Goal: Task Accomplishment & Management: Use online tool/utility

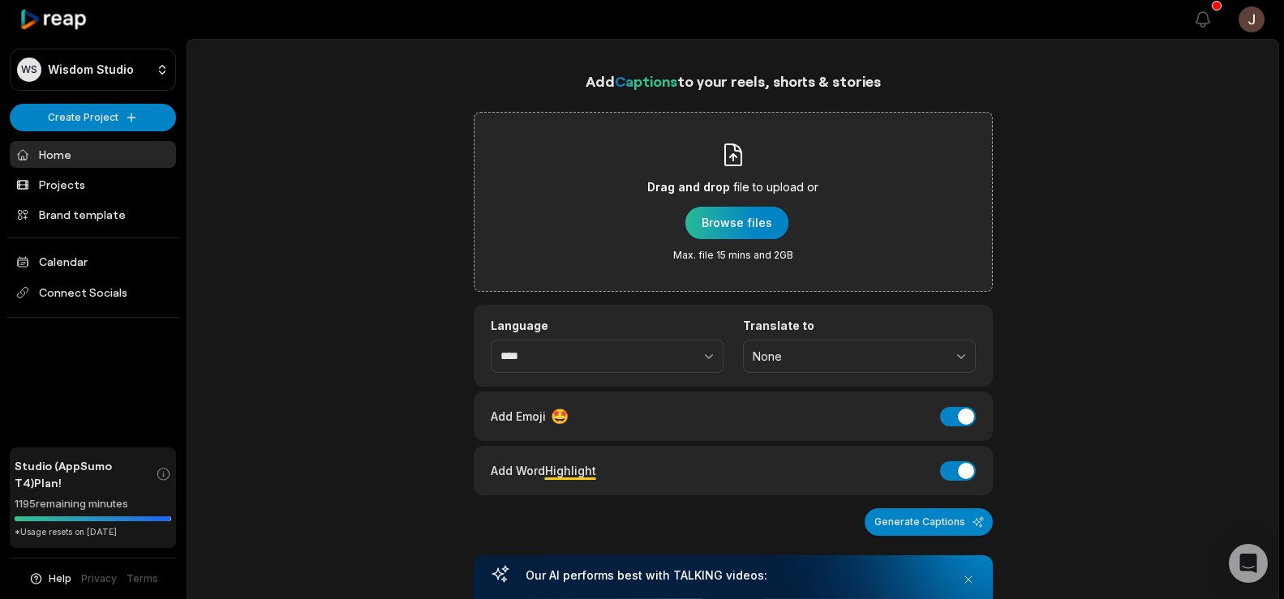
click at [725, 220] on div "button" at bounding box center [736, 223] width 103 height 32
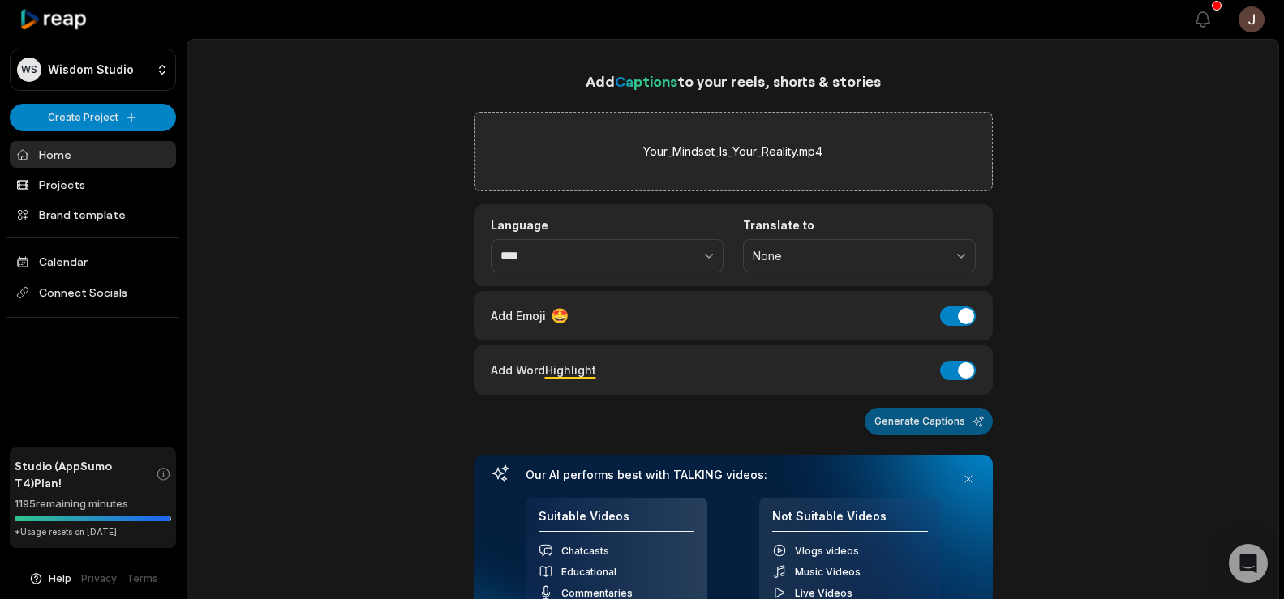
click at [917, 421] on button "Generate Captions" at bounding box center [929, 422] width 128 height 28
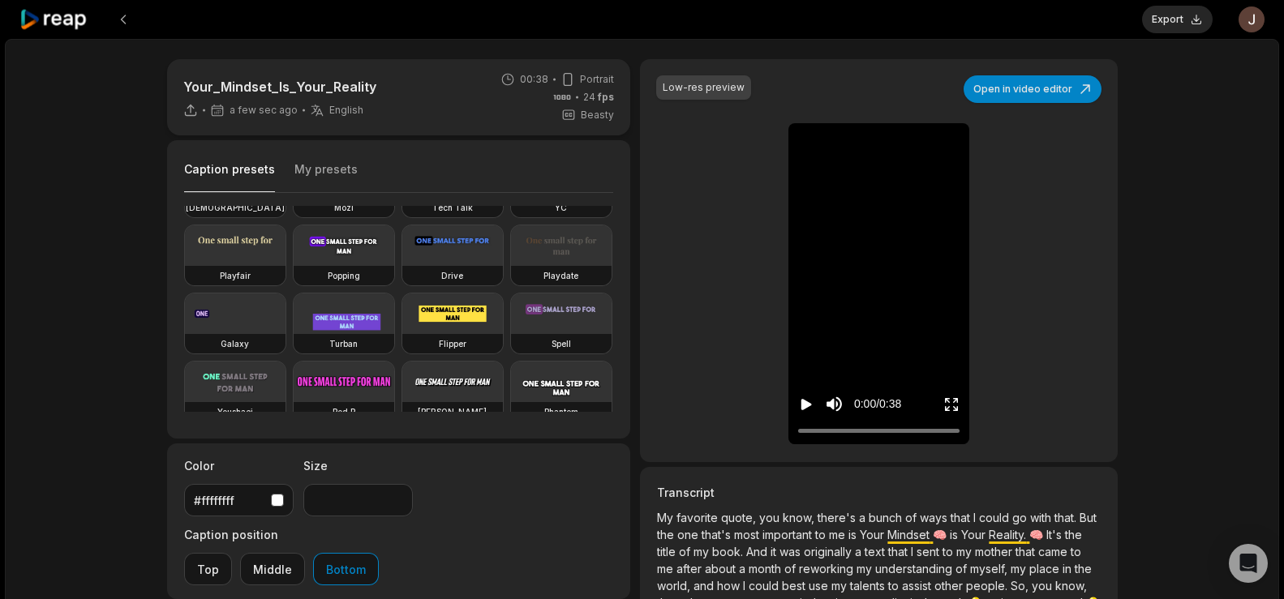
scroll to position [131, 0]
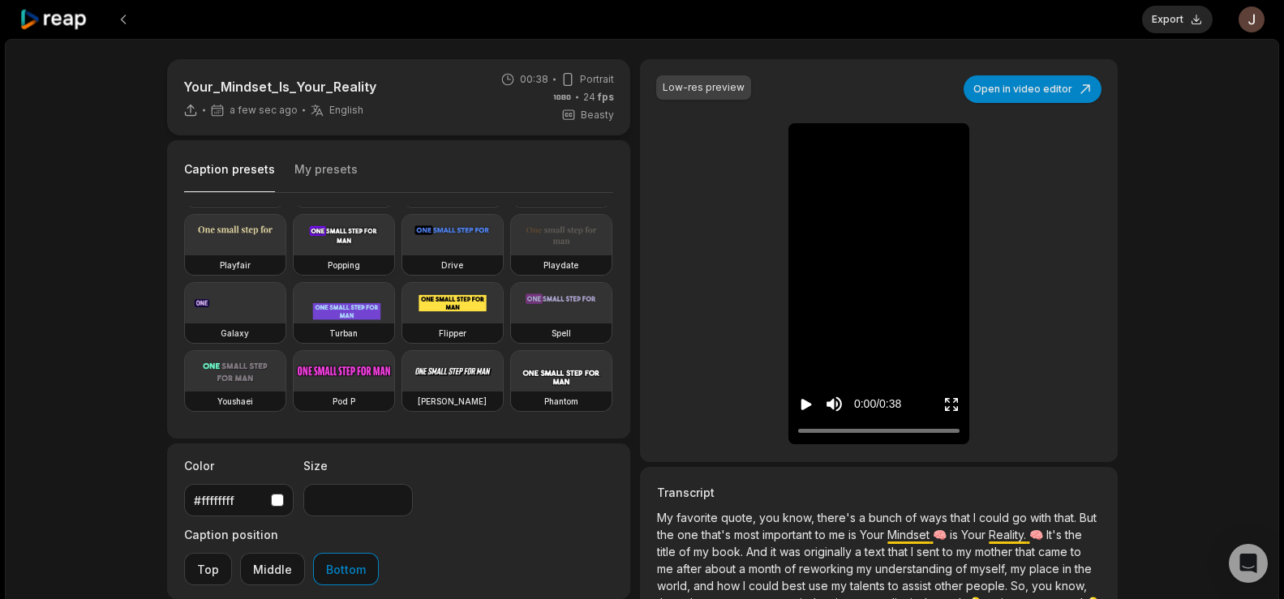
click at [294, 256] on video at bounding box center [344, 235] width 101 height 41
type input "**"
click at [1166, 24] on button "Export" at bounding box center [1177, 20] width 71 height 28
click at [1170, 19] on button "Download" at bounding box center [1169, 20] width 88 height 28
click at [118, 16] on button at bounding box center [123, 19] width 29 height 29
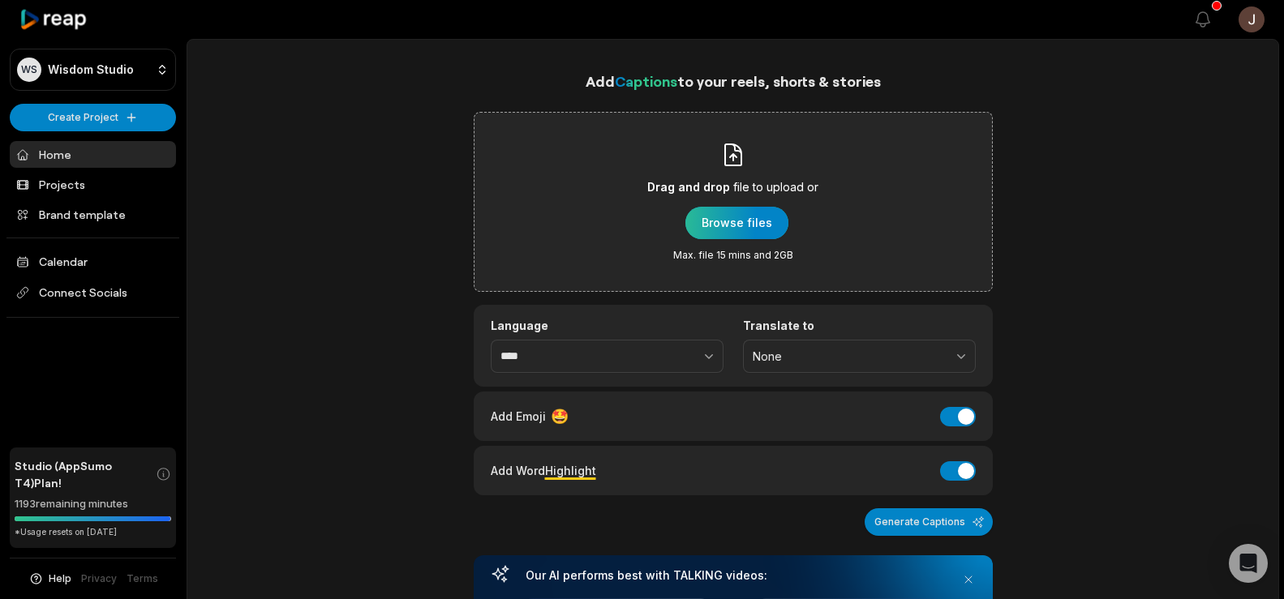
click at [737, 230] on div "button" at bounding box center [736, 223] width 103 height 32
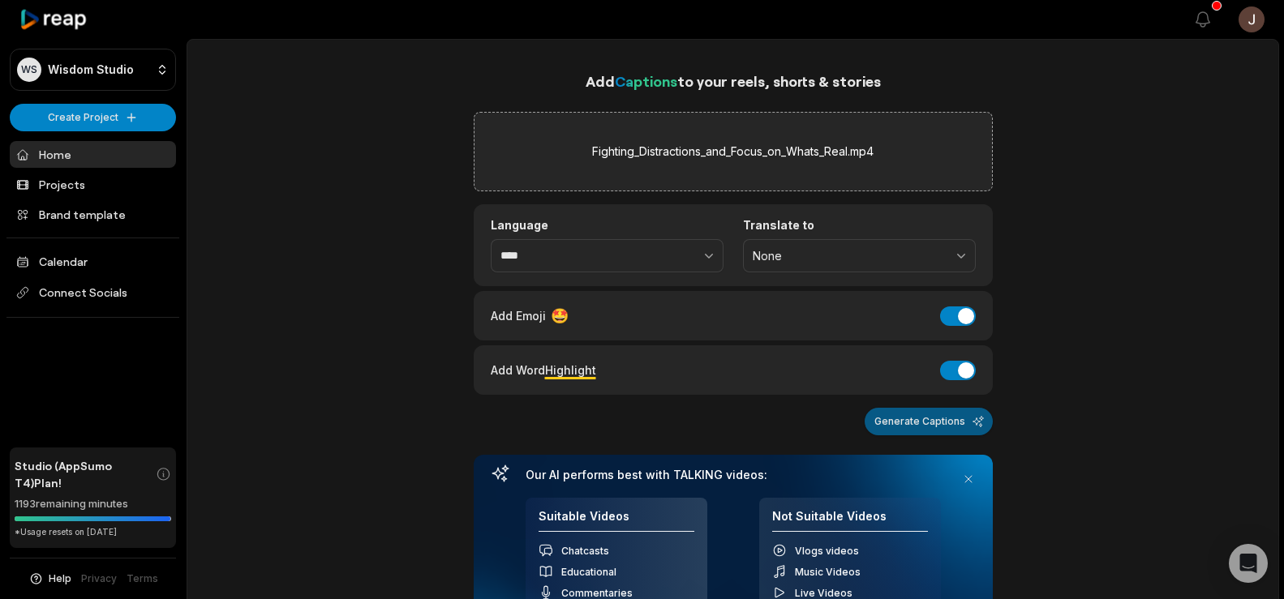
click at [953, 415] on button "Generate Captions" at bounding box center [929, 422] width 128 height 28
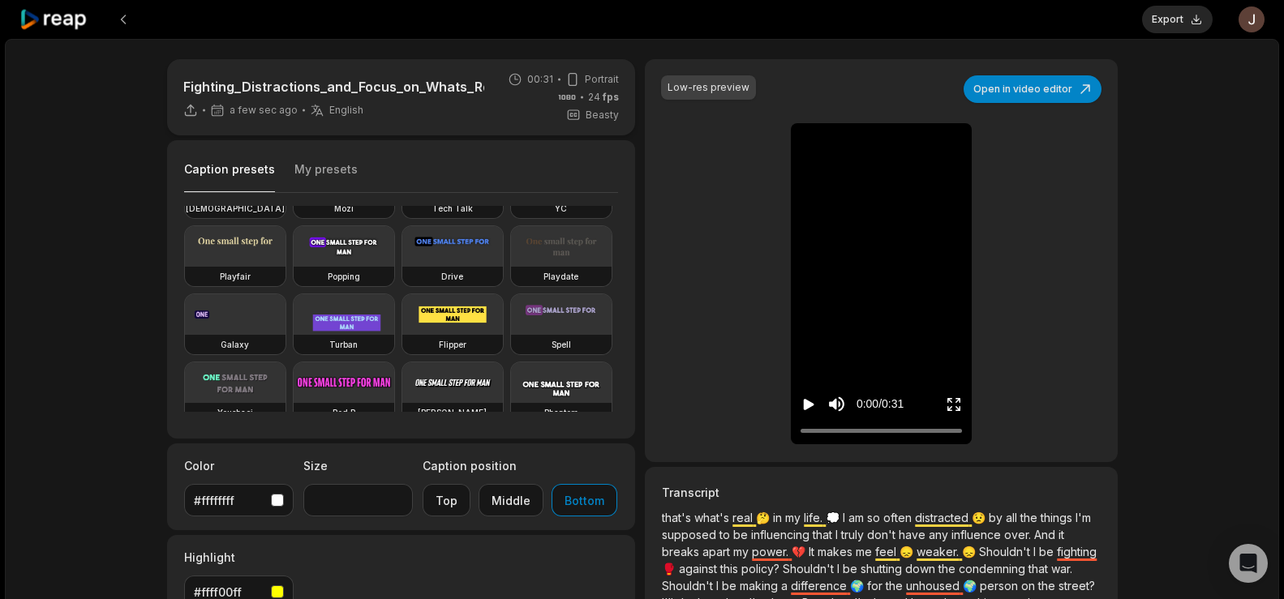
scroll to position [128, 0]
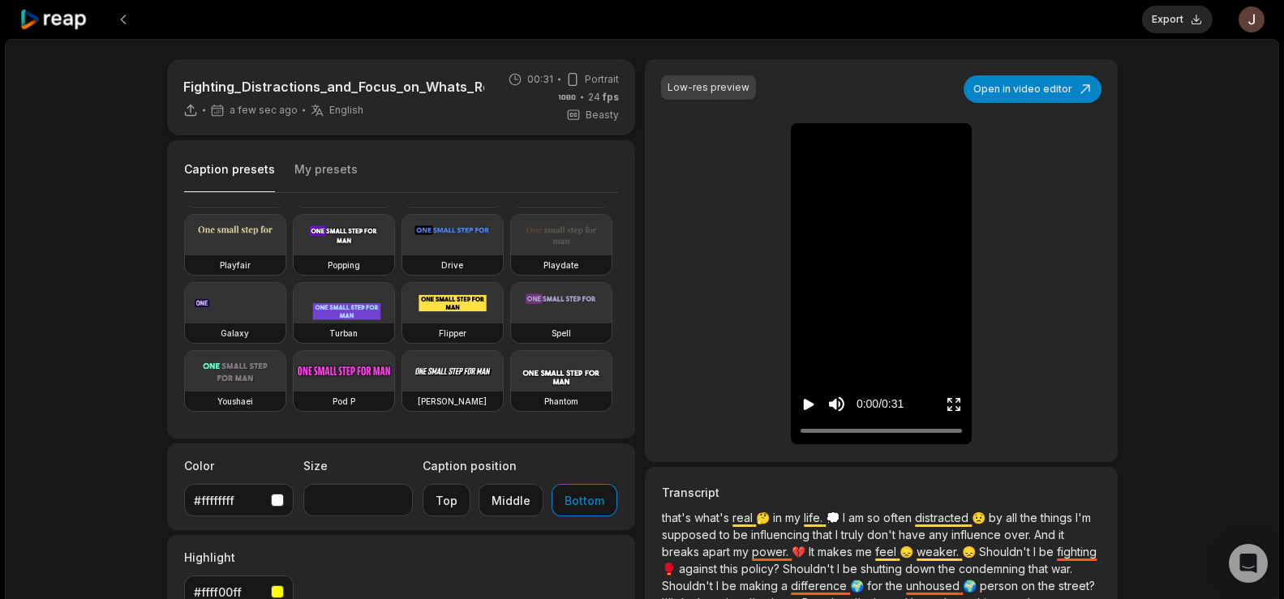
click at [294, 256] on video at bounding box center [344, 235] width 101 height 41
type input "**"
click at [1170, 24] on button "Export" at bounding box center [1177, 20] width 71 height 28
click at [1168, 19] on button "Download" at bounding box center [1169, 20] width 88 height 28
click at [1216, 144] on div "Fighting_Distractions_and_Focus_on_Whats_Real 14 min ago English en 00:31 Portr…" at bounding box center [642, 446] width 1274 height 814
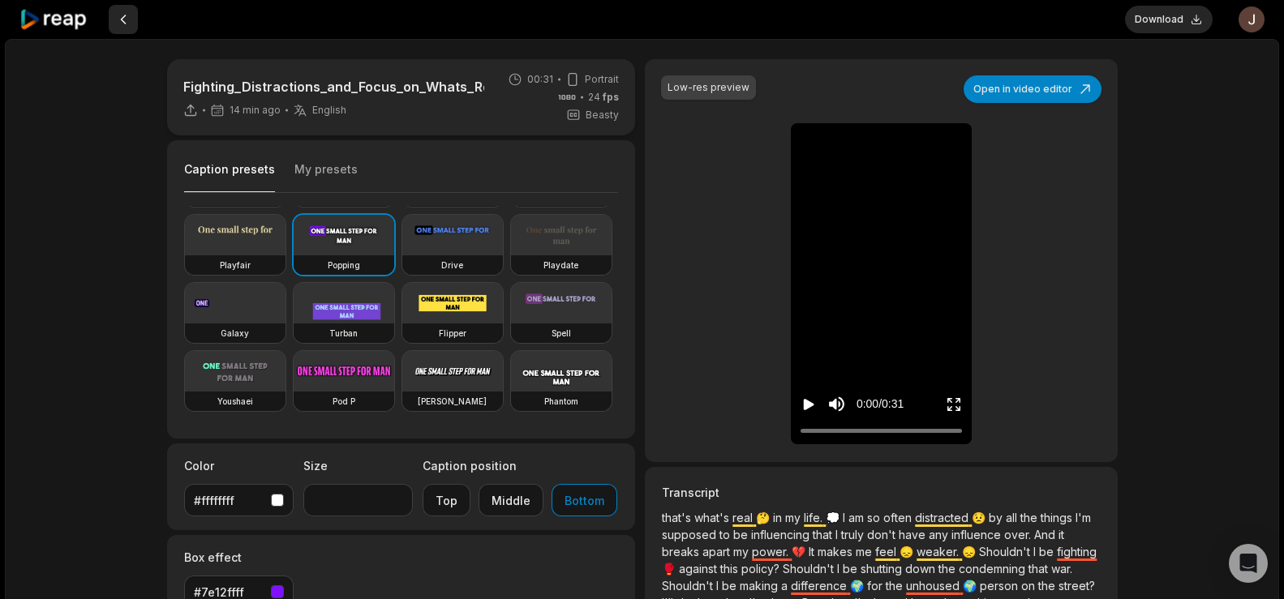
click at [118, 11] on button at bounding box center [123, 19] width 29 height 29
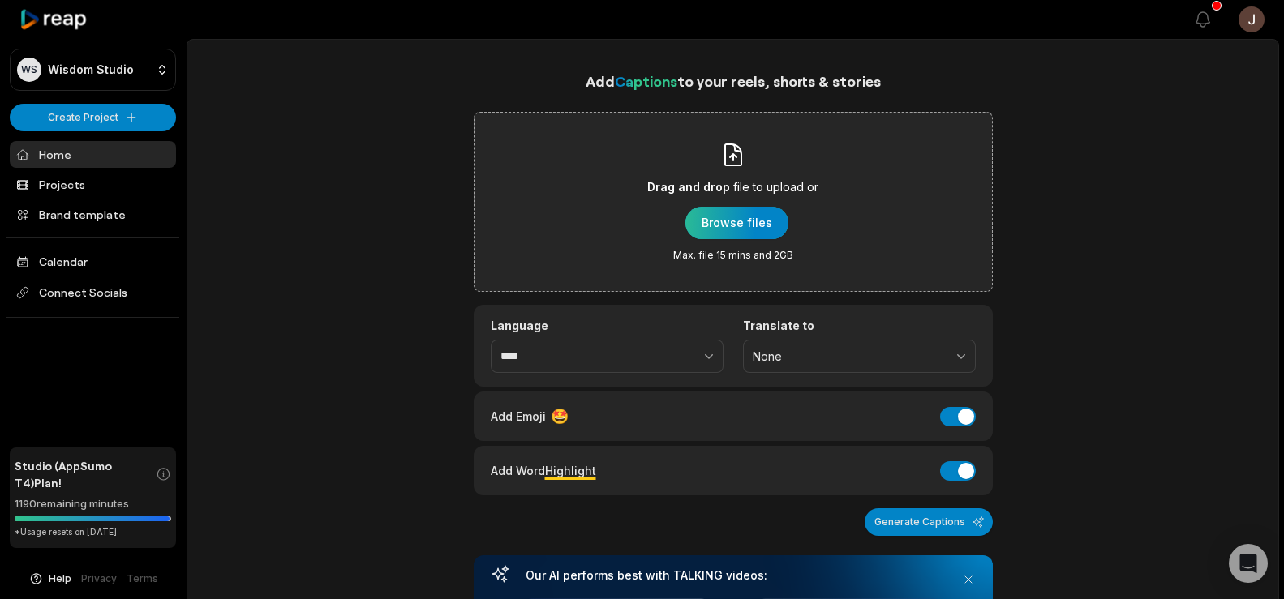
click at [735, 222] on div "button" at bounding box center [736, 223] width 103 height 32
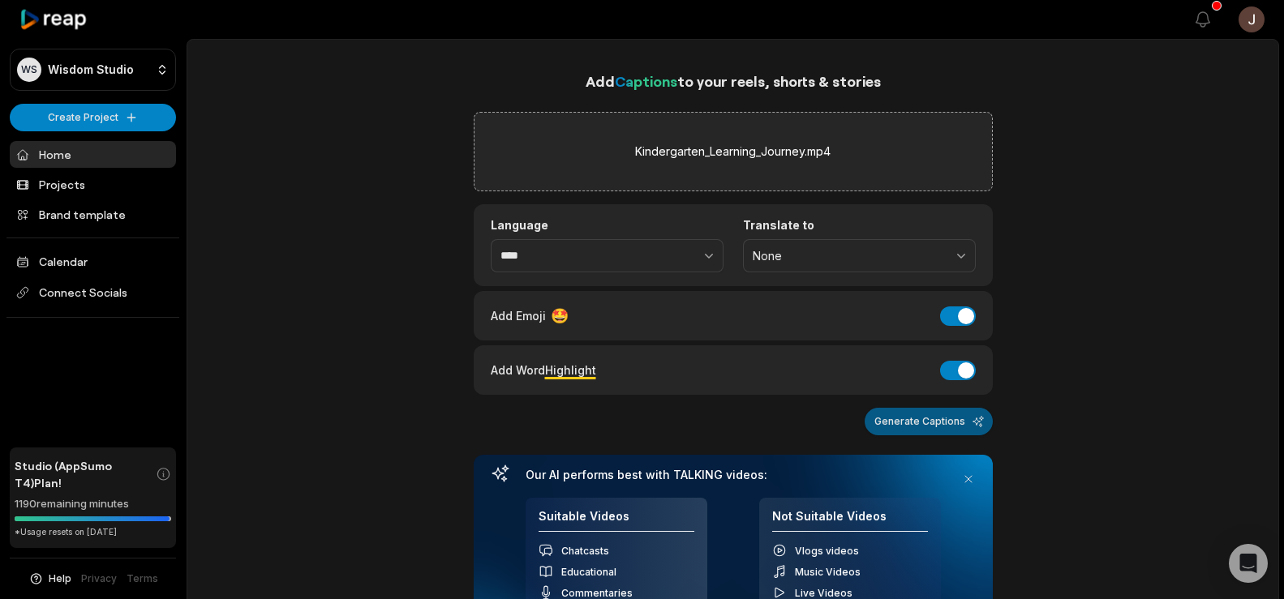
click at [919, 412] on button "Generate Captions" at bounding box center [929, 422] width 128 height 28
click at [920, 425] on button "Generate Captions" at bounding box center [929, 422] width 128 height 28
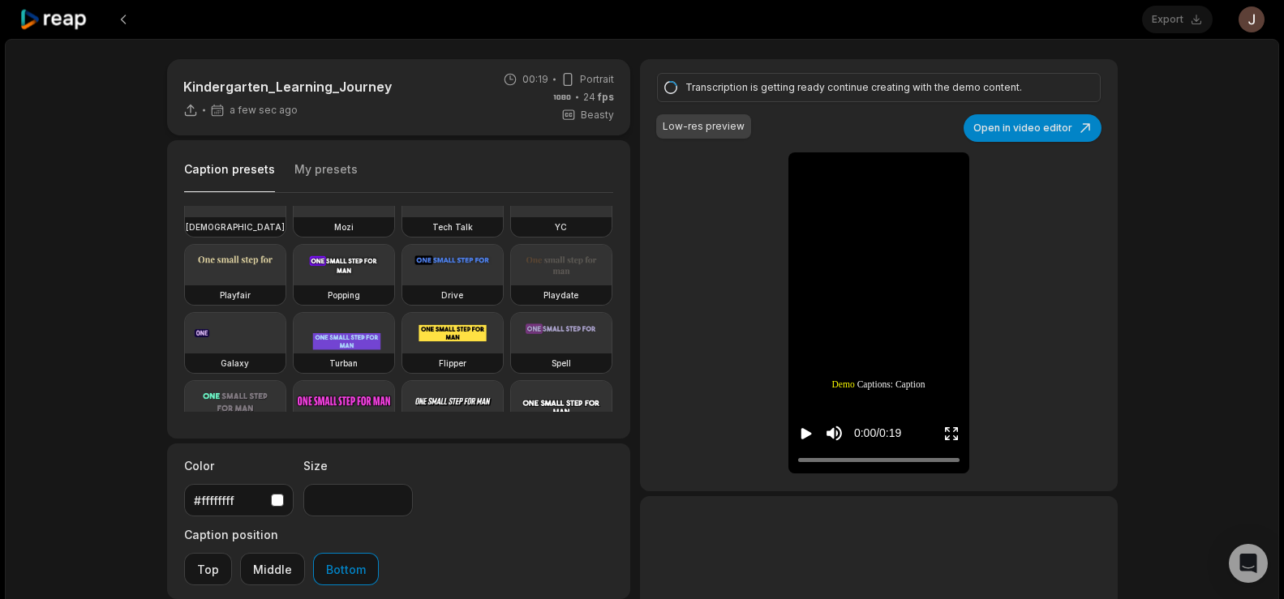
scroll to position [109, 0]
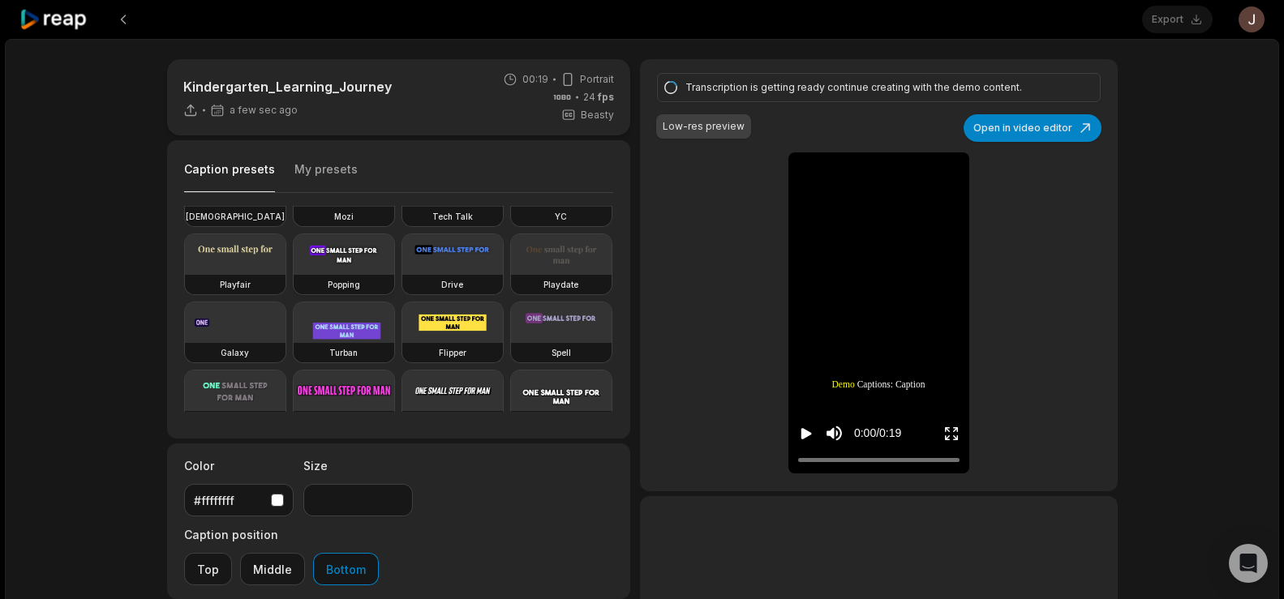
click at [328, 291] on h3 "Popping" at bounding box center [344, 284] width 32 height 13
click at [672, 232] on div "Transcription is getting ready continue creating with the demo content. Low-res…" at bounding box center [878, 275] width 477 height 432
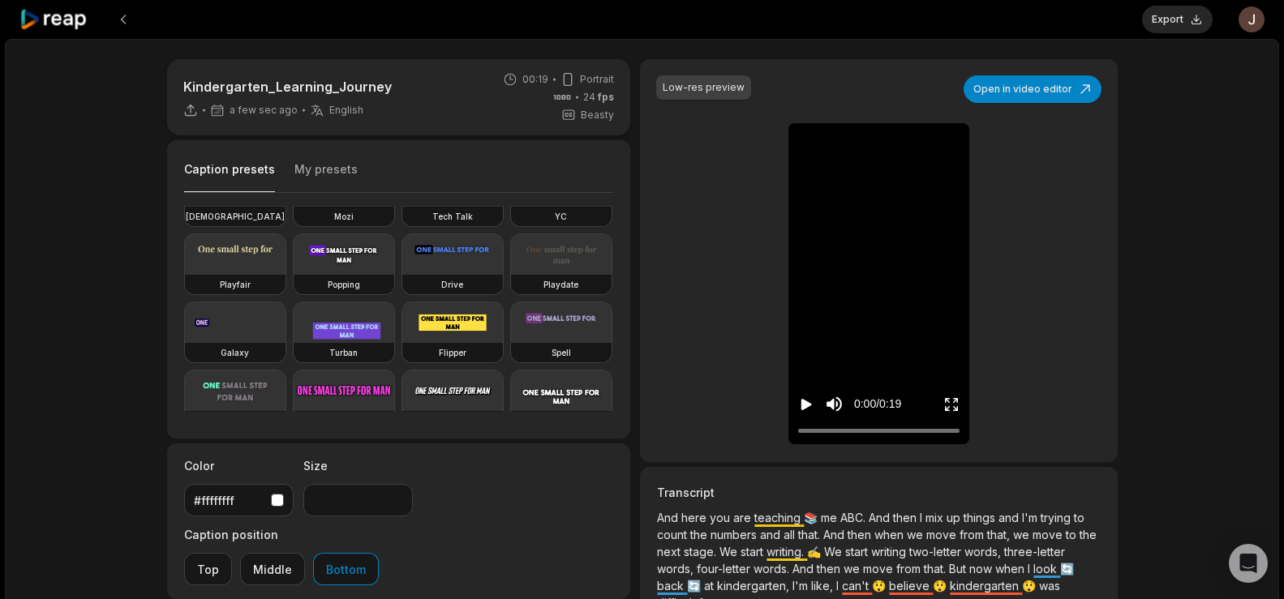
click at [328, 291] on h3 "Popping" at bounding box center [344, 284] width 32 height 13
type input "**"
click at [1187, 15] on button "Export" at bounding box center [1177, 20] width 71 height 28
click at [1173, 15] on button "Download" at bounding box center [1169, 20] width 88 height 28
click at [1215, 148] on div "Kindergarten_Learning_Journey 9 min ago English en 00:19 Portrait 24 fps Beasty…" at bounding box center [642, 480] width 1274 height 882
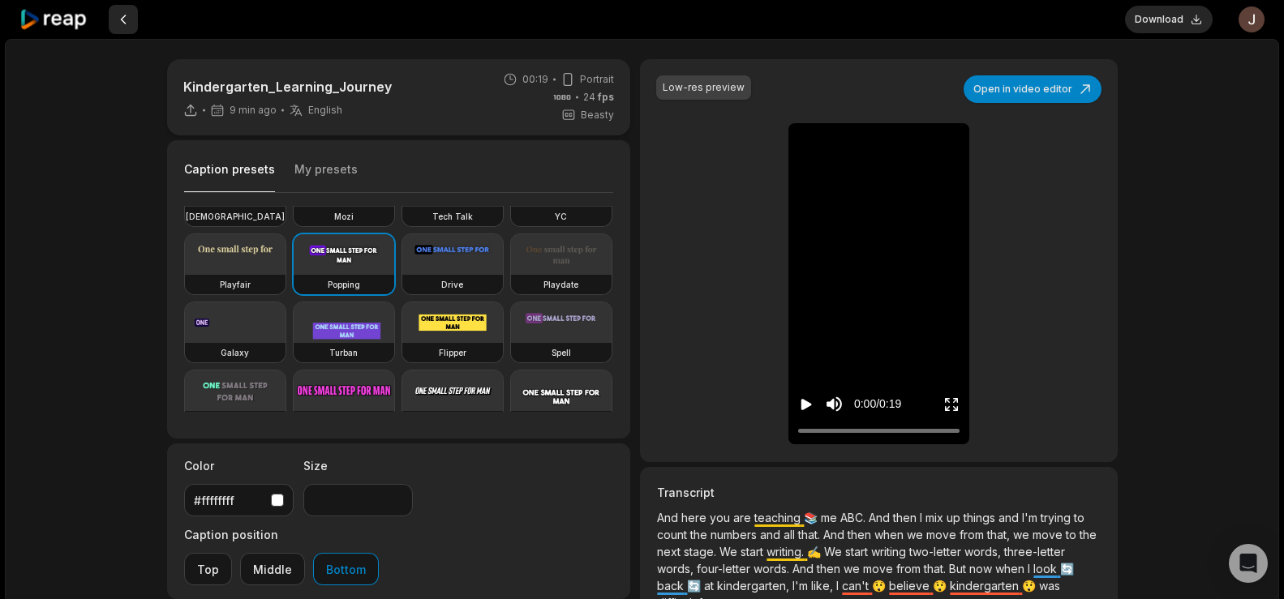
click at [115, 11] on button at bounding box center [123, 19] width 29 height 29
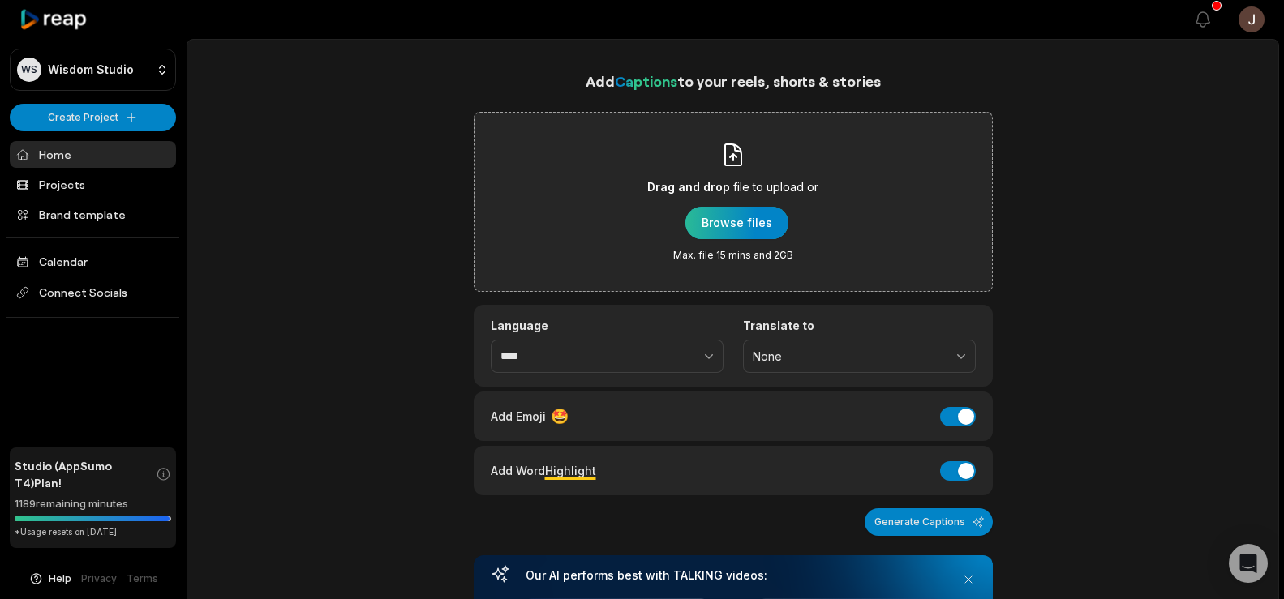
click at [695, 212] on div "button" at bounding box center [736, 223] width 103 height 32
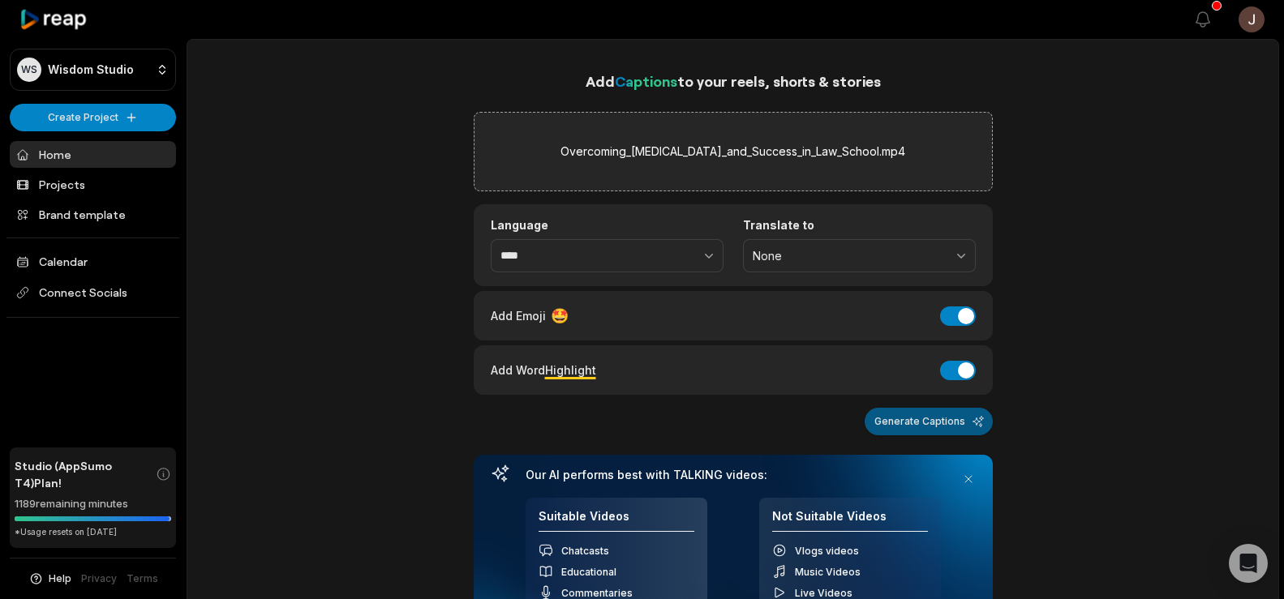
click at [948, 419] on button "Generate Captions" at bounding box center [929, 422] width 128 height 28
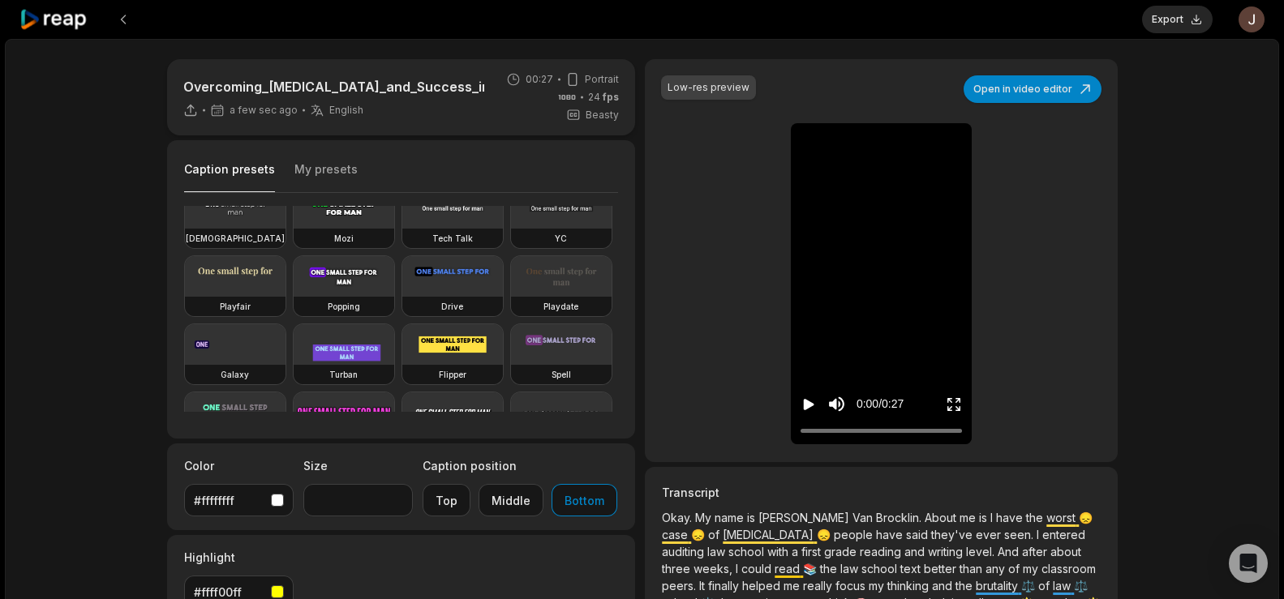
scroll to position [92, 0]
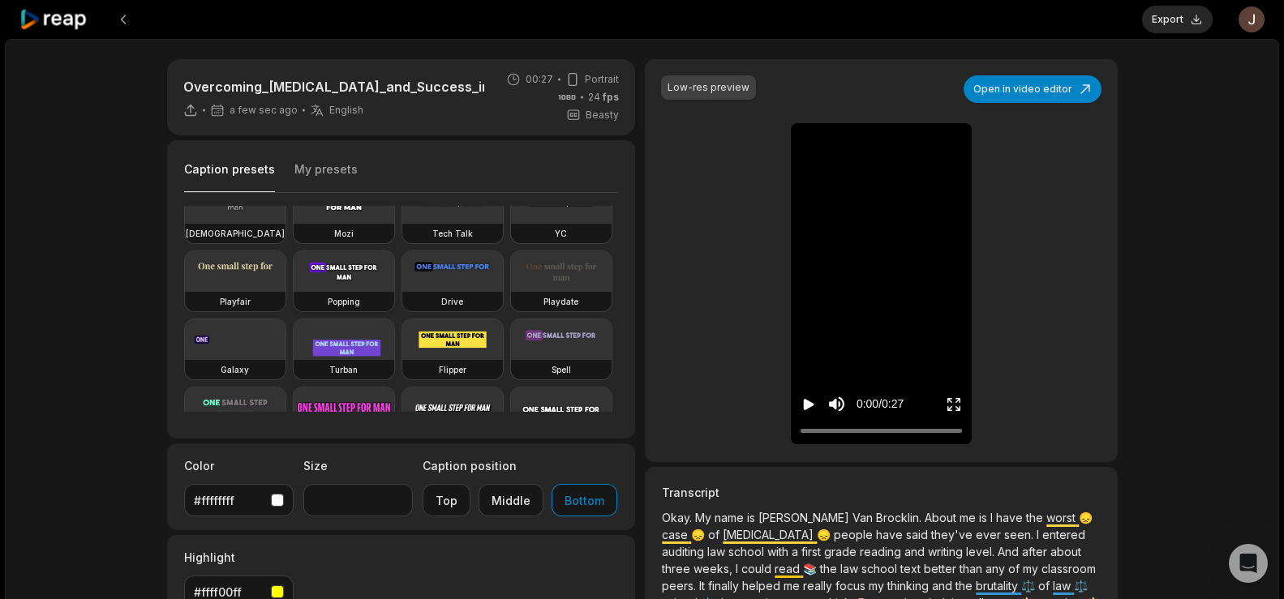
click at [294, 292] on video at bounding box center [344, 271] width 101 height 41
type input "**"
click at [1181, 15] on button "Export" at bounding box center [1177, 20] width 71 height 28
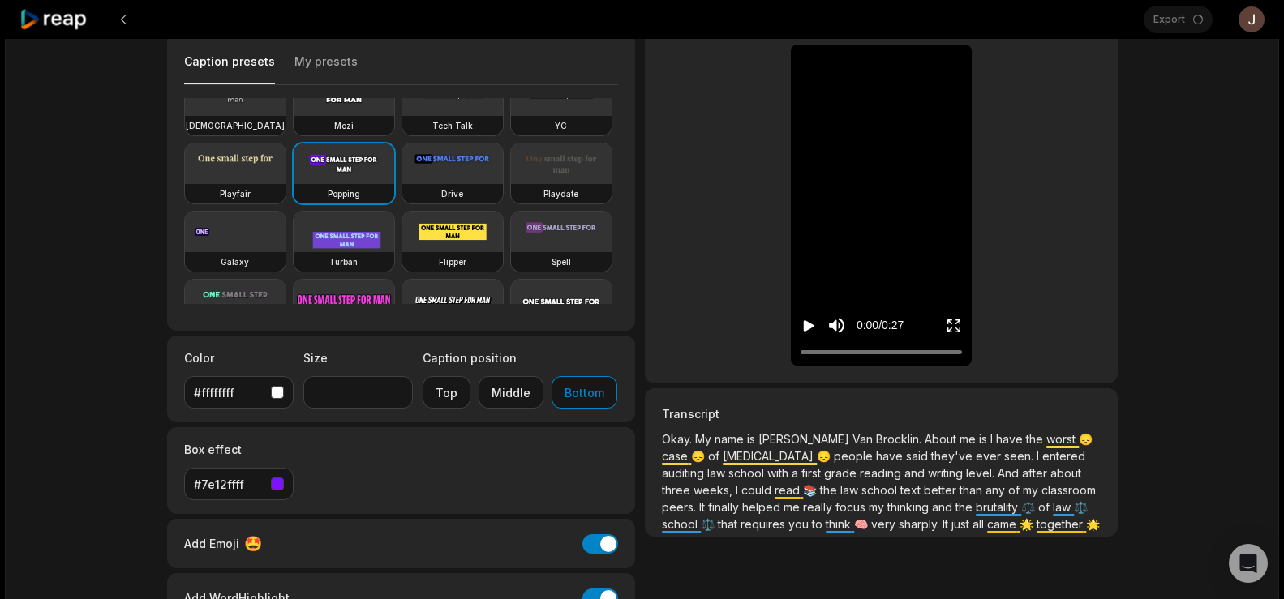
scroll to position [0, 0]
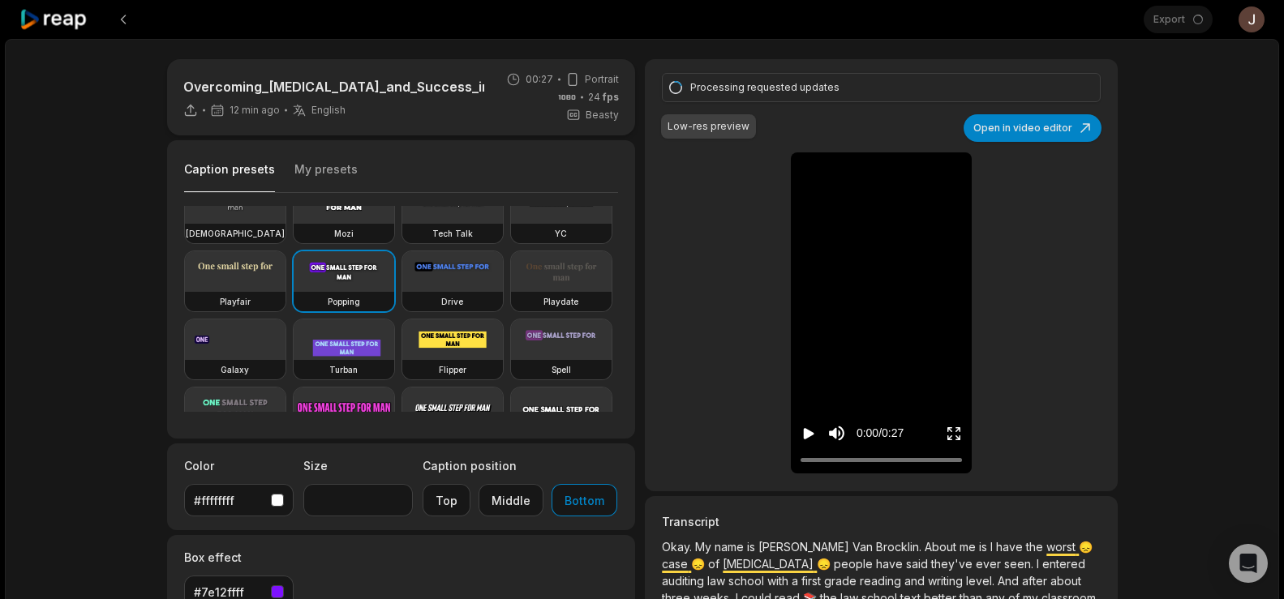
click at [803, 432] on icon "Play video" at bounding box center [809, 434] width 16 height 16
click at [803, 432] on icon "Pause video" at bounding box center [809, 434] width 16 height 16
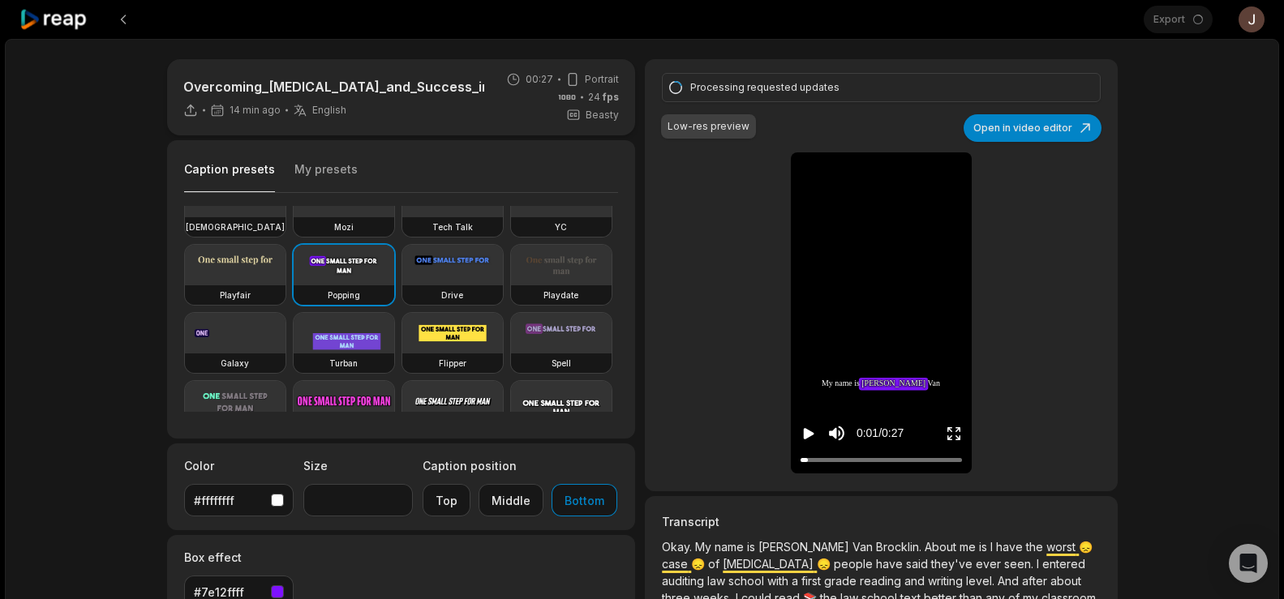
scroll to position [83, 0]
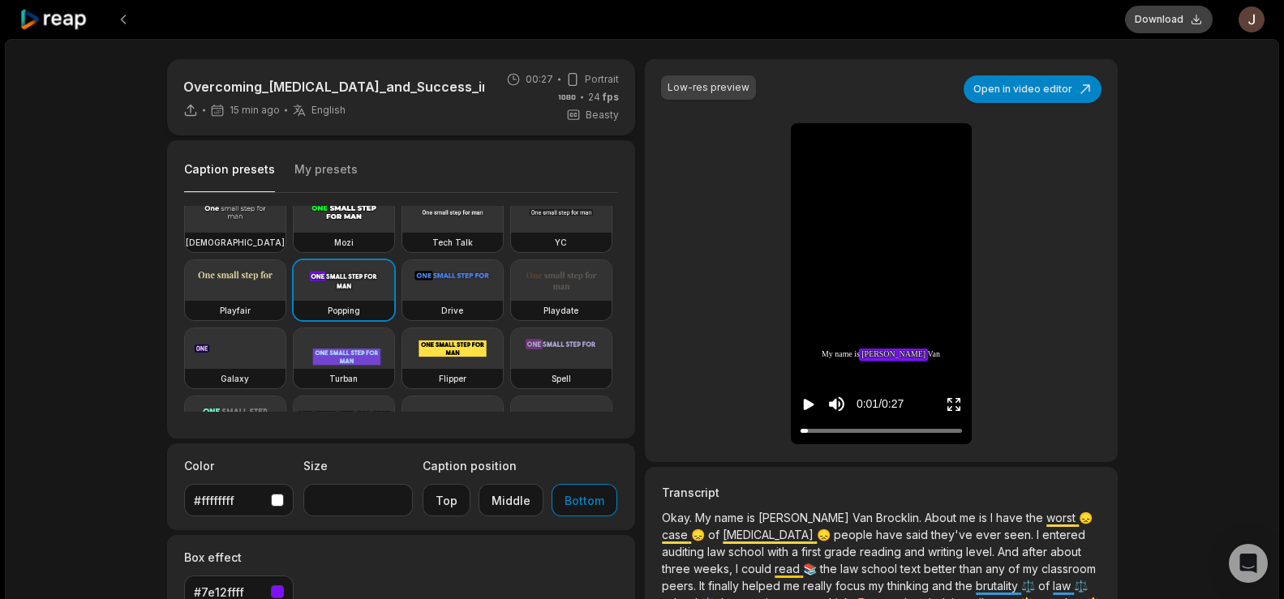
click at [1160, 24] on button "Download" at bounding box center [1169, 20] width 88 height 28
click at [1185, 152] on div "Overcoming_Dyslexia_and_Success_in_Law_School 17 min ago English en 00:27 Portr…" at bounding box center [642, 446] width 1274 height 814
click at [1185, 116] on div "Overcoming_Dyslexia_and_Success_in_Law_School 17 min ago English en 00:27 Portr…" at bounding box center [642, 446] width 1274 height 814
click at [125, 14] on button at bounding box center [123, 19] width 29 height 29
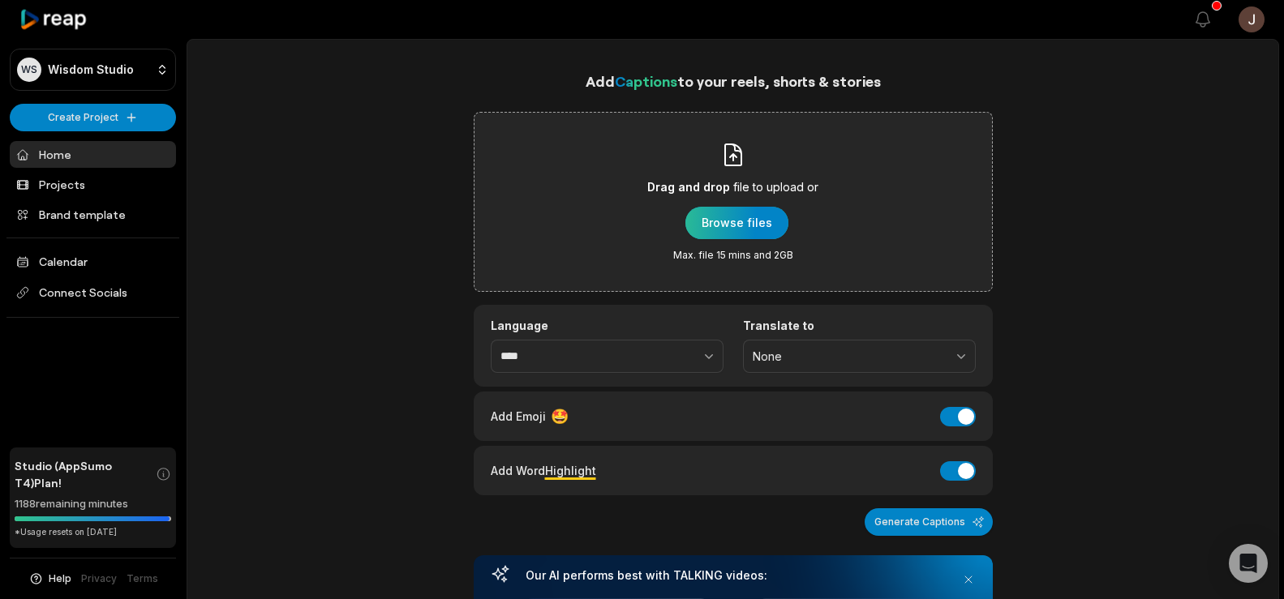
click at [719, 223] on div "button" at bounding box center [736, 223] width 103 height 32
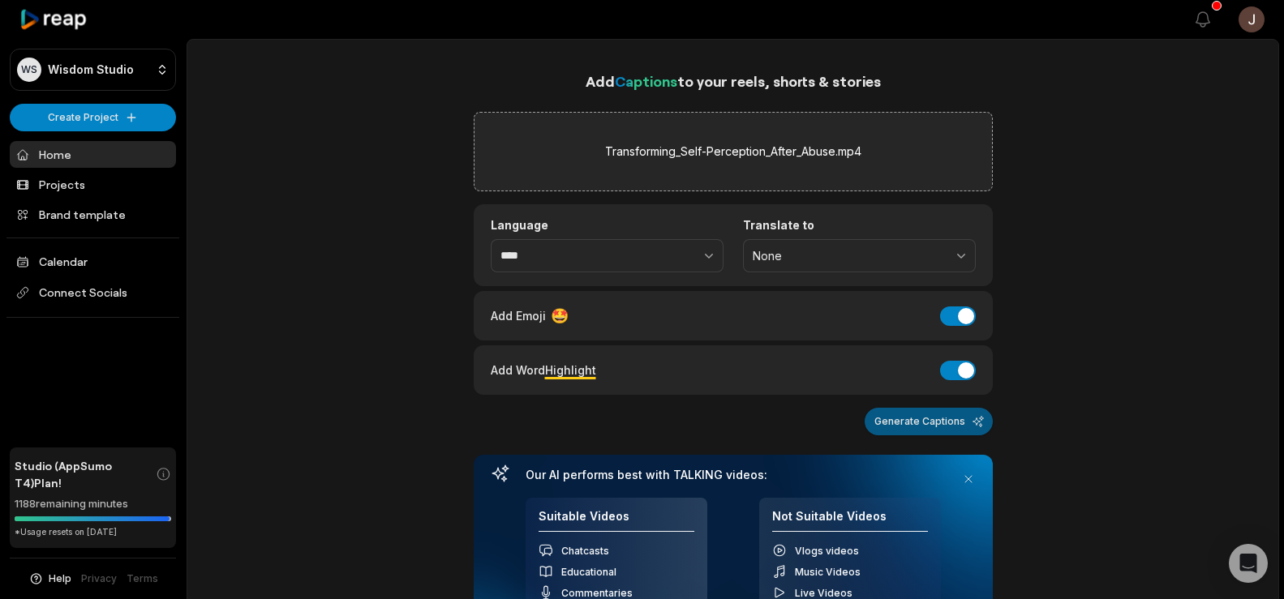
click at [915, 419] on button "Generate Captions" at bounding box center [929, 422] width 128 height 28
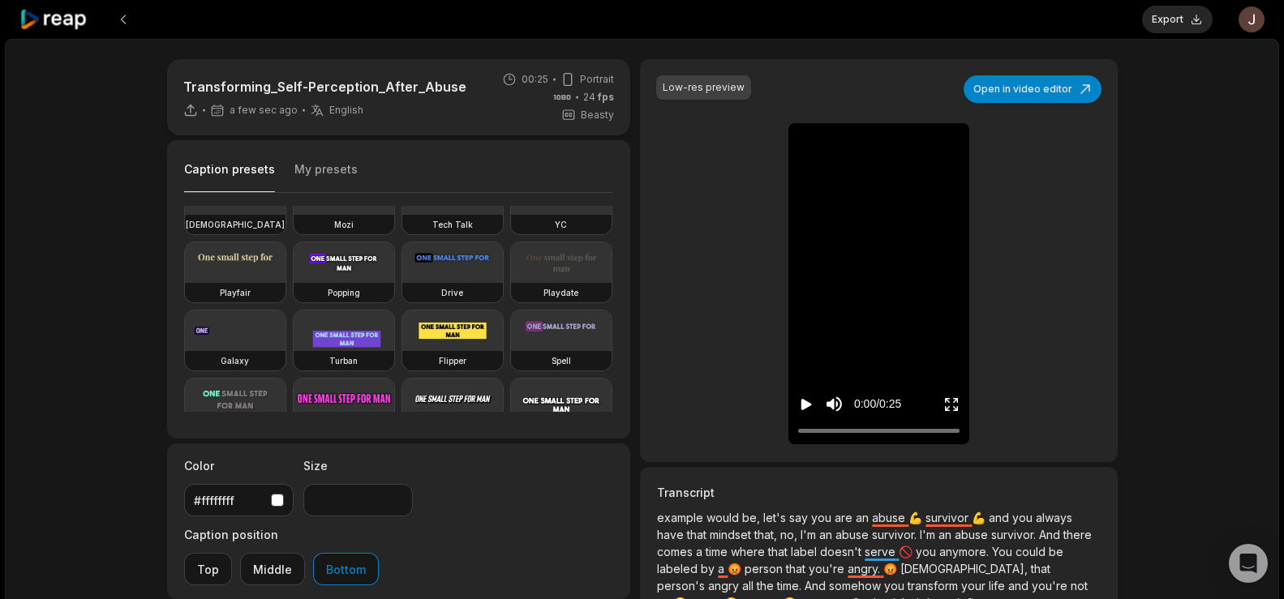
scroll to position [109, 0]
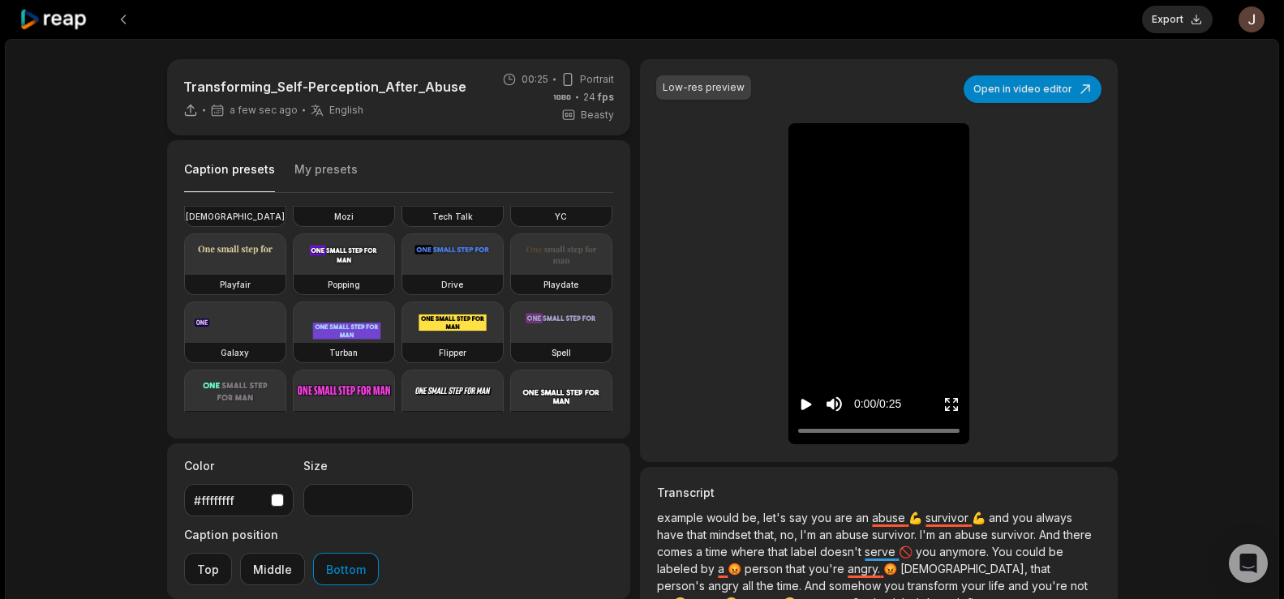
click at [294, 275] on video at bounding box center [344, 254] width 101 height 41
type input "**"
click at [1170, 16] on button "Export" at bounding box center [1177, 20] width 71 height 28
click at [1170, 19] on button "Download" at bounding box center [1169, 20] width 88 height 28
click at [122, 15] on button at bounding box center [123, 19] width 29 height 29
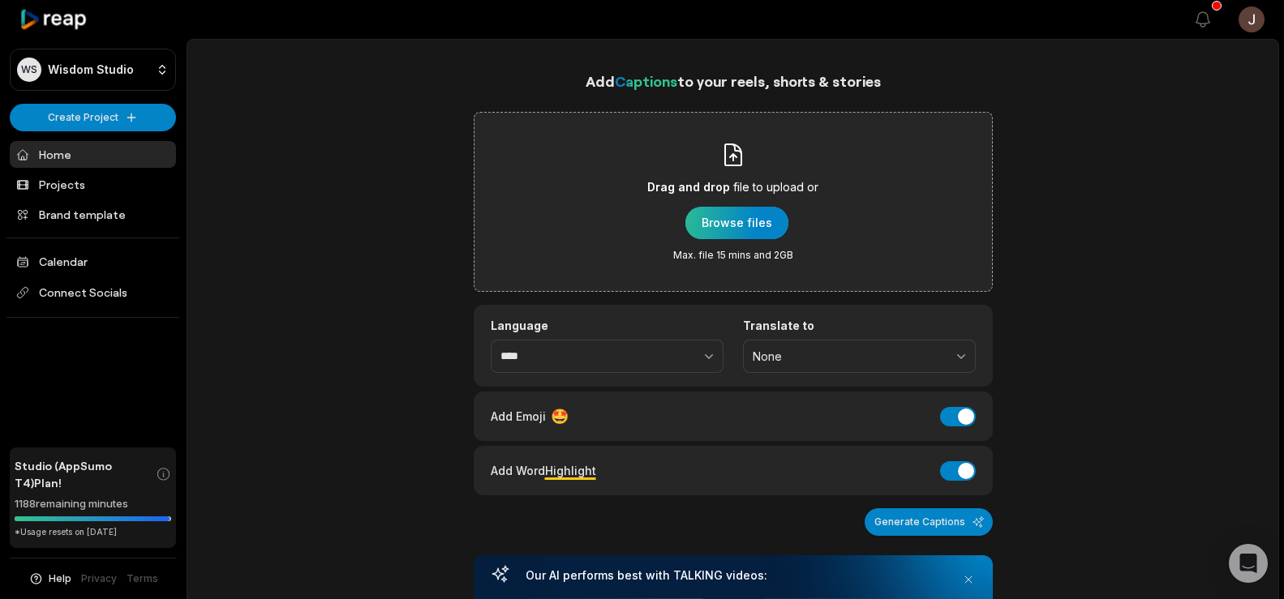
click at [760, 219] on div "button" at bounding box center [736, 223] width 103 height 32
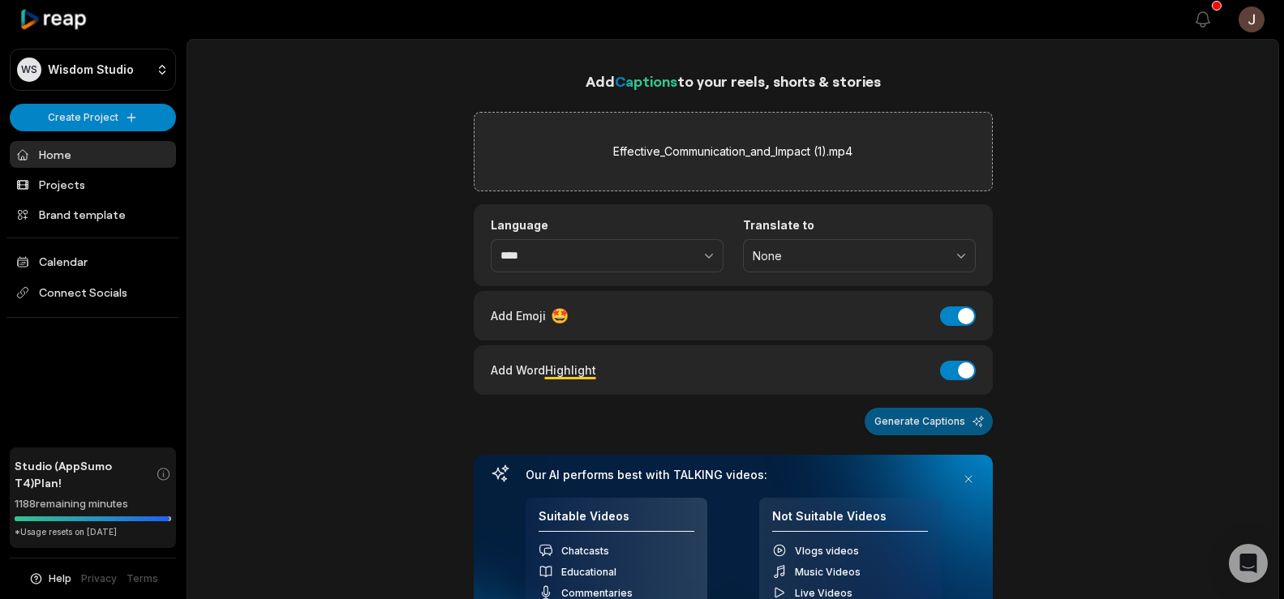
click at [904, 421] on button "Generate Captions" at bounding box center [929, 422] width 128 height 28
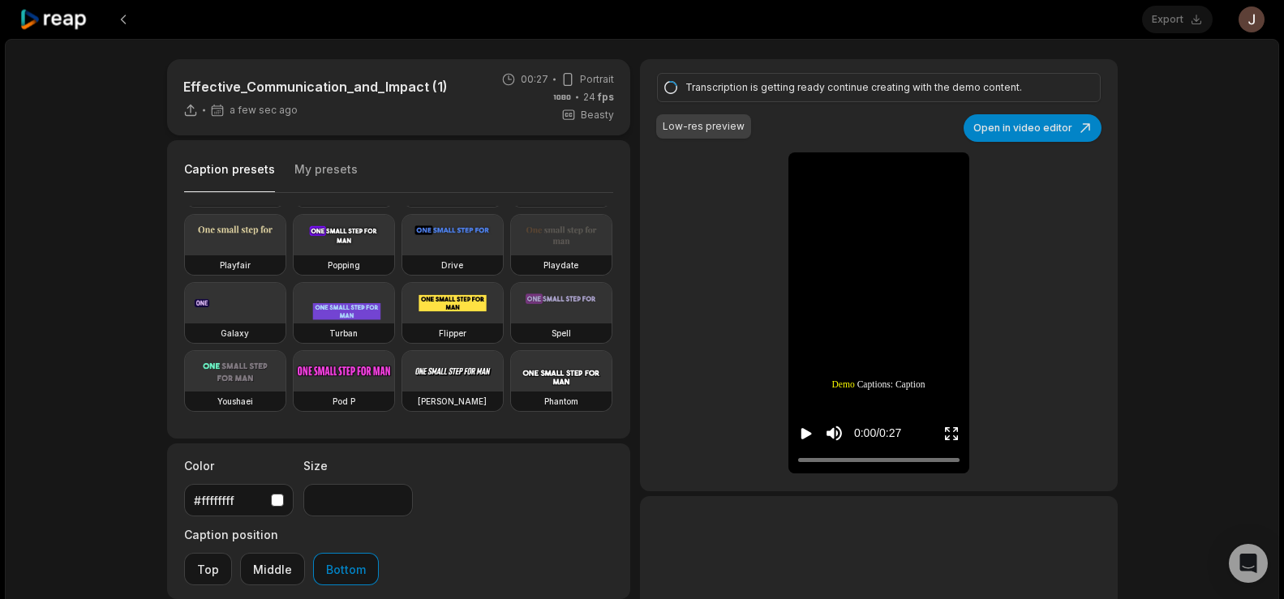
scroll to position [144, 0]
click at [294, 256] on video at bounding box center [344, 235] width 101 height 41
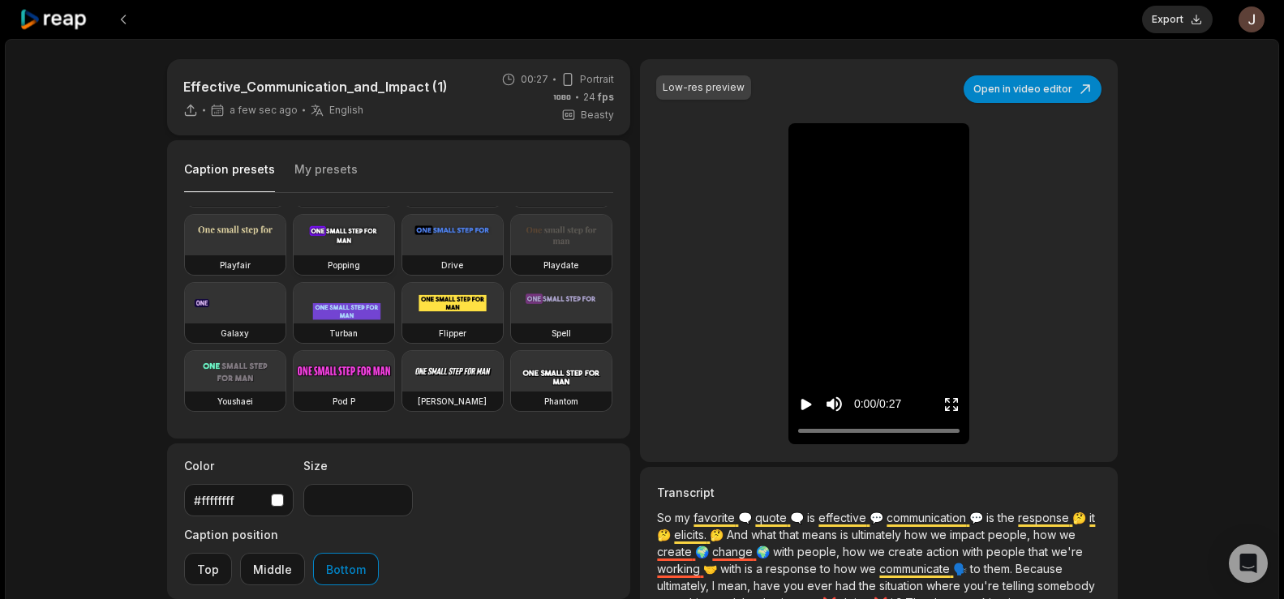
click at [294, 256] on video at bounding box center [344, 235] width 101 height 41
type input "**"
click at [1167, 17] on button "Export" at bounding box center [1177, 20] width 71 height 28
drag, startPoint x: 1143, startPoint y: 17, endPoint x: 1197, endPoint y: 147, distance: 140.7
click at [1197, 147] on div "Effective_Communication_and_Impact (1) 7 min ago English en 00:27 Portrait 24 f…" at bounding box center [642, 480] width 1274 height 882
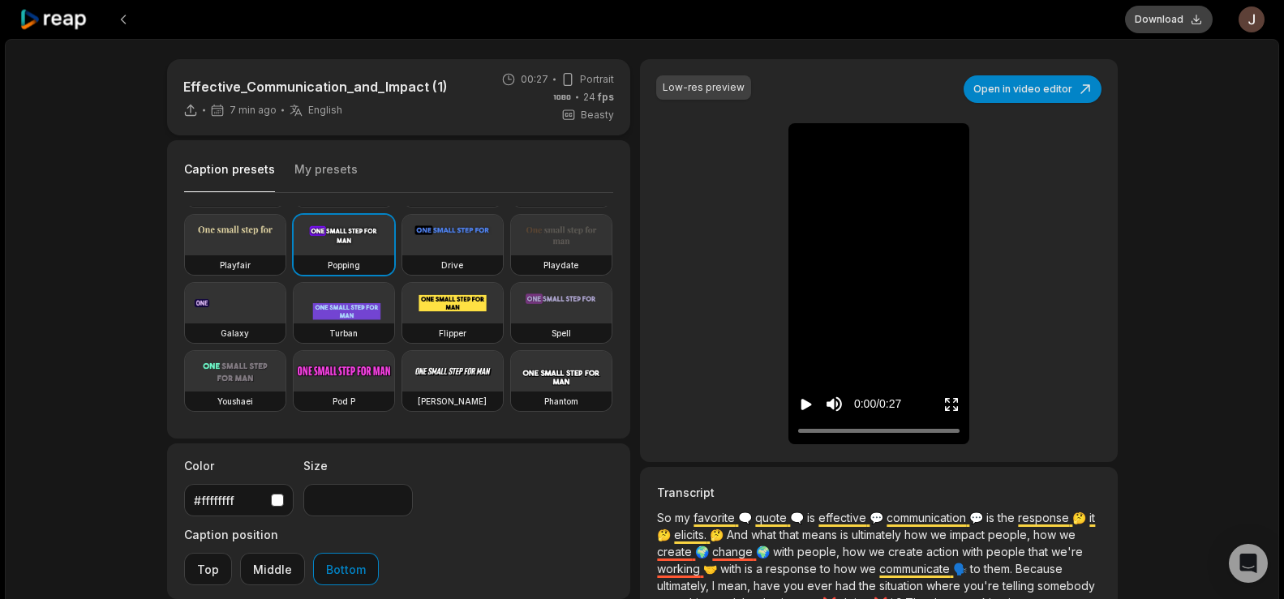
click at [1157, 18] on button "Download" at bounding box center [1169, 20] width 88 height 28
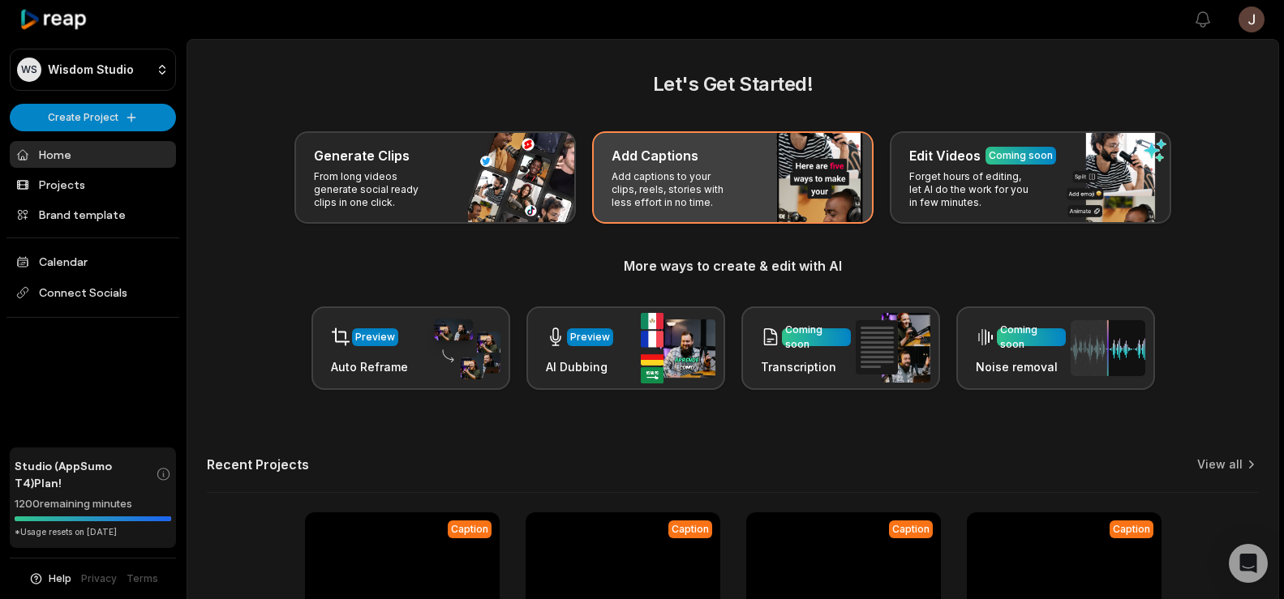
click at [674, 169] on div "Add Captions Add captions to your clips, reels, stories with less effort in no …" at bounding box center [732, 177] width 281 height 92
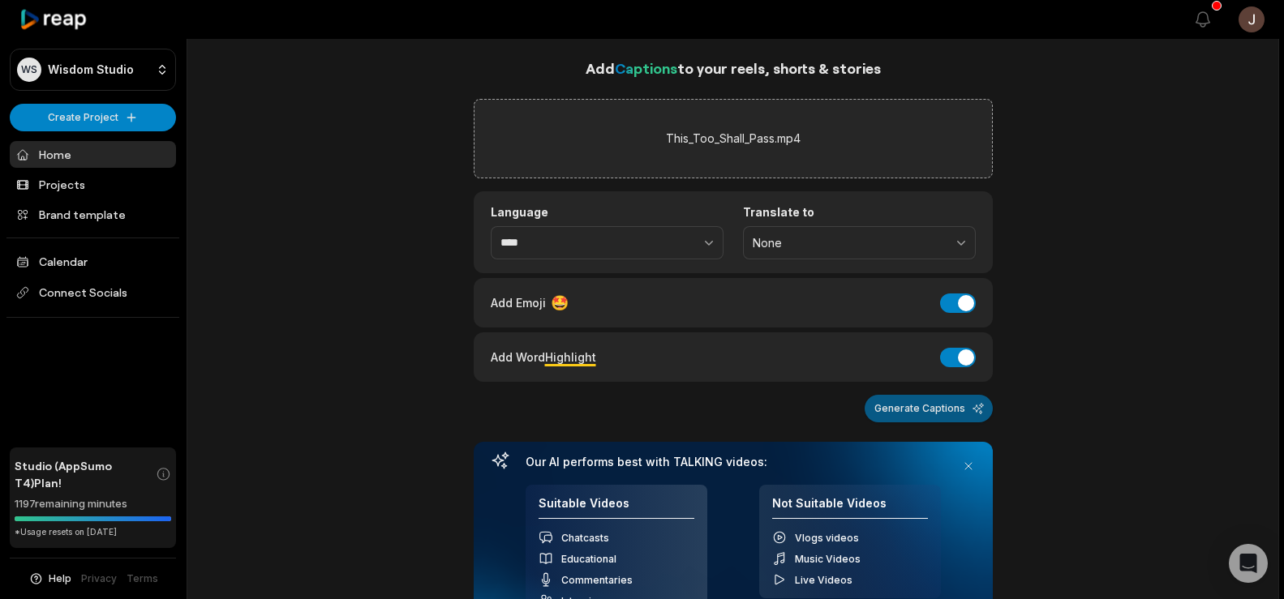
click at [917, 405] on button "Generate Captions" at bounding box center [929, 409] width 128 height 28
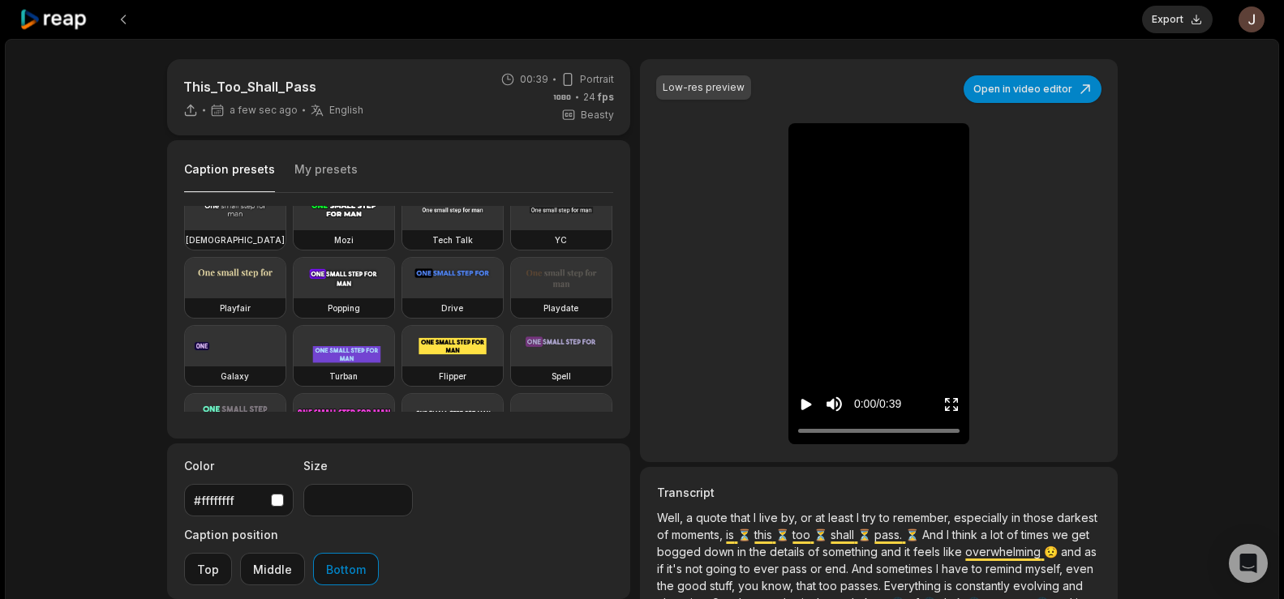
scroll to position [94, 0]
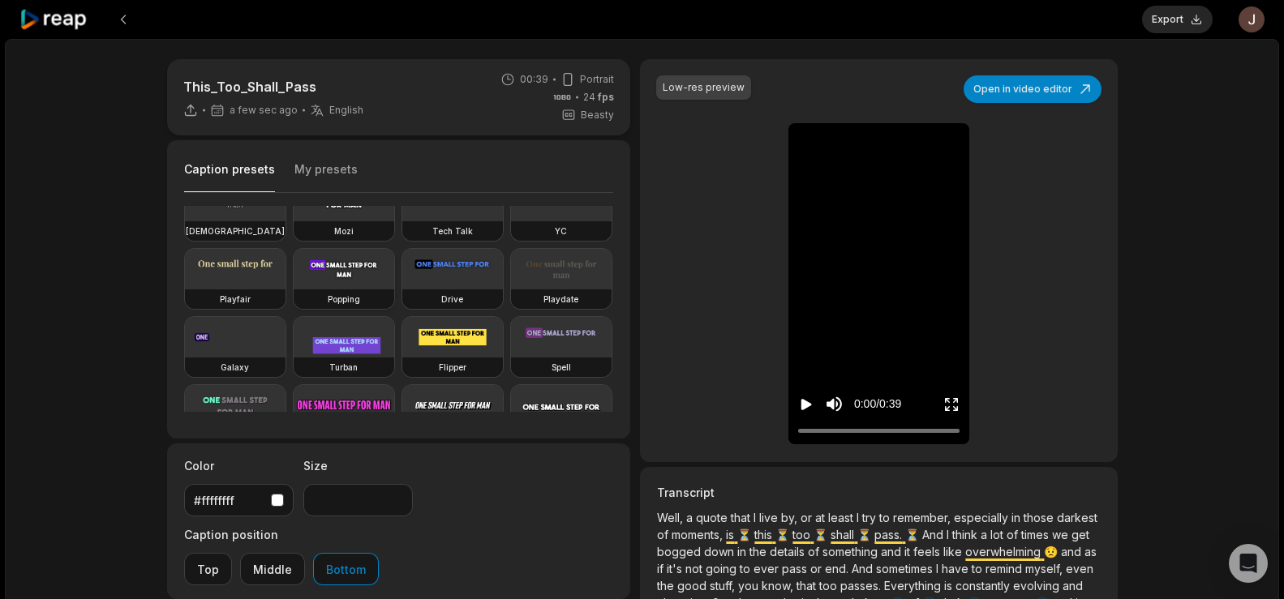
click at [294, 290] on video at bounding box center [344, 269] width 101 height 41
type input "**"
click at [1166, 20] on button "Export" at bounding box center [1177, 20] width 71 height 28
click at [1178, 12] on button "Download" at bounding box center [1169, 20] width 88 height 28
click at [117, 15] on button at bounding box center [123, 19] width 29 height 29
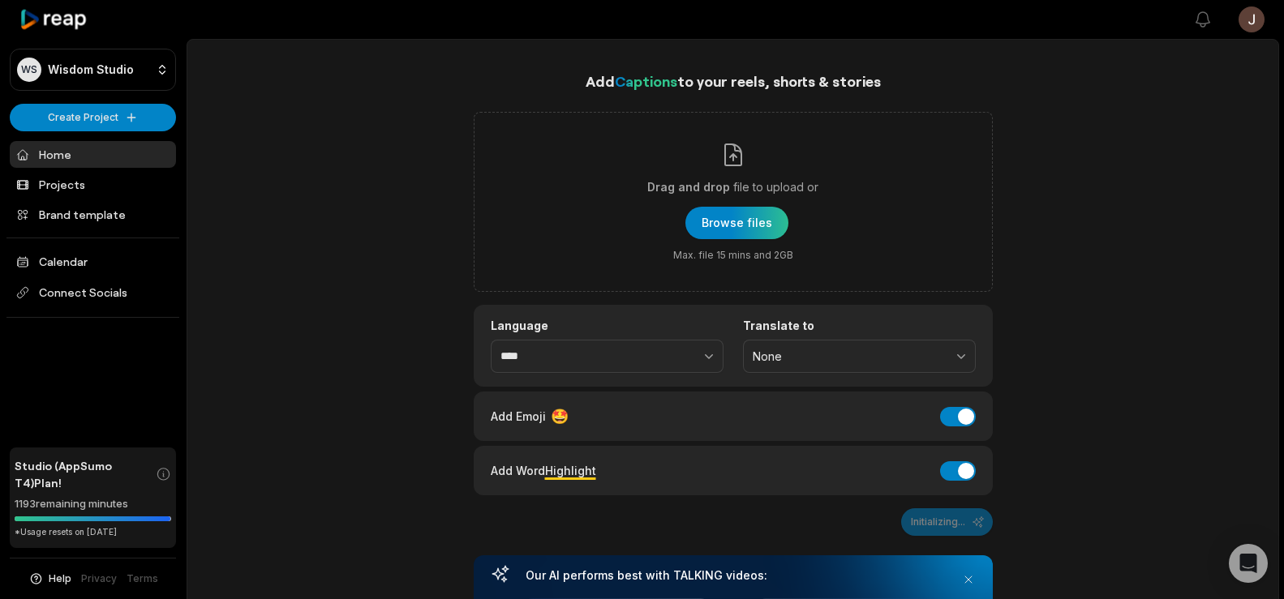
scroll to position [13, 0]
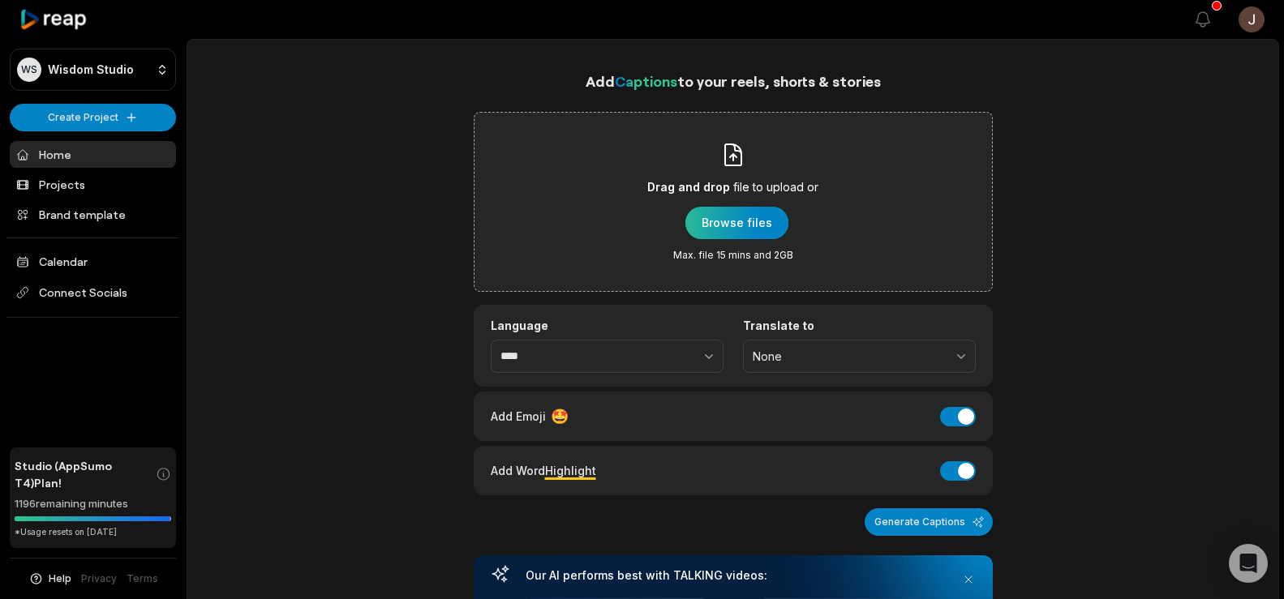
click at [722, 226] on div "button" at bounding box center [736, 223] width 103 height 32
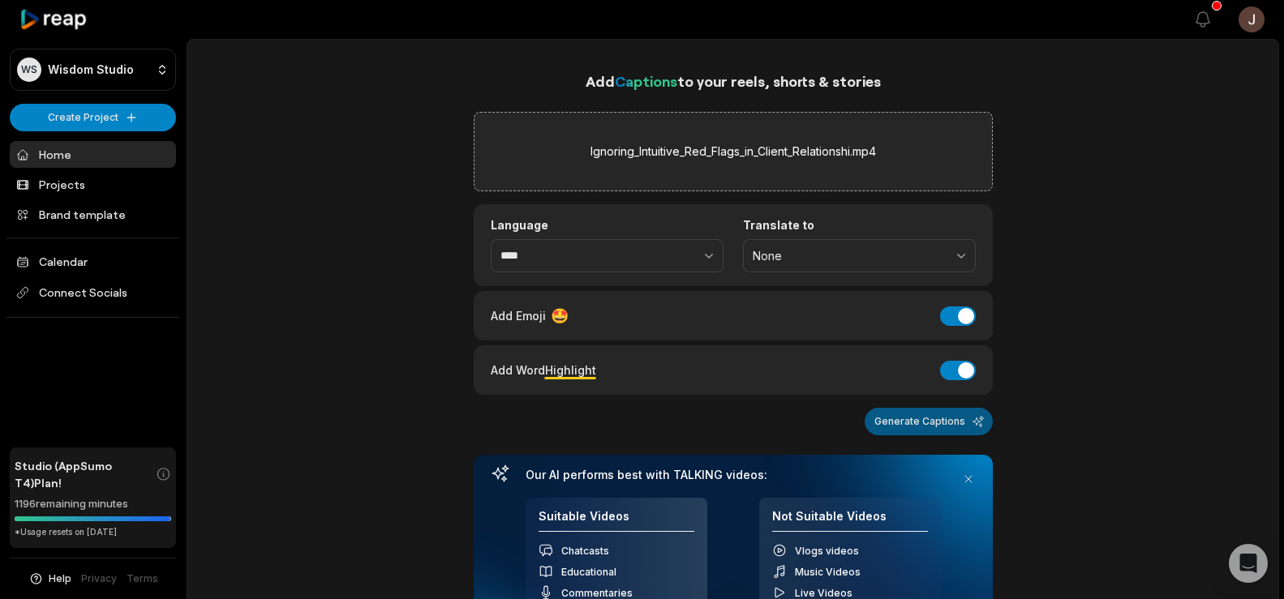
click at [957, 426] on button "Generate Captions" at bounding box center [929, 422] width 128 height 28
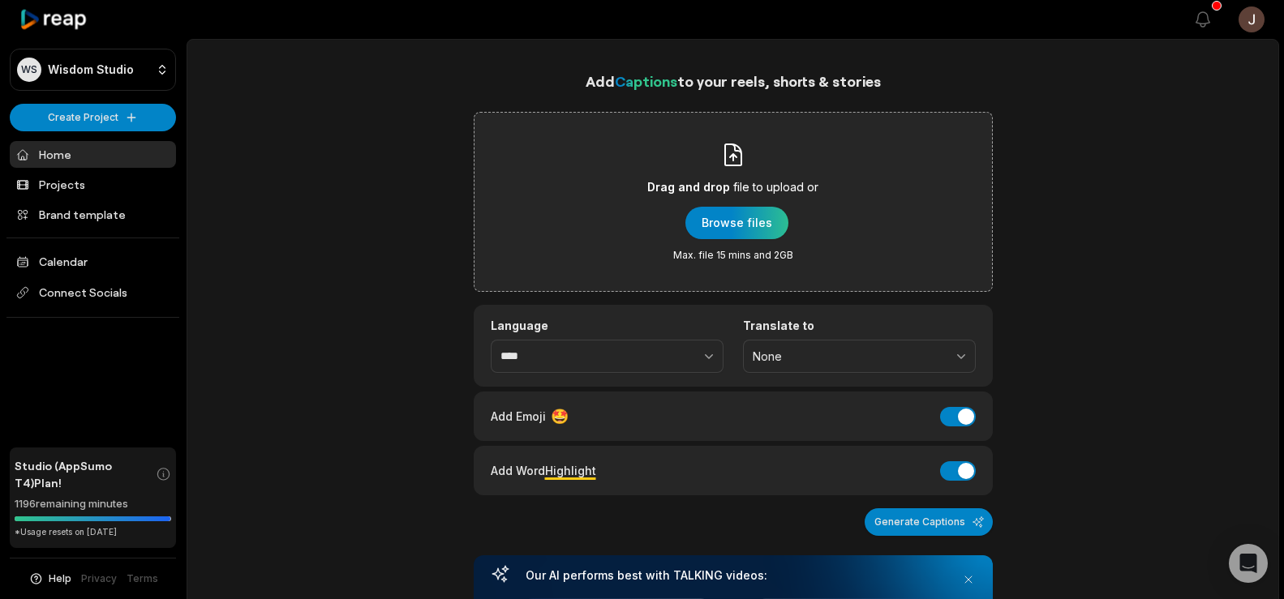
click at [1117, 74] on div "Add Captions to your reels, shorts & stories Drag and drop file to upload or Br…" at bounding box center [732, 593] width 1091 height 1047
click at [747, 218] on div "button" at bounding box center [736, 223] width 103 height 32
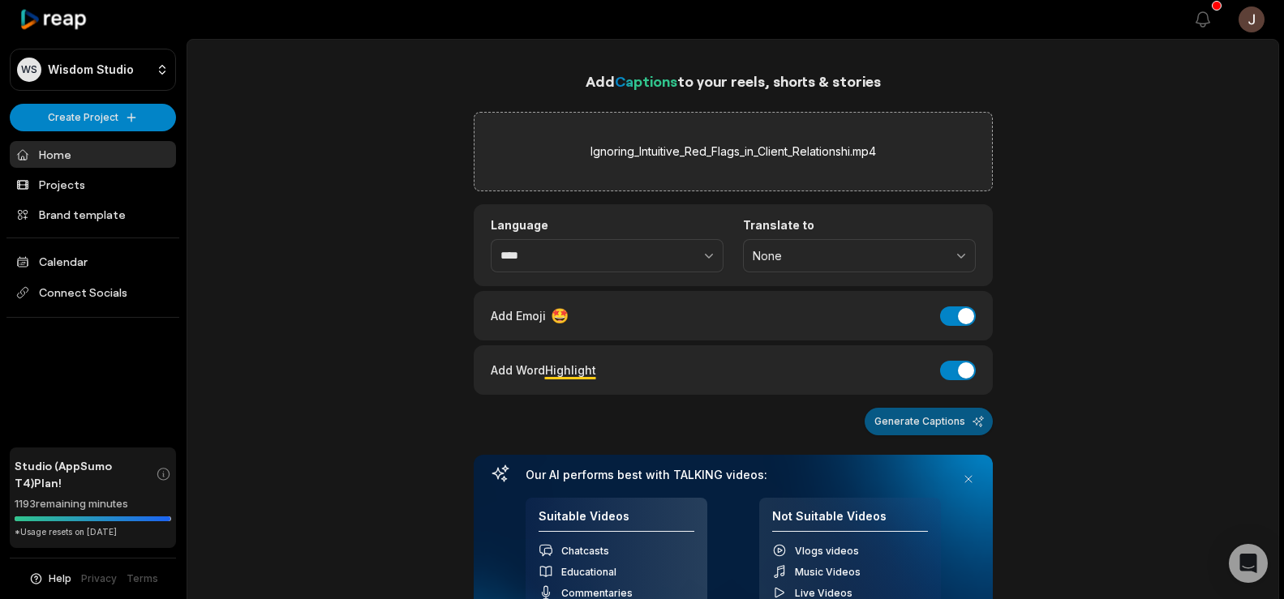
click at [953, 424] on button "Generate Captions" at bounding box center [929, 422] width 128 height 28
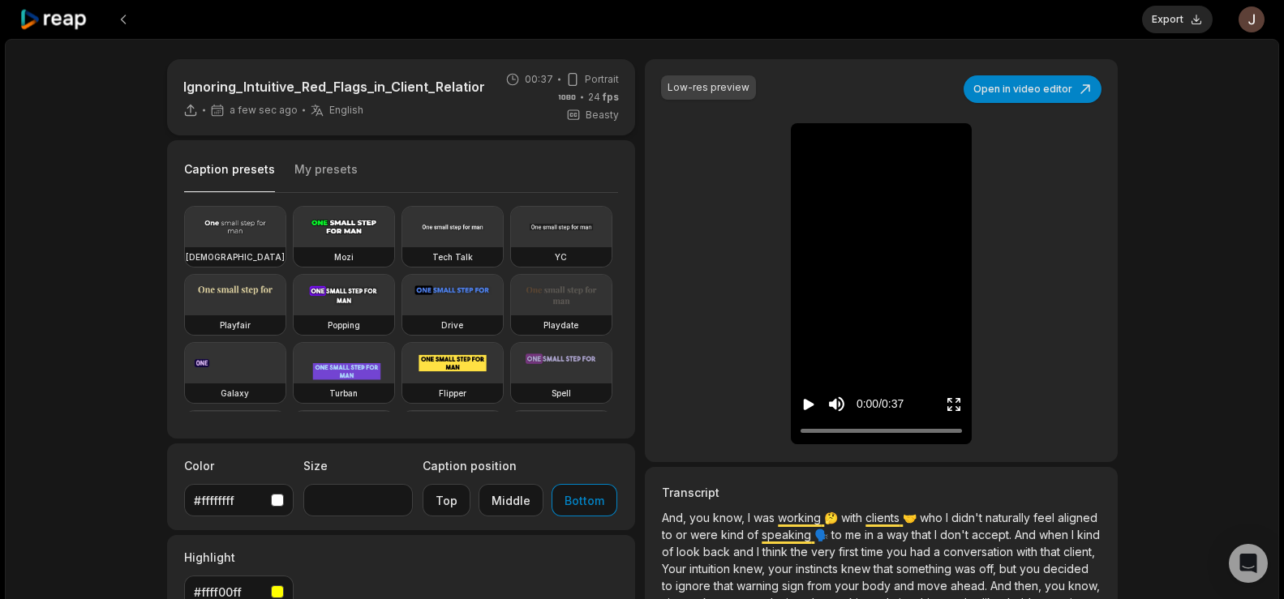
scroll to position [79, 0]
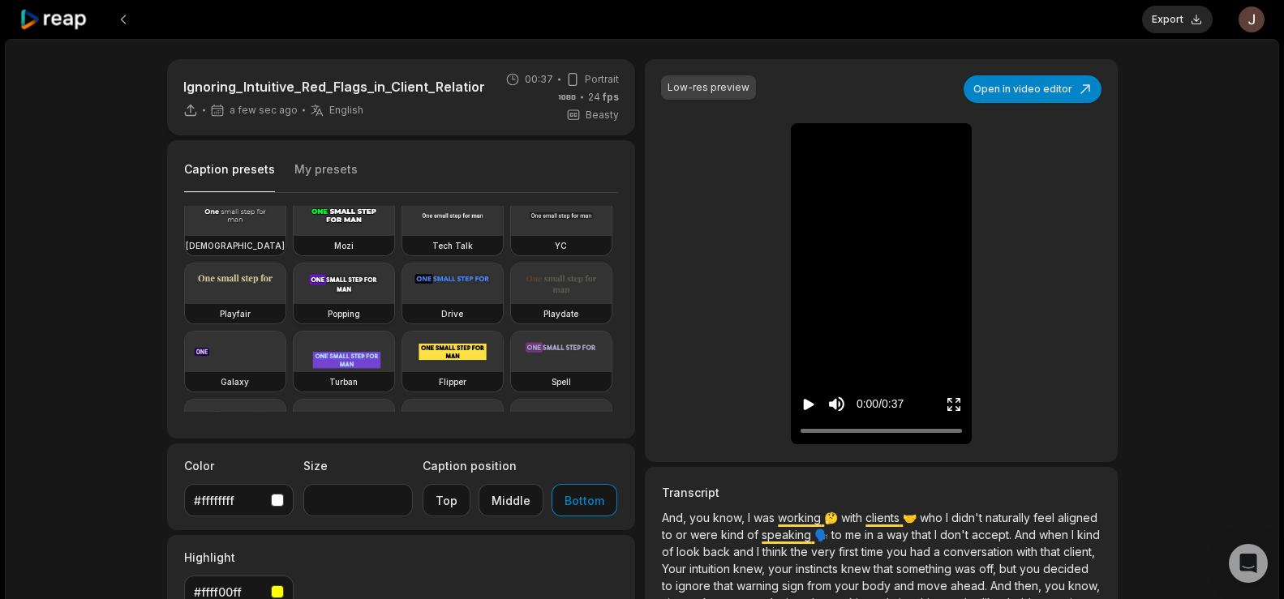
click at [294, 304] on video at bounding box center [344, 284] width 101 height 41
type input "**"
click at [1158, 21] on button "Export" at bounding box center [1177, 20] width 71 height 28
click at [1156, 18] on button "Download" at bounding box center [1169, 20] width 88 height 28
click at [118, 25] on button at bounding box center [123, 19] width 29 height 29
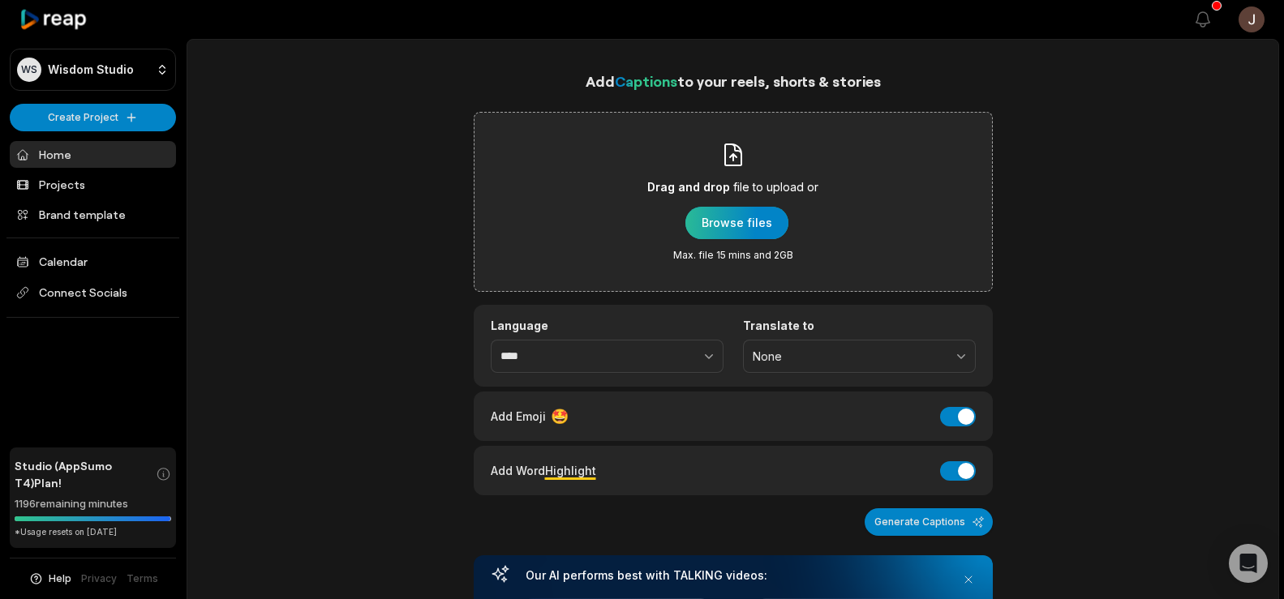
click at [756, 231] on div "button" at bounding box center [736, 223] width 103 height 32
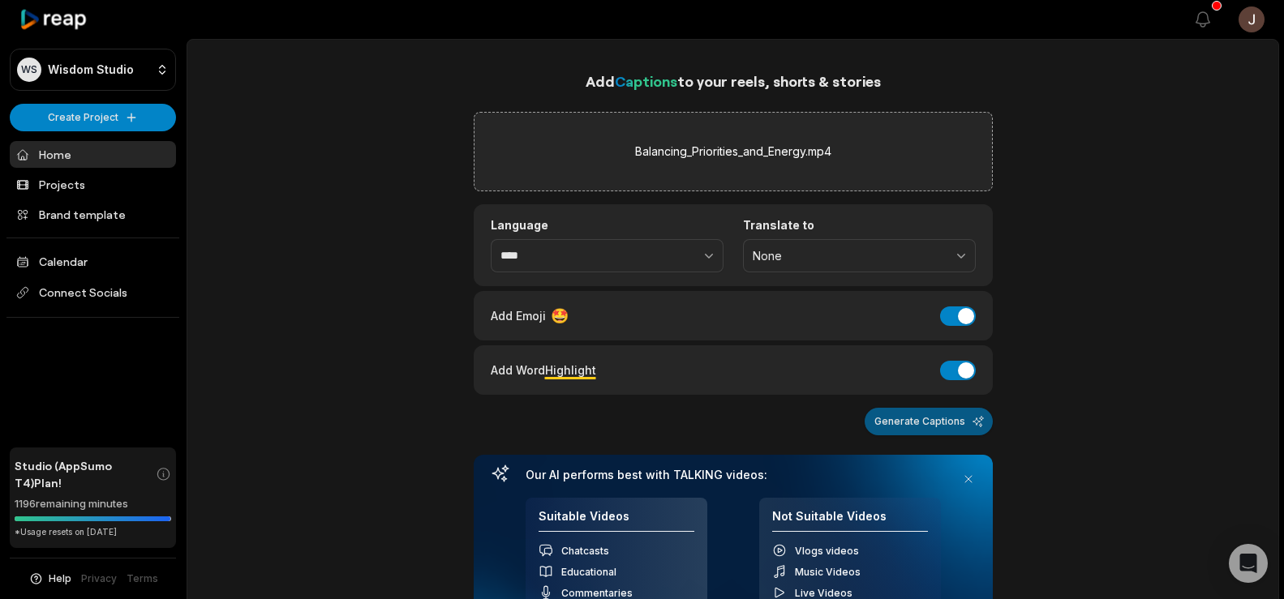
click at [939, 424] on button "Generate Captions" at bounding box center [929, 422] width 128 height 28
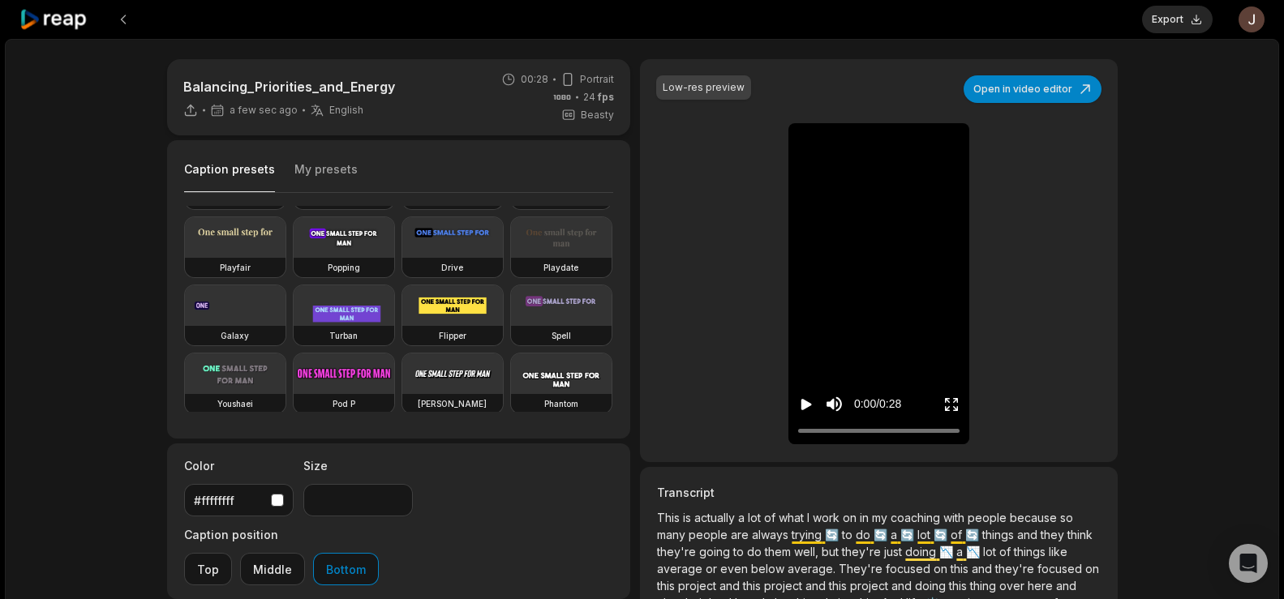
scroll to position [132, 0]
click at [294, 256] on video at bounding box center [344, 235] width 101 height 41
type input "**"
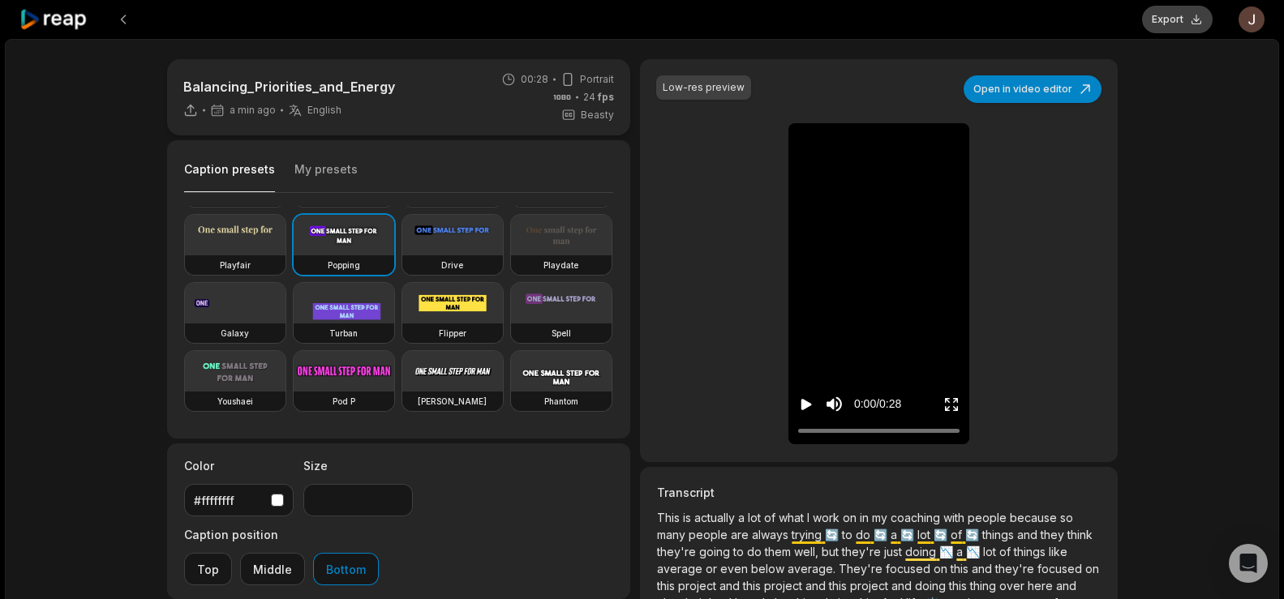
click at [1184, 24] on button "Export" at bounding box center [1177, 20] width 71 height 28
click at [1175, 20] on button "Download" at bounding box center [1169, 20] width 88 height 28
click at [1268, 200] on div "Balancing_Priorities_and_Energy 5 min ago English en 00:28 Portrait 24 fps Beas…" at bounding box center [642, 480] width 1274 height 882
click at [127, 16] on button at bounding box center [123, 19] width 29 height 29
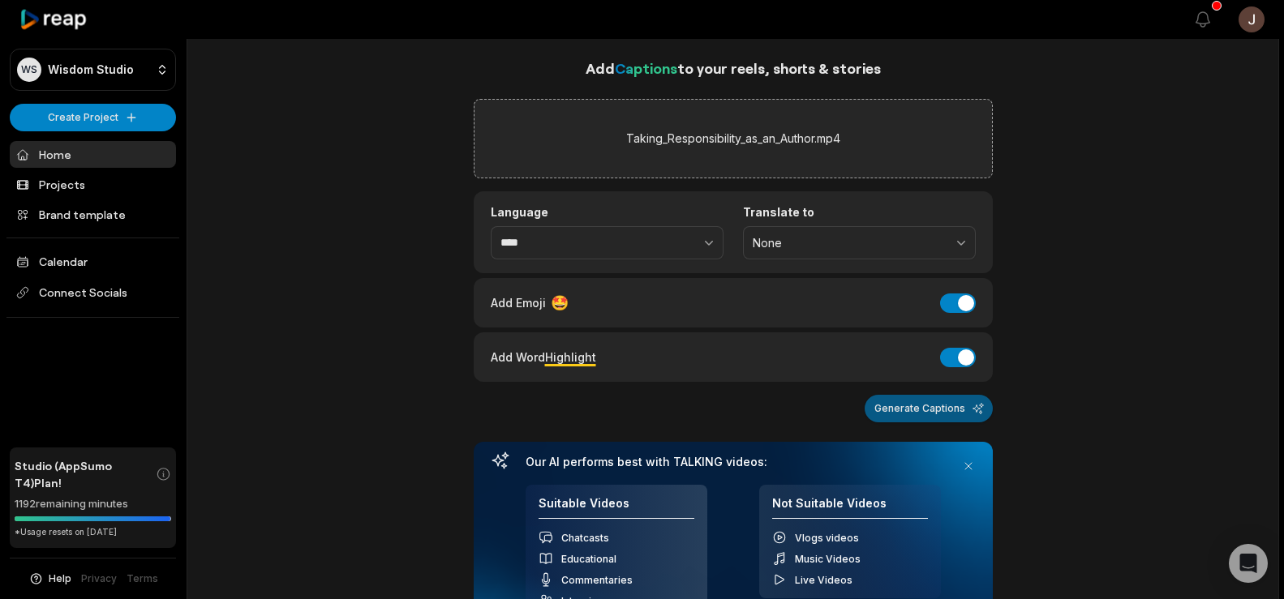
click at [923, 419] on button "Generate Captions" at bounding box center [929, 409] width 128 height 28
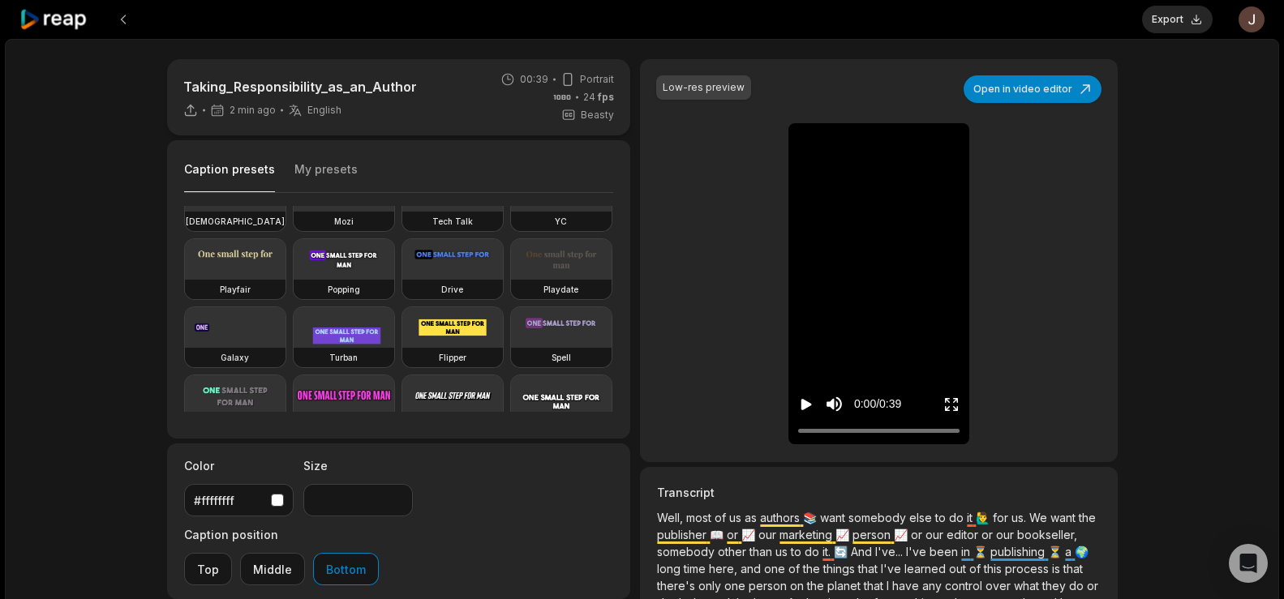
scroll to position [114, 0]
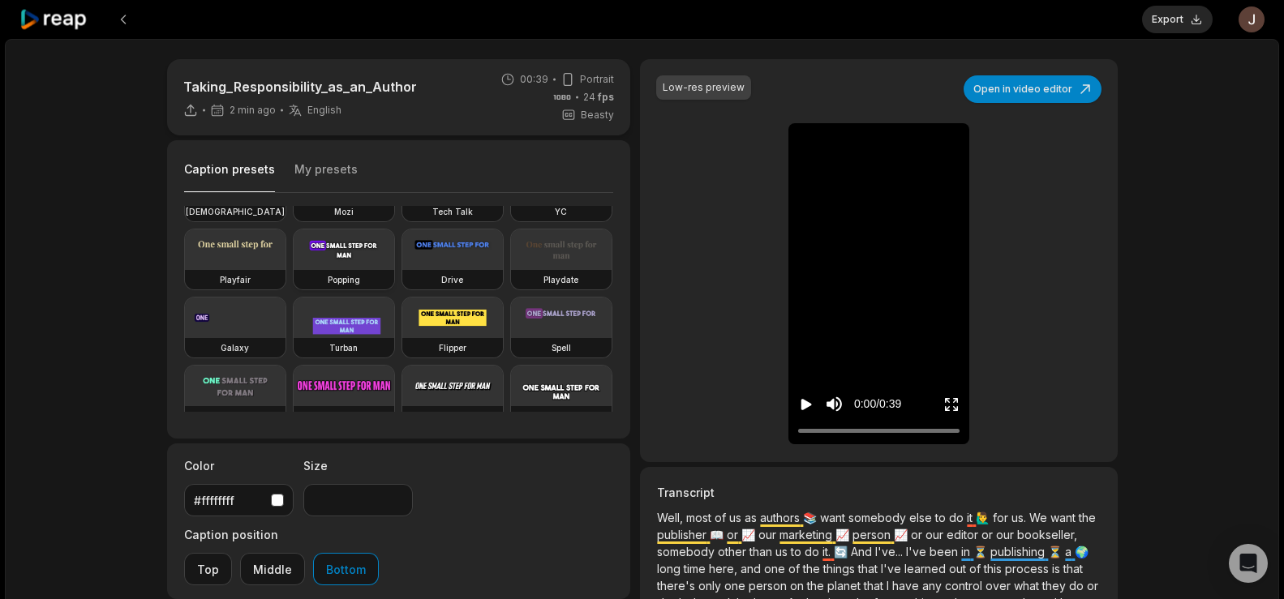
click at [294, 270] on video at bounding box center [344, 250] width 101 height 41
type input "**"
click at [1153, 23] on button "Export" at bounding box center [1177, 20] width 71 height 28
click at [1155, 19] on button "Download" at bounding box center [1169, 20] width 88 height 28
click at [123, 13] on button at bounding box center [123, 19] width 29 height 29
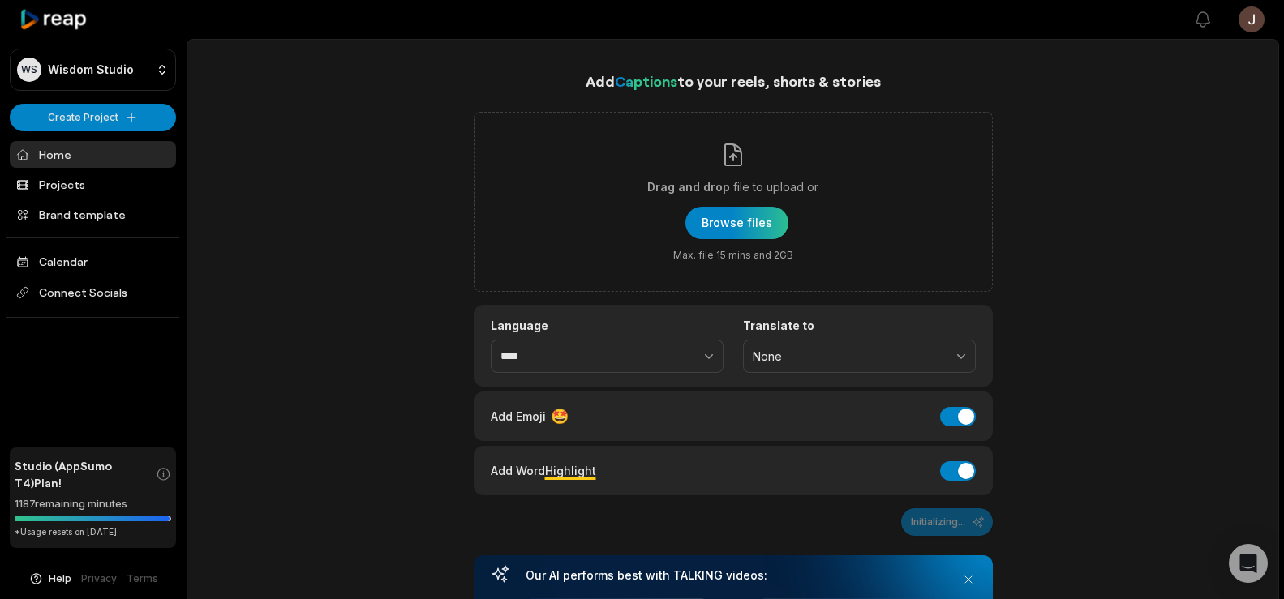
scroll to position [13, 0]
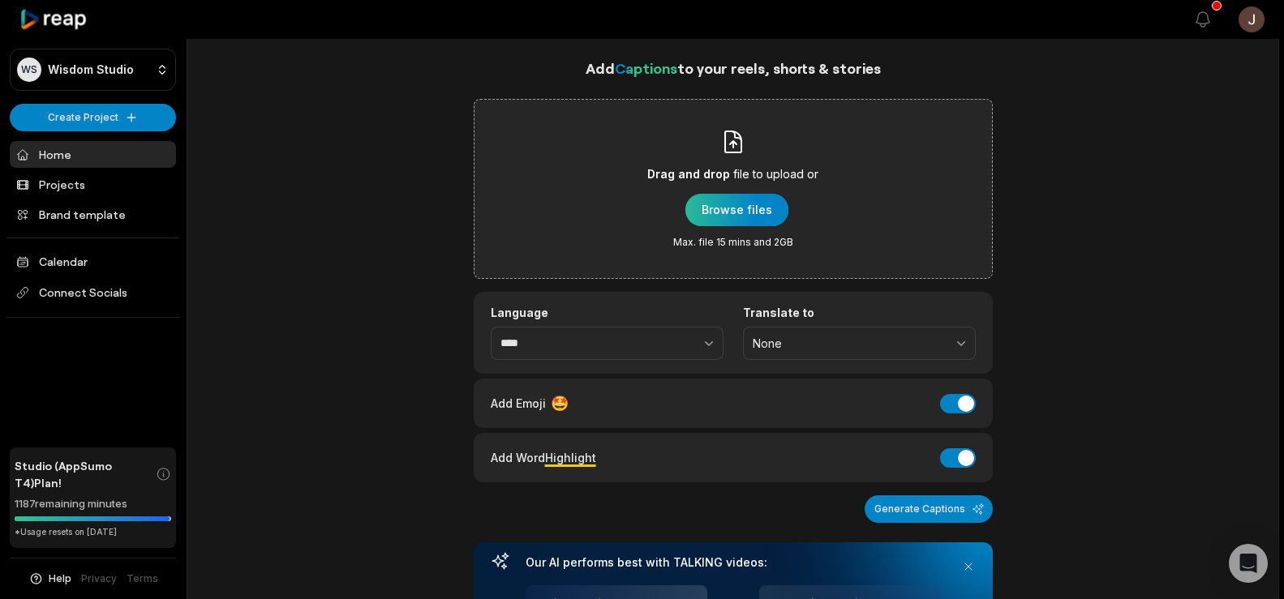
click at [736, 207] on div "button" at bounding box center [736, 210] width 103 height 32
click at [757, 209] on div "button" at bounding box center [736, 210] width 103 height 32
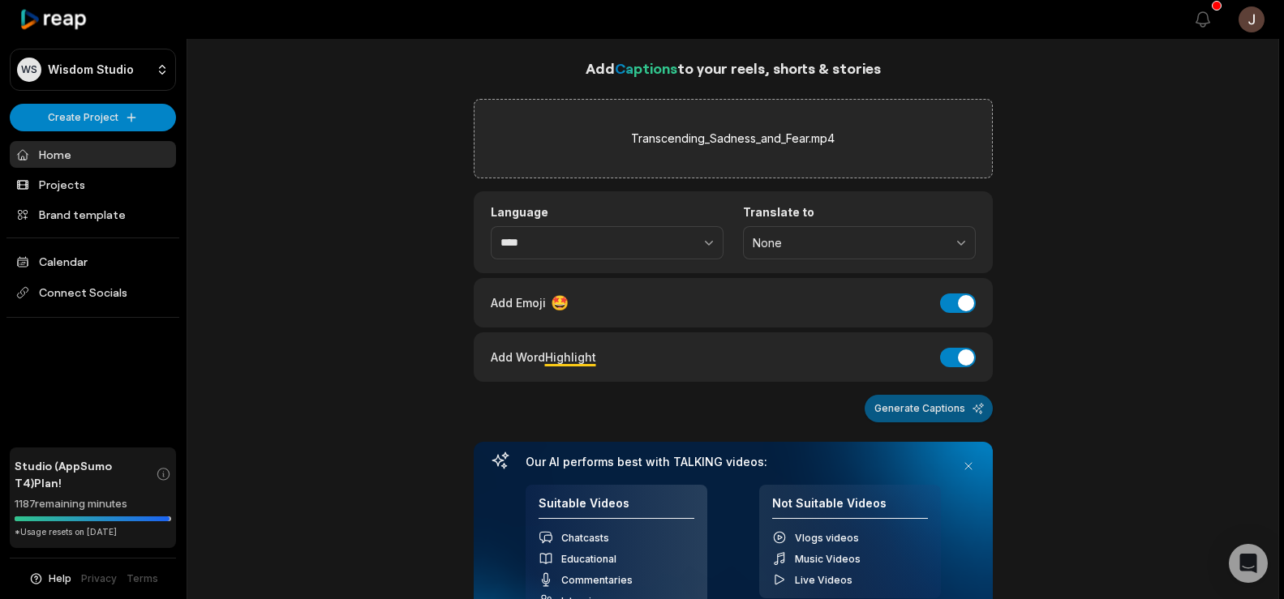
click at [893, 405] on button "Generate Captions" at bounding box center [929, 409] width 128 height 28
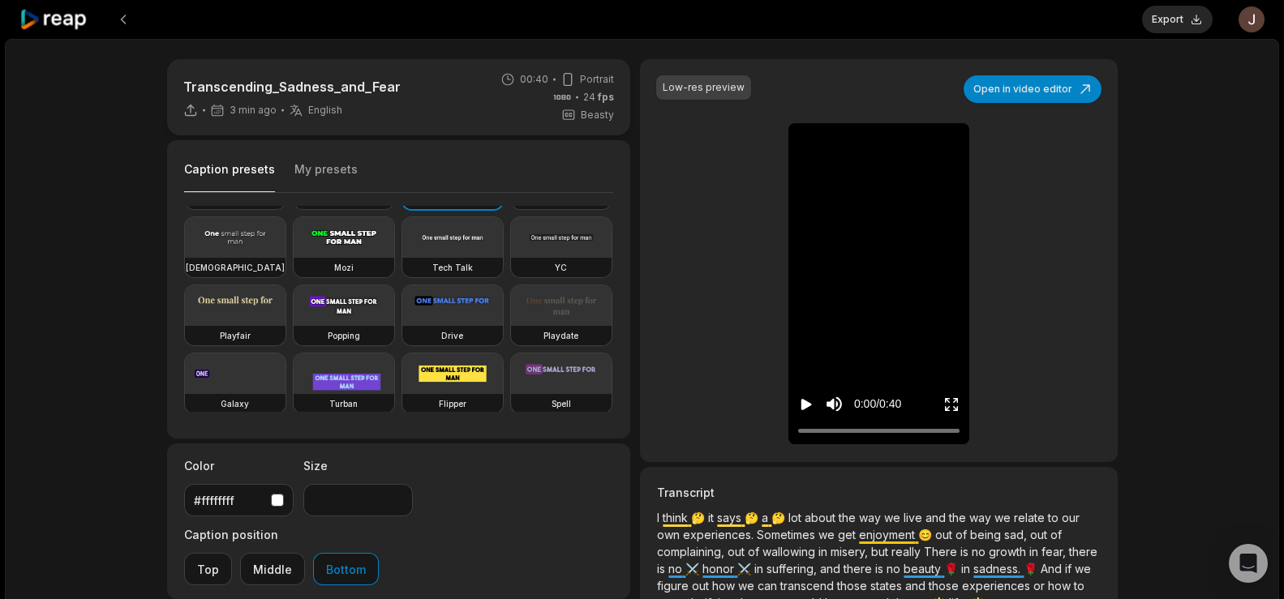
scroll to position [51, 0]
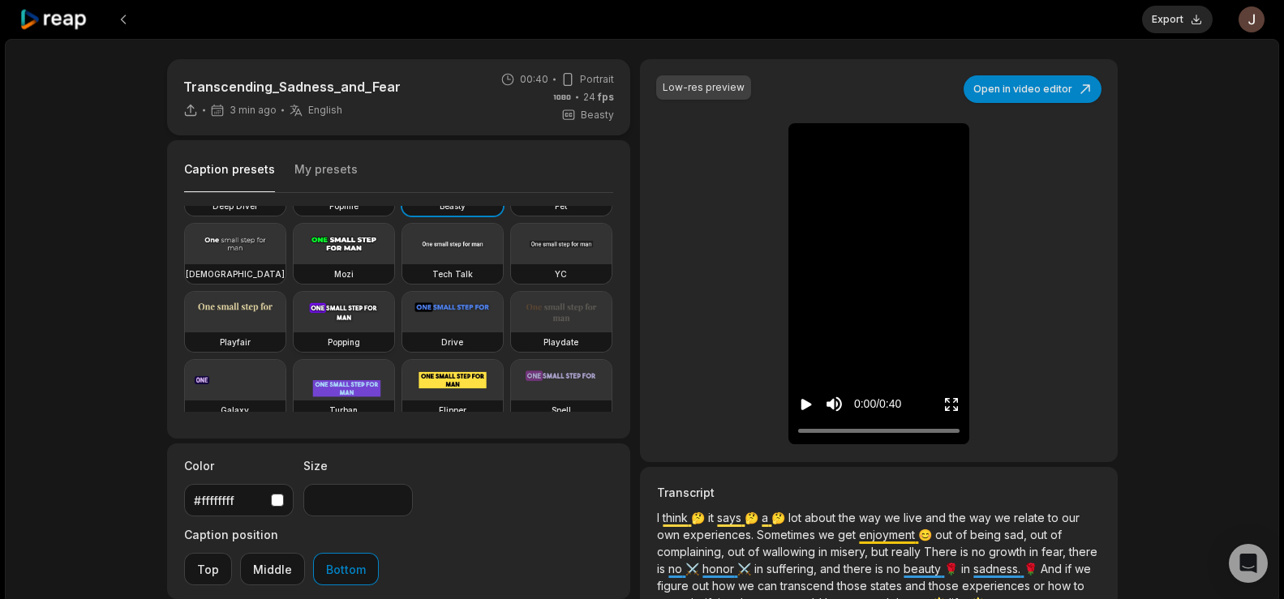
click at [294, 333] on video at bounding box center [344, 312] width 101 height 41
type input "**"
click at [1169, 31] on button "Export" at bounding box center [1177, 20] width 71 height 28
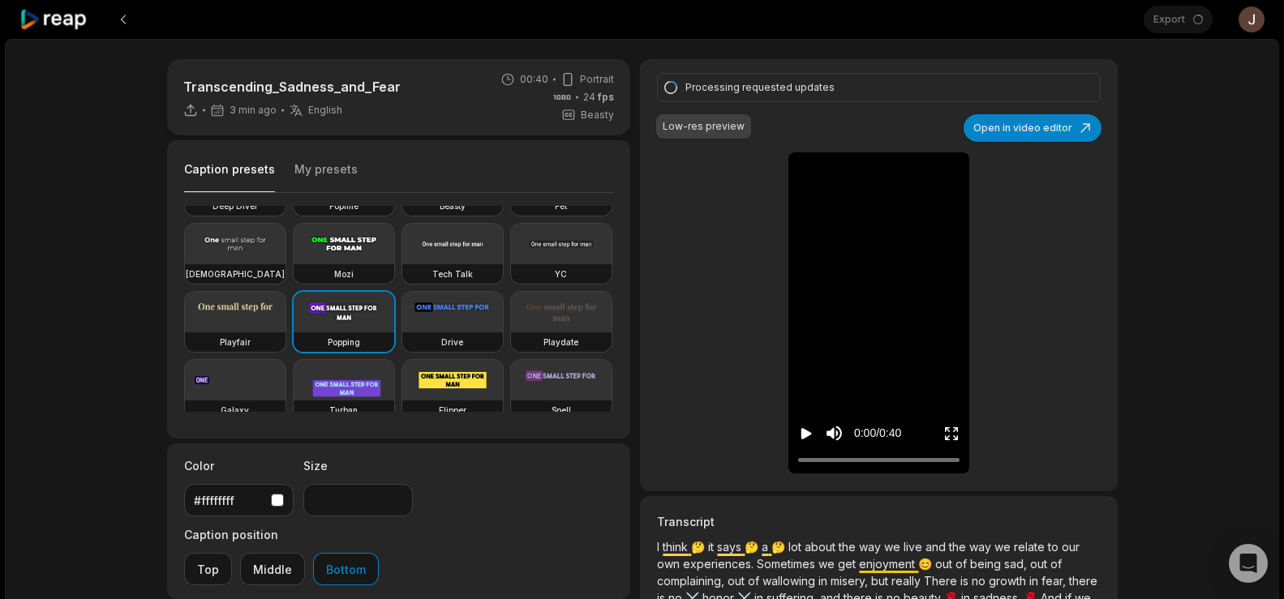
click at [1177, 259] on div "Transcending_Sadness_and_Fear 3 min ago English en 00:40 Portrait 24 fps Beasty…" at bounding box center [642, 480] width 1274 height 882
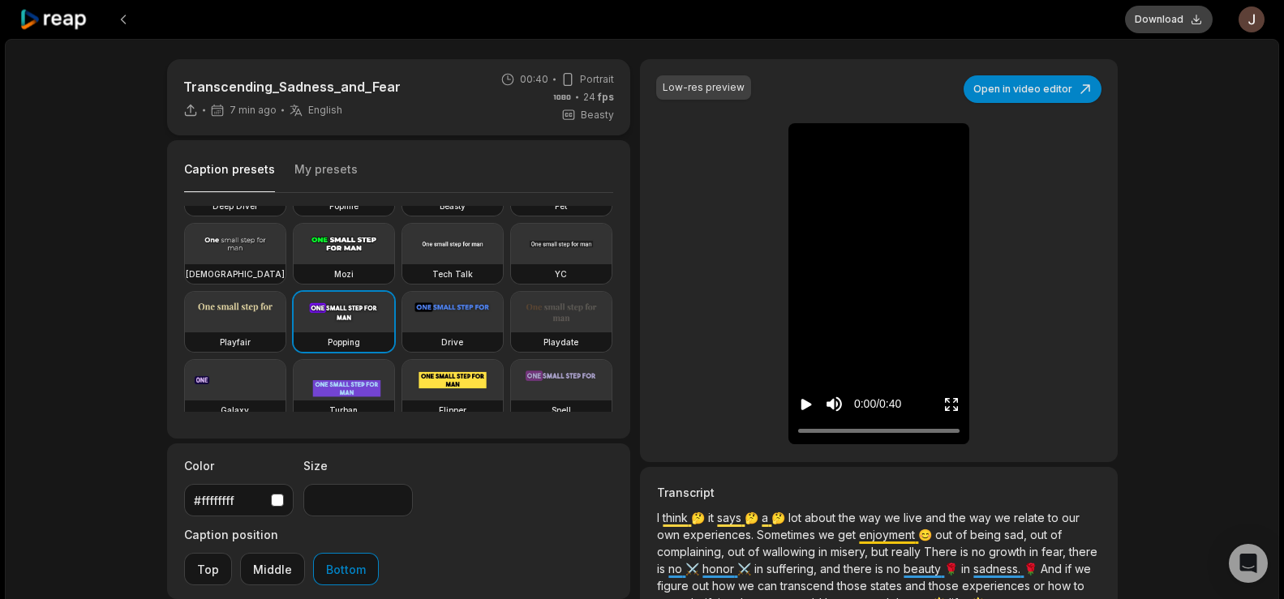
click at [1162, 19] on button "Download" at bounding box center [1169, 20] width 88 height 28
click at [122, 15] on button at bounding box center [123, 19] width 29 height 29
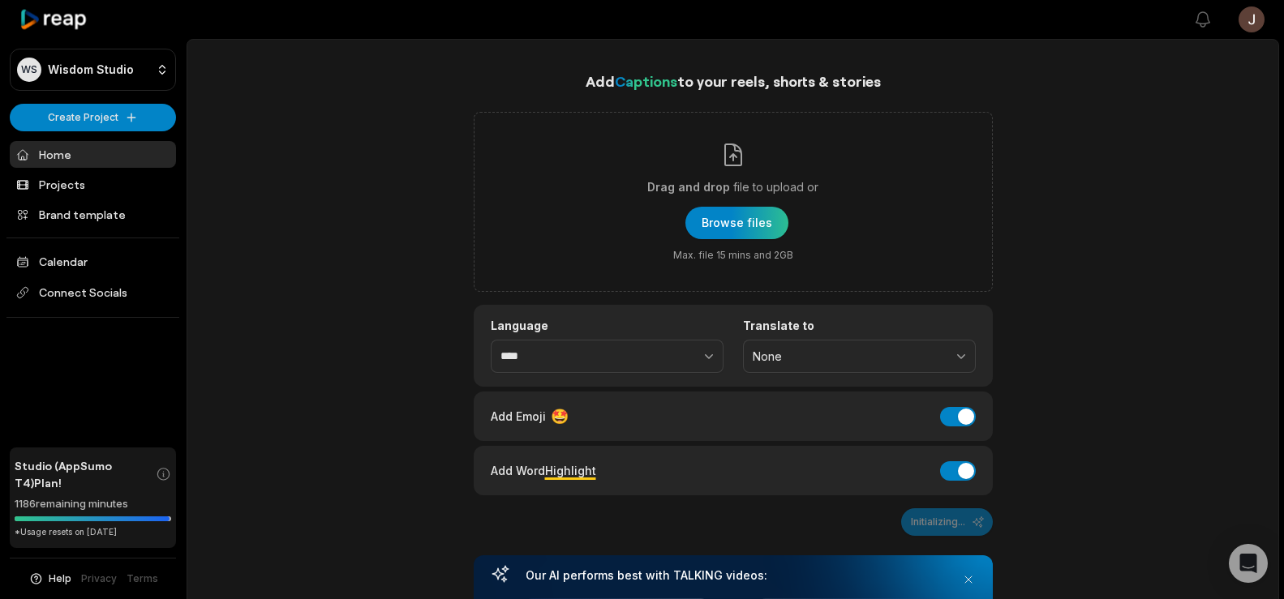
scroll to position [13, 0]
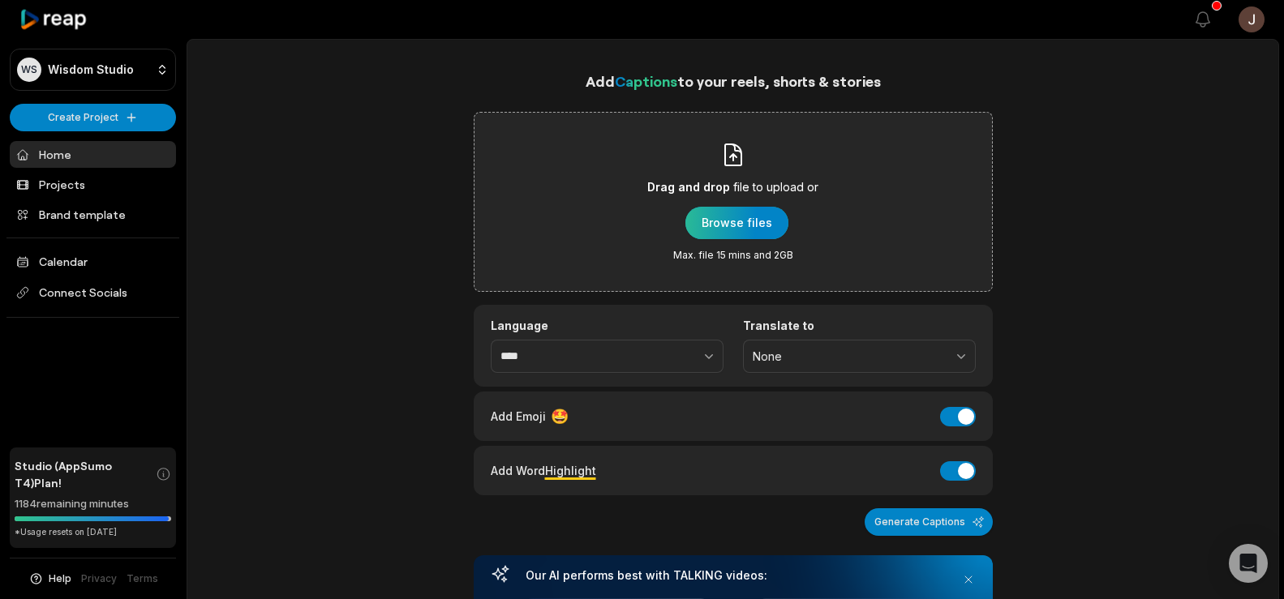
click at [718, 212] on div "button" at bounding box center [736, 223] width 103 height 32
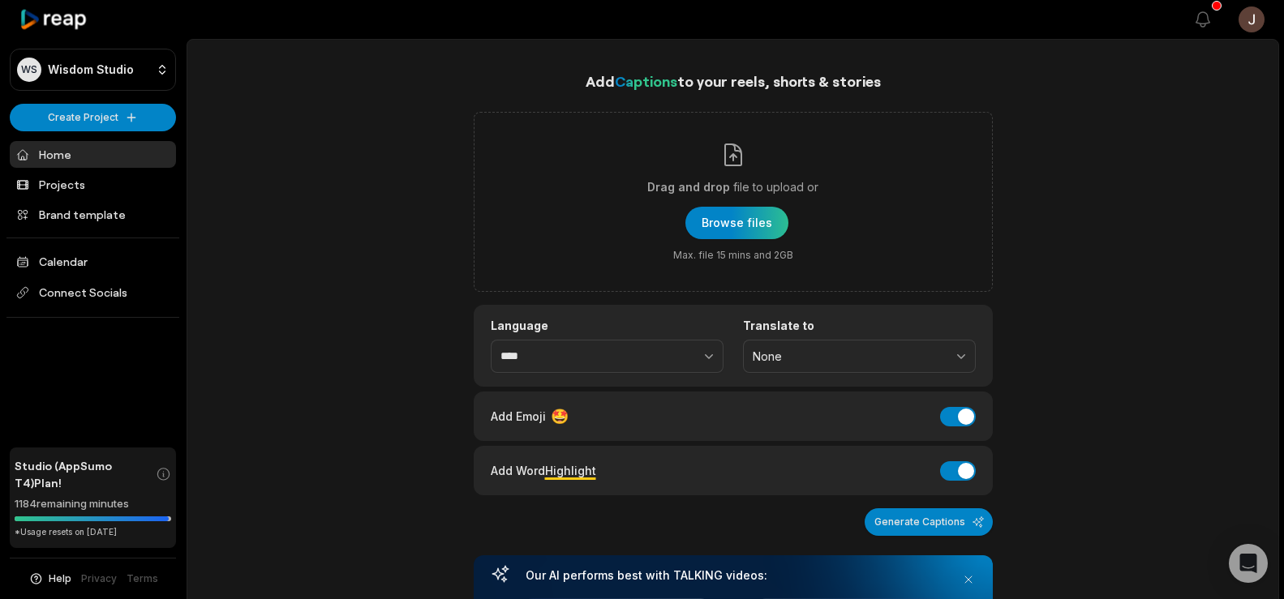
click at [95, 152] on link "Home" at bounding box center [93, 154] width 166 height 27
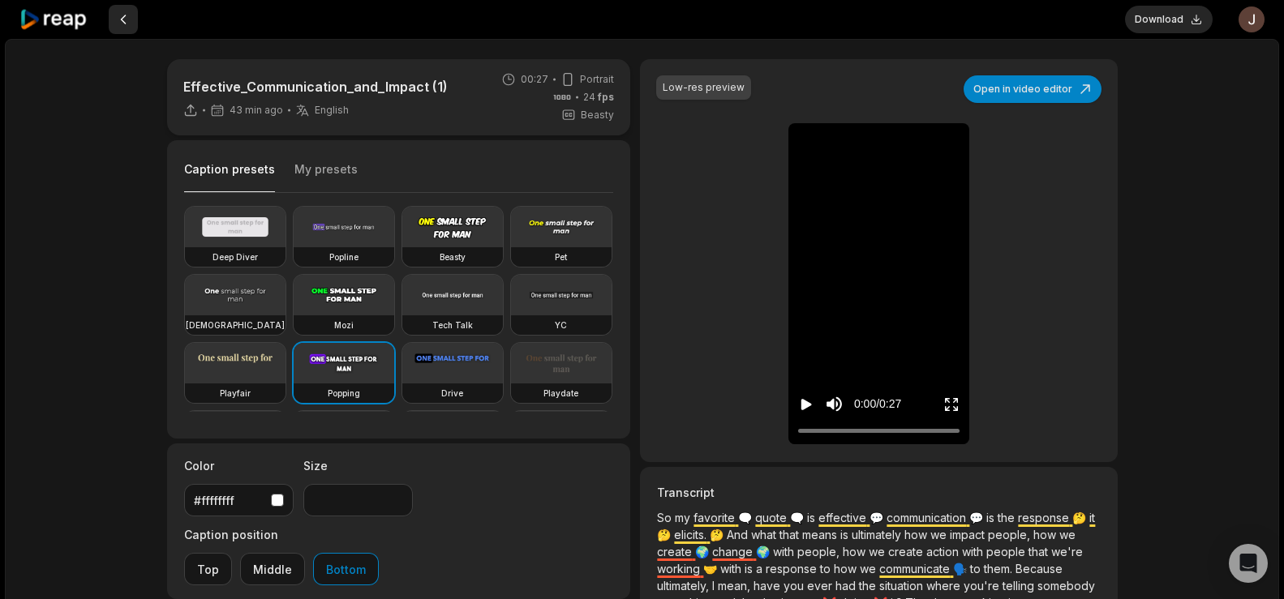
click at [120, 24] on button at bounding box center [123, 19] width 29 height 29
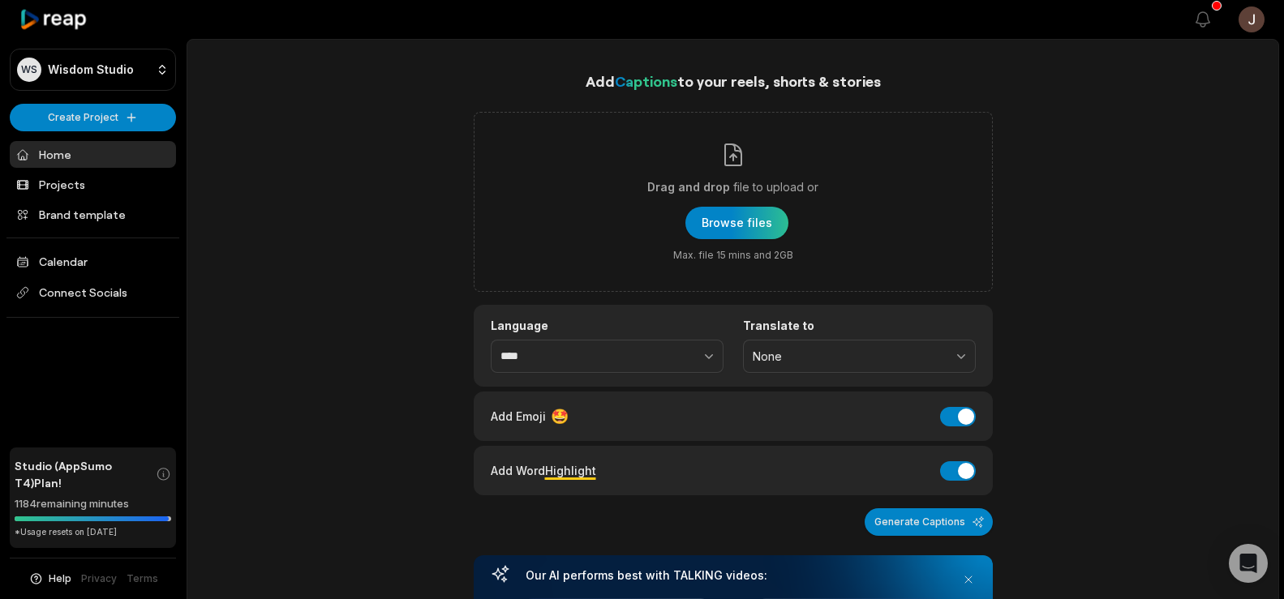
click at [67, 149] on link "Home" at bounding box center [93, 154] width 166 height 27
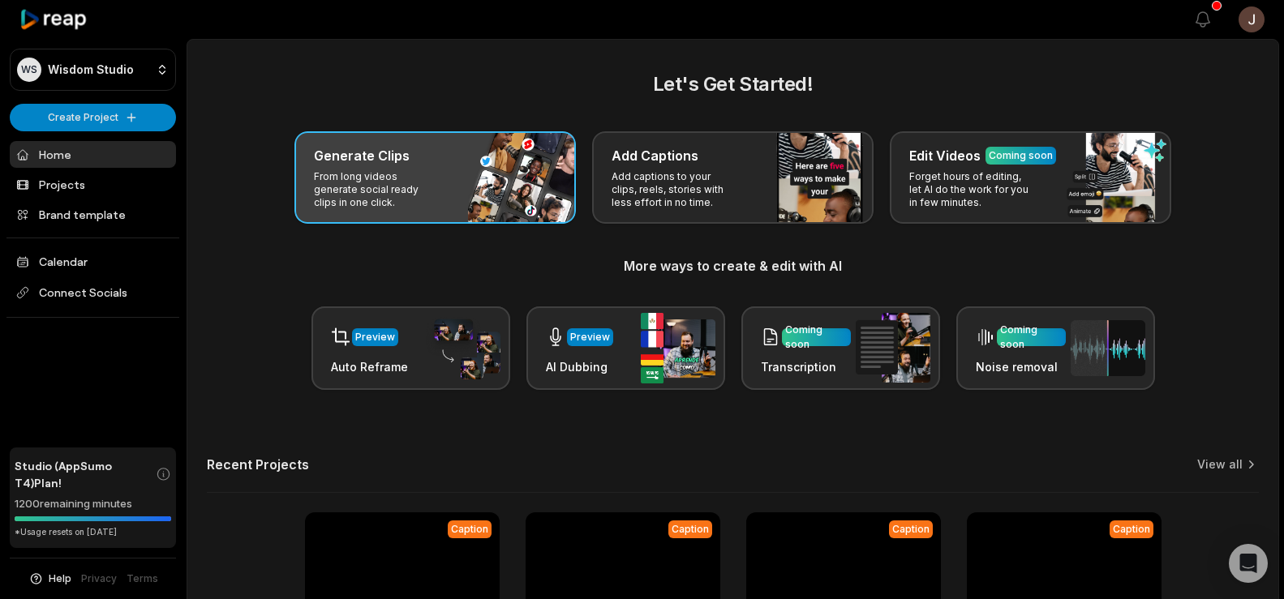
click at [407, 155] on div "Generate Clips" at bounding box center [435, 155] width 243 height 19
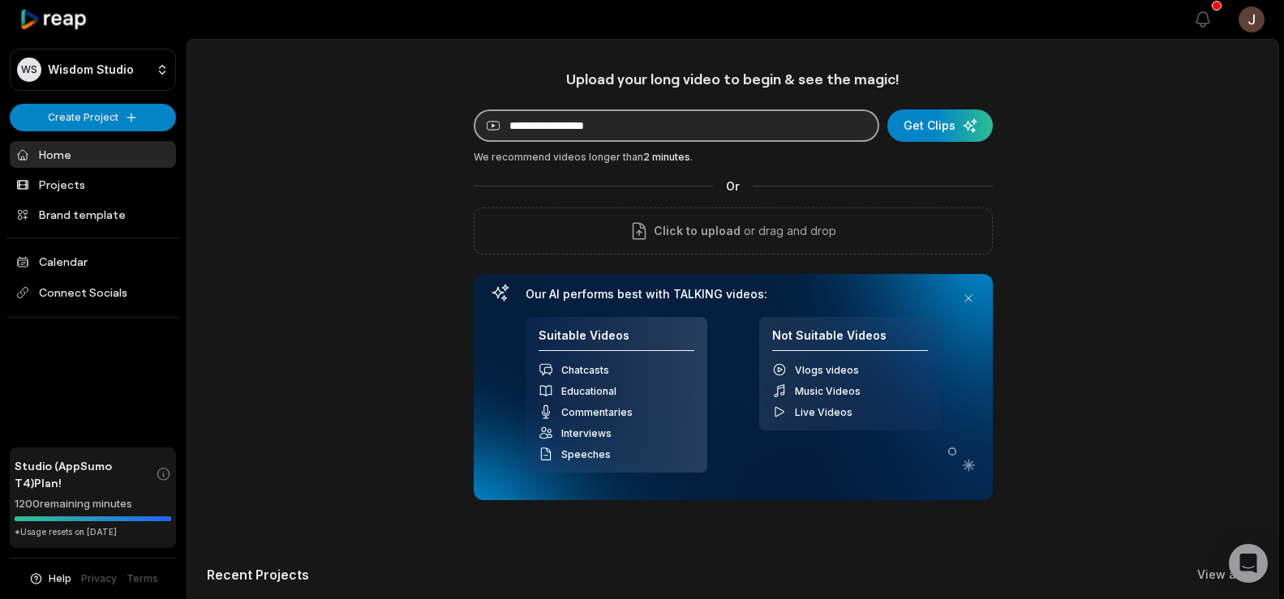
click at [578, 127] on input at bounding box center [677, 126] width 406 height 32
paste input "**********"
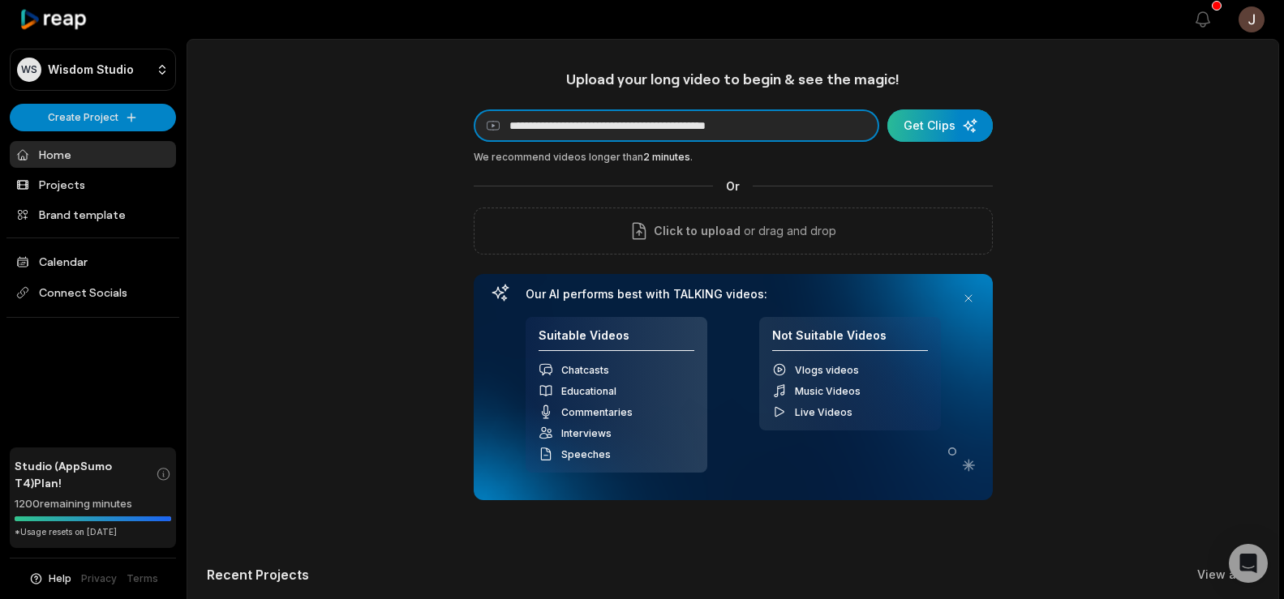
type input "**********"
click at [934, 122] on div "submit" at bounding box center [939, 126] width 105 height 32
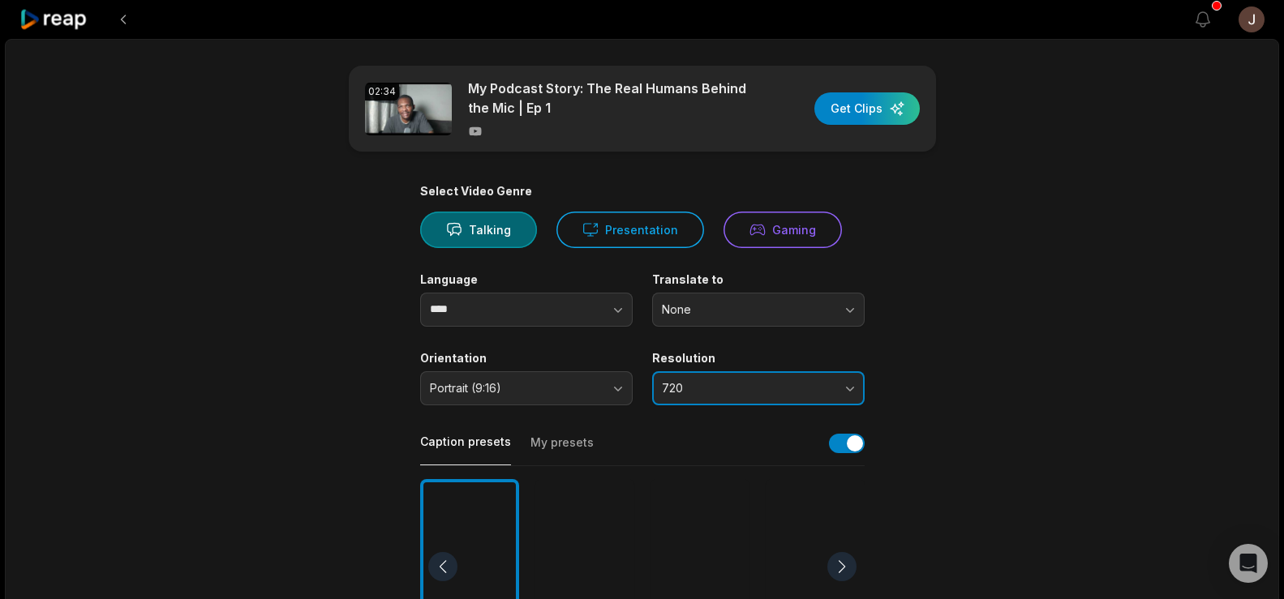
click at [754, 386] on span "720" at bounding box center [747, 388] width 170 height 15
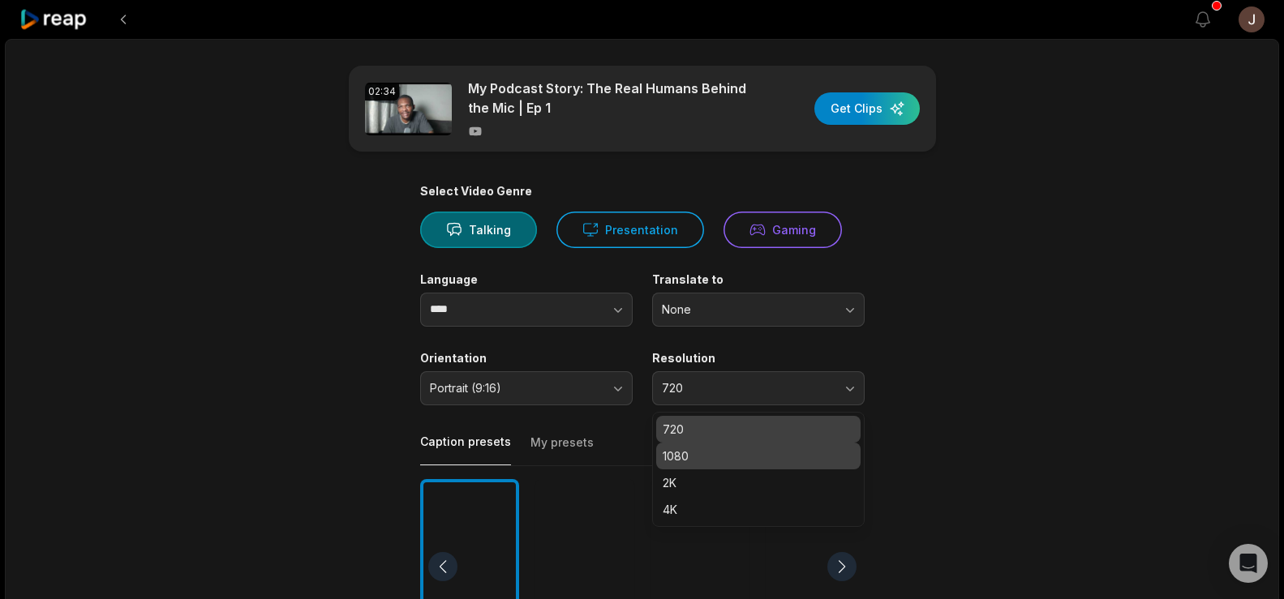
click at [700, 458] on p "1080" at bounding box center [758, 456] width 191 height 17
click at [1067, 359] on div "02:34 My Podcast Story: The Real Humans Behind the Mic | Ep 1 Get Clips Select …" at bounding box center [642, 605] width 1274 height 1132
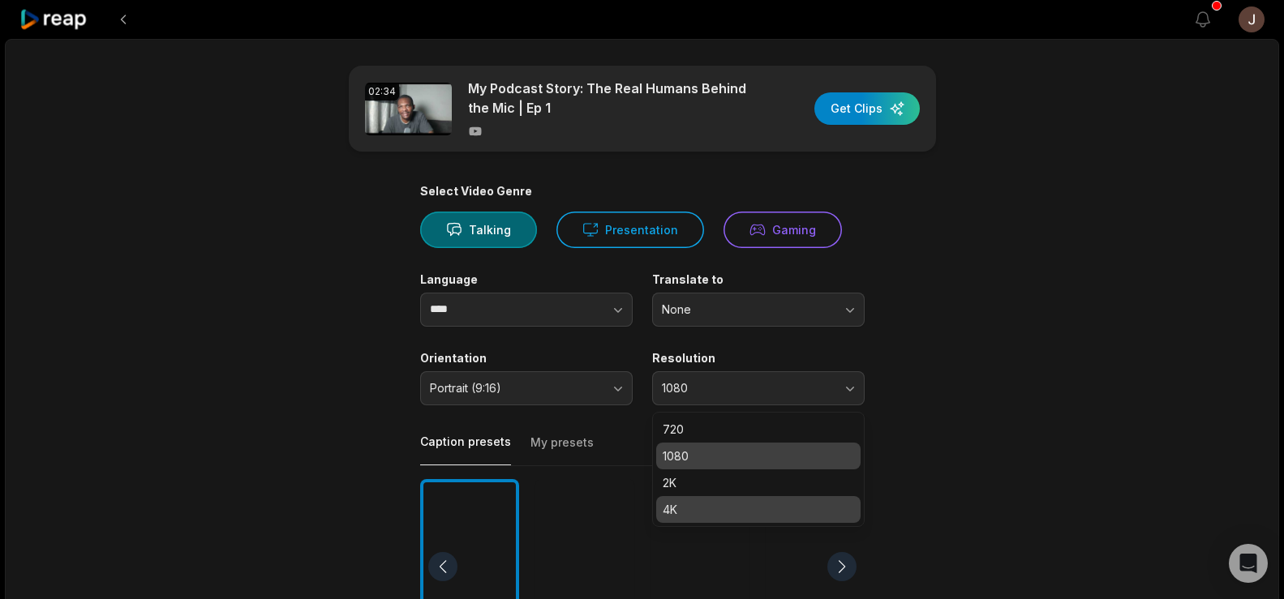
click at [1081, 365] on div "02:34 My Podcast Story: The Real Humans Behind the Mic | Ep 1 Get Clips Select …" at bounding box center [642, 605] width 1274 height 1132
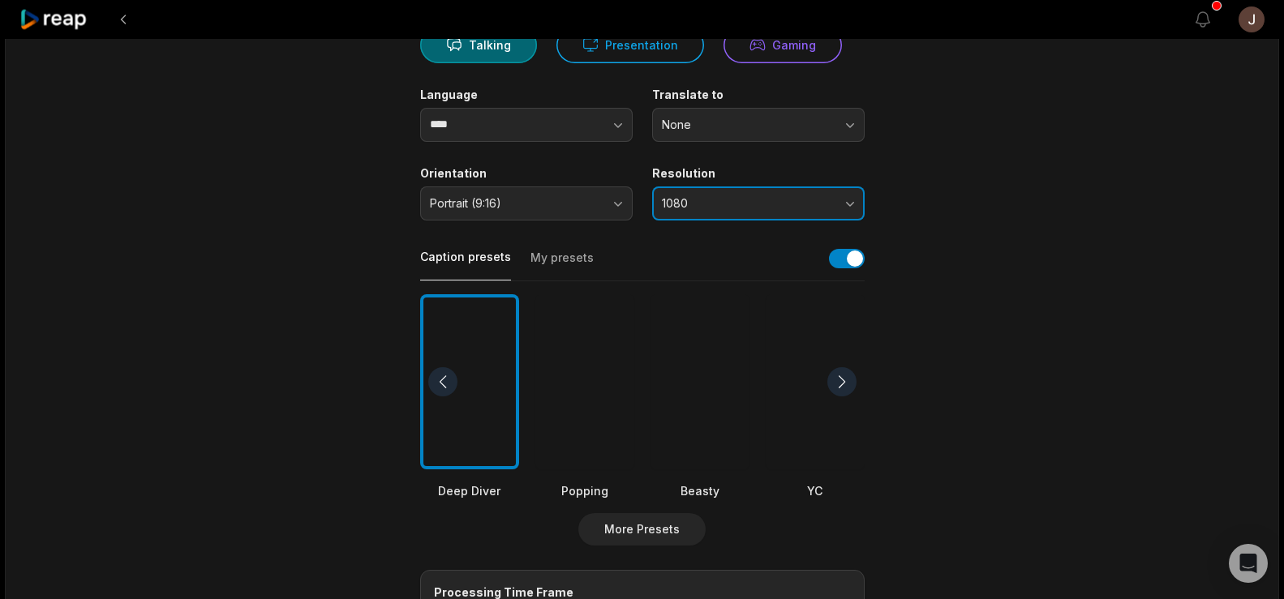
scroll to position [204, 0]
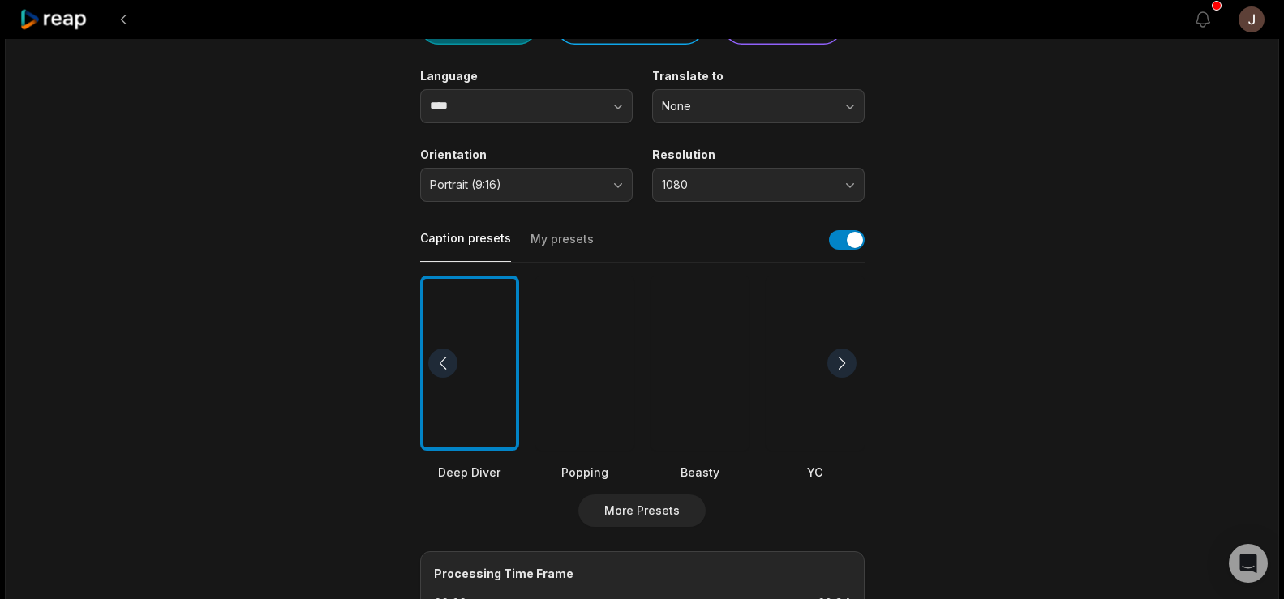
click at [592, 423] on div at bounding box center [584, 364] width 99 height 176
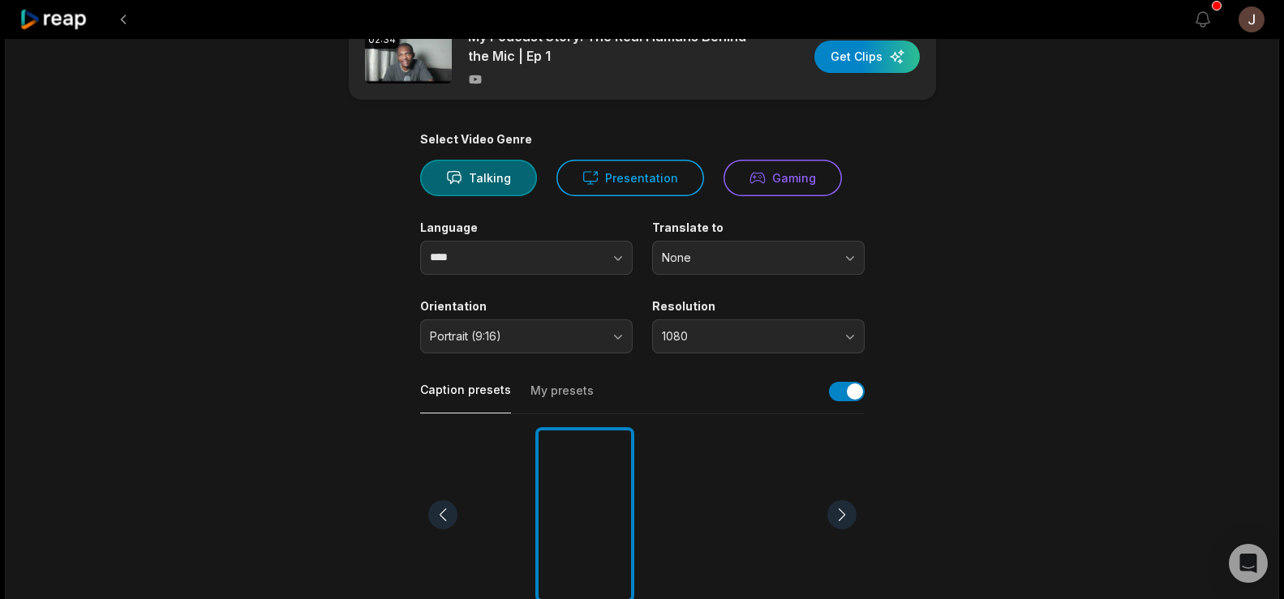
scroll to position [0, 0]
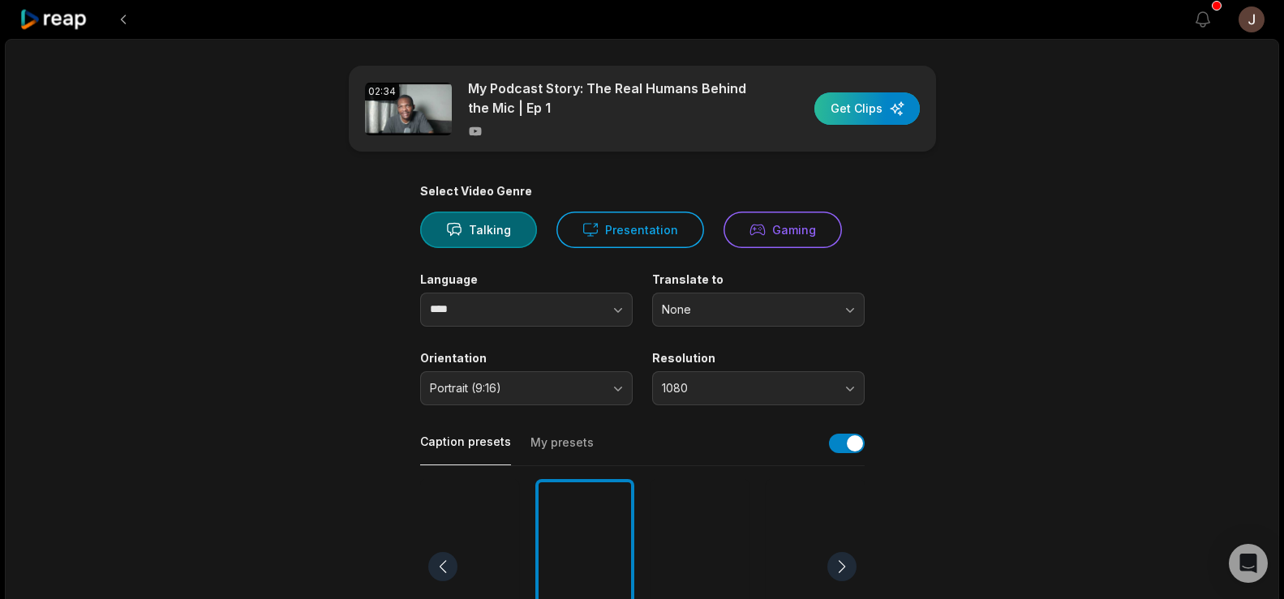
click at [872, 105] on div "button" at bounding box center [866, 108] width 105 height 32
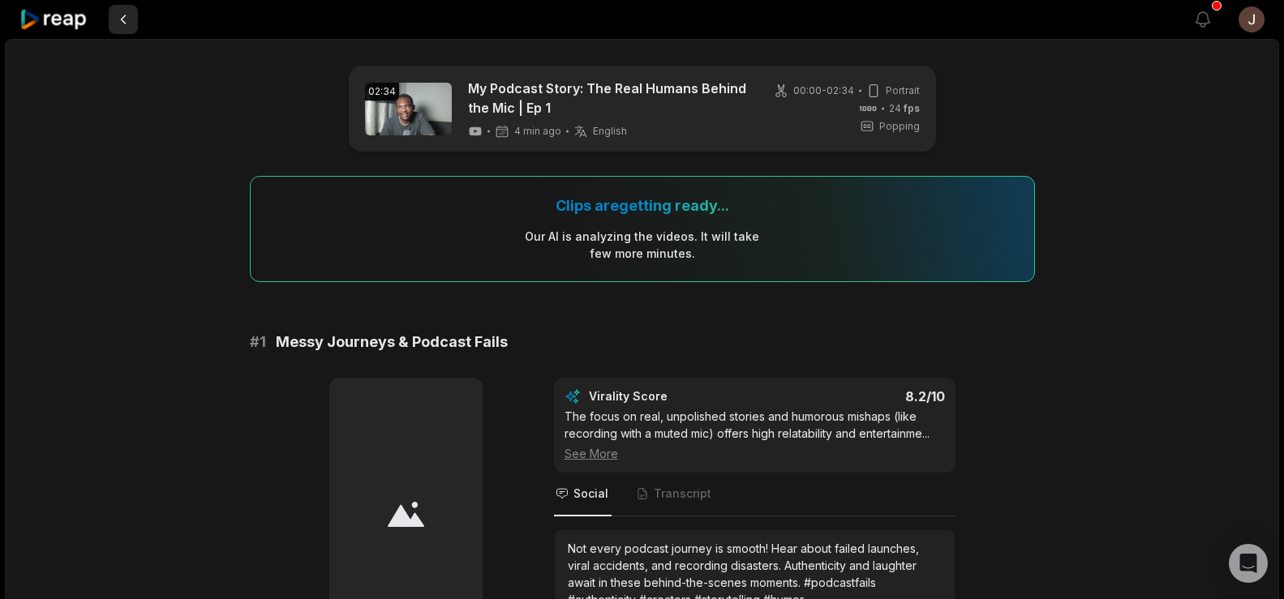
click at [119, 24] on button at bounding box center [123, 19] width 29 height 29
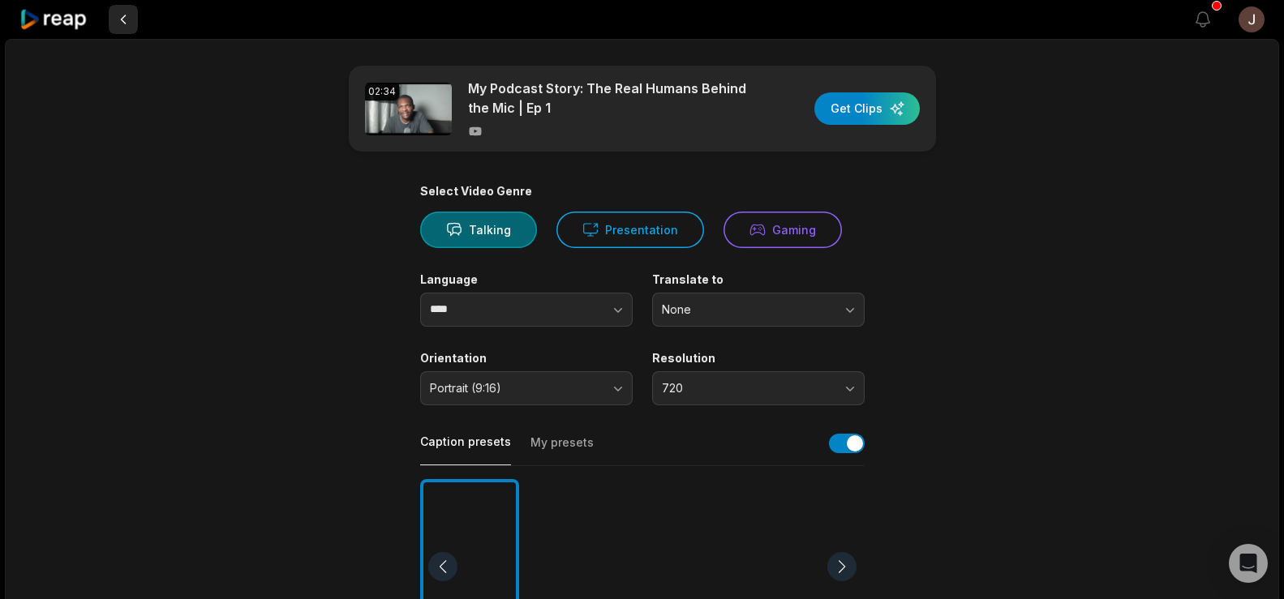
click at [118, 24] on button at bounding box center [123, 19] width 29 height 29
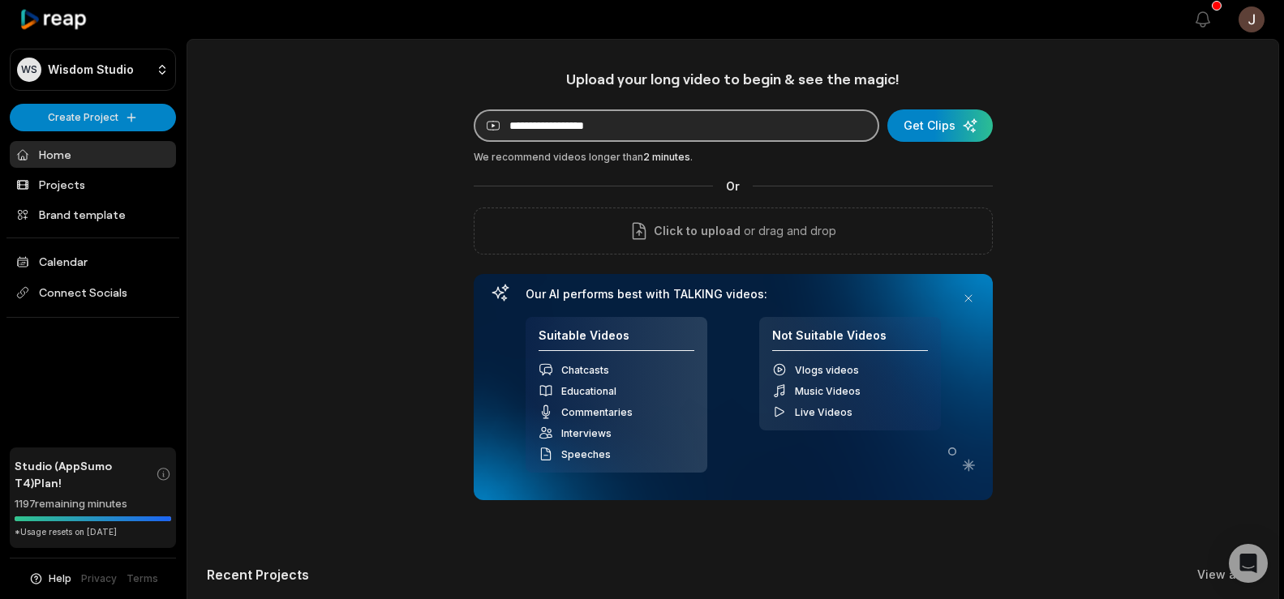
click at [629, 117] on input at bounding box center [677, 126] width 406 height 32
paste input "**********"
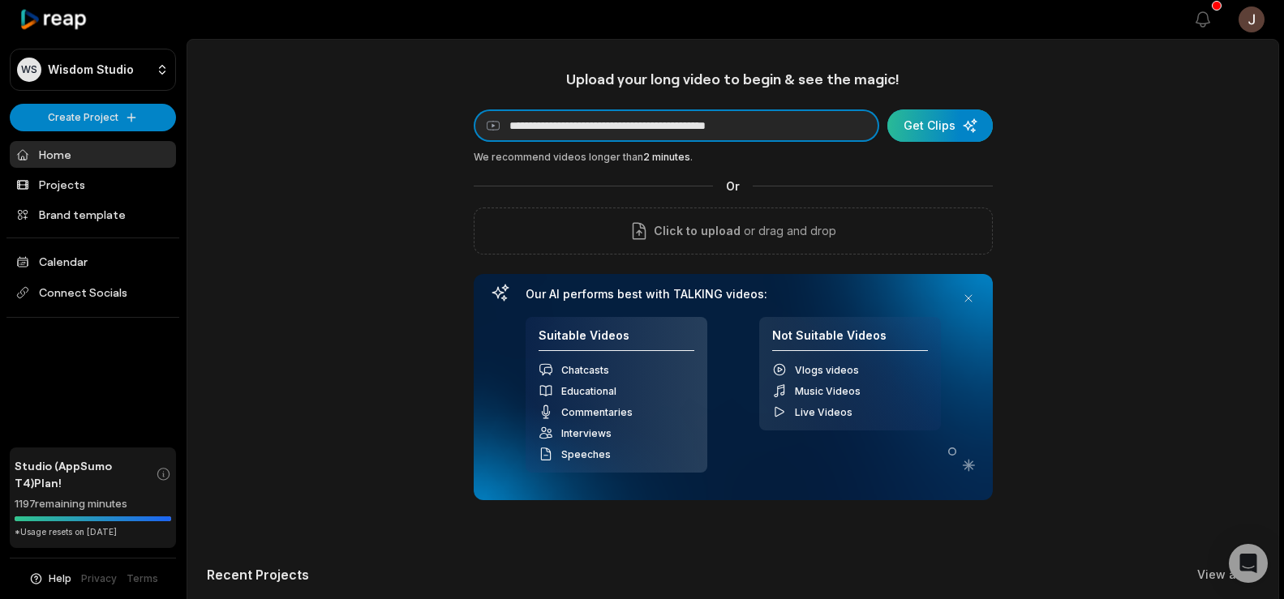
type input "**********"
click at [955, 124] on div "submit" at bounding box center [939, 126] width 105 height 32
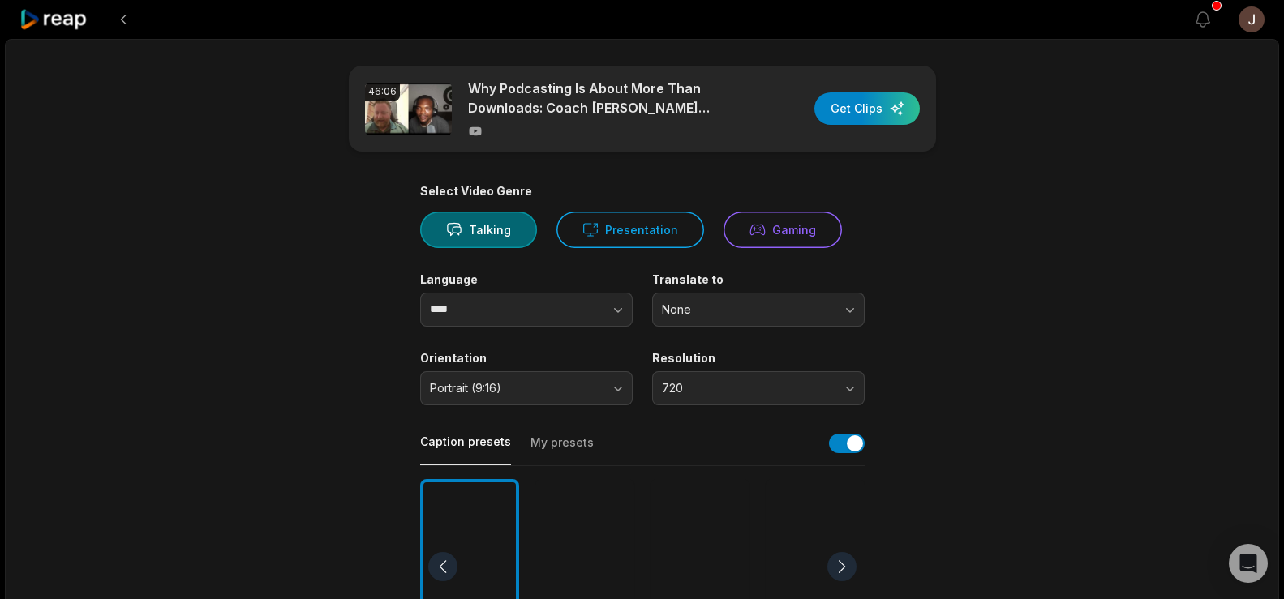
click at [611, 567] on div at bounding box center [584, 567] width 99 height 176
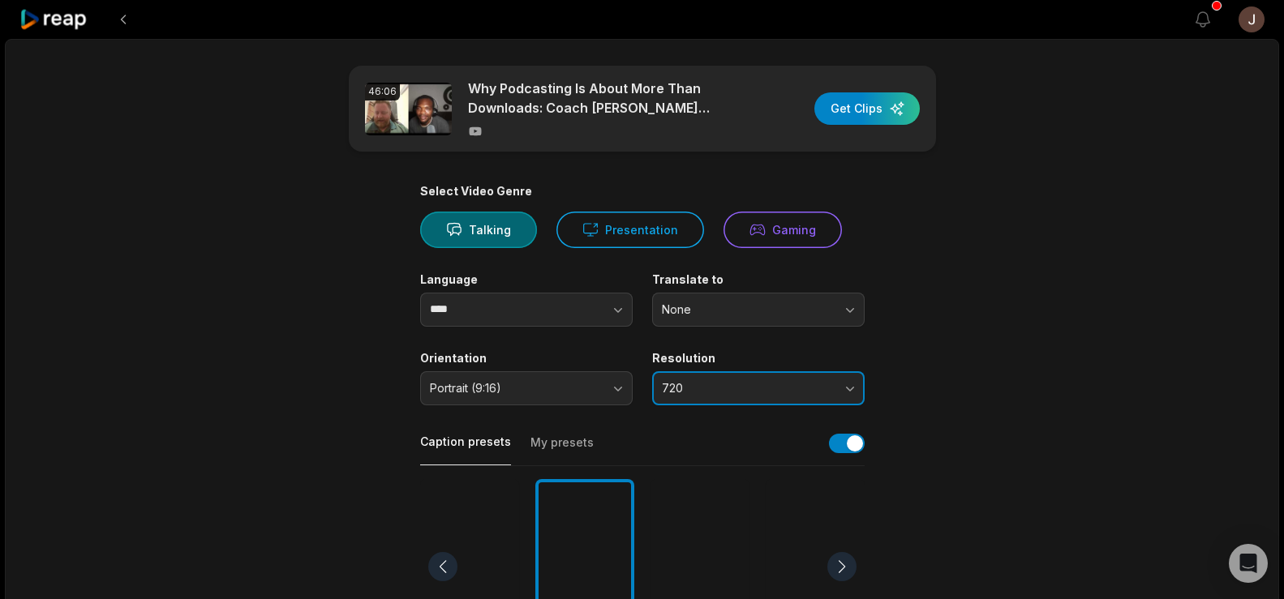
click at [760, 388] on span "720" at bounding box center [747, 388] width 170 height 15
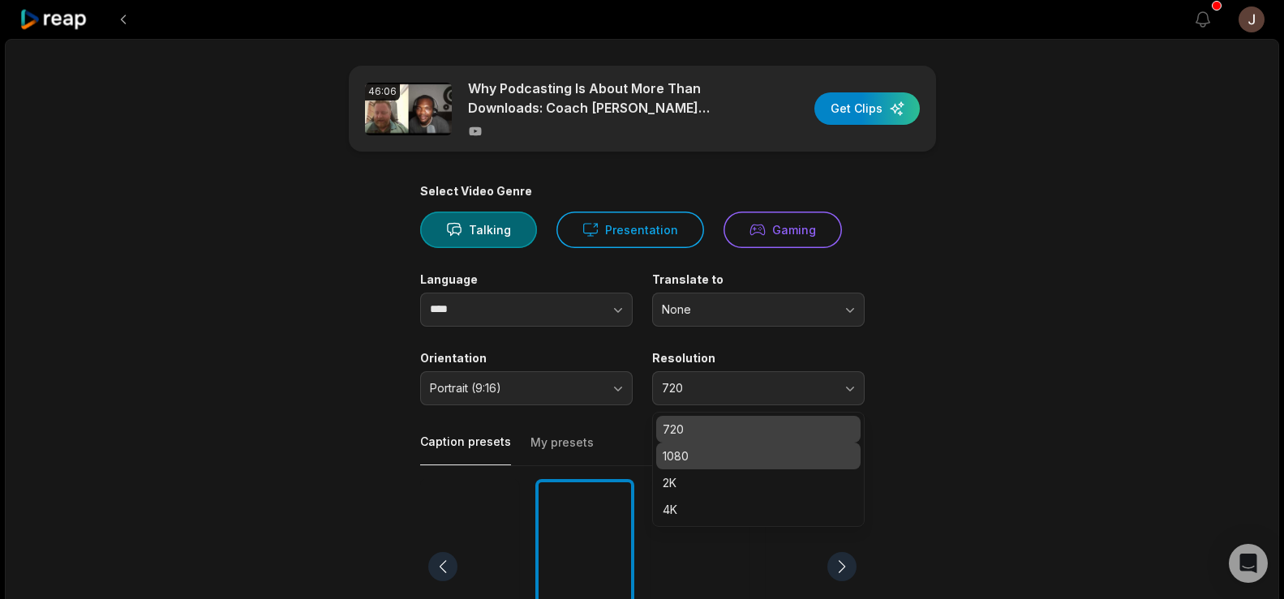
click at [718, 457] on p "1080" at bounding box center [758, 456] width 191 height 17
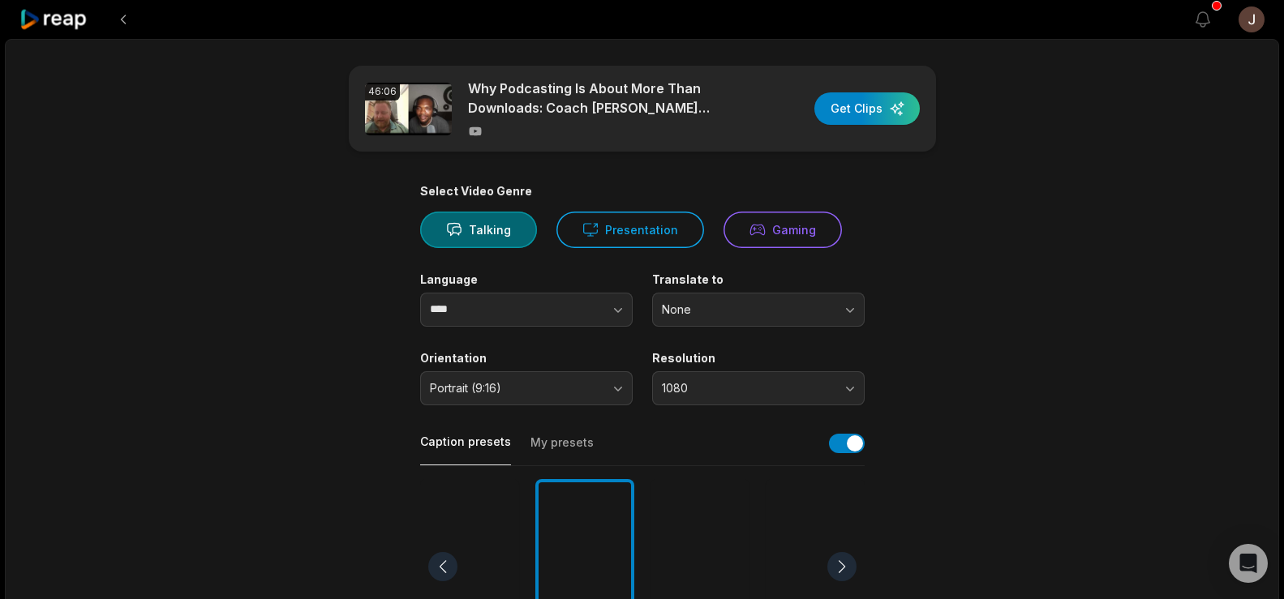
click at [1005, 359] on main "46:06 Why Podcasting Is About More Than Downloads: Coach Jonathan Mclernon’s In…" at bounding box center [642, 563] width 785 height 994
click at [847, 110] on div "button" at bounding box center [866, 108] width 105 height 32
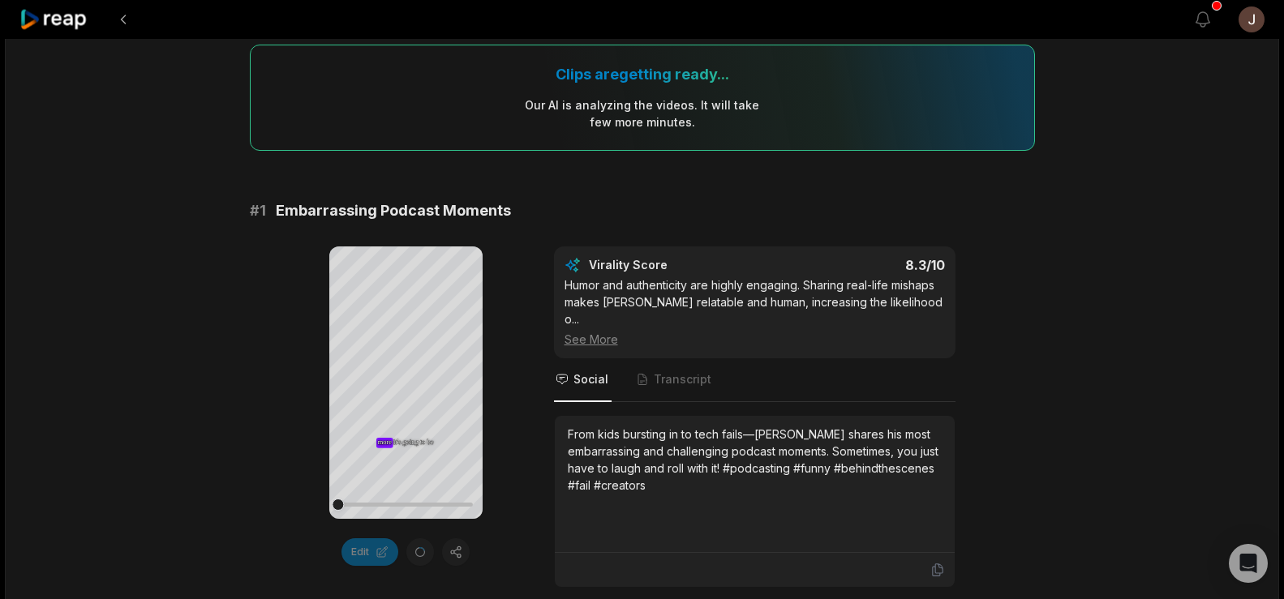
scroll to position [139, 0]
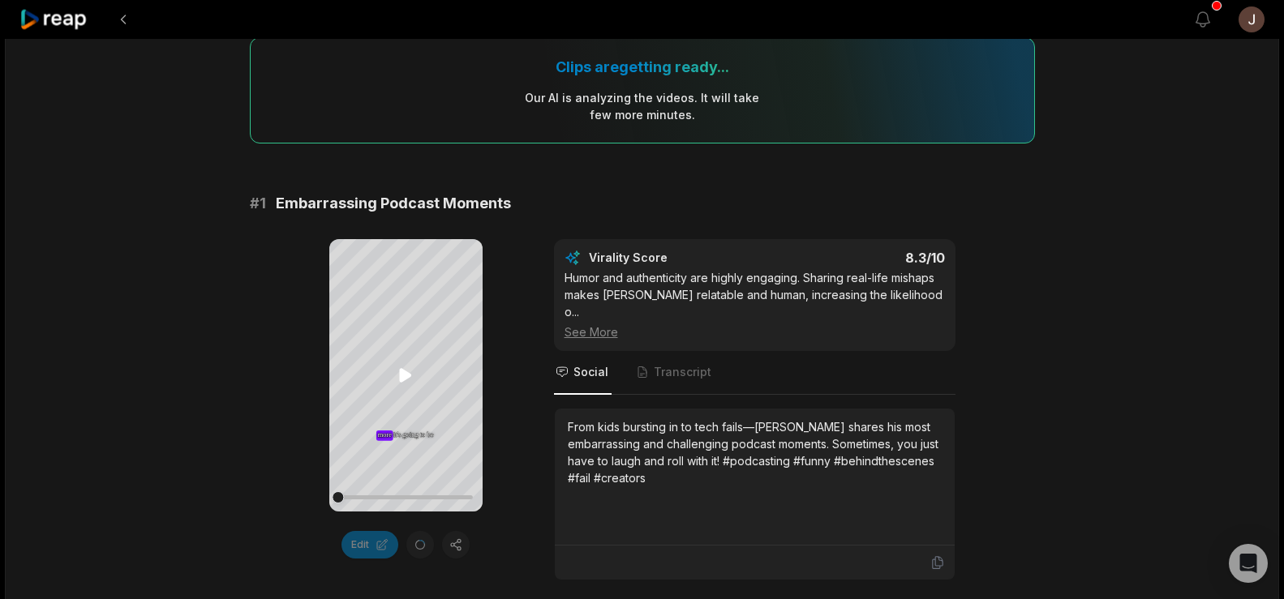
click at [408, 368] on icon at bounding box center [405, 375] width 19 height 19
click at [406, 376] on icon at bounding box center [405, 375] width 19 height 19
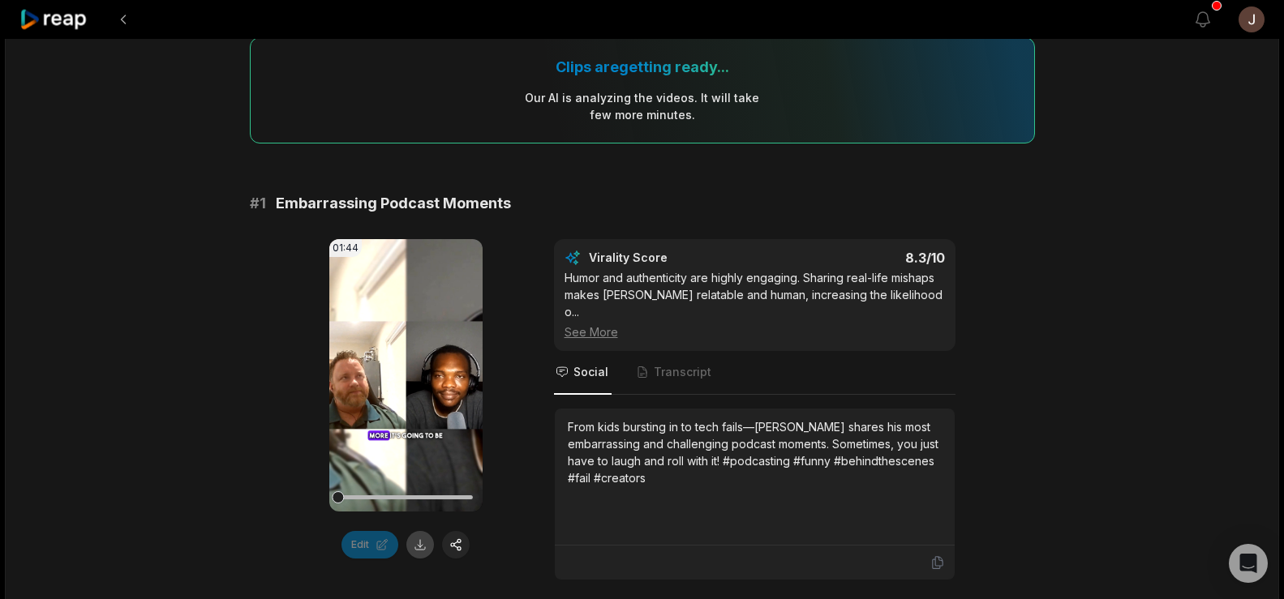
click at [421, 546] on button at bounding box center [420, 545] width 28 height 28
drag, startPoint x: 803, startPoint y: 278, endPoint x: 560, endPoint y: 277, distance: 242.5
click at [560, 277] on div "Virality Score 8.3 /10 Humor and authenticity are highly engaging. Sharing real…" at bounding box center [755, 295] width 402 height 112
copy div "Humor and authenticity are highly engaging."
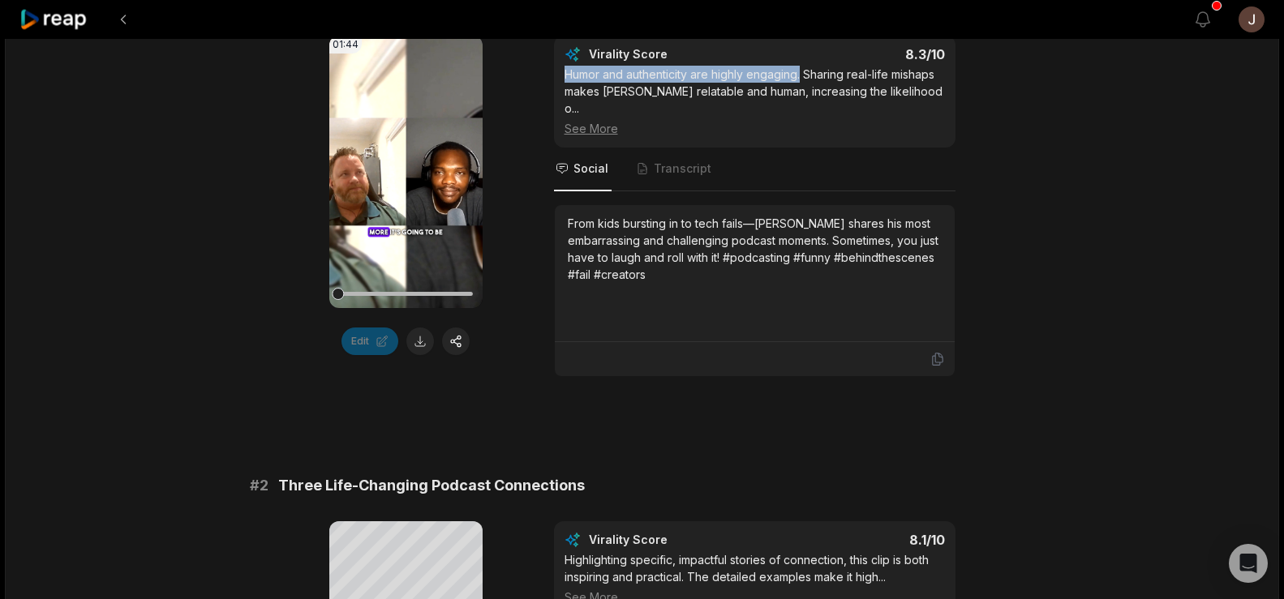
scroll to position [335, 0]
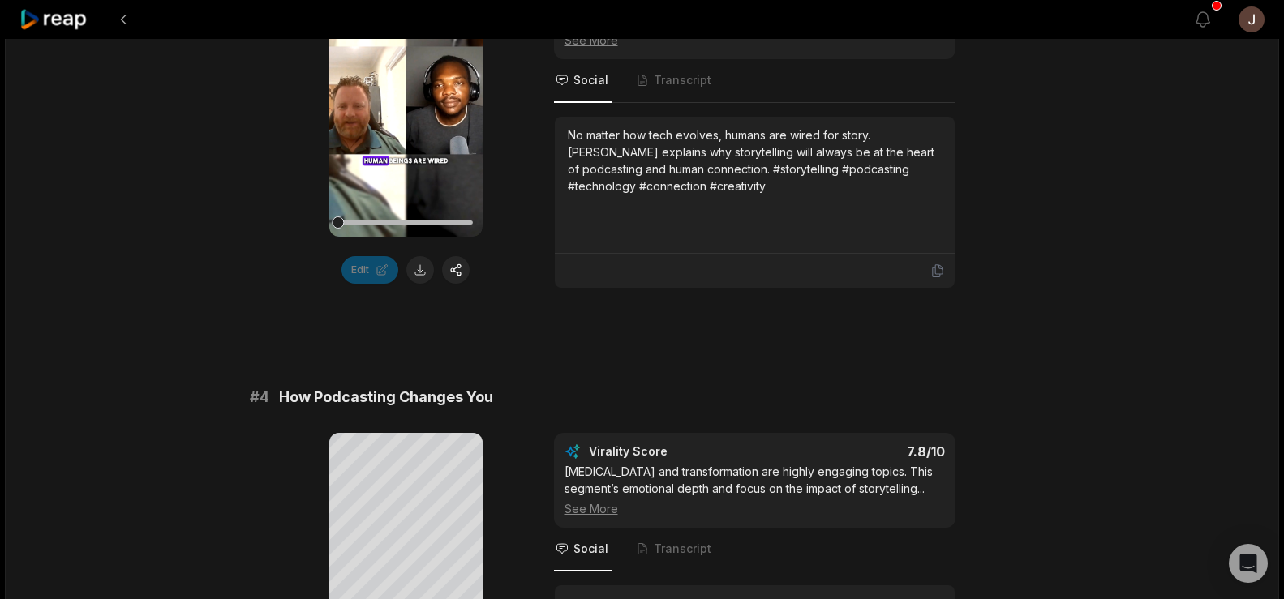
scroll to position [1376, 0]
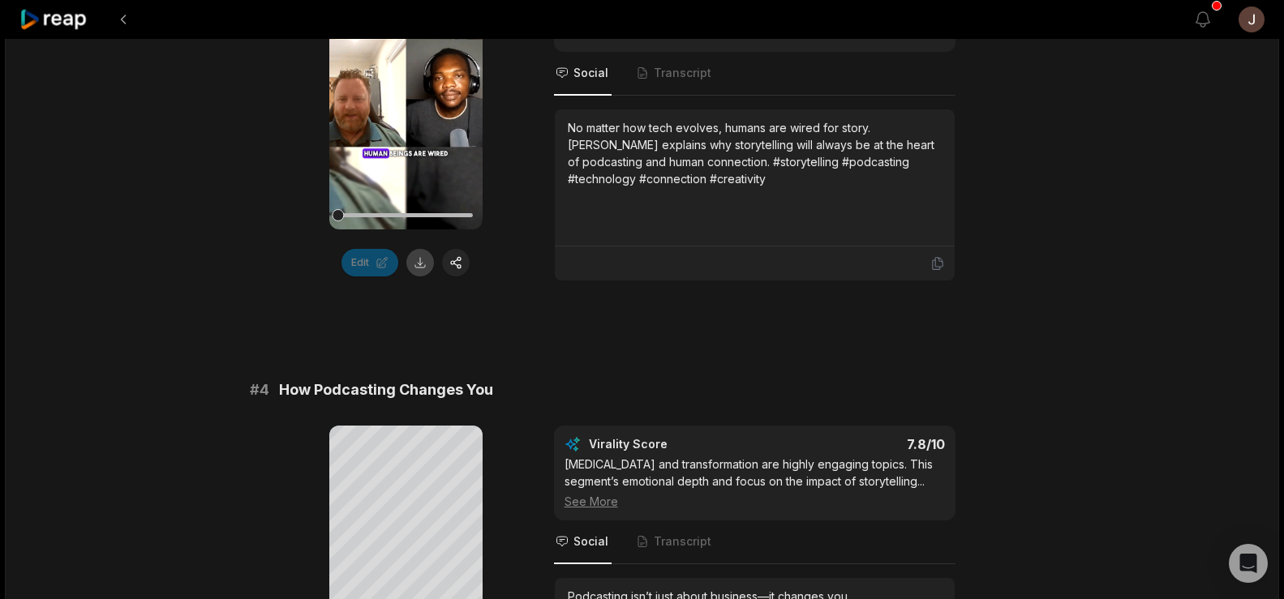
click at [417, 249] on button at bounding box center [420, 263] width 28 height 28
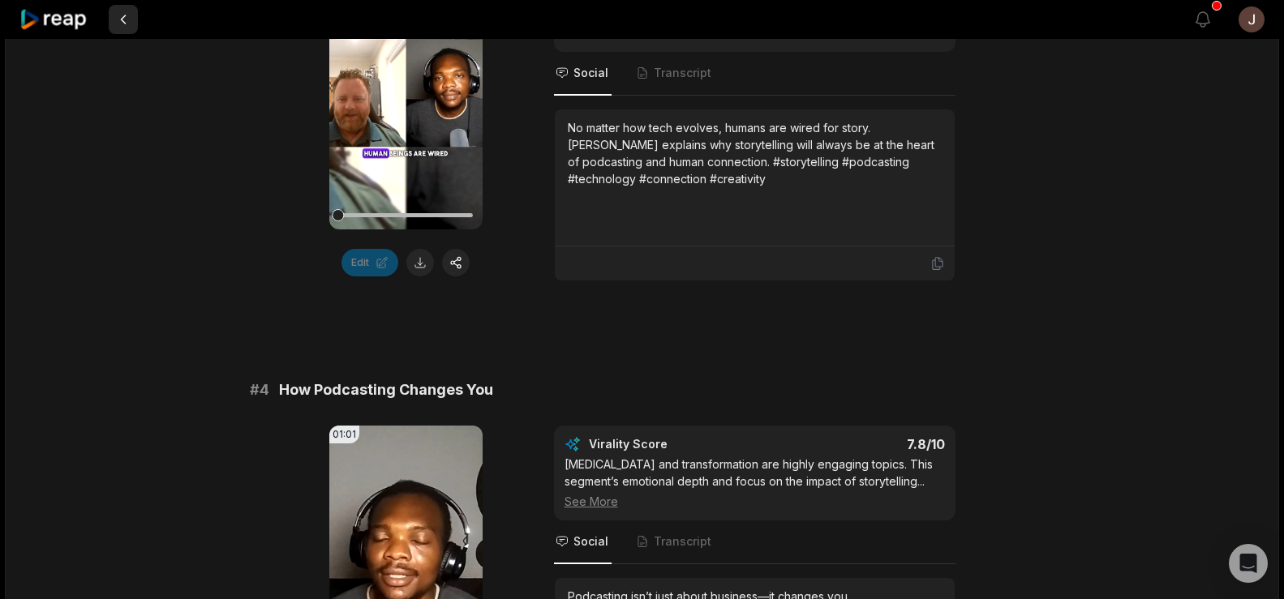
click at [118, 11] on button at bounding box center [123, 19] width 29 height 29
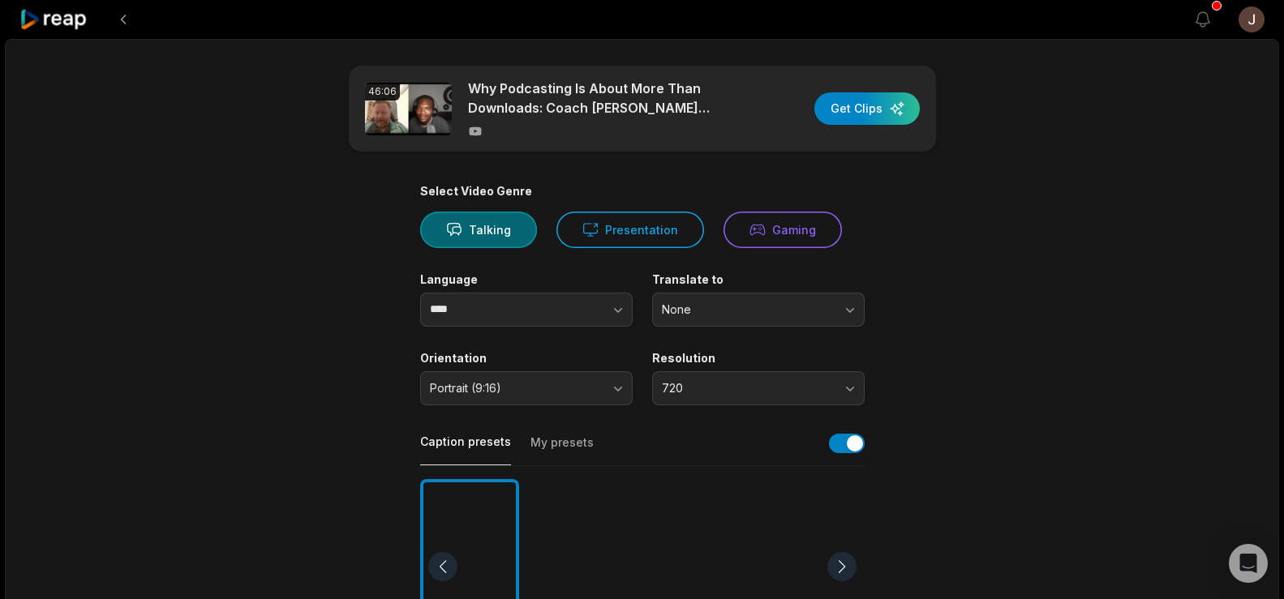
click at [118, 11] on button at bounding box center [123, 19] width 29 height 29
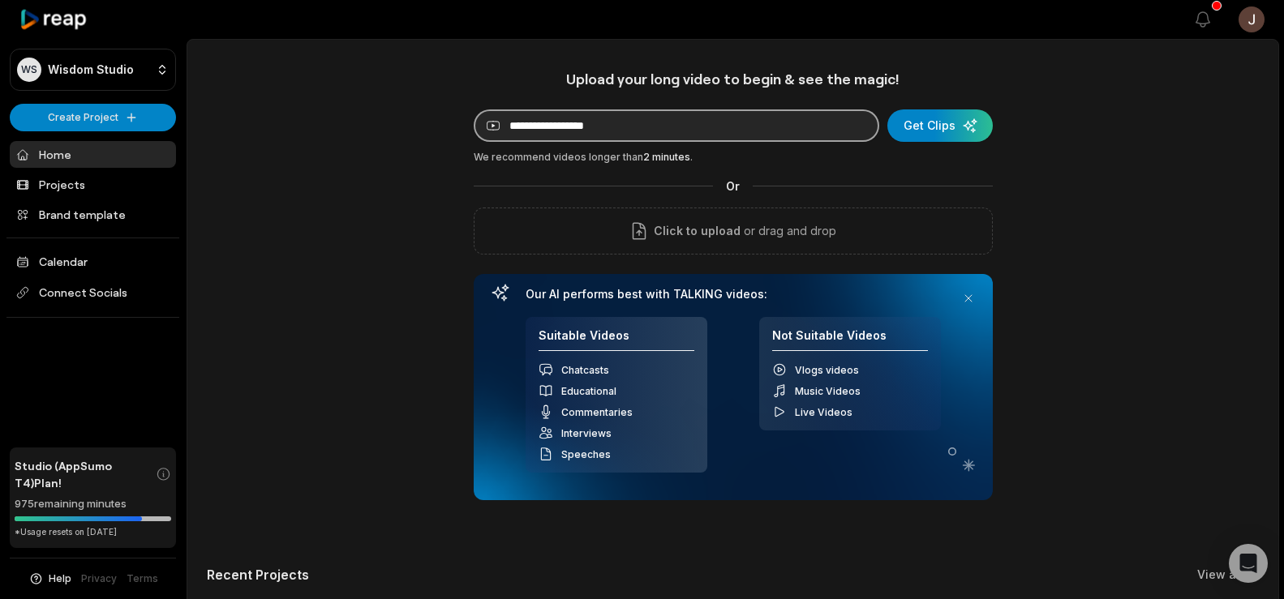
paste input "**********"
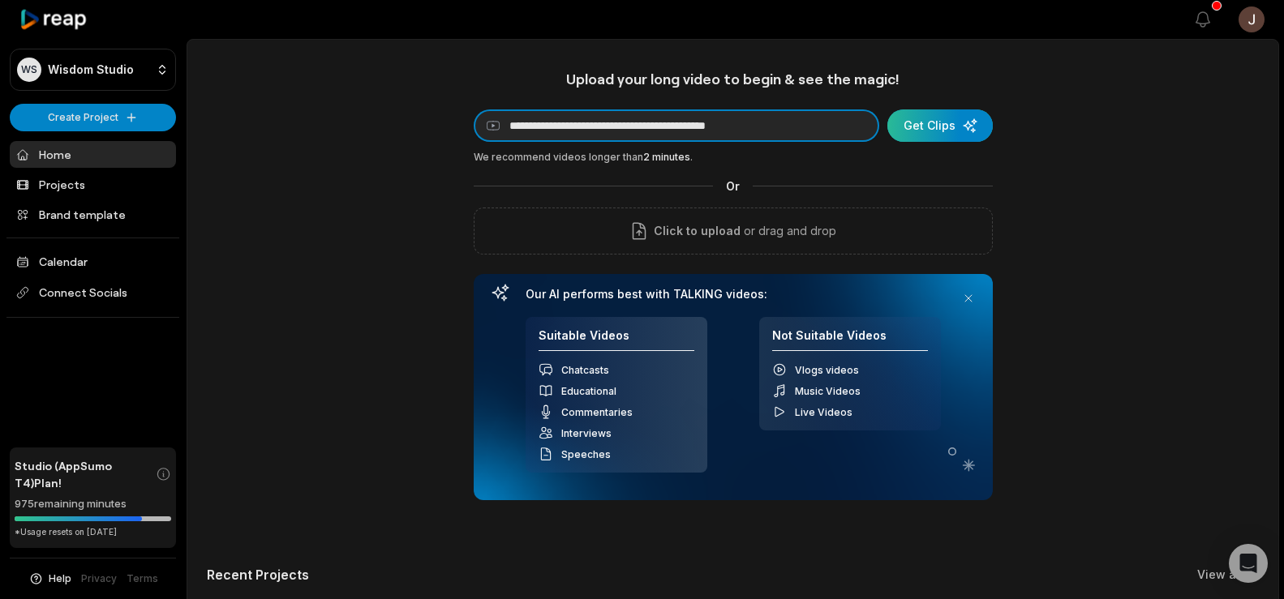
type input "**********"
click at [916, 132] on div "submit" at bounding box center [939, 126] width 105 height 32
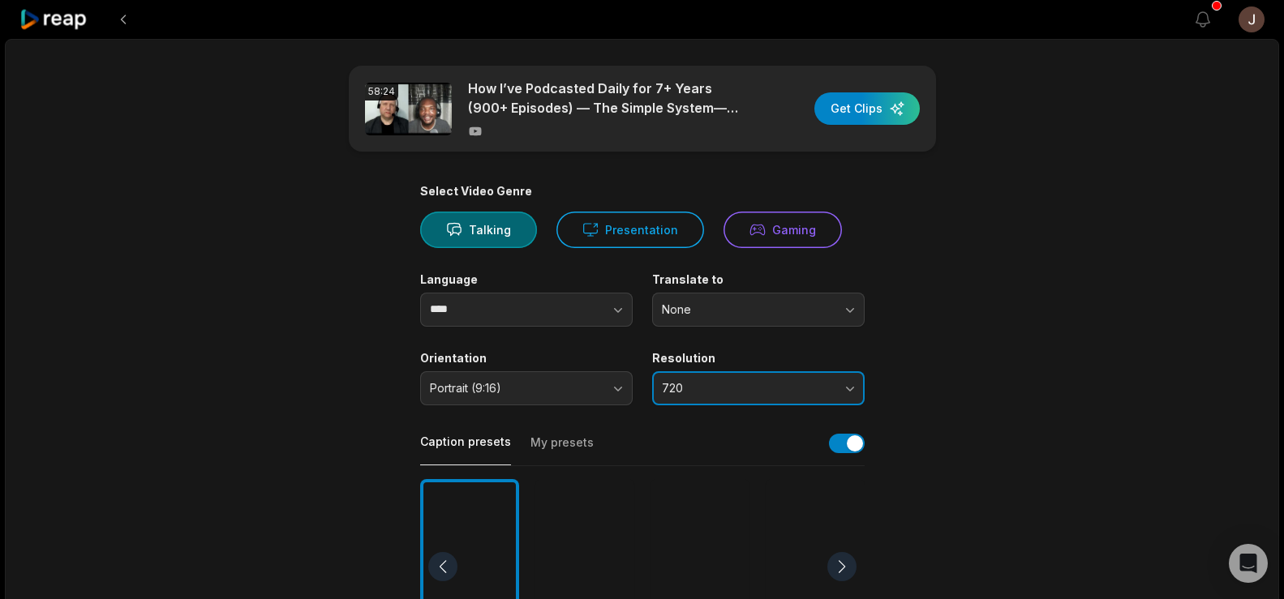
click at [748, 387] on span "720" at bounding box center [747, 388] width 170 height 15
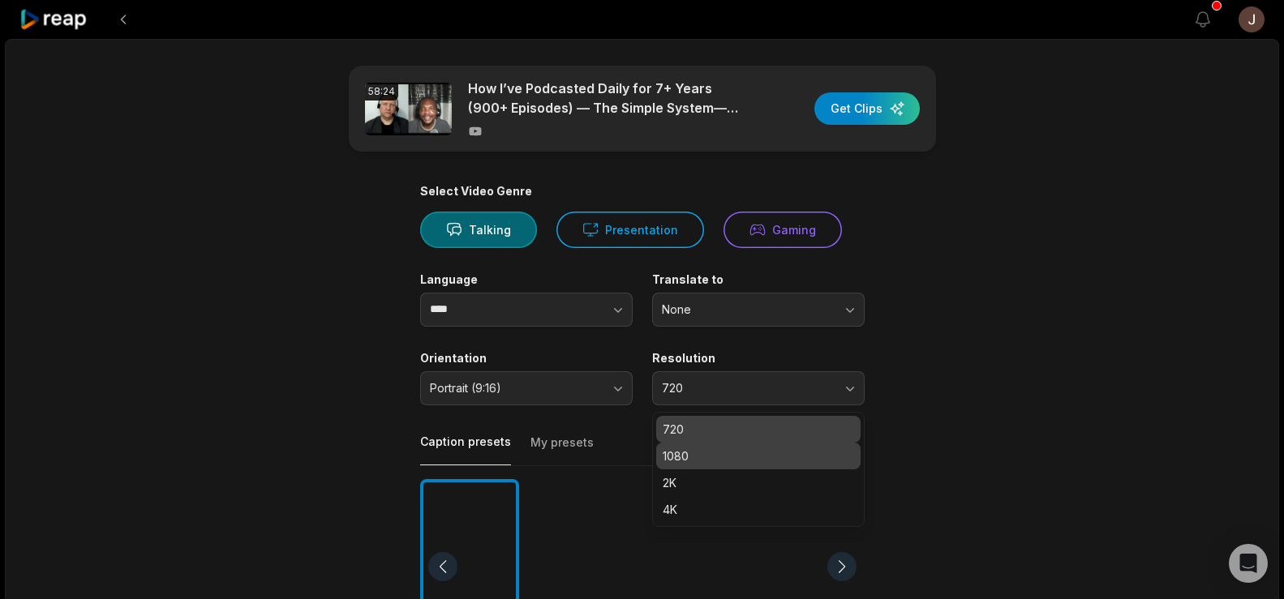
click at [685, 462] on p "1080" at bounding box center [758, 456] width 191 height 17
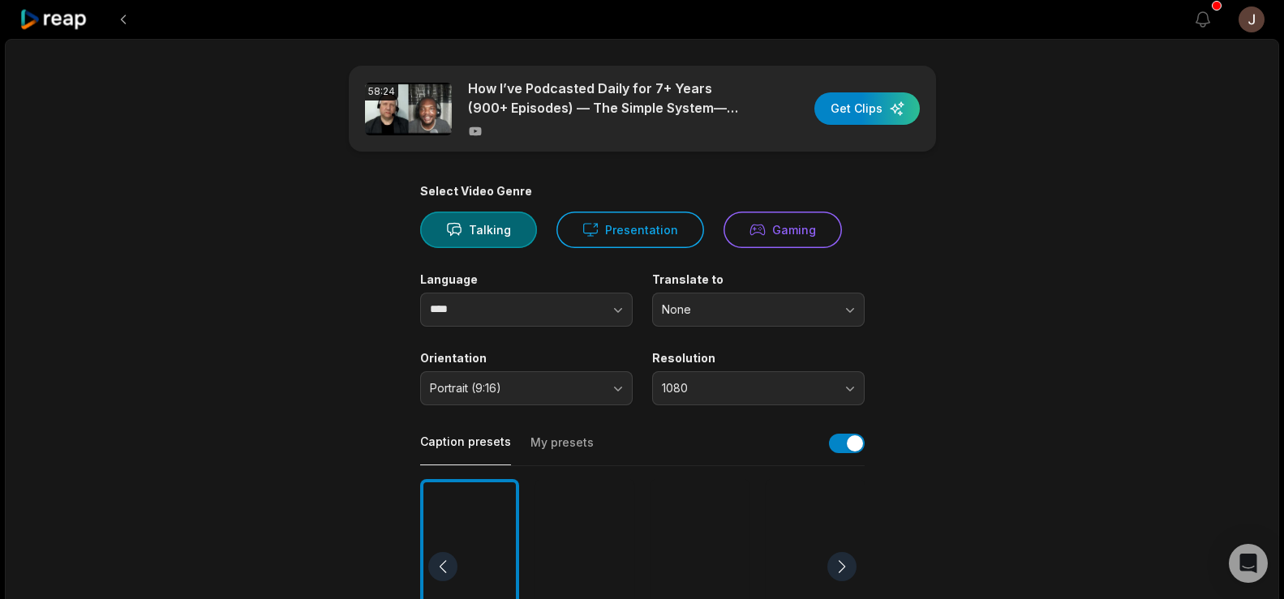
click at [591, 509] on div at bounding box center [584, 567] width 99 height 176
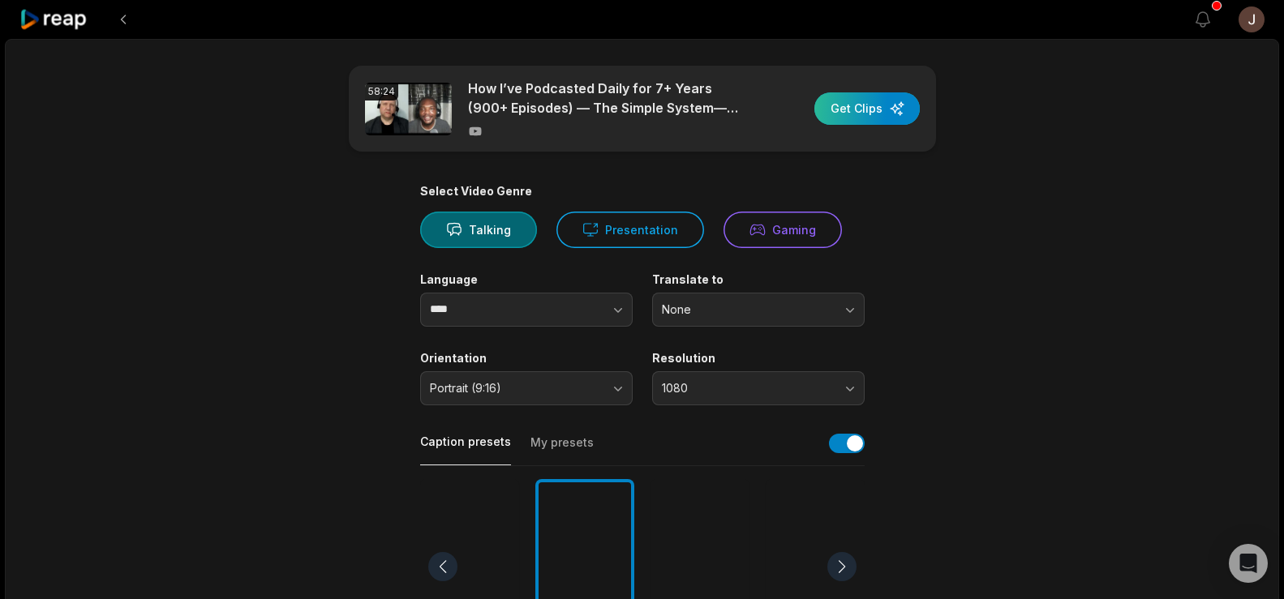
click at [868, 100] on div "button" at bounding box center [866, 108] width 105 height 32
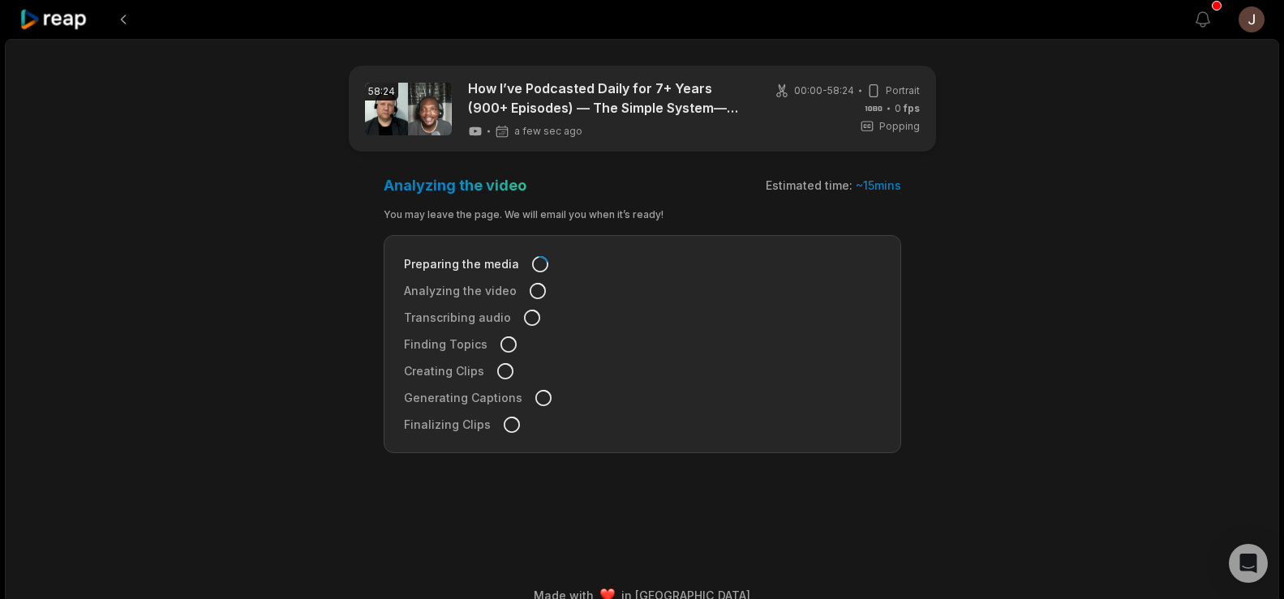
drag, startPoint x: 863, startPoint y: 144, endPoint x: 178, endPoint y: 105, distance: 686.5
click at [178, 105] on div "58:24 How I’ve Podcasted Daily for 7+ Years (900+ Episodes) — The Simple System…" at bounding box center [642, 329] width 1274 height 581
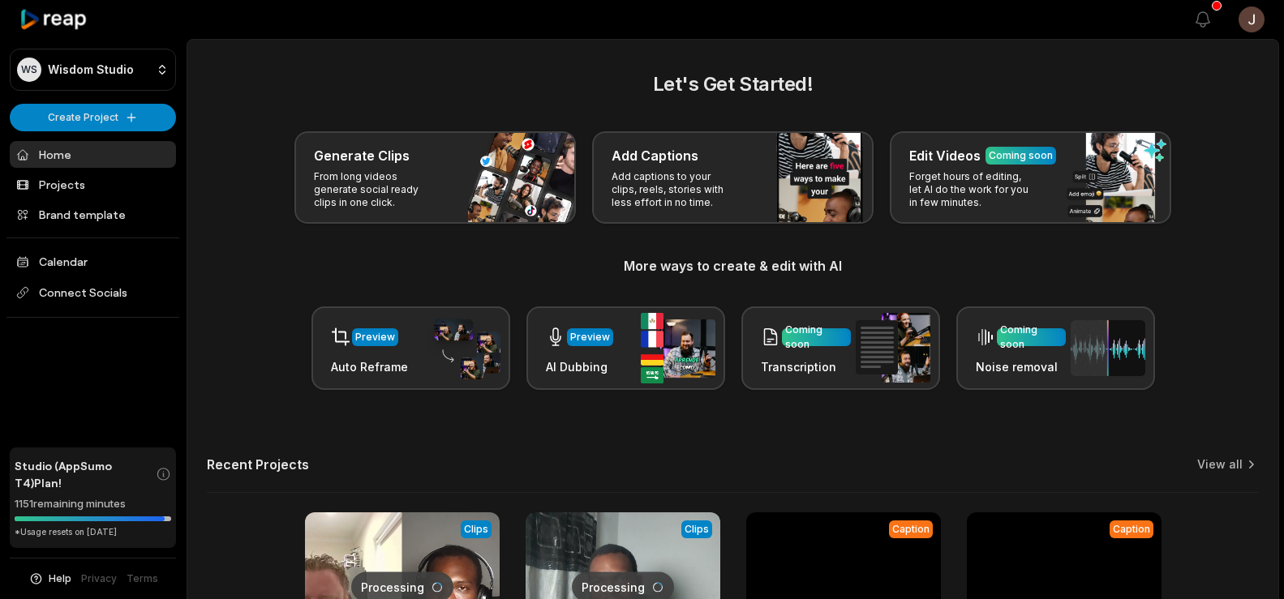
click at [427, 195] on p "From long videos generate social ready clips in one click." at bounding box center [377, 189] width 126 height 39
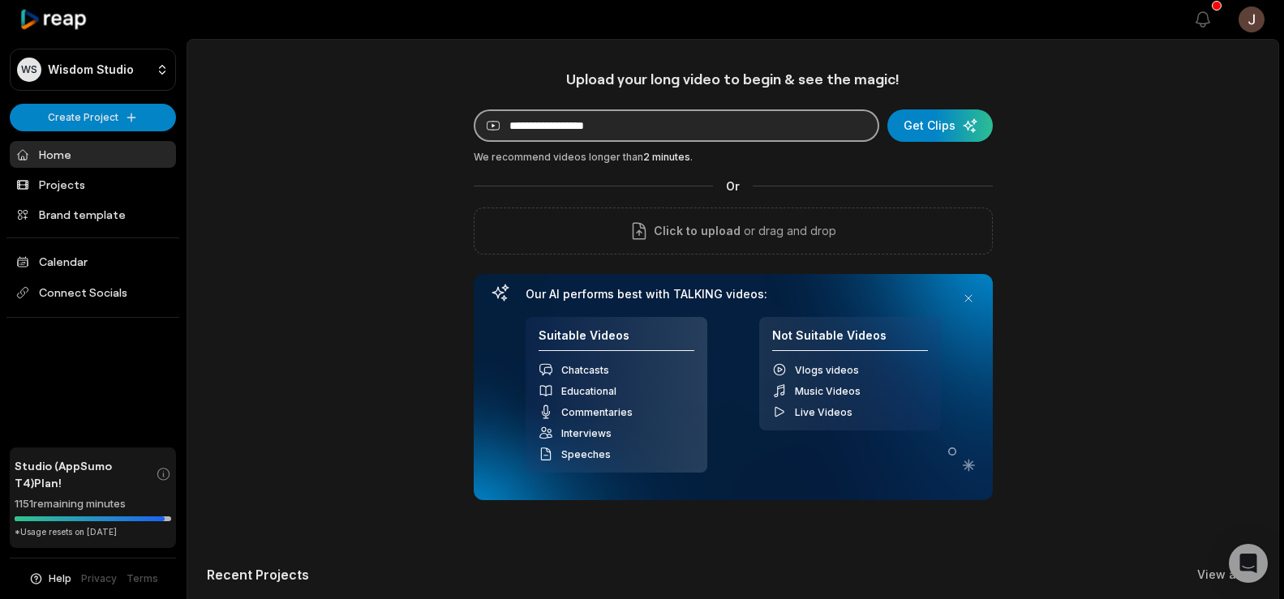
click at [638, 125] on input at bounding box center [677, 126] width 406 height 32
paste input "**********"
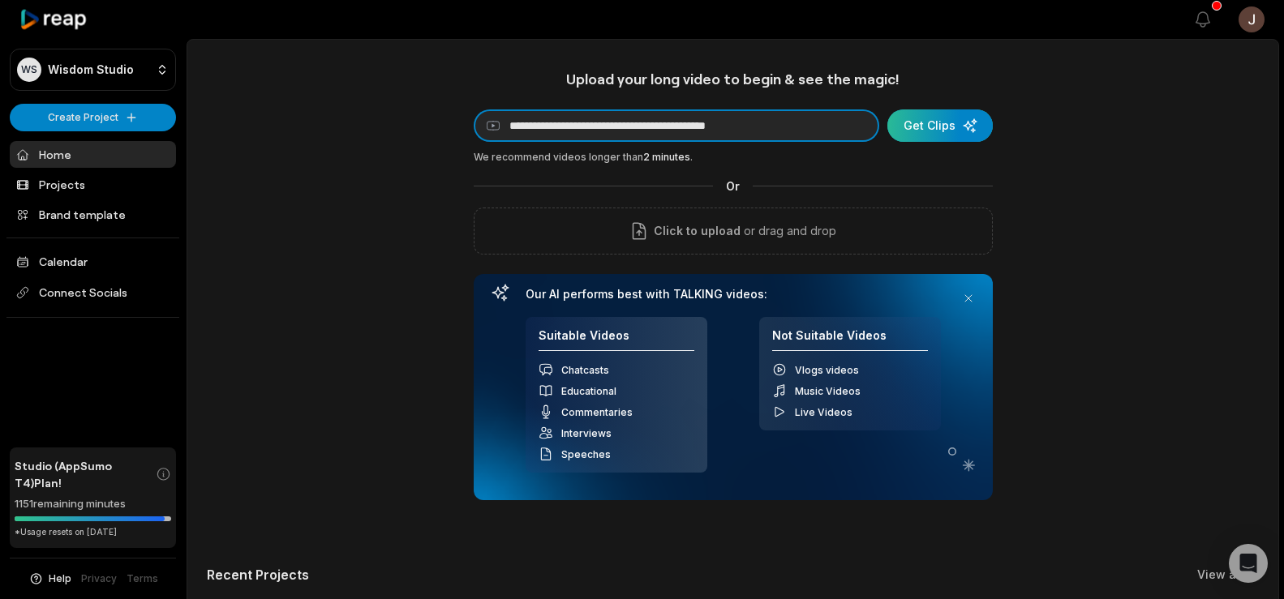
type input "**********"
click at [948, 117] on div "submit" at bounding box center [939, 126] width 105 height 32
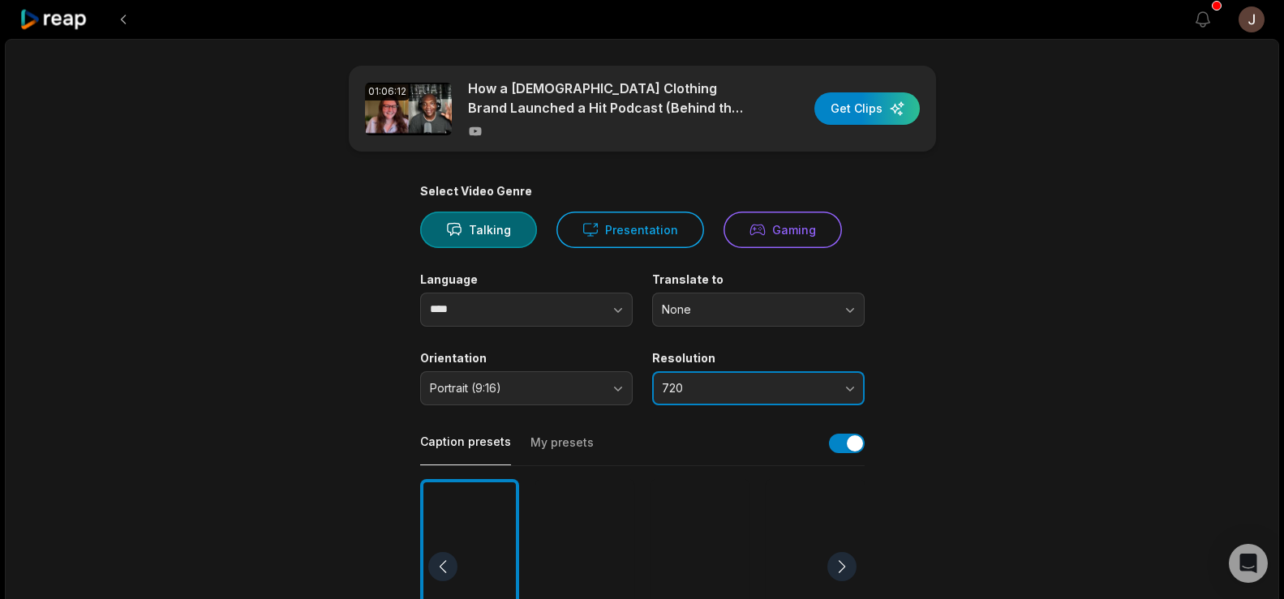
click at [735, 389] on span "720" at bounding box center [747, 388] width 170 height 15
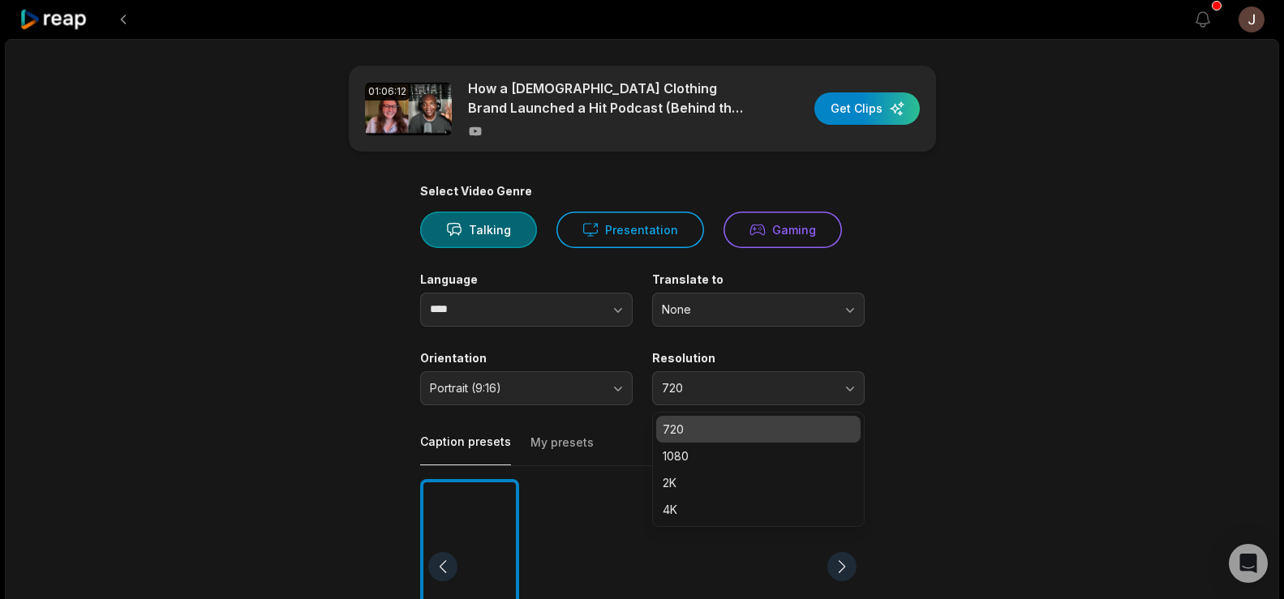
click at [701, 451] on p "1080" at bounding box center [758, 456] width 191 height 17
click at [599, 526] on div at bounding box center [584, 567] width 99 height 176
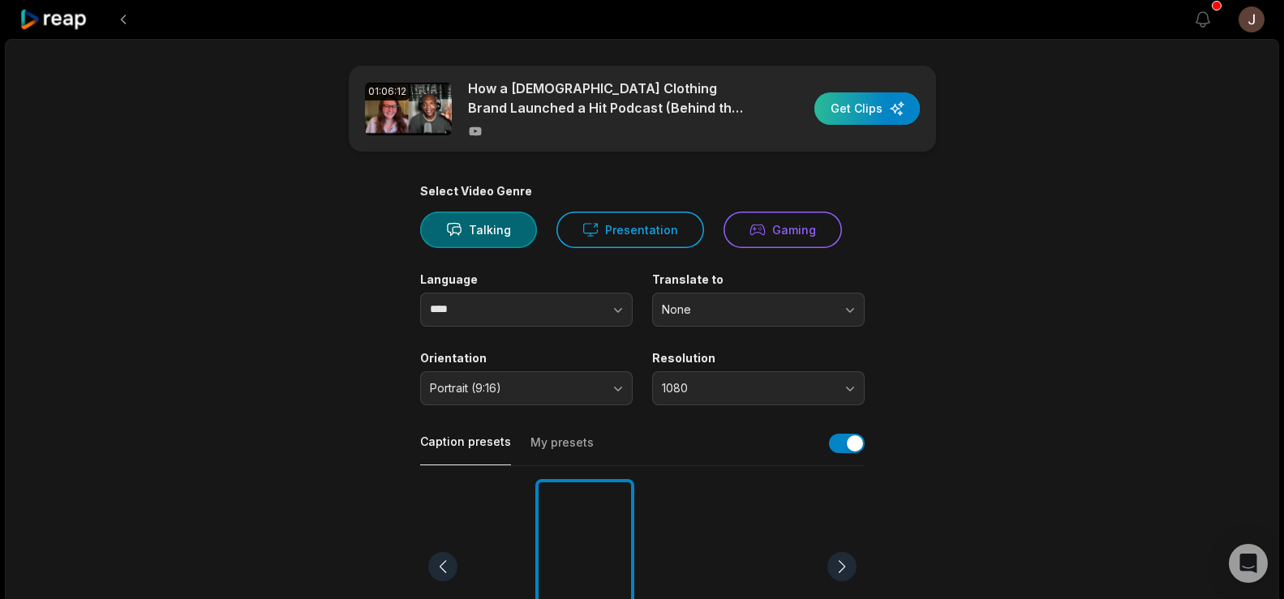
click at [876, 110] on div "button" at bounding box center [866, 108] width 105 height 32
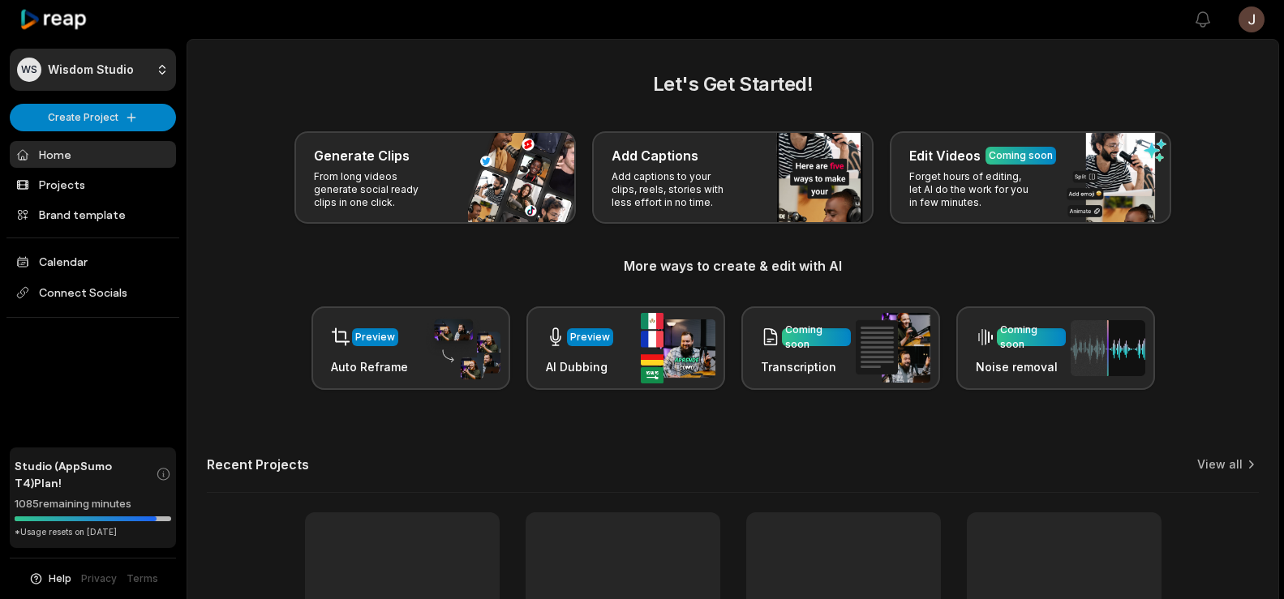
click at [1000, 28] on div at bounding box center [690, 19] width 968 height 37
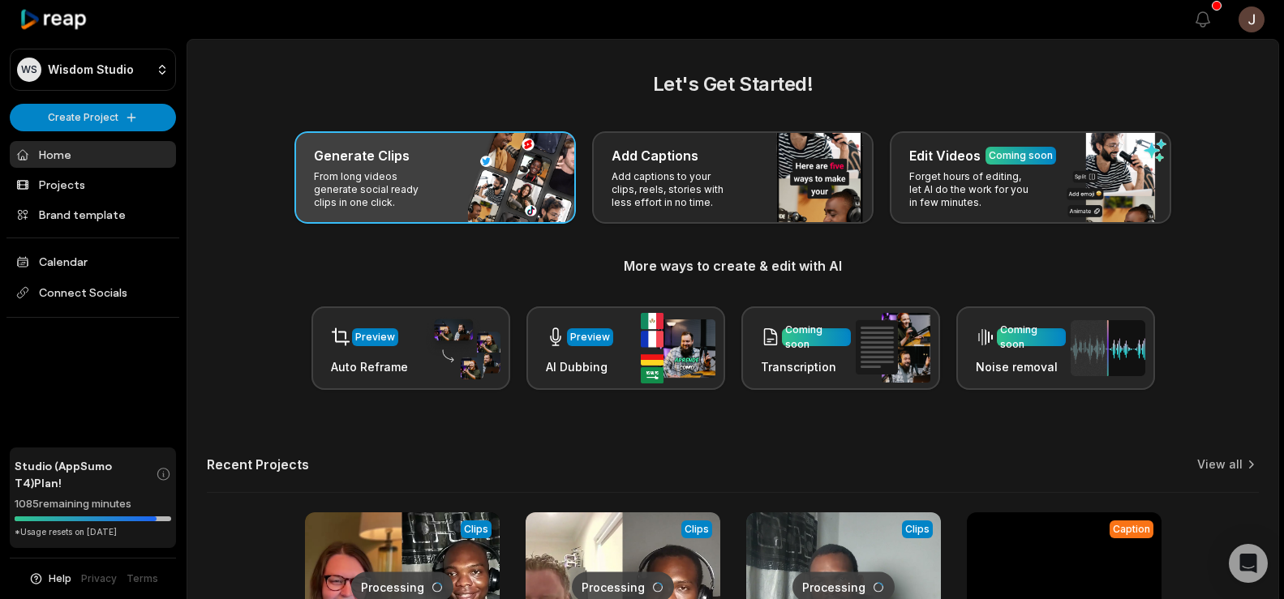
click at [380, 169] on div "Generate Clips From long videos generate social ready clips in one click." at bounding box center [434, 177] width 281 height 92
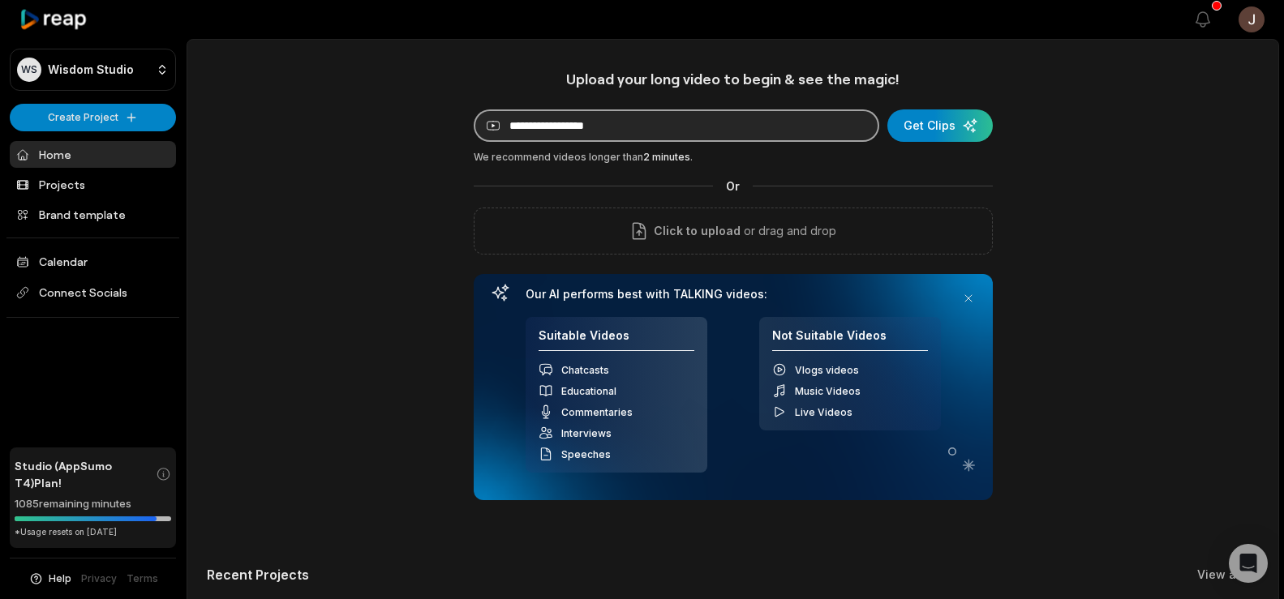
click at [551, 128] on input at bounding box center [677, 126] width 406 height 32
paste input "**********"
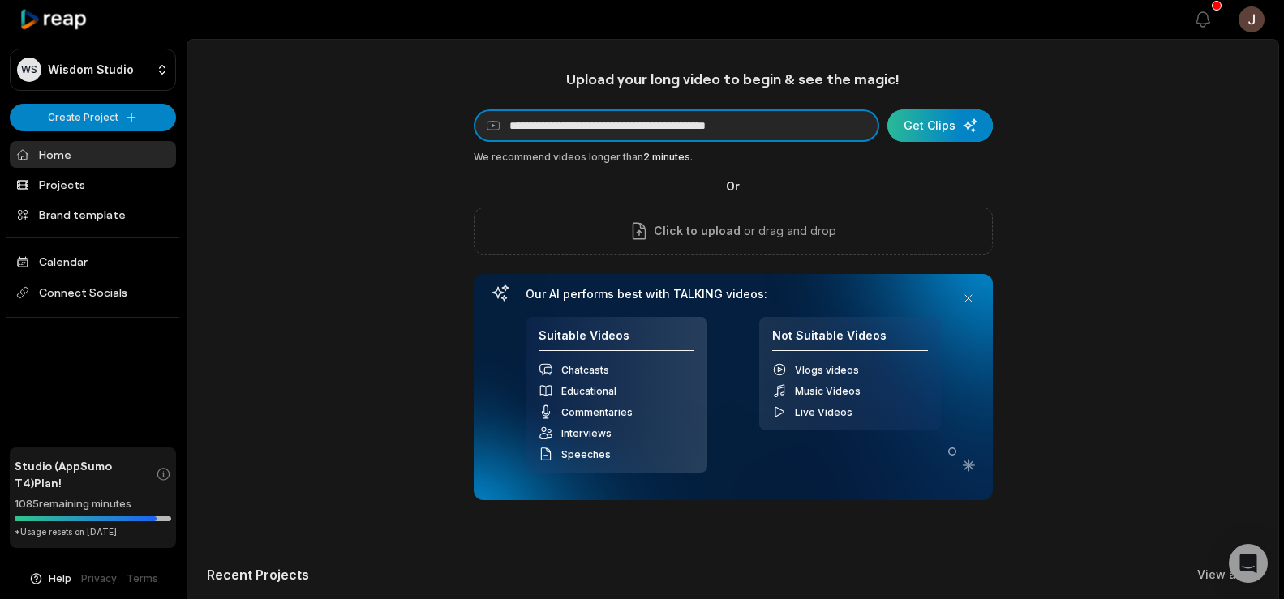
type input "**********"
click at [952, 115] on div "submit" at bounding box center [939, 126] width 105 height 32
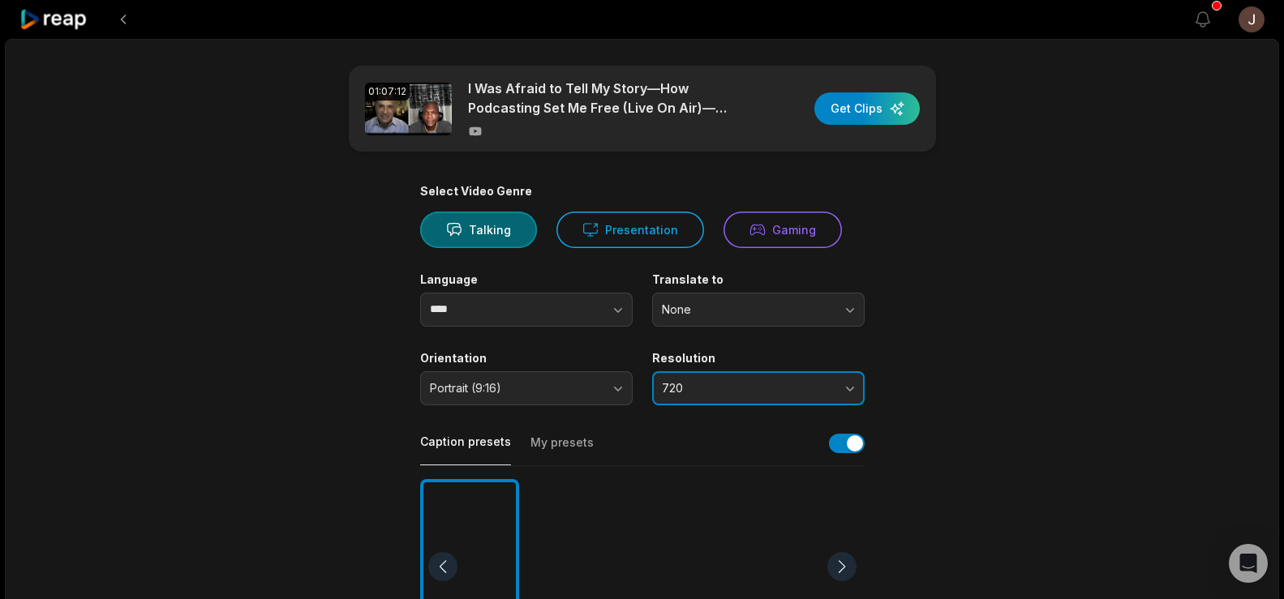
click at [689, 378] on button "720" at bounding box center [758, 388] width 213 height 34
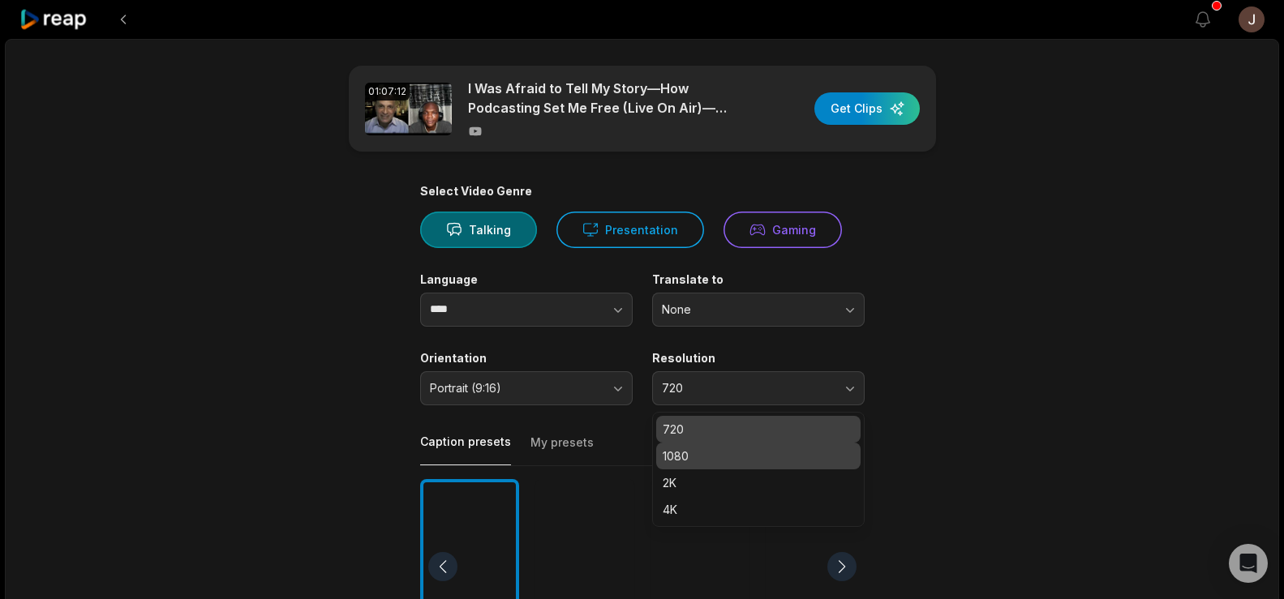
click at [682, 452] on p "1080" at bounding box center [758, 456] width 191 height 17
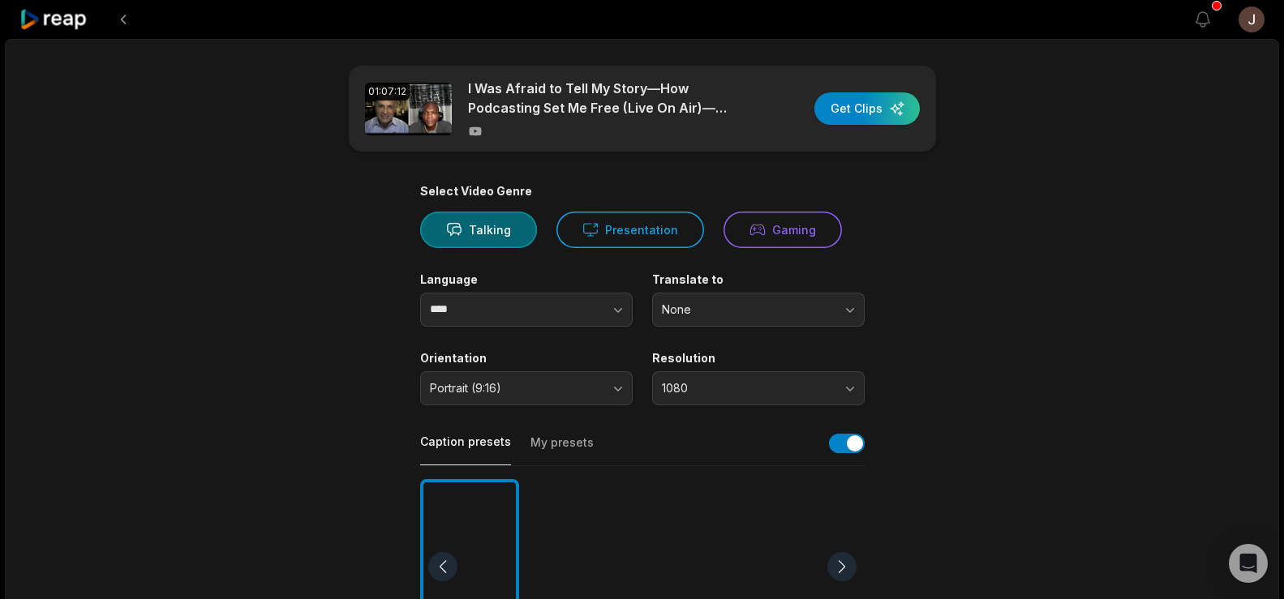
click at [568, 518] on div at bounding box center [584, 567] width 99 height 176
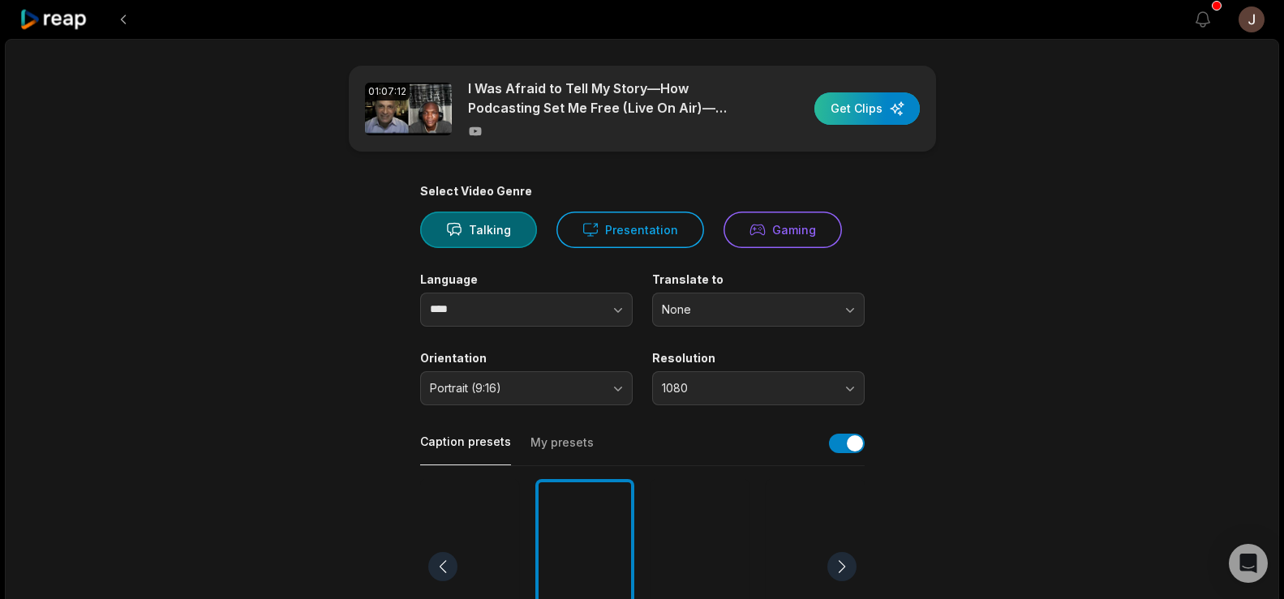
click at [877, 110] on div "button" at bounding box center [866, 108] width 105 height 32
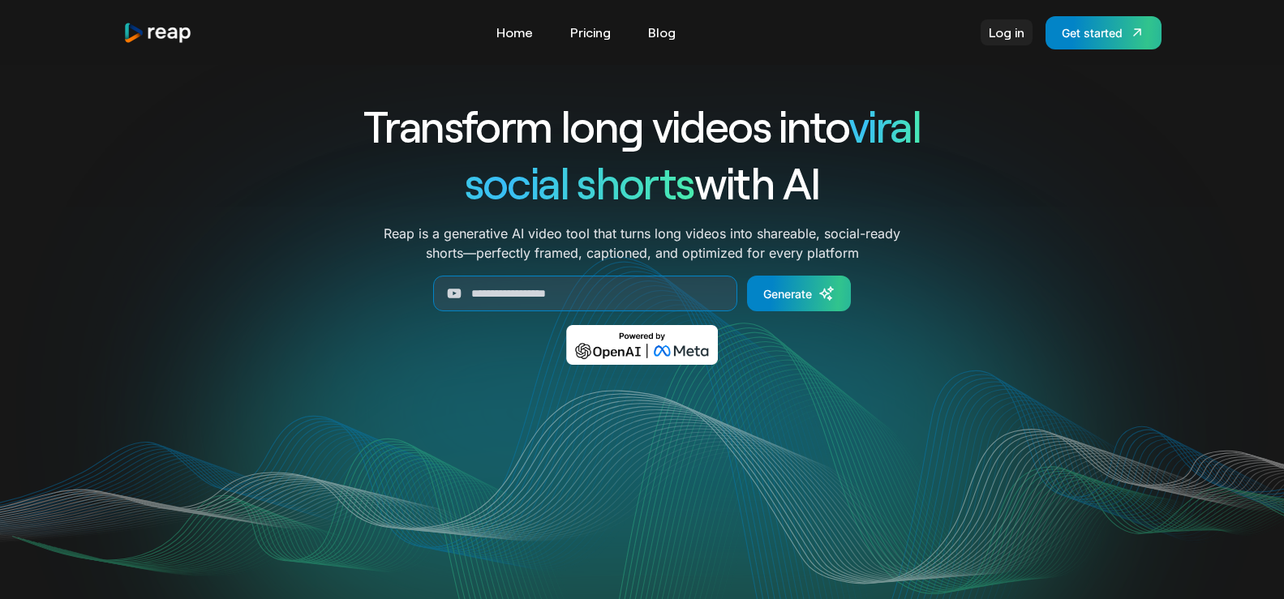
click at [1006, 27] on link "Log in" at bounding box center [1007, 32] width 52 height 26
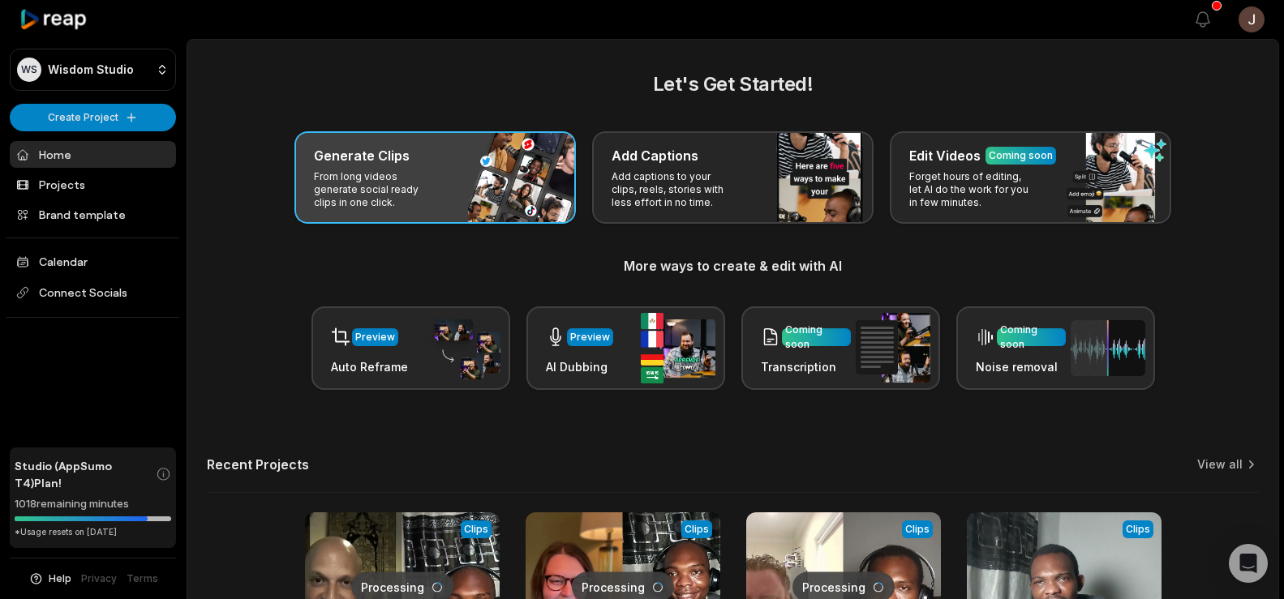
click at [532, 138] on div "Generate Clips From long videos generate social ready clips in one click." at bounding box center [434, 177] width 281 height 92
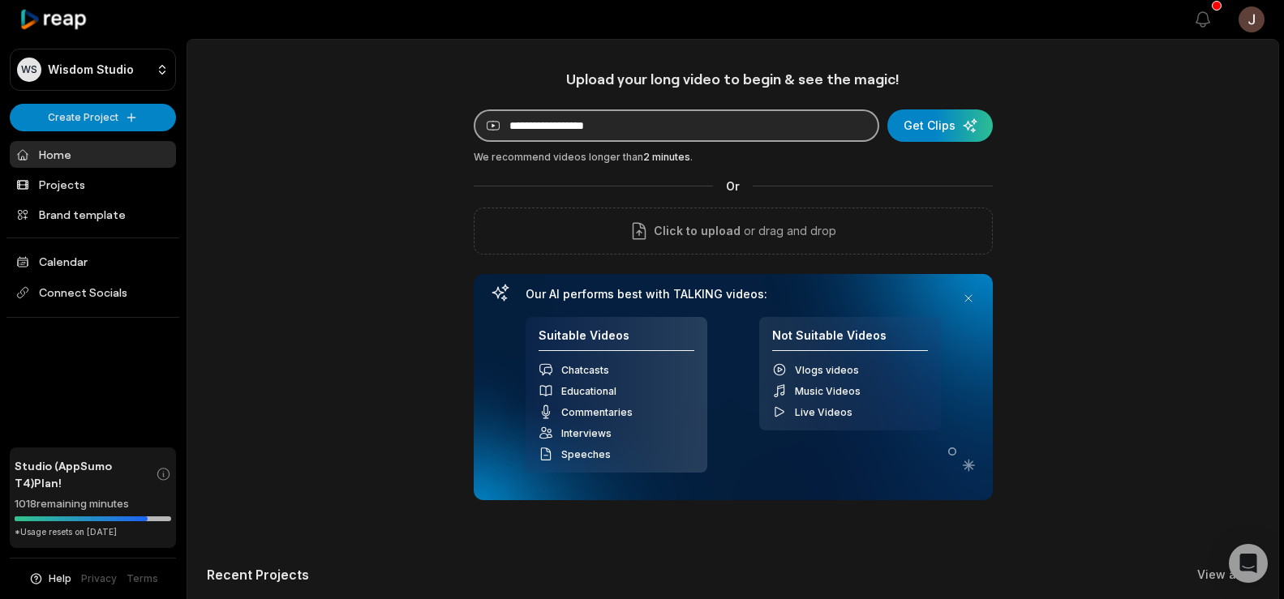
click at [556, 135] on input at bounding box center [677, 126] width 406 height 32
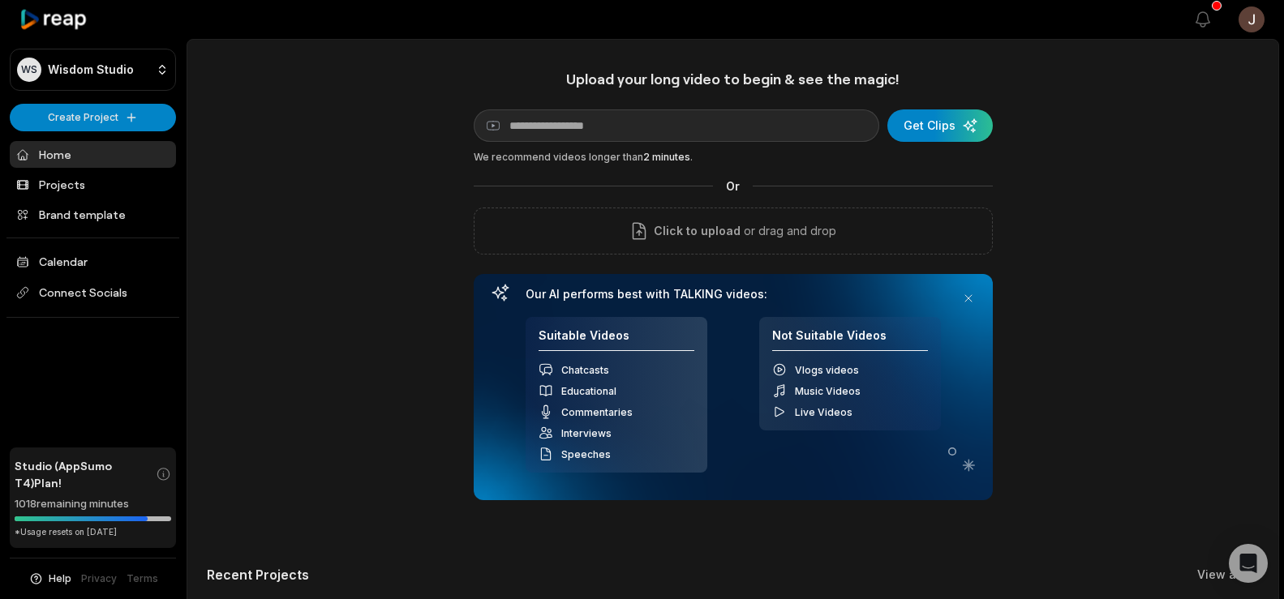
drag, startPoint x: 556, startPoint y: 135, endPoint x: 417, endPoint y: 154, distance: 139.9
click at [417, 154] on div "Upload your long video to begin & see the magic! YouTube link Get Clips We reco…" at bounding box center [732, 453] width 1091 height 766
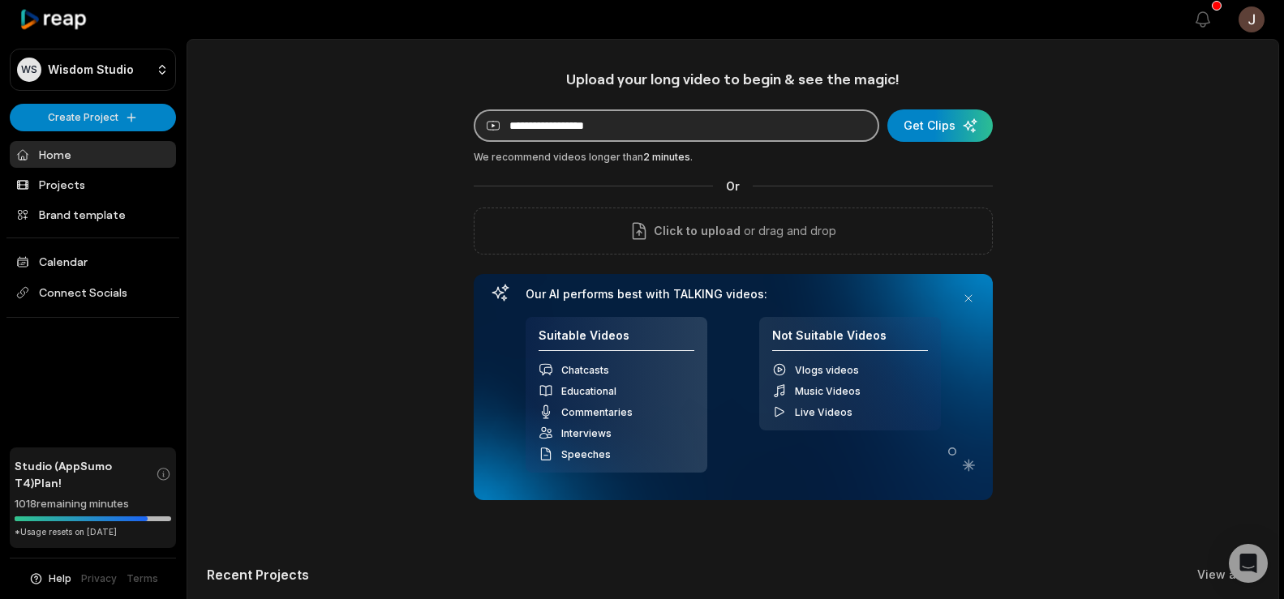
click at [540, 135] on input at bounding box center [677, 126] width 406 height 32
paste input "**********"
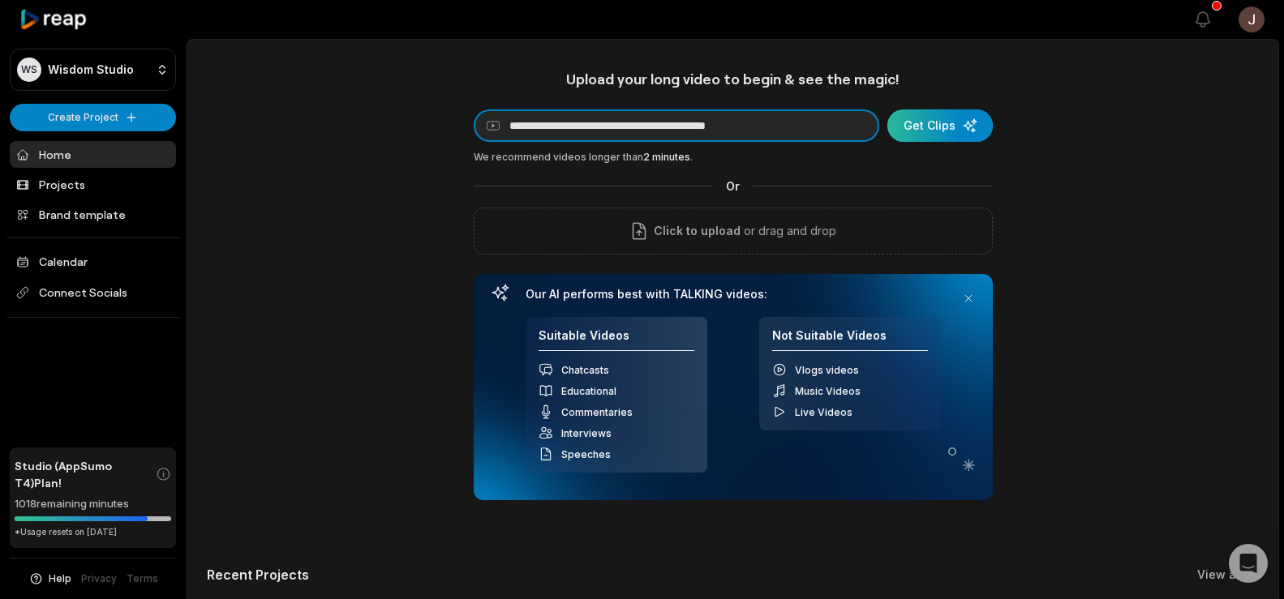
type input "**********"
click at [925, 127] on div "submit" at bounding box center [939, 126] width 105 height 32
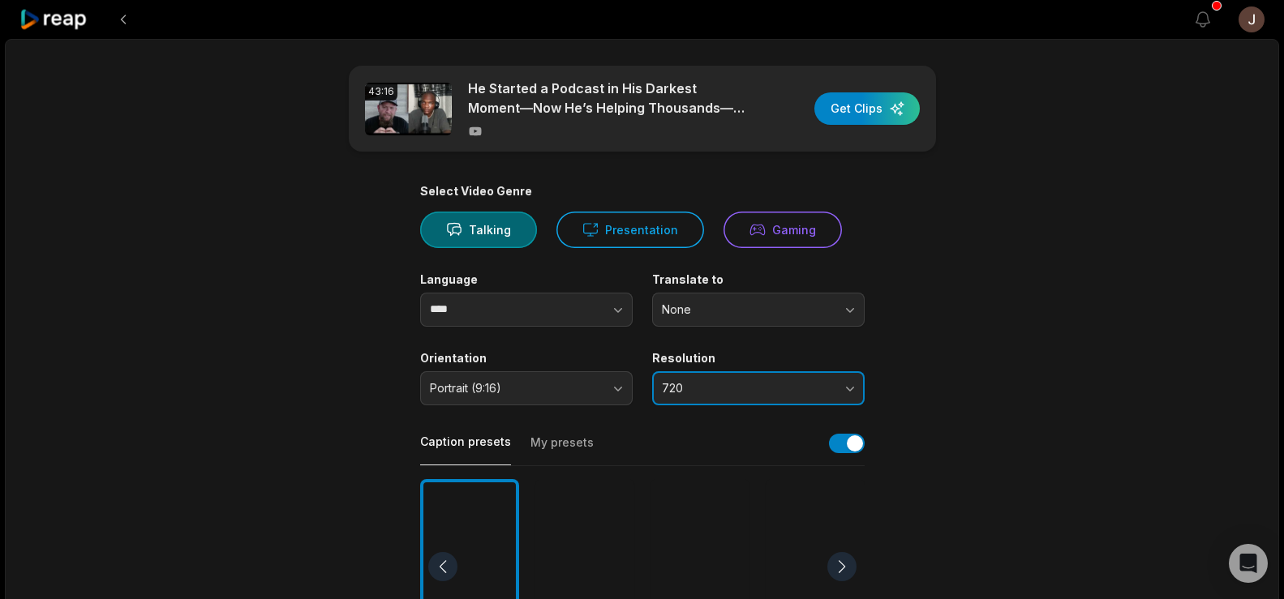
click at [806, 381] on span "720" at bounding box center [747, 388] width 170 height 15
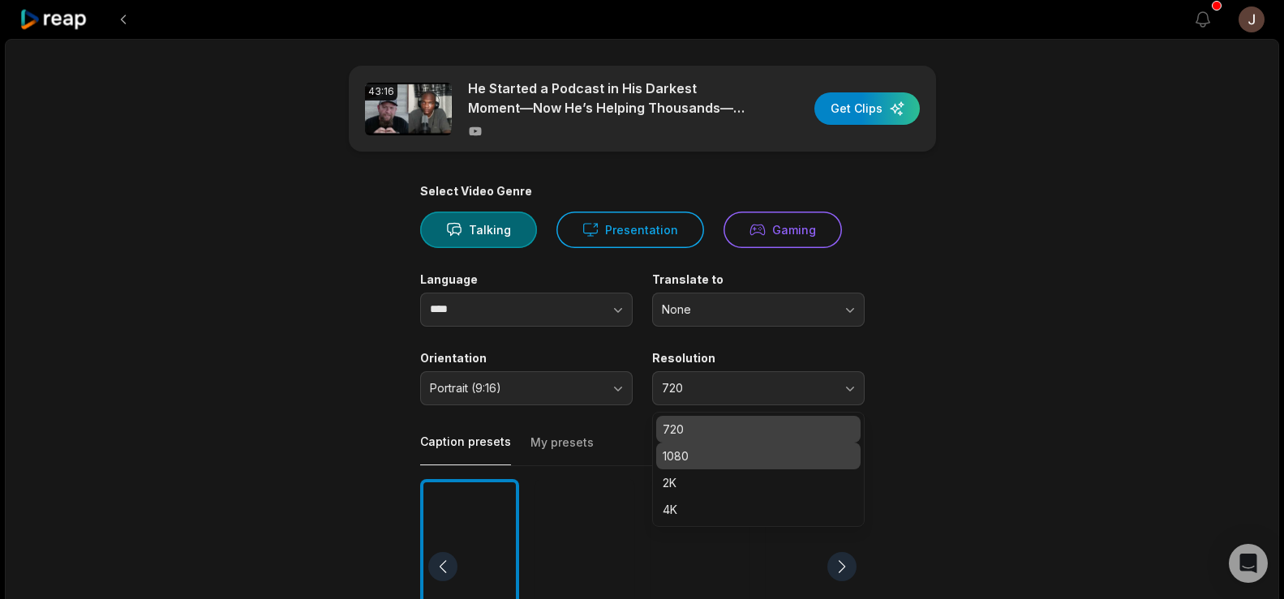
click at [689, 457] on p "1080" at bounding box center [758, 456] width 191 height 17
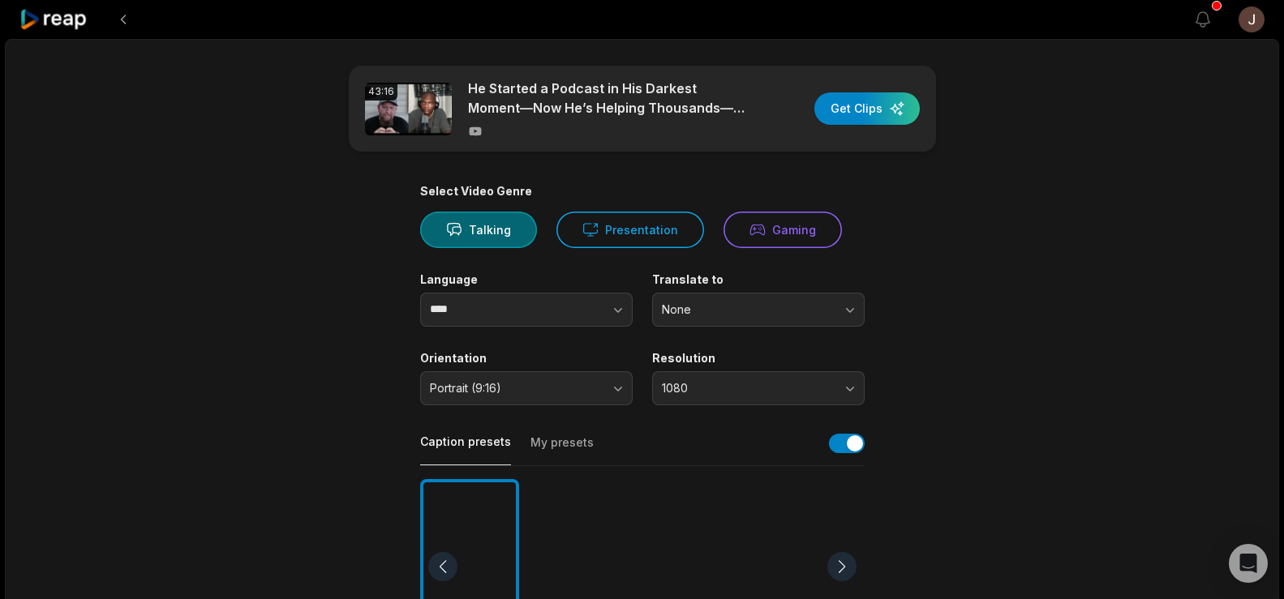
click at [585, 539] on div at bounding box center [584, 567] width 99 height 176
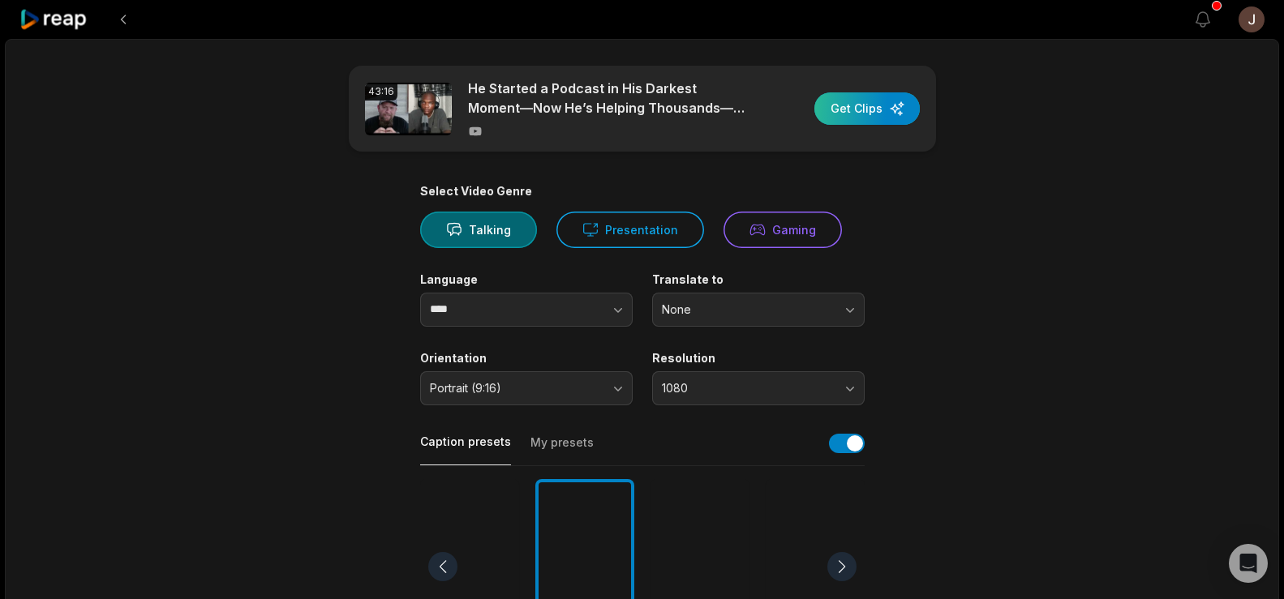
click at [853, 107] on div "button" at bounding box center [866, 108] width 105 height 32
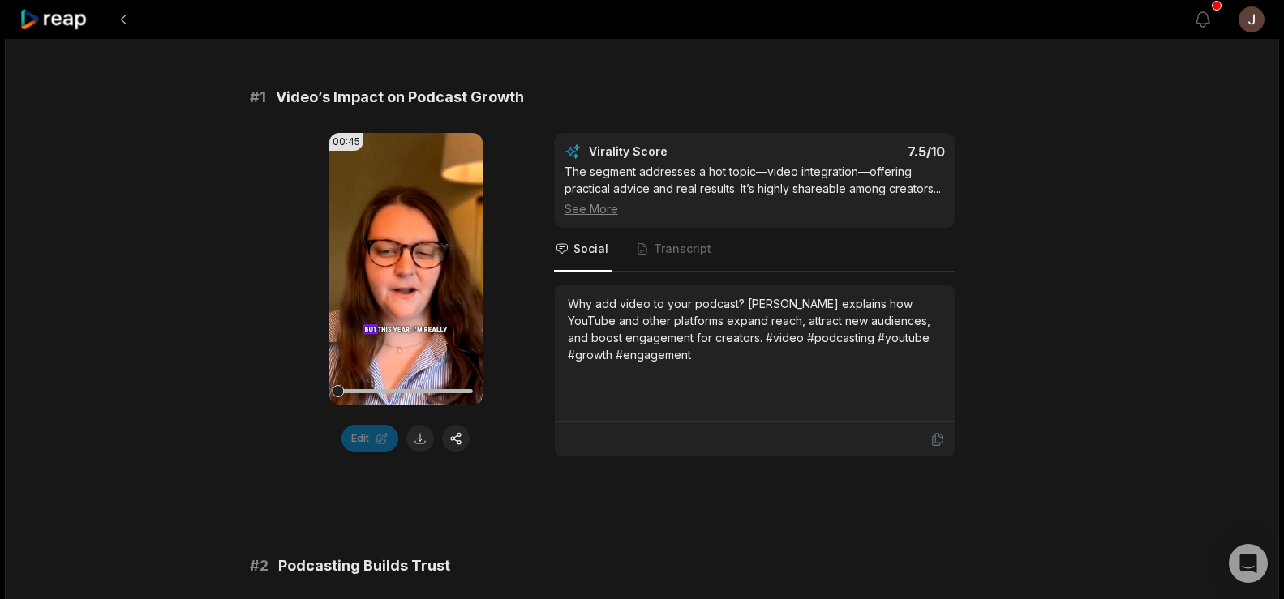
scroll to position [331, 0]
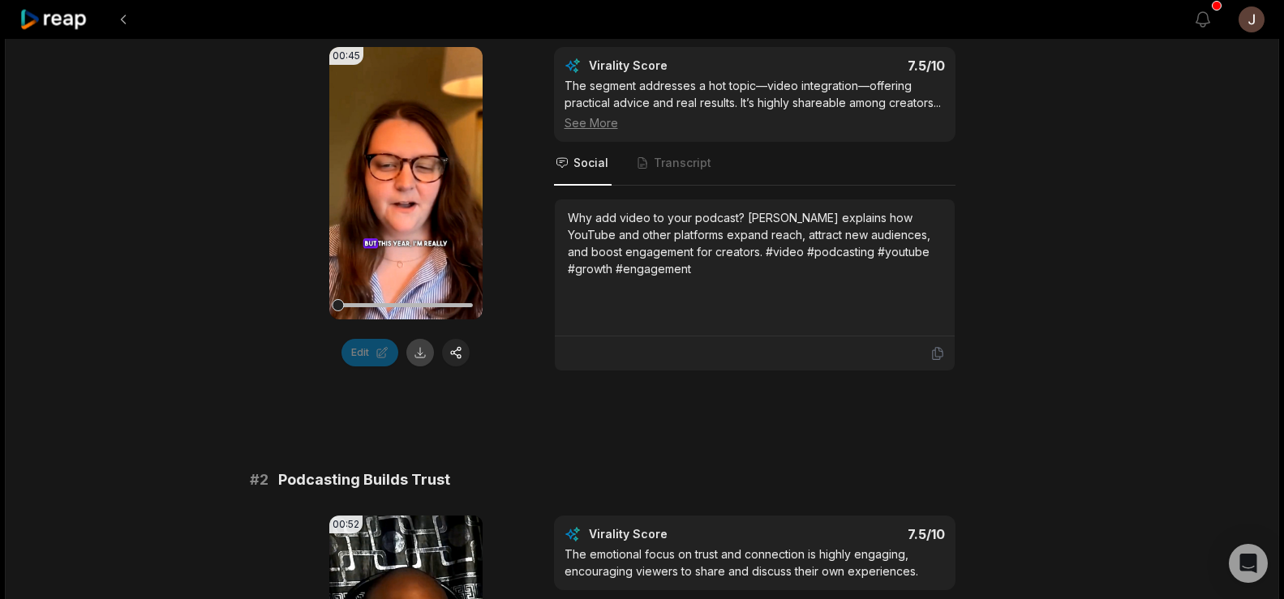
click at [423, 347] on button at bounding box center [420, 353] width 28 height 28
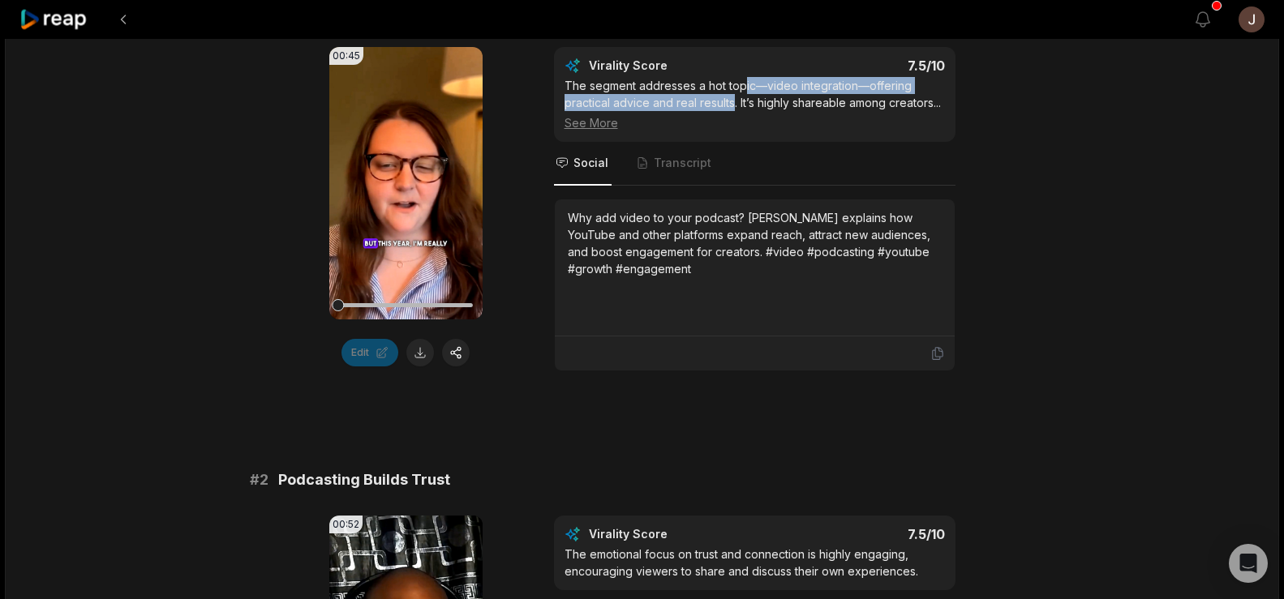
drag, startPoint x: 733, startPoint y: 101, endPoint x: 746, endPoint y: 86, distance: 20.1
click at [746, 86] on div "The segment addresses a hot topic—video integration—offering practical advice a…" at bounding box center [755, 104] width 380 height 54
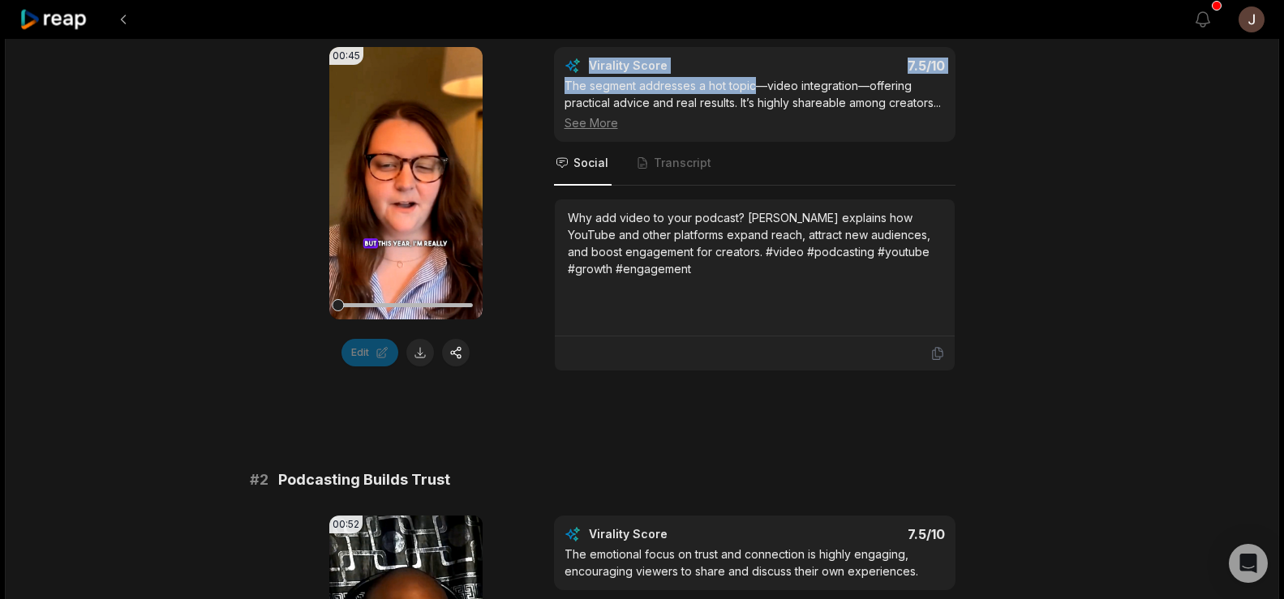
drag, startPoint x: 753, startPoint y: 86, endPoint x: 558, endPoint y: 74, distance: 195.0
click at [558, 74] on div "Virality Score 7.5 /10 The segment addresses a hot topic—video integration—offe…" at bounding box center [755, 94] width 402 height 95
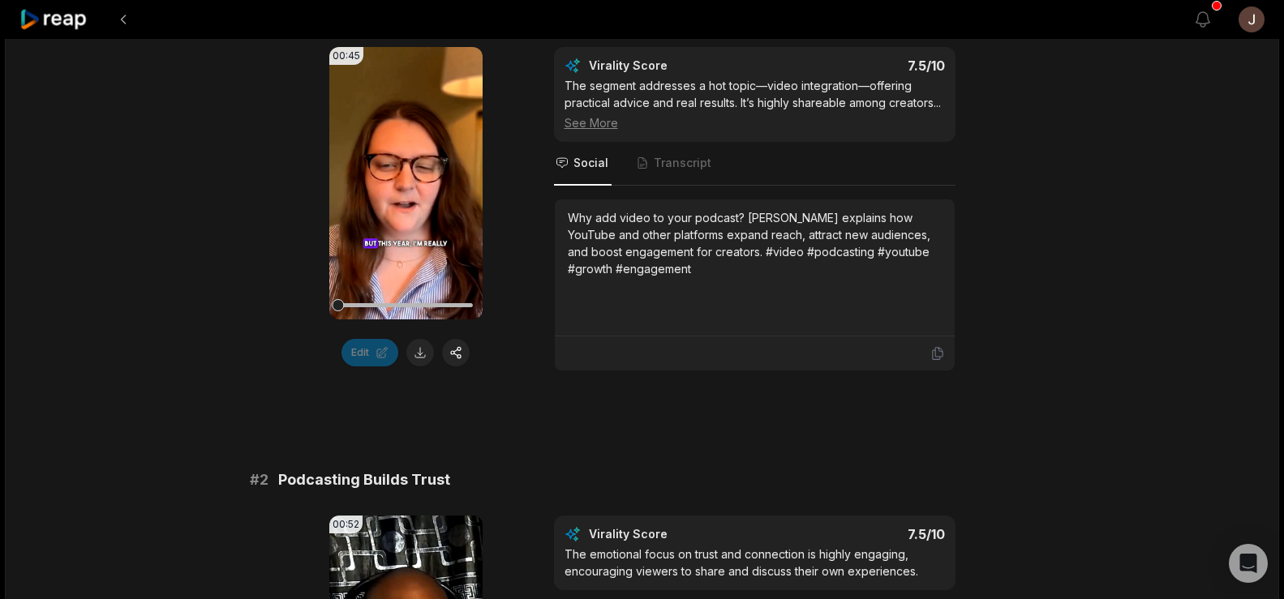
click at [595, 89] on div "The segment addresses a hot topic—video integration—offering practical advice a…" at bounding box center [755, 104] width 380 height 54
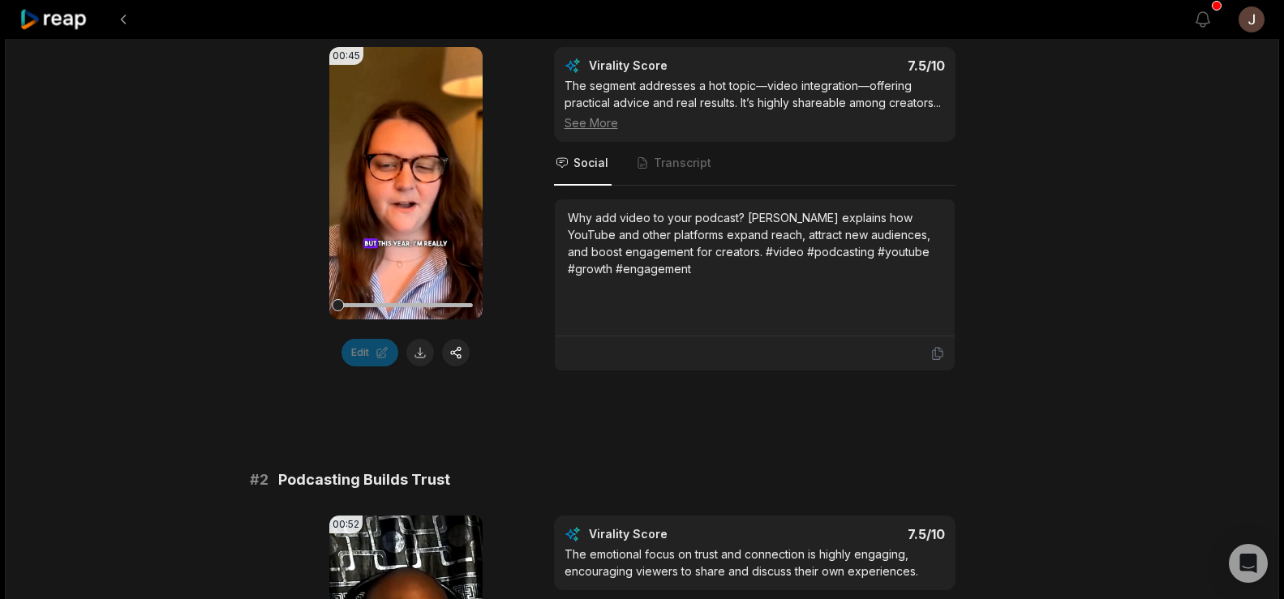
click at [595, 89] on div "The segment addresses a hot topic—video integration—offering practical advice a…" at bounding box center [755, 104] width 380 height 54
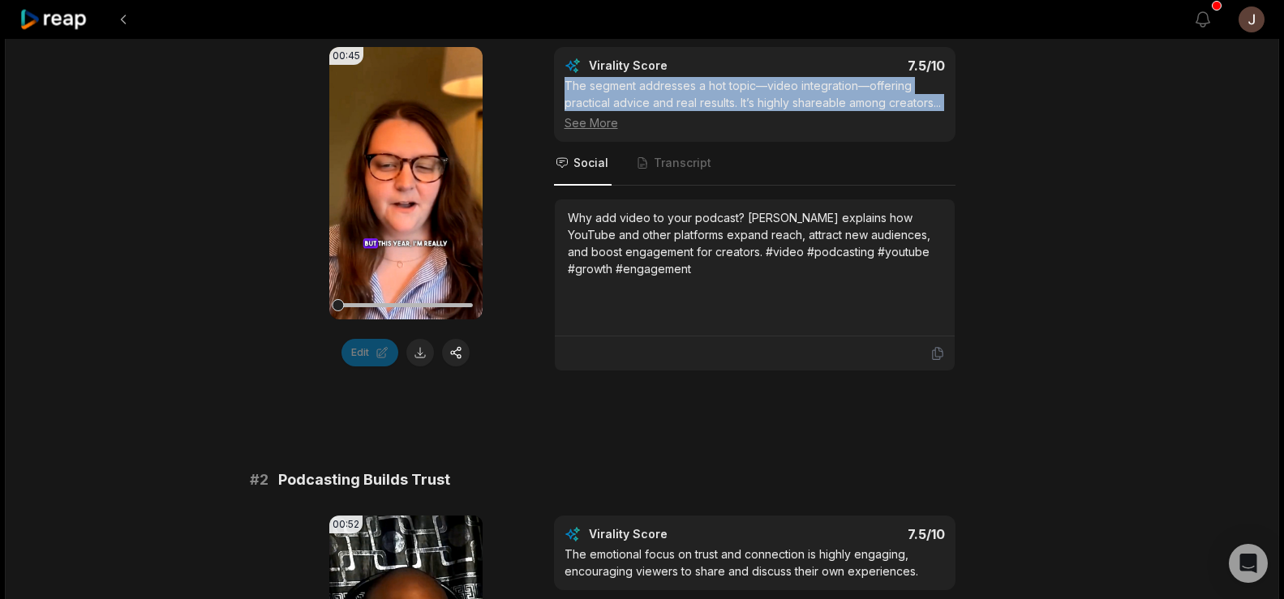
click at [595, 89] on div "The segment addresses a hot topic—video integration—offering practical advice a…" at bounding box center [755, 104] width 380 height 54
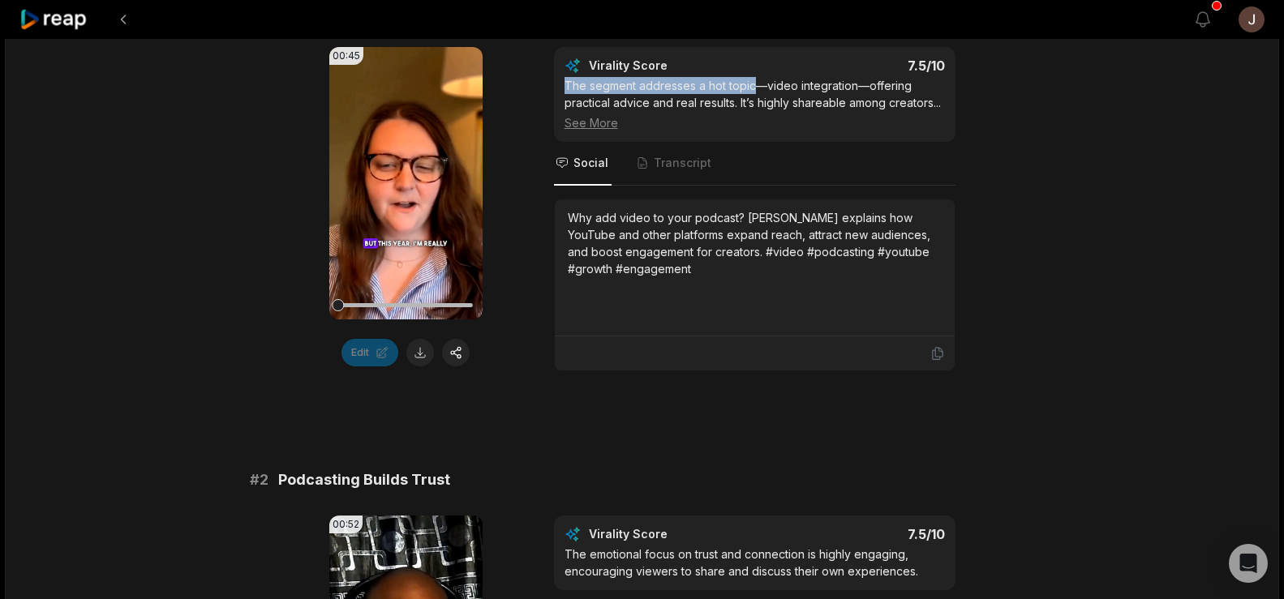
drag, startPoint x: 751, startPoint y: 84, endPoint x: 565, endPoint y: 85, distance: 186.6
click at [565, 85] on div "The segment addresses a hot topic—video integration—offering practical advice a…" at bounding box center [755, 104] width 380 height 54
copy div "The segment addresses a hot topic"
click at [126, 10] on button at bounding box center [123, 19] width 29 height 29
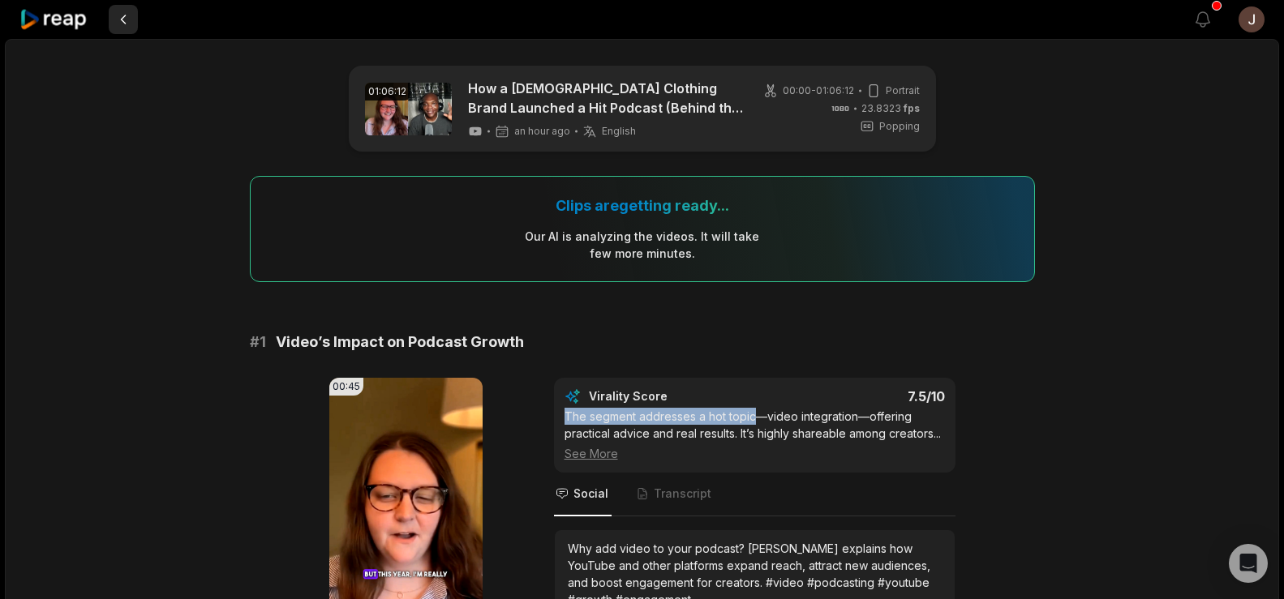
click at [127, 18] on button at bounding box center [123, 19] width 29 height 29
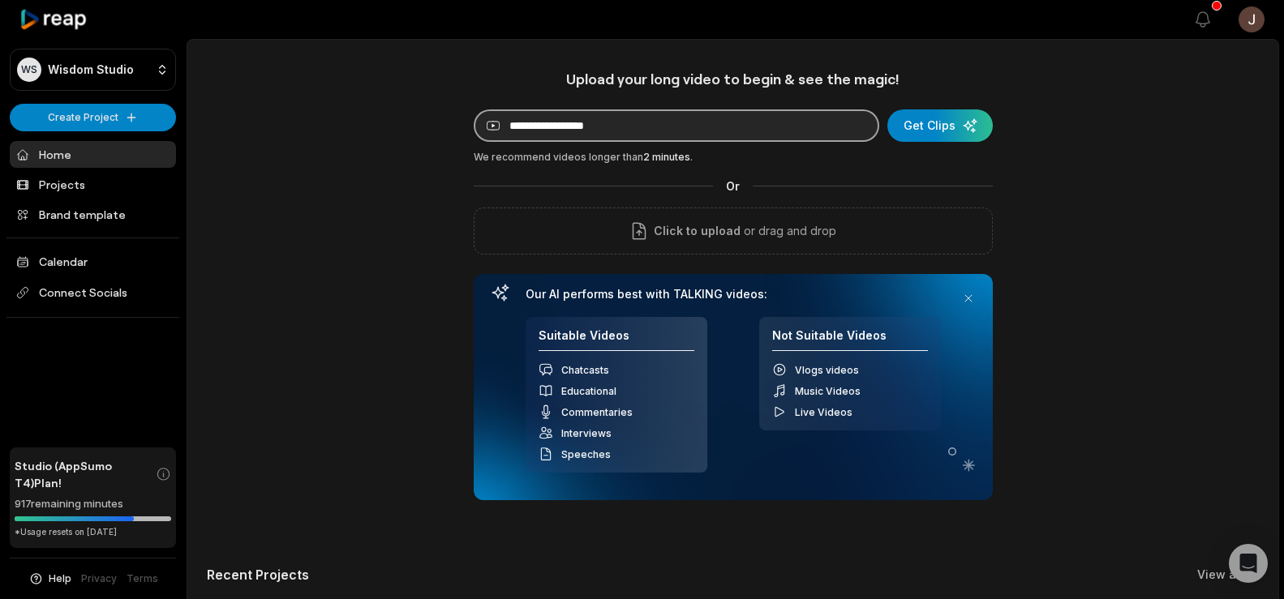
click at [548, 115] on input at bounding box center [677, 126] width 406 height 32
paste input "**********"
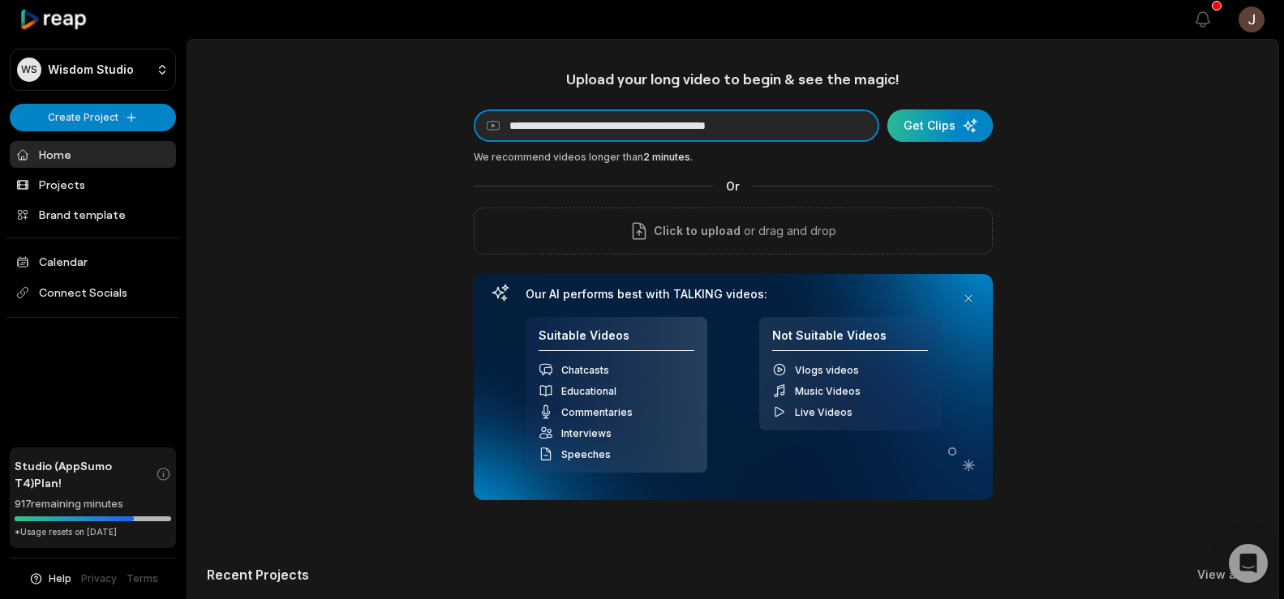
type input "**********"
click at [941, 115] on div "submit" at bounding box center [939, 126] width 105 height 32
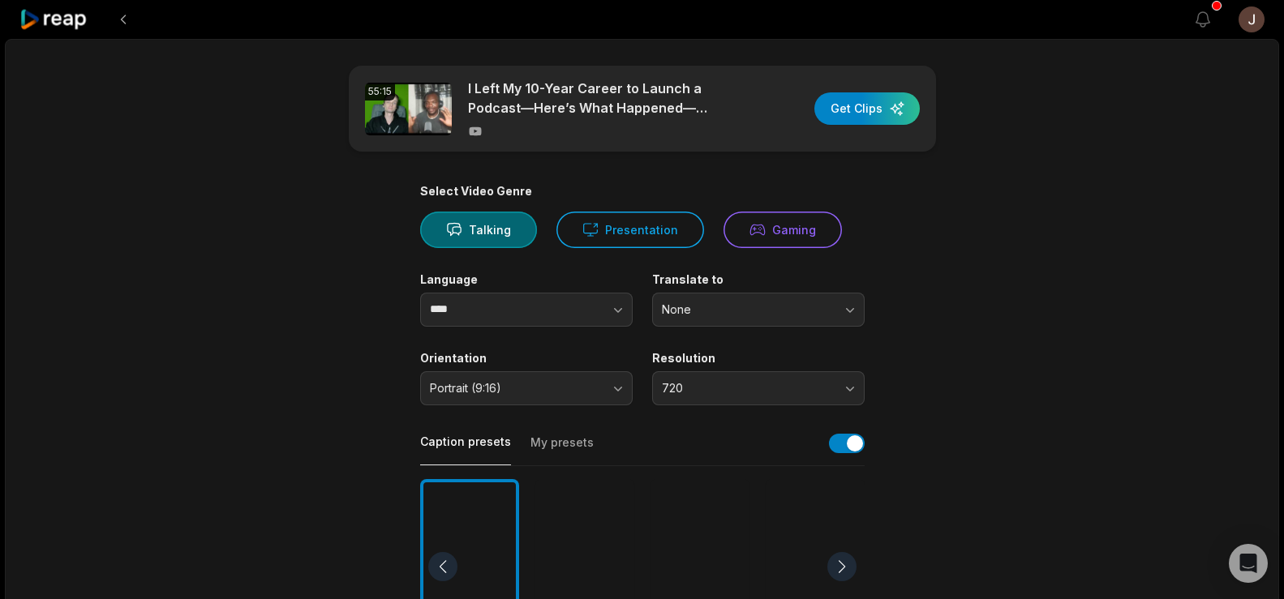
click at [584, 536] on div at bounding box center [584, 567] width 99 height 176
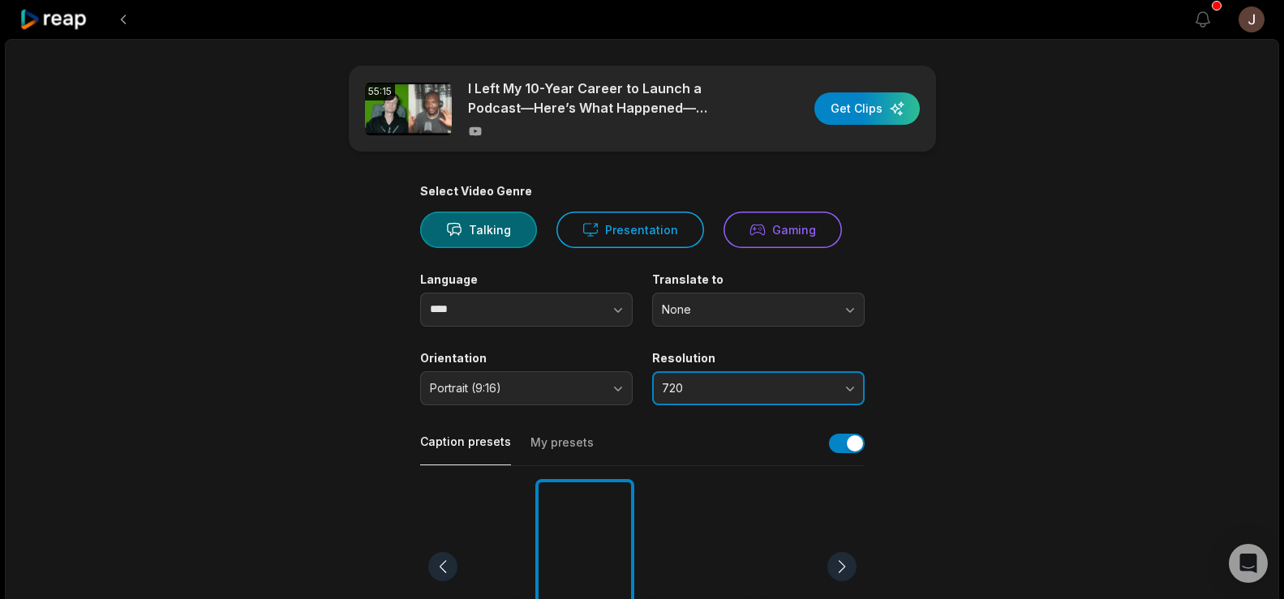
click at [678, 388] on span "720" at bounding box center [747, 388] width 170 height 15
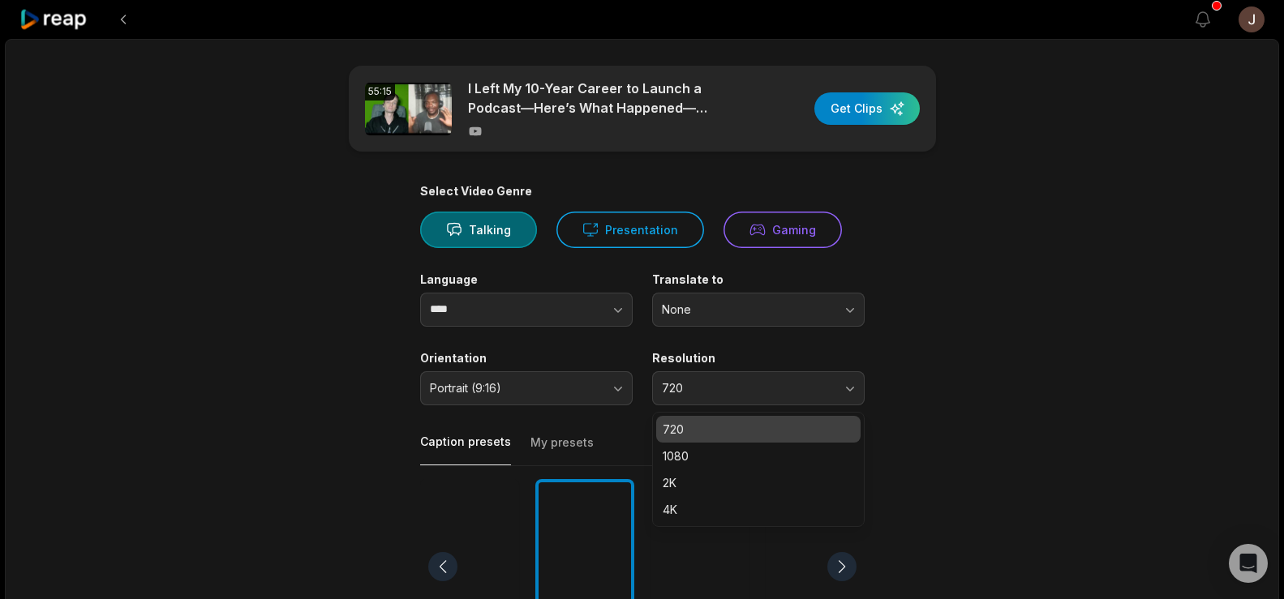
click at [675, 441] on div "720" at bounding box center [758, 429] width 204 height 27
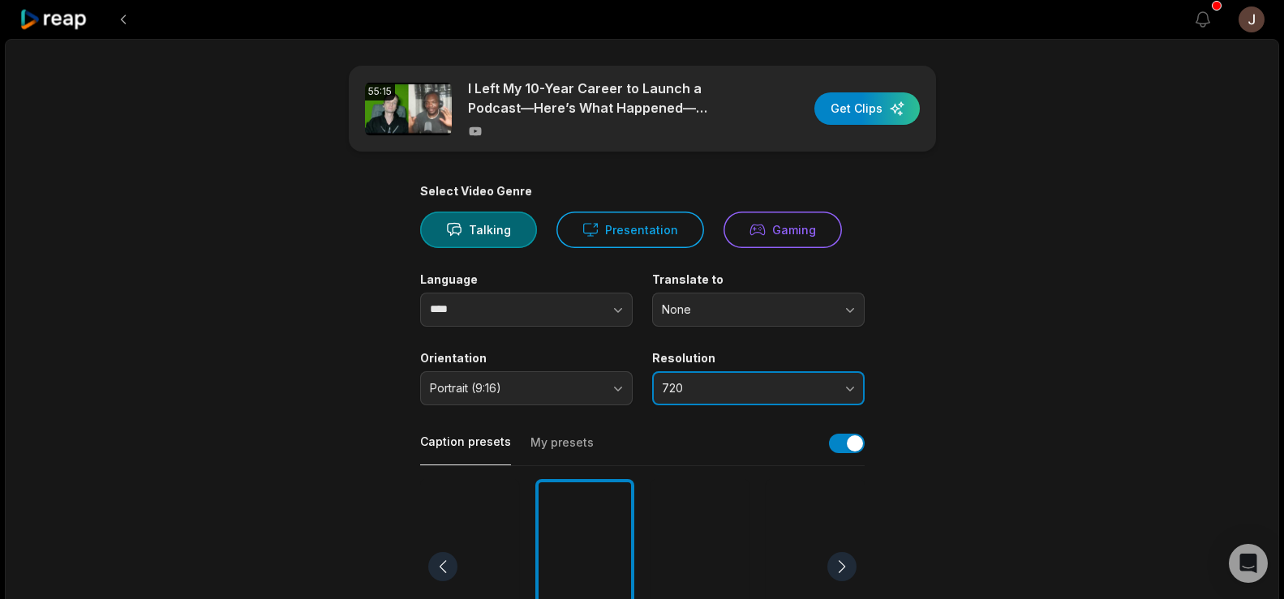
click at [687, 393] on span "720" at bounding box center [747, 388] width 170 height 15
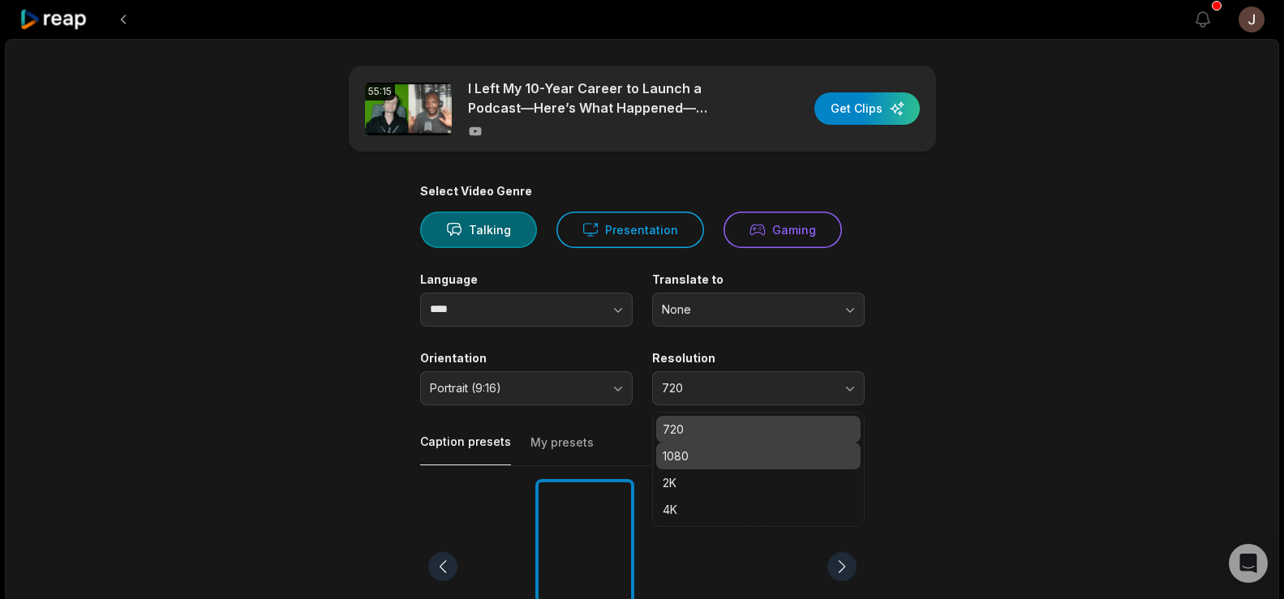
click at [681, 450] on p "1080" at bounding box center [758, 456] width 191 height 17
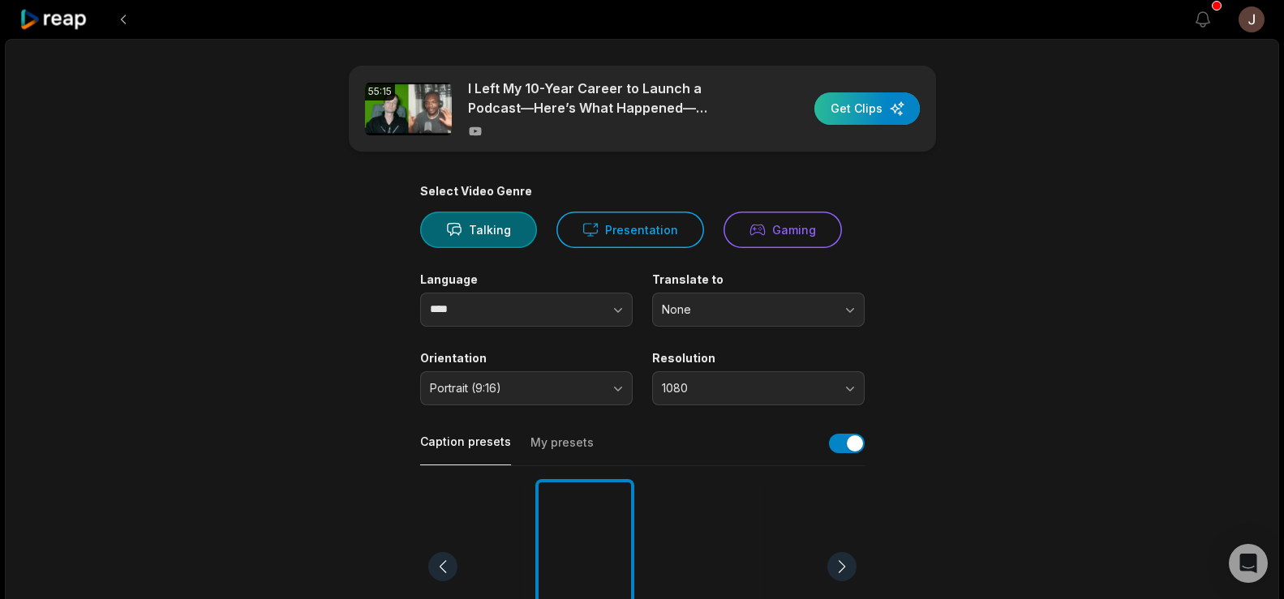
click at [856, 105] on div "button" at bounding box center [866, 108] width 105 height 32
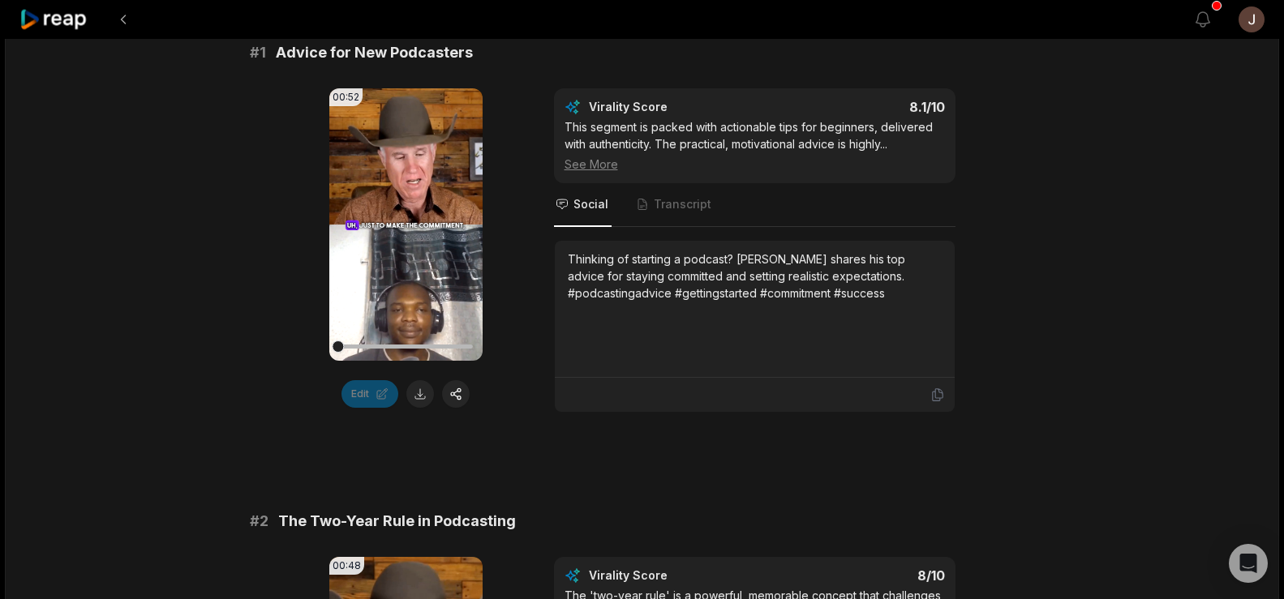
scroll to position [297, 0]
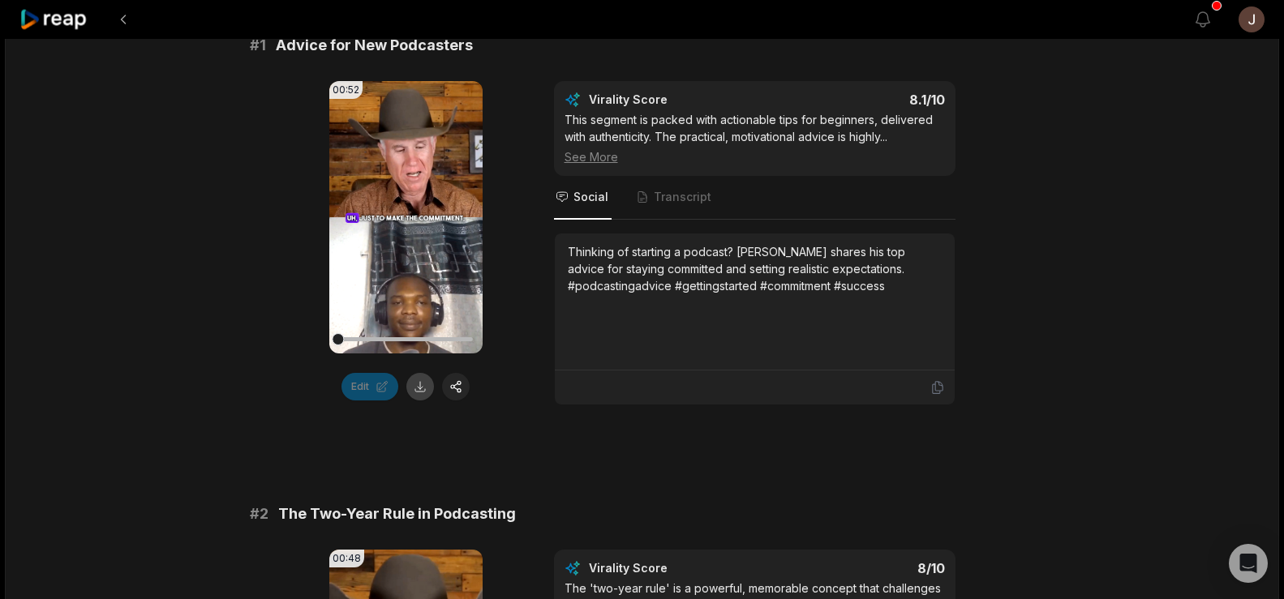
click at [420, 384] on button at bounding box center [420, 387] width 28 height 28
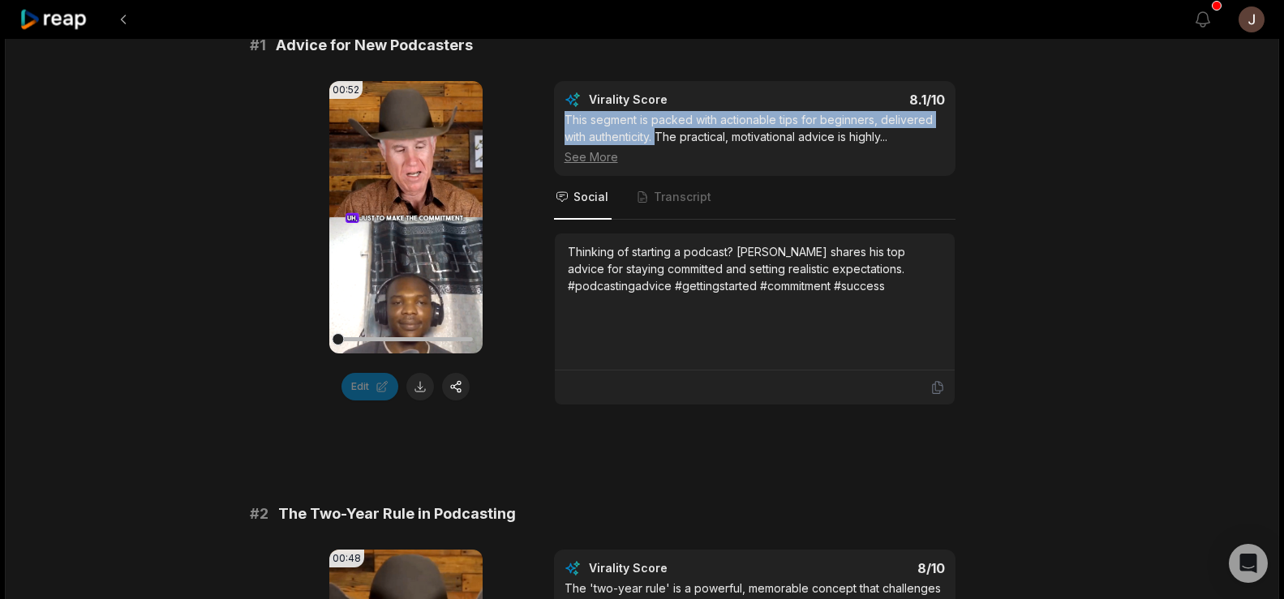
drag, startPoint x: 658, startPoint y: 134, endPoint x: 564, endPoint y: 120, distance: 95.1
click at [565, 120] on div "This segment is packed with actionable tips for beginners, delivered with authe…" at bounding box center [755, 138] width 380 height 54
copy div "This segment is packed with actionable tips for beginners, delivered with authe…"
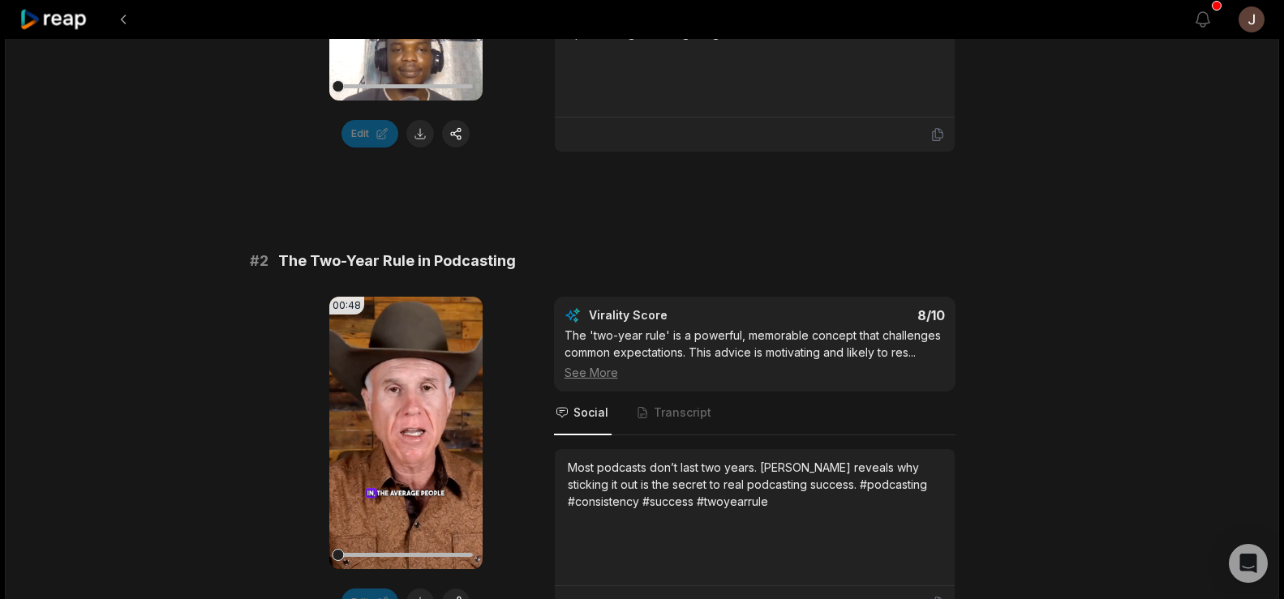
scroll to position [0, 0]
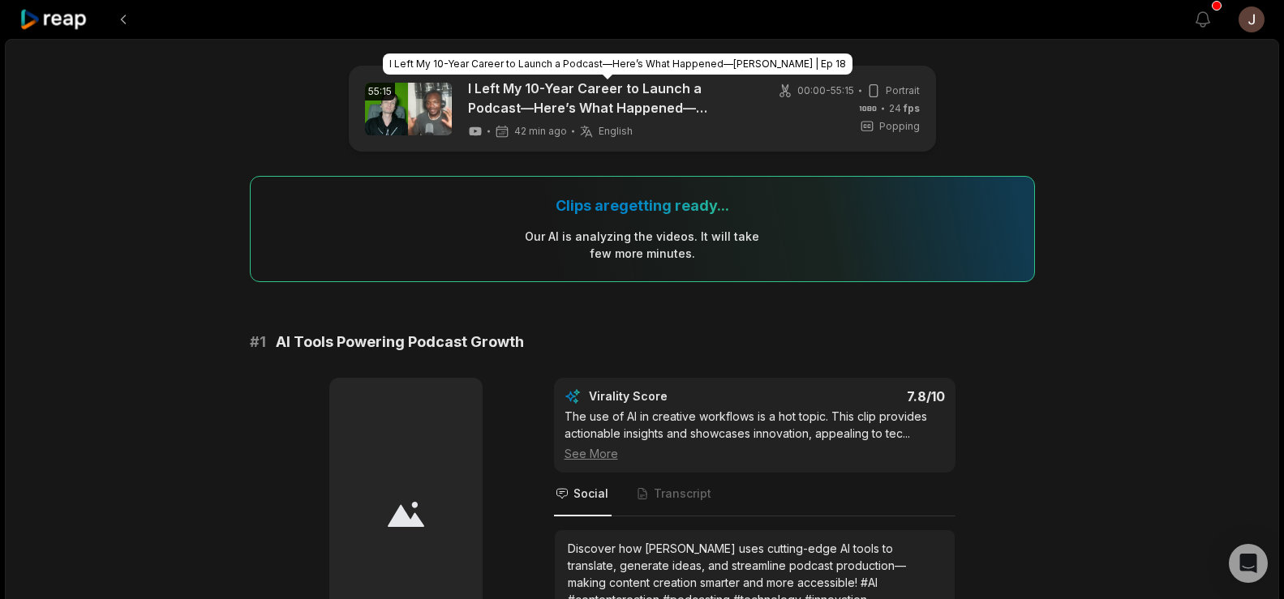
click at [628, 114] on link "I Left My 10-Year Career to Launch a Podcast—Here’s What Happened—Cody Johnston…" at bounding box center [608, 98] width 280 height 39
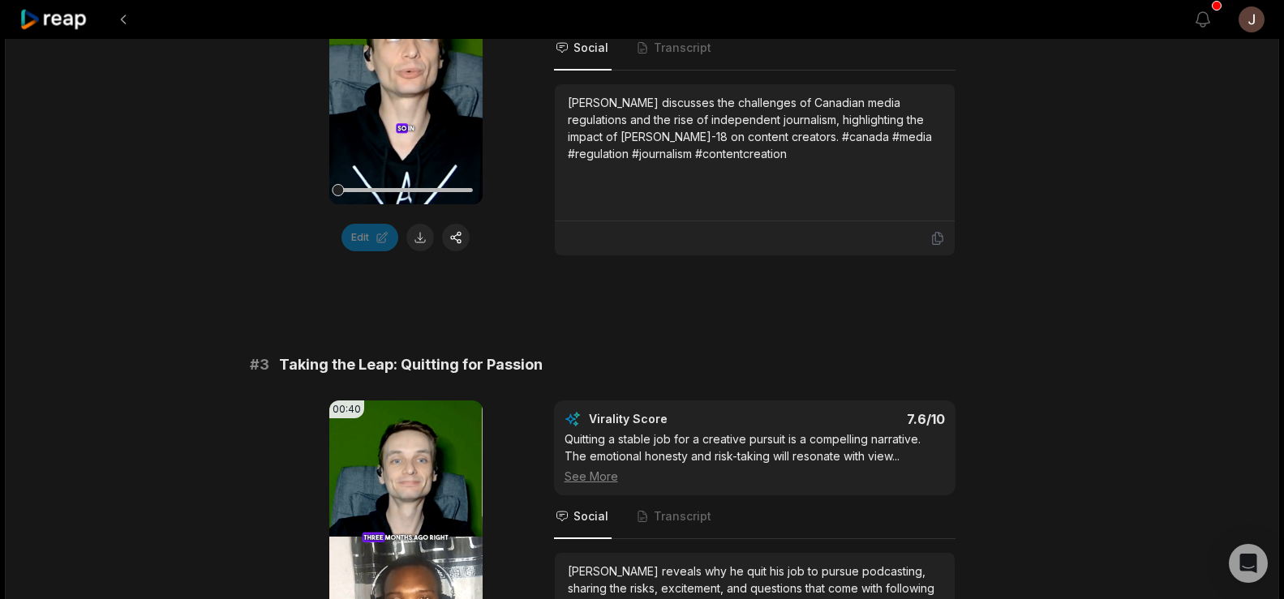
scroll to position [922, 0]
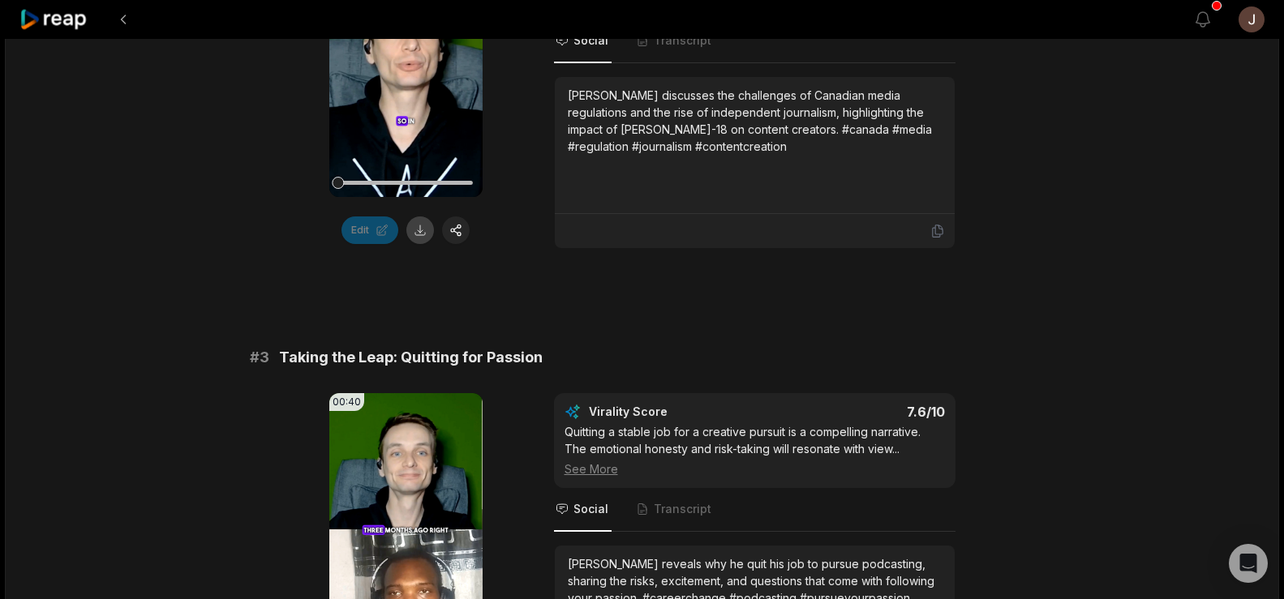
click at [422, 225] on button at bounding box center [420, 231] width 28 height 28
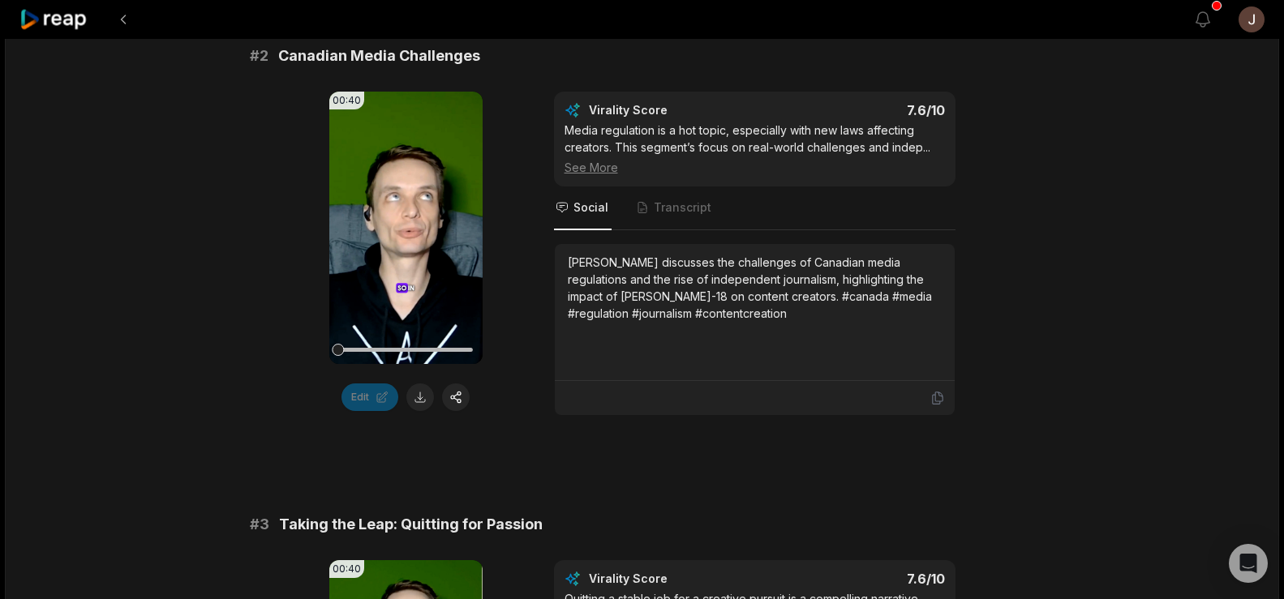
scroll to position [733, 0]
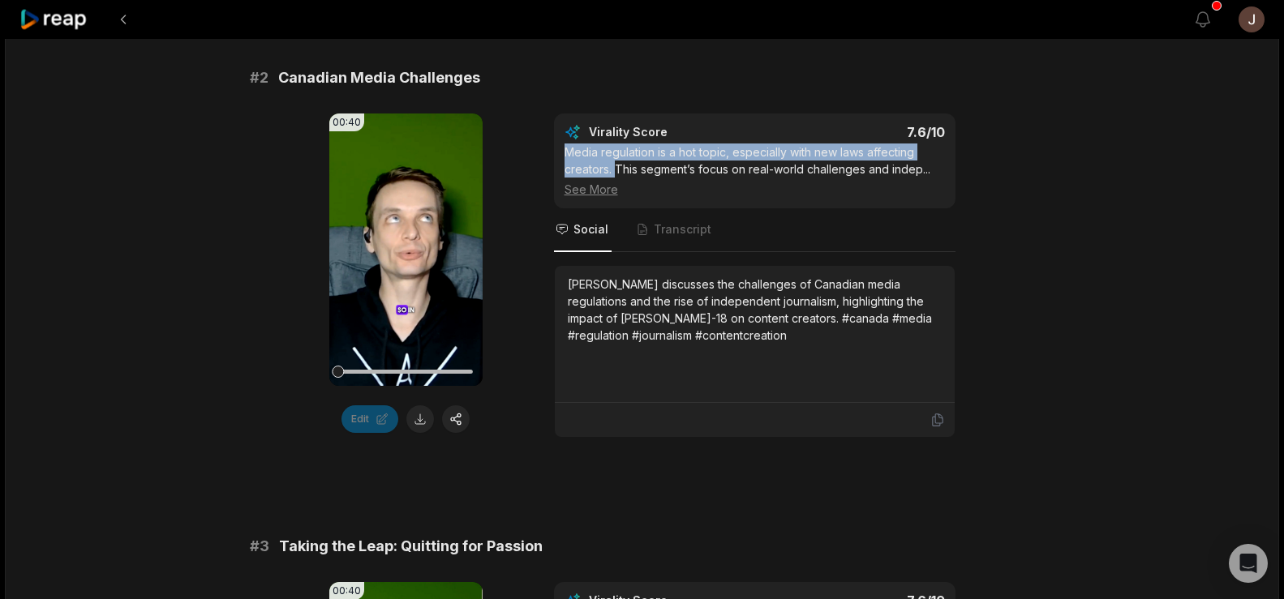
drag, startPoint x: 614, startPoint y: 165, endPoint x: 569, endPoint y: 151, distance: 47.7
click at [569, 151] on div "Media regulation is a hot topic, especially with new laws affecting creators. T…" at bounding box center [755, 171] width 380 height 54
copy div "Media regulation is a hot topic, especially with new laws affecting creators."
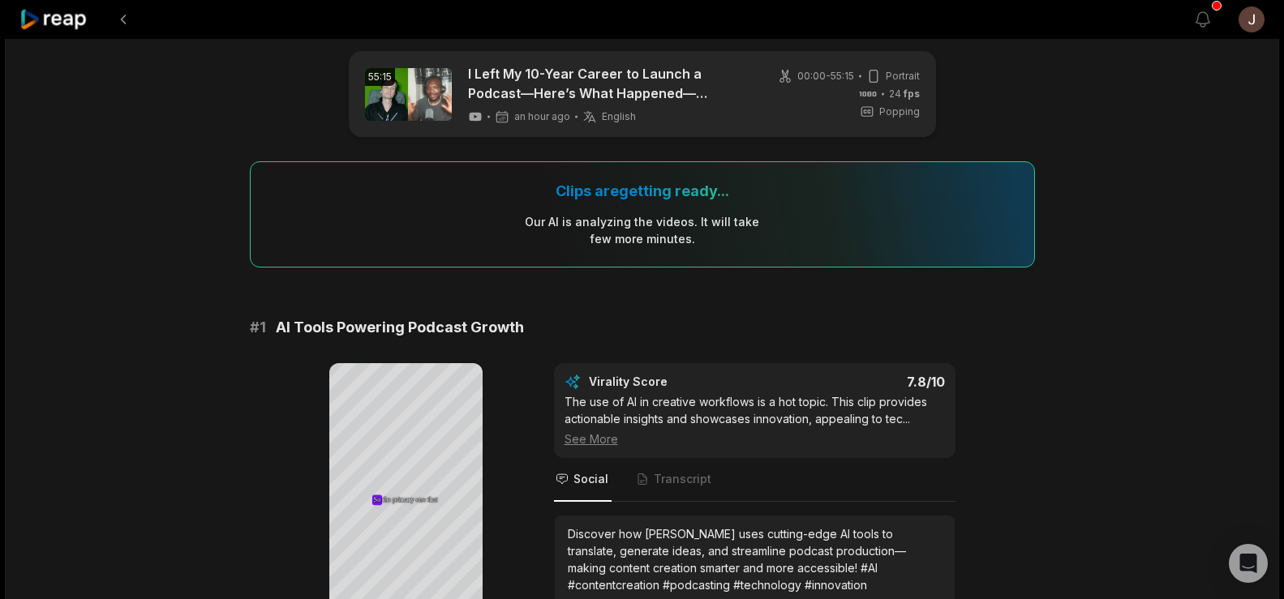
scroll to position [0, 0]
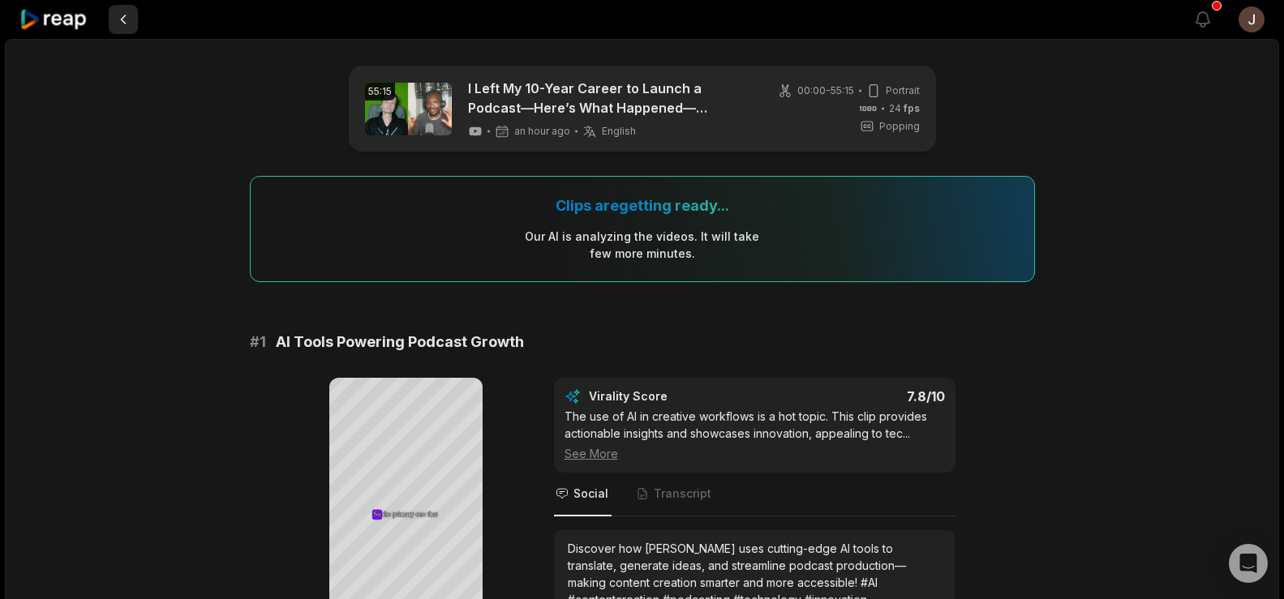
click at [123, 14] on button at bounding box center [123, 19] width 29 height 29
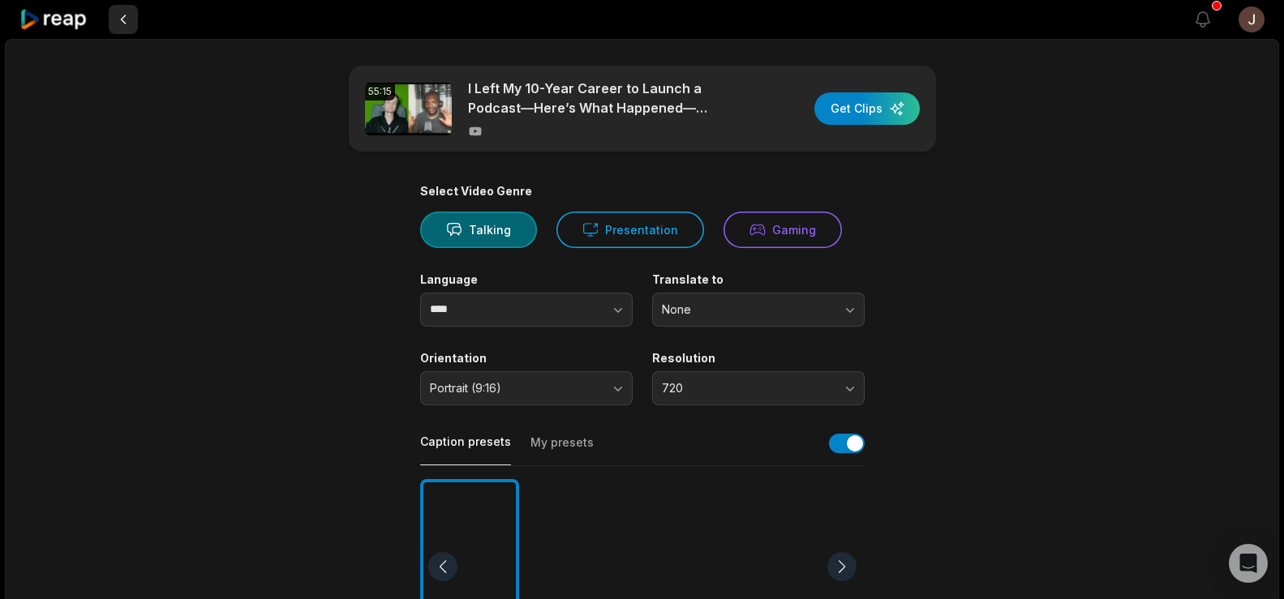
click at [123, 10] on button at bounding box center [123, 19] width 29 height 29
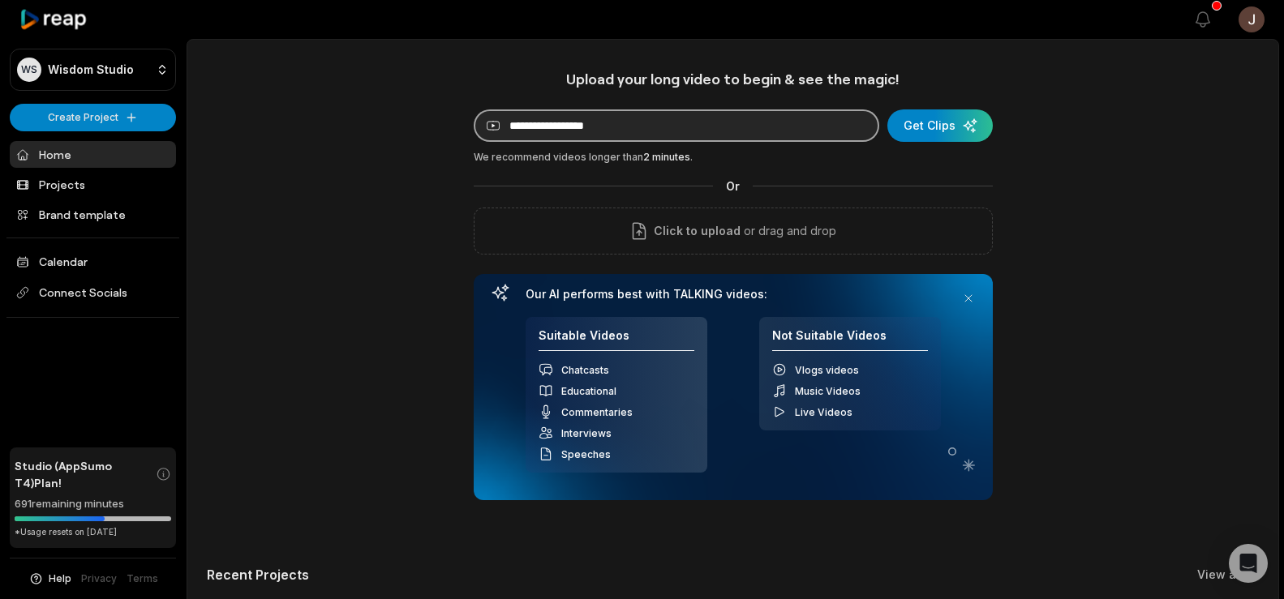
paste input "**********"
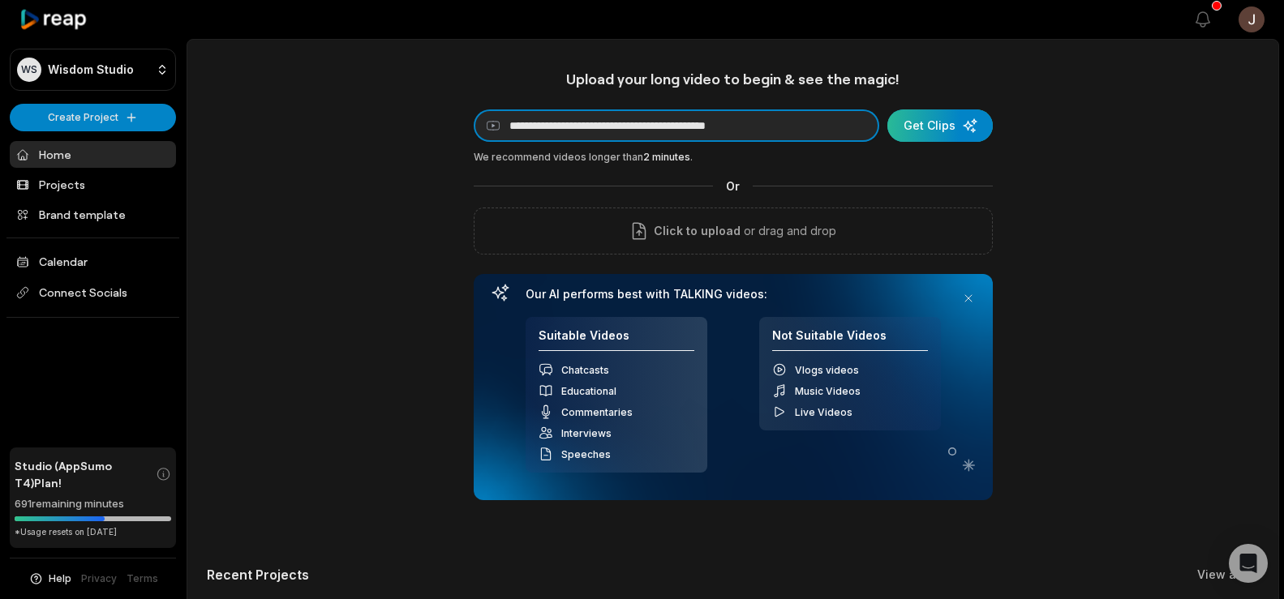
type input "**********"
click at [919, 123] on div "submit" at bounding box center [939, 126] width 105 height 32
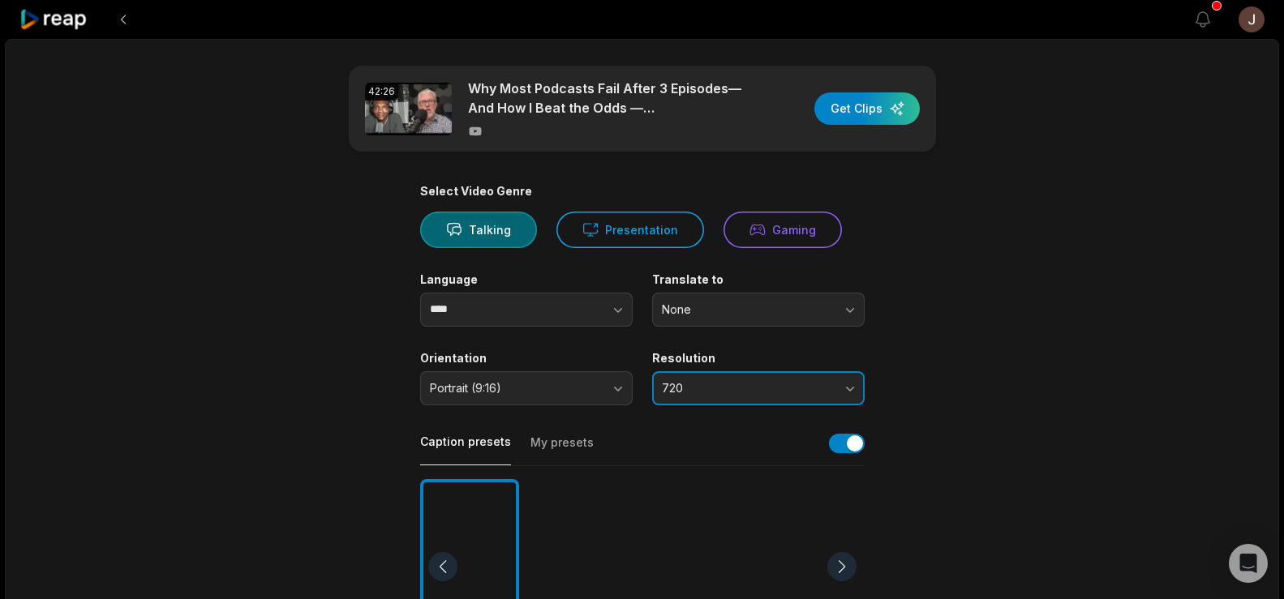
click at [733, 381] on span "720" at bounding box center [747, 388] width 170 height 15
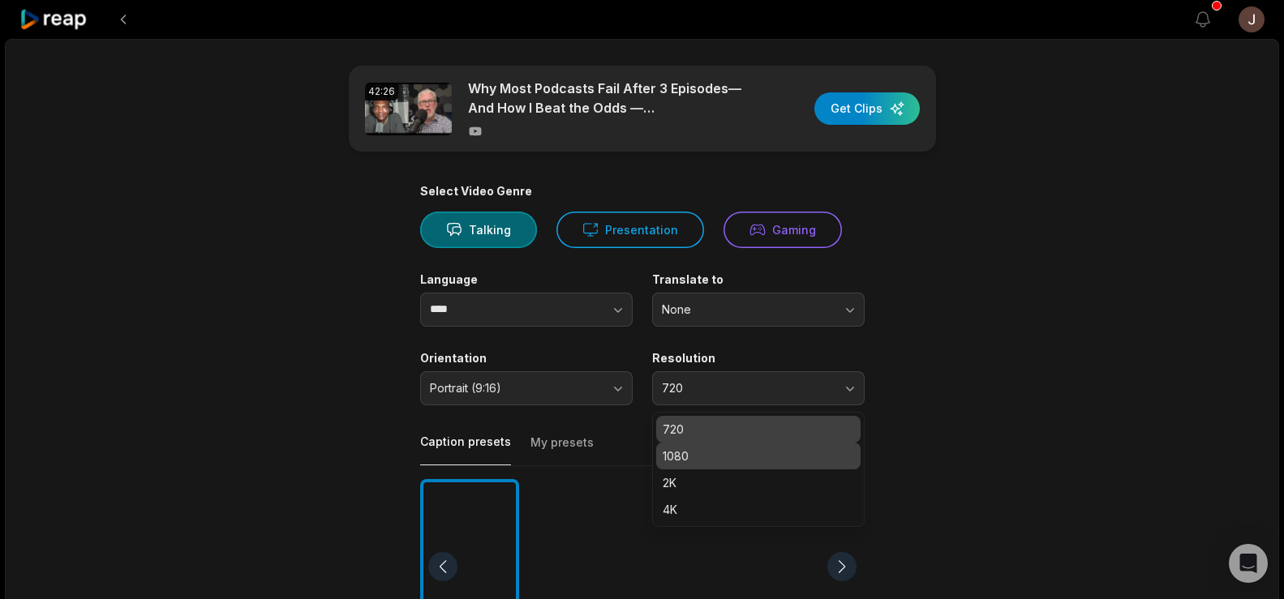
click at [692, 448] on p "1080" at bounding box center [758, 456] width 191 height 17
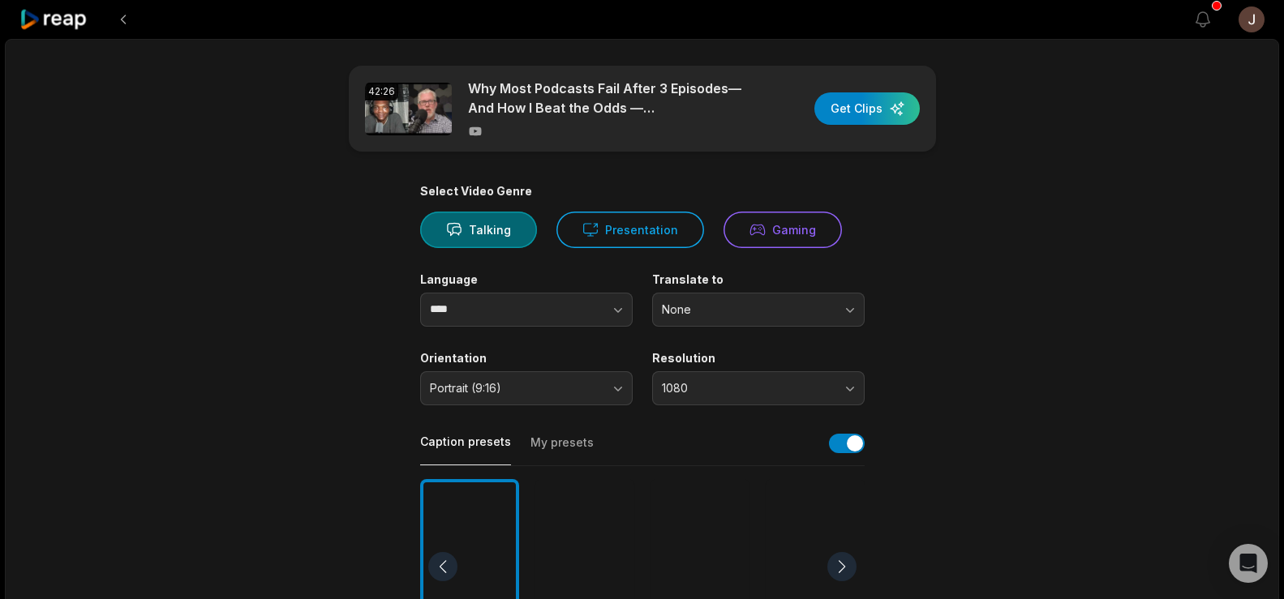
click at [569, 555] on div at bounding box center [584, 567] width 99 height 176
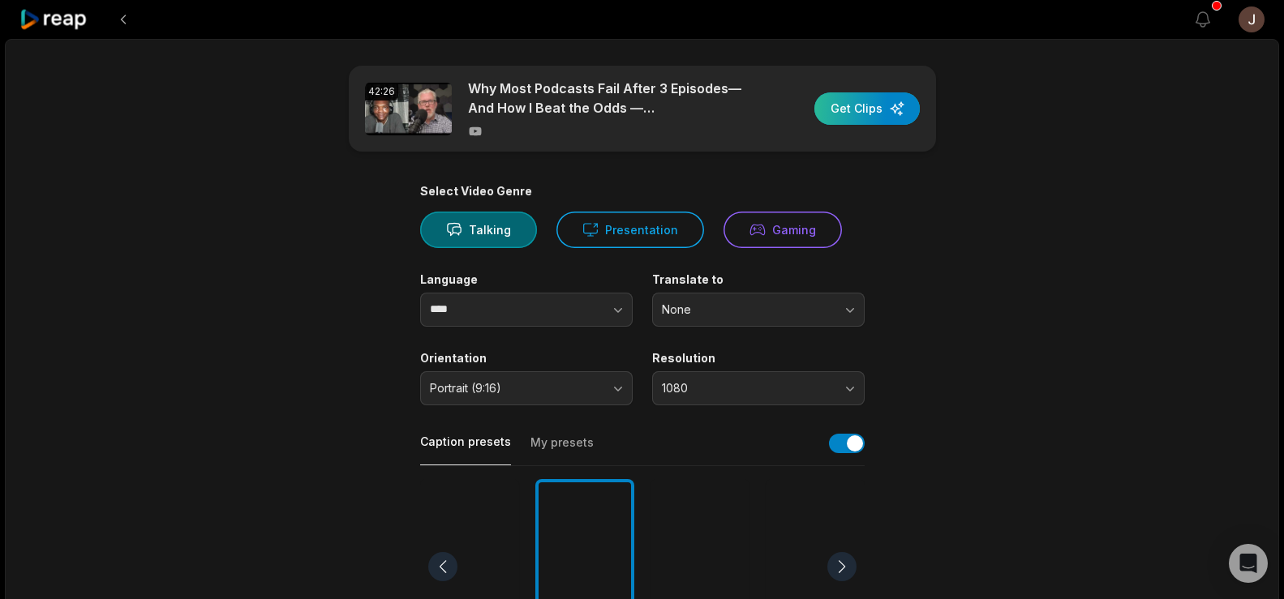
click at [865, 107] on div "button" at bounding box center [866, 108] width 105 height 32
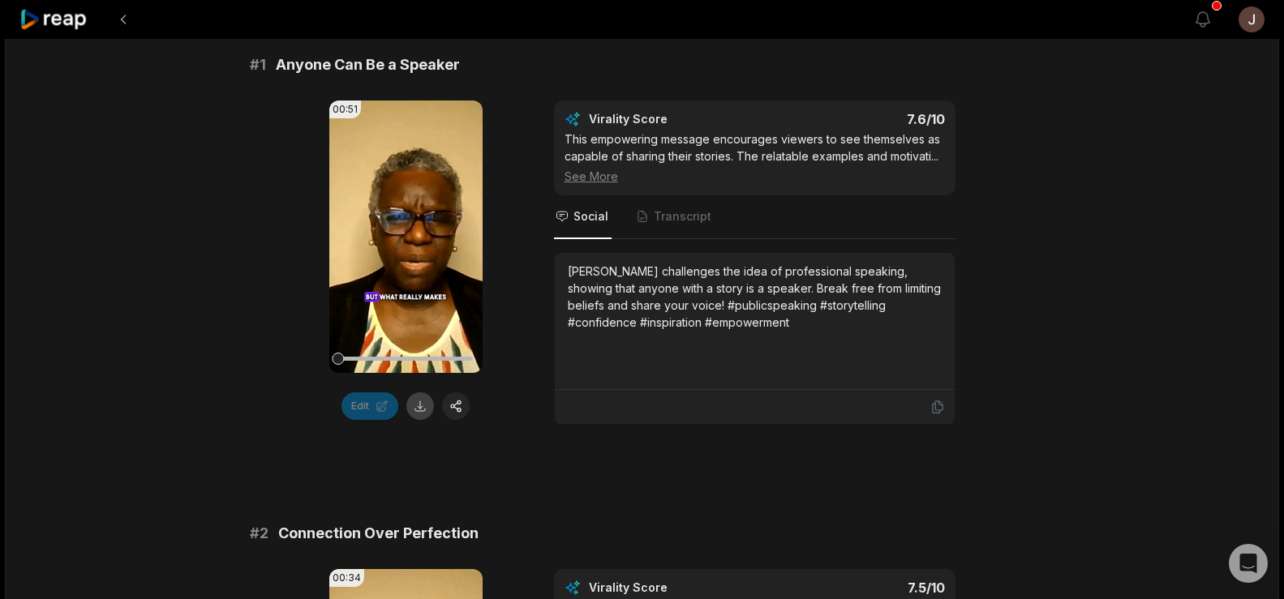
scroll to position [277, 0]
click at [425, 408] on button at bounding box center [420, 407] width 28 height 28
click at [729, 154] on div "This empowering message encourages viewers to see themselves as capable of shar…" at bounding box center [755, 158] width 380 height 54
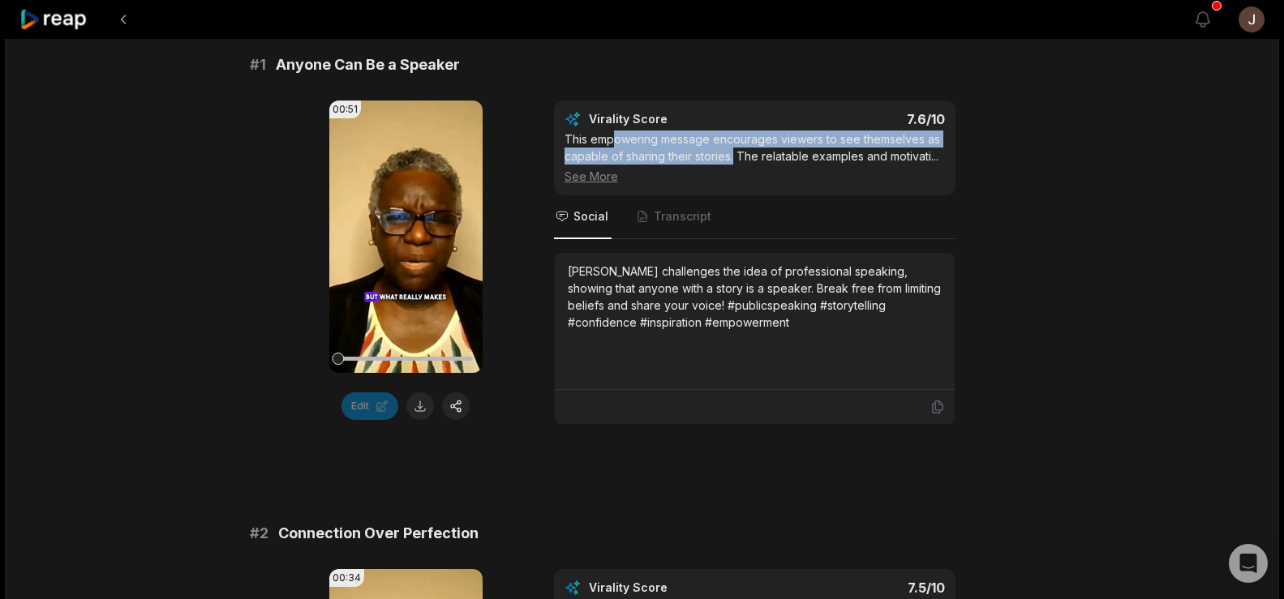
drag, startPoint x: 734, startPoint y: 154, endPoint x: 606, endPoint y: 138, distance: 129.2
click at [598, 118] on div "Virality Score 7.6 /10 This empowering message encourages viewers to see themse…" at bounding box center [755, 148] width 380 height 74
click at [727, 150] on div "This empowering message encourages viewers to see themselves as capable of shar…" at bounding box center [755, 158] width 380 height 54
drag, startPoint x: 732, startPoint y: 156, endPoint x: 564, endPoint y: 139, distance: 168.8
click at [565, 139] on div "This empowering message encourages viewers to see themselves as capable of shar…" at bounding box center [755, 158] width 380 height 54
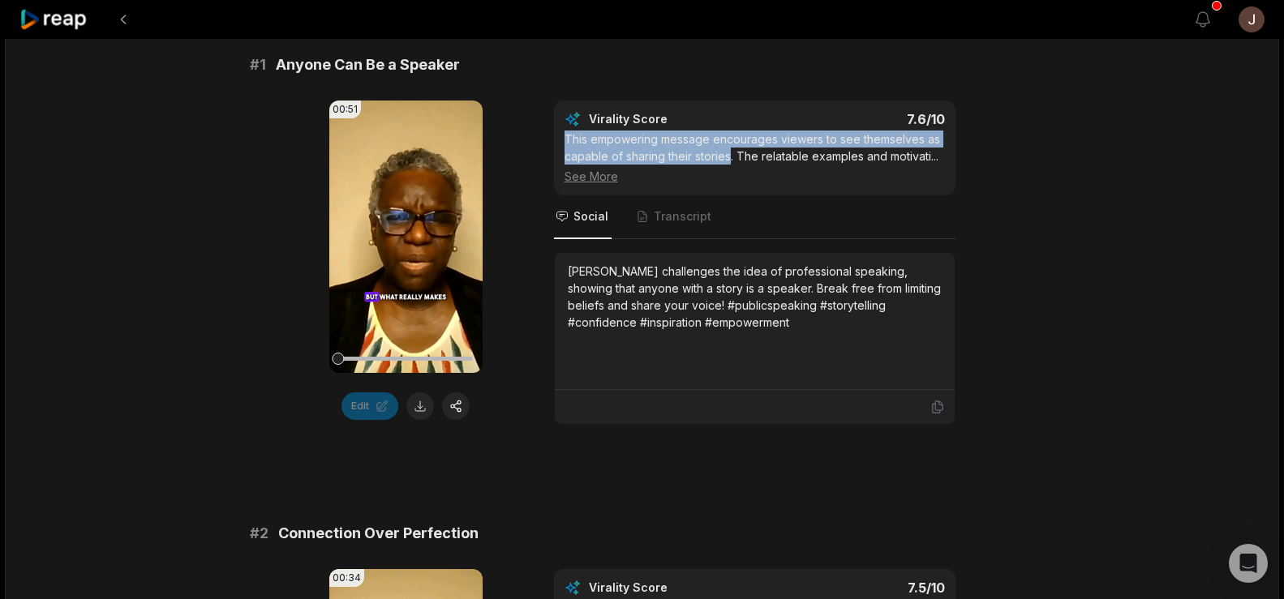
copy div "This empowering message encourages viewers to see themselves as capable of shar…"
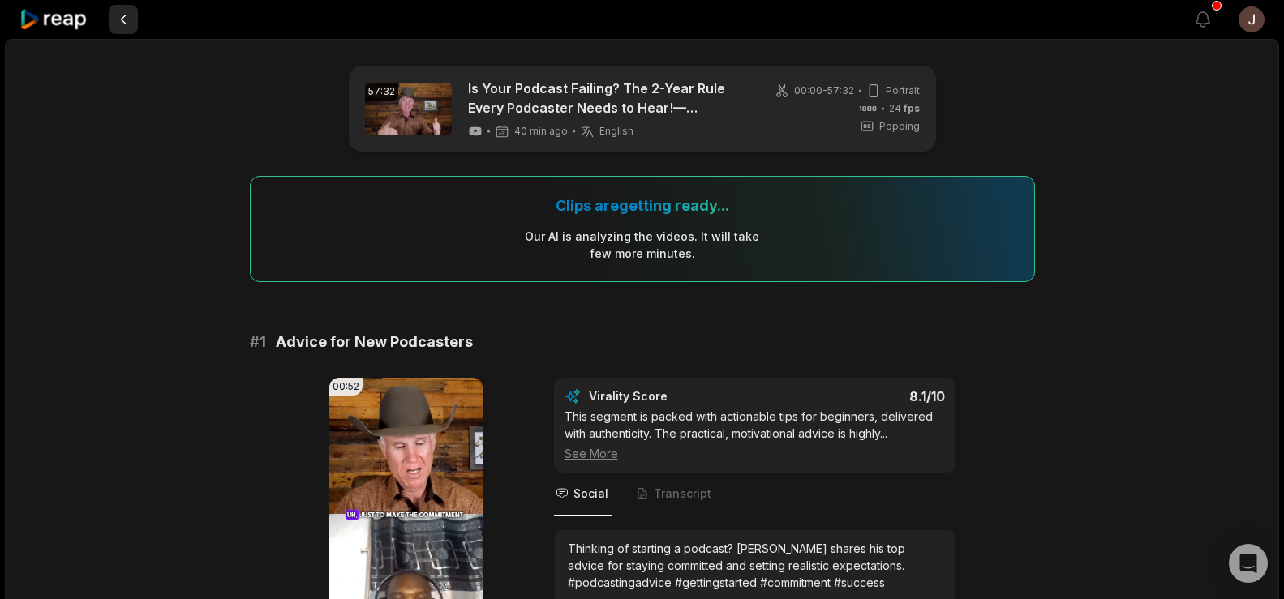
click at [120, 15] on button at bounding box center [123, 19] width 29 height 29
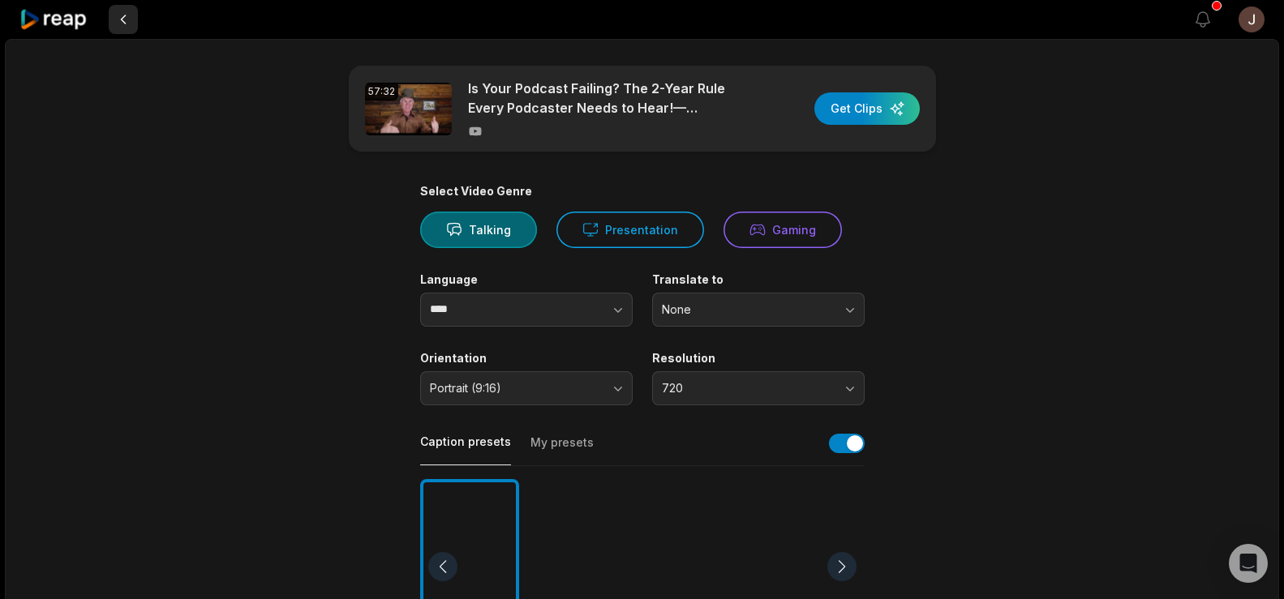
click at [123, 22] on button at bounding box center [123, 19] width 29 height 29
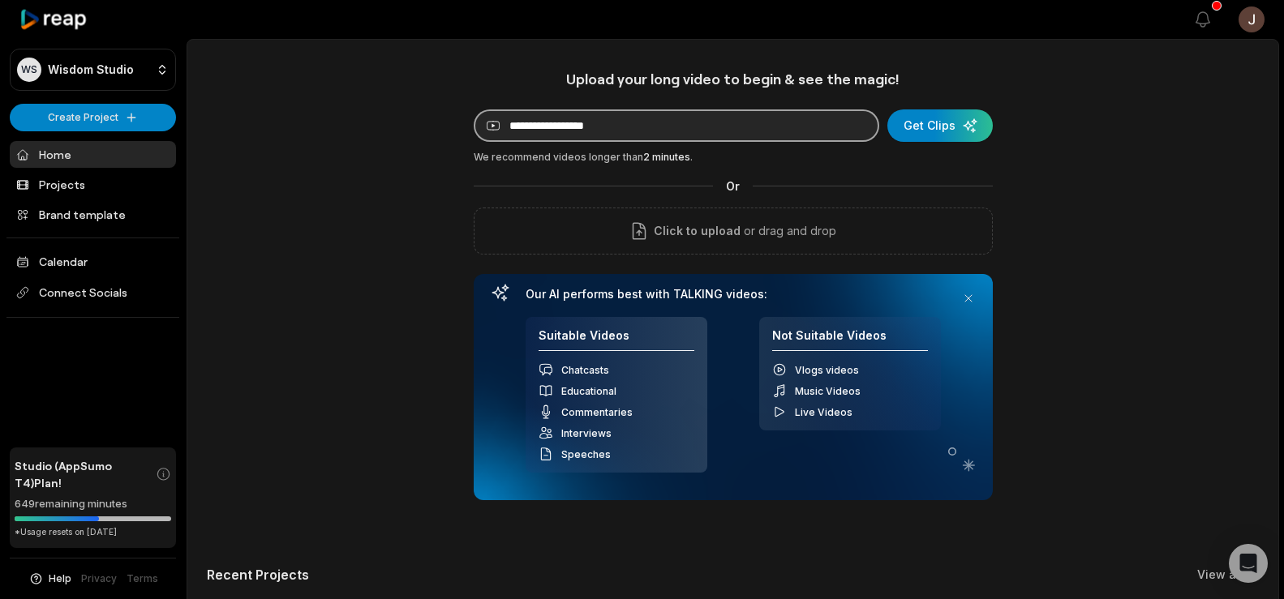
click at [560, 114] on input at bounding box center [677, 126] width 406 height 32
paste input "**********"
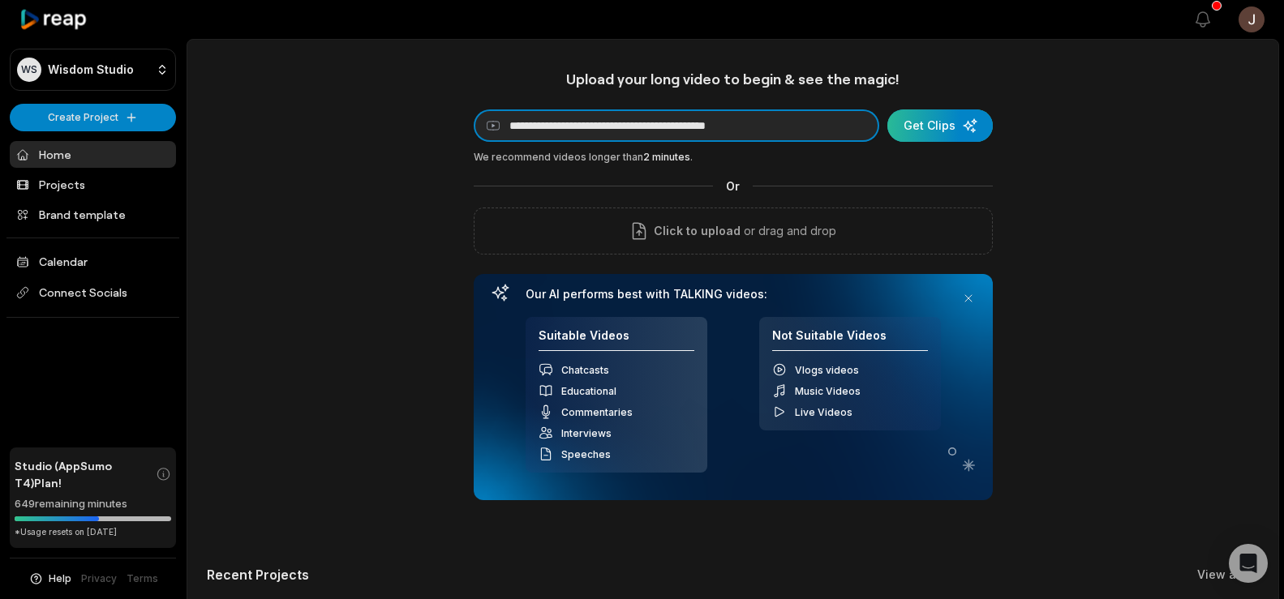
type input "**********"
click at [927, 132] on div "submit" at bounding box center [939, 126] width 105 height 32
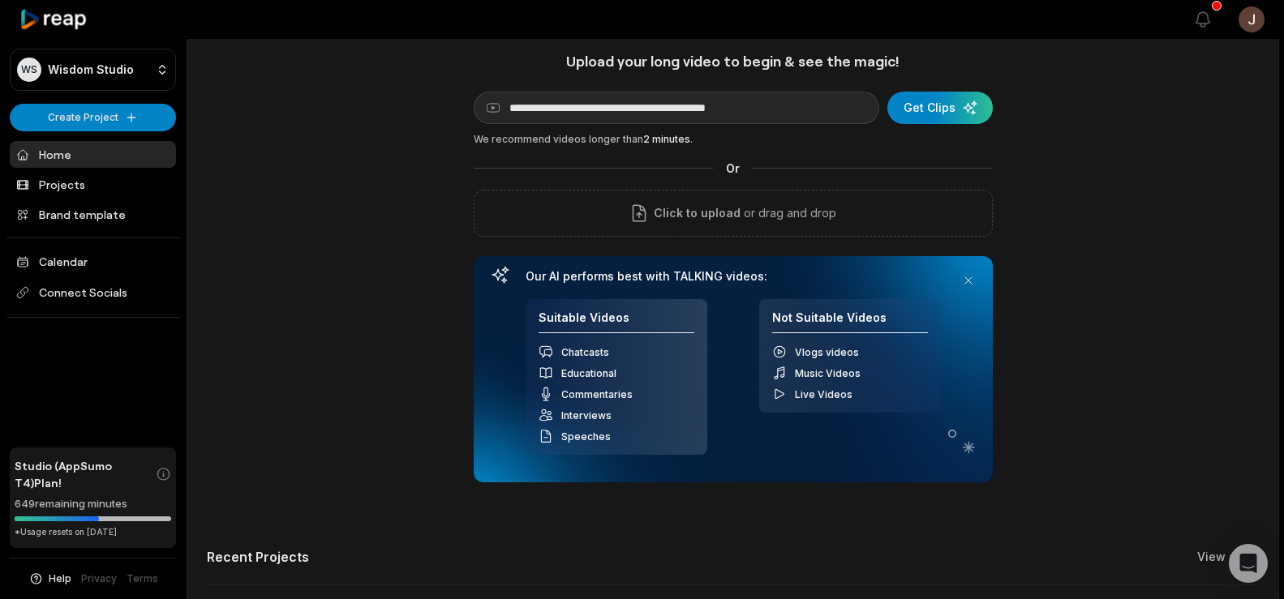
scroll to position [24, 0]
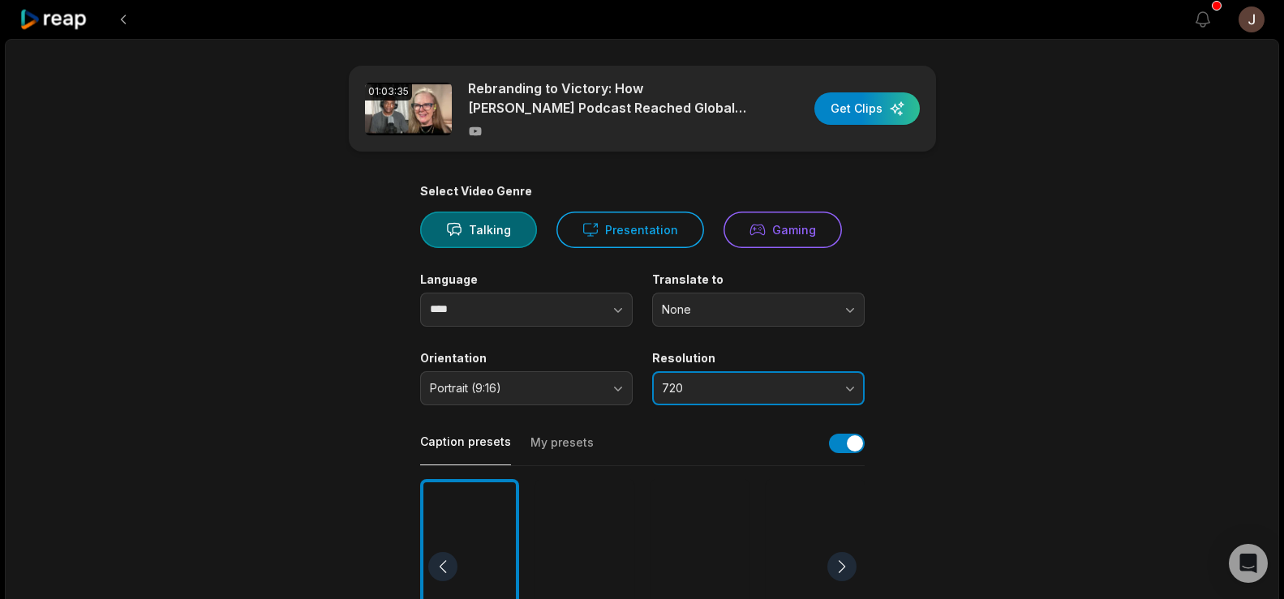
click at [713, 384] on span "720" at bounding box center [747, 388] width 170 height 15
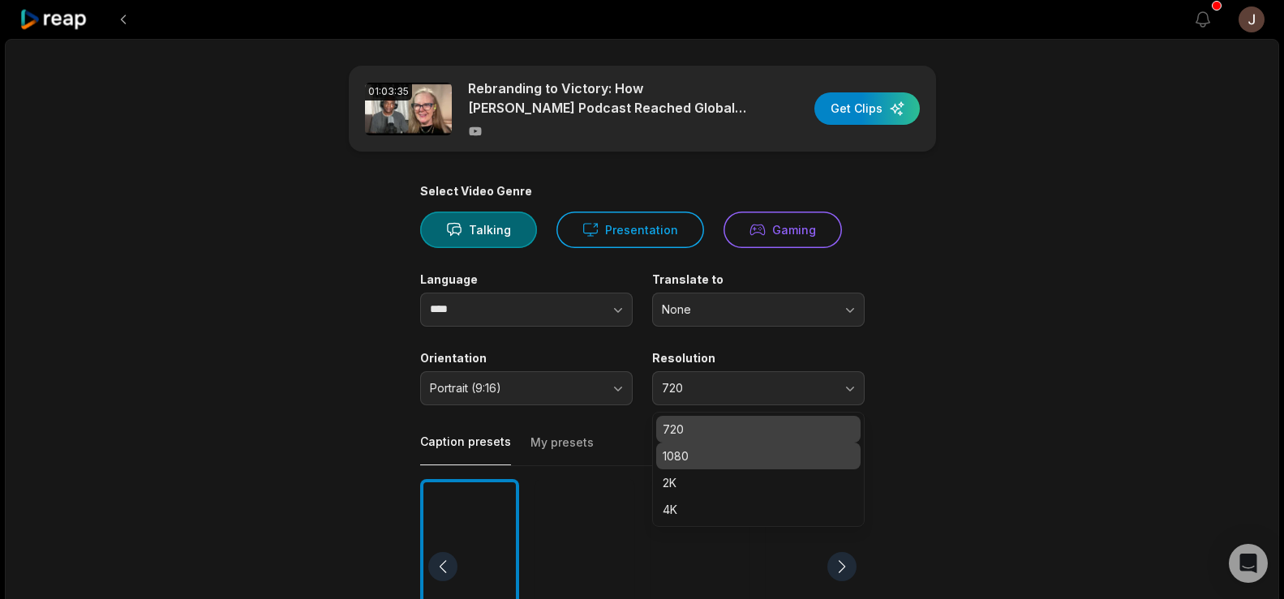
click at [694, 449] on p "1080" at bounding box center [758, 456] width 191 height 17
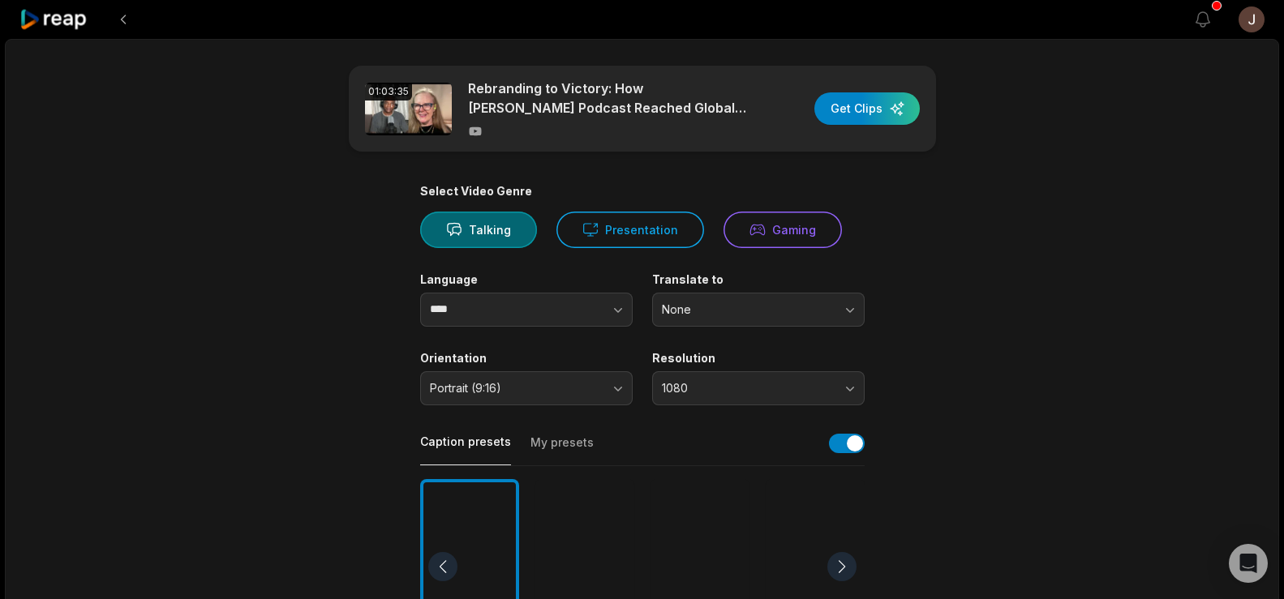
click at [598, 509] on div at bounding box center [584, 567] width 99 height 176
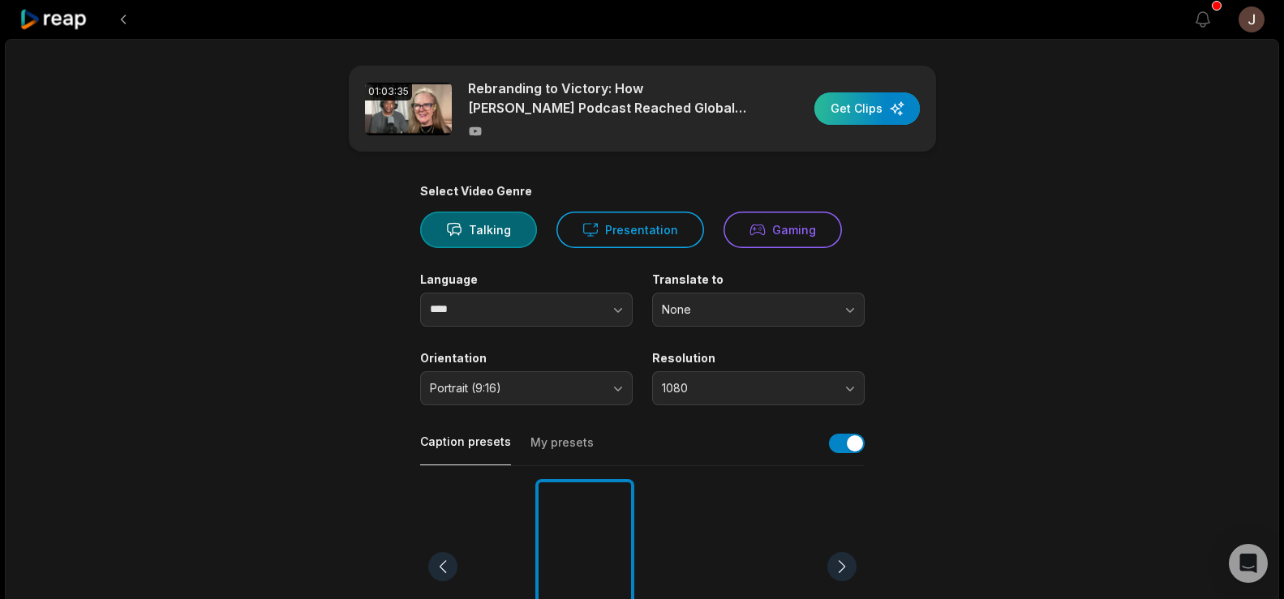
click at [877, 105] on div "button" at bounding box center [866, 108] width 105 height 32
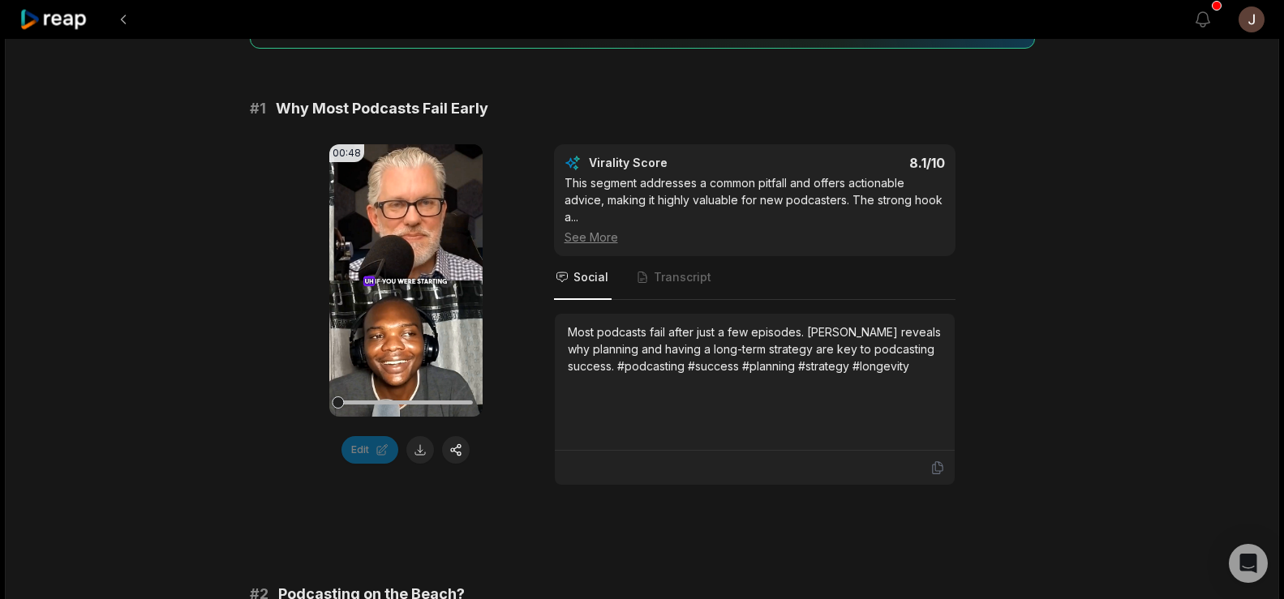
scroll to position [241, 0]
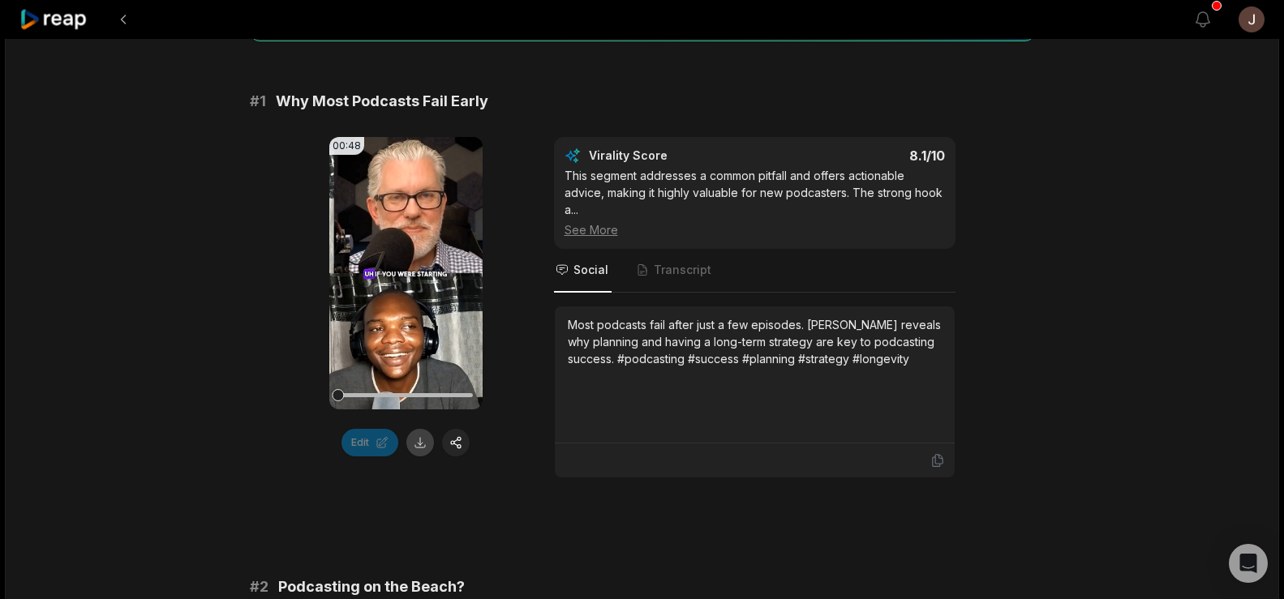
click at [424, 448] on button at bounding box center [420, 443] width 28 height 28
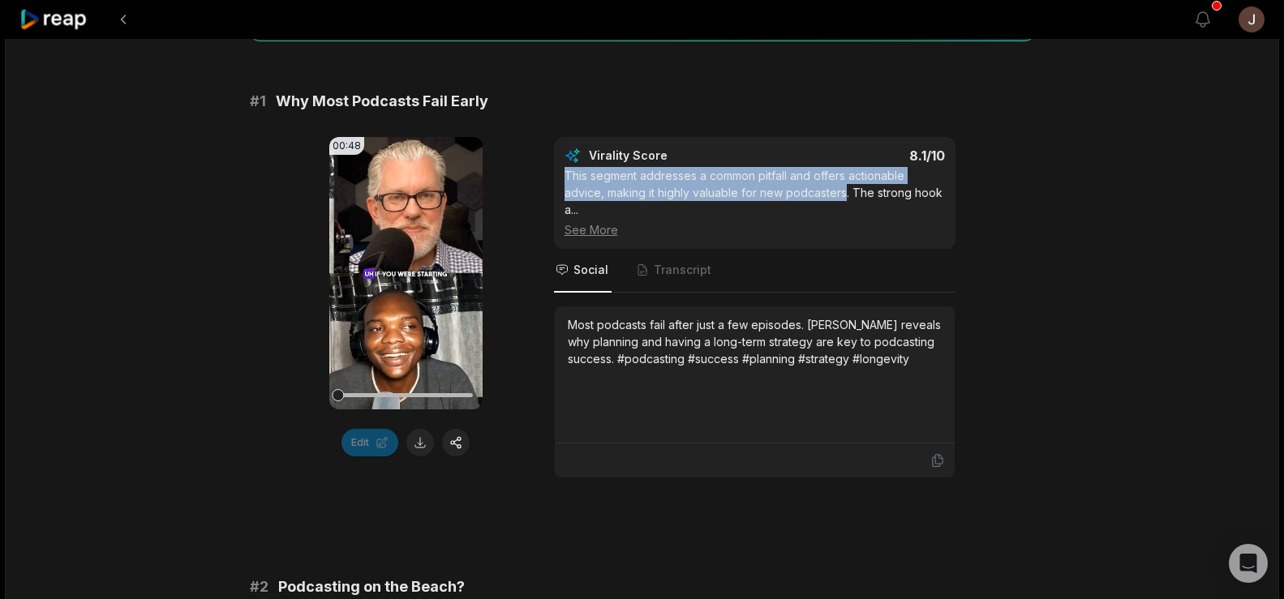
drag, startPoint x: 847, startPoint y: 188, endPoint x: 564, endPoint y: 179, distance: 283.2
click at [565, 179] on div "This segment addresses a common pitfall and offers actionable advice, making it…" at bounding box center [755, 202] width 380 height 71
copy div "This segment addresses a common pitfall and offers actionable advice, making it…"
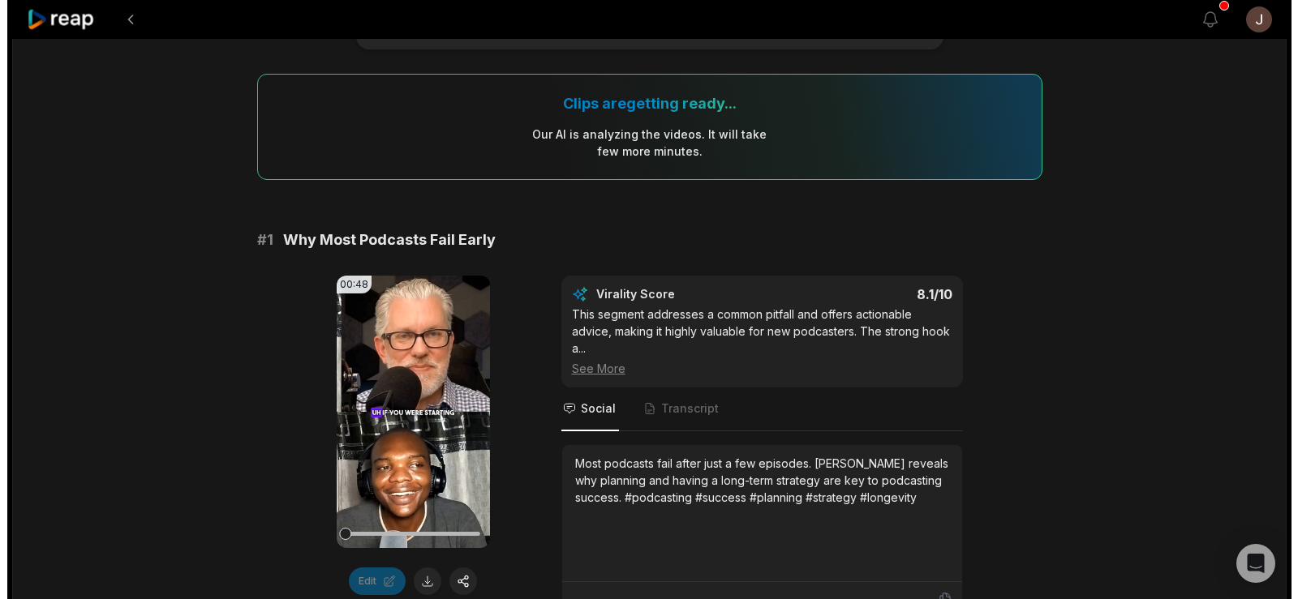
scroll to position [0, 0]
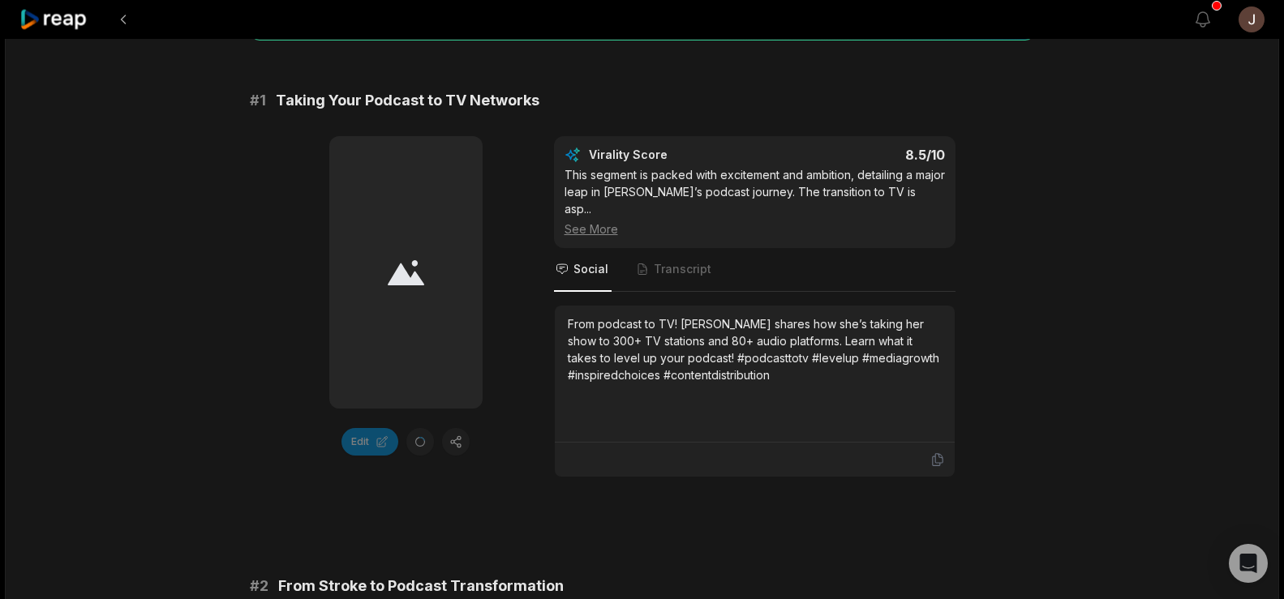
scroll to position [249, 0]
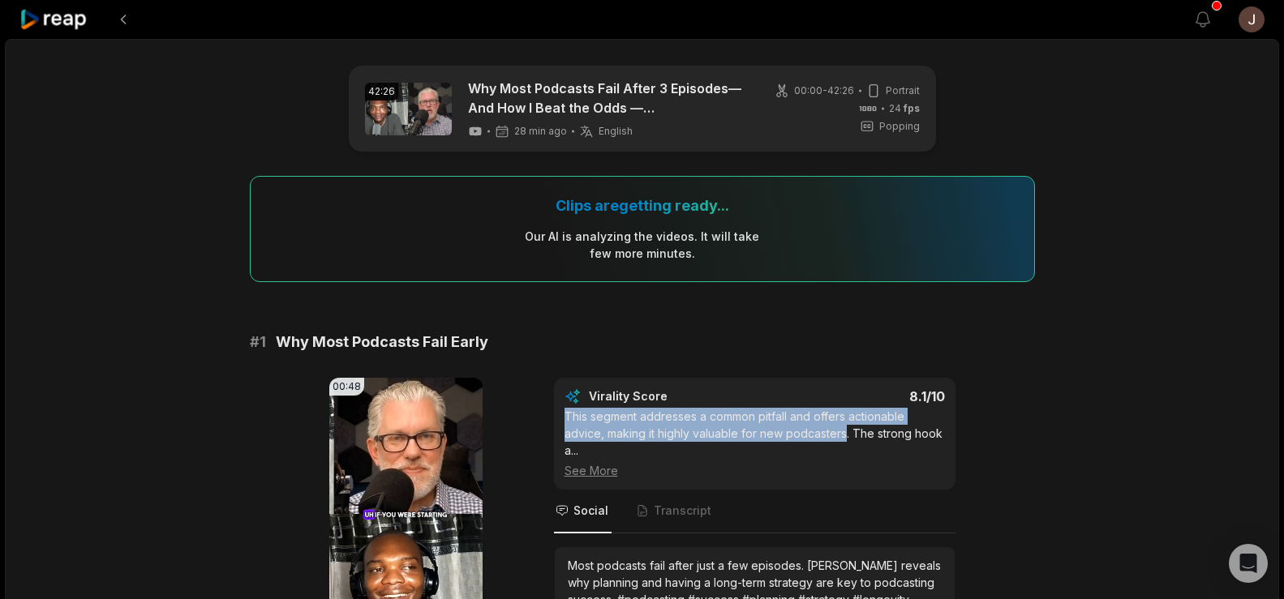
drag, startPoint x: 844, startPoint y: 429, endPoint x: 563, endPoint y: 411, distance: 281.2
click at [563, 411] on div "Virality Score 8.1 /10 This segment addresses a common pitfall and offers actio…" at bounding box center [755, 434] width 402 height 112
copy div "This segment addresses a common pitfall and offers actionable advice, making it…"
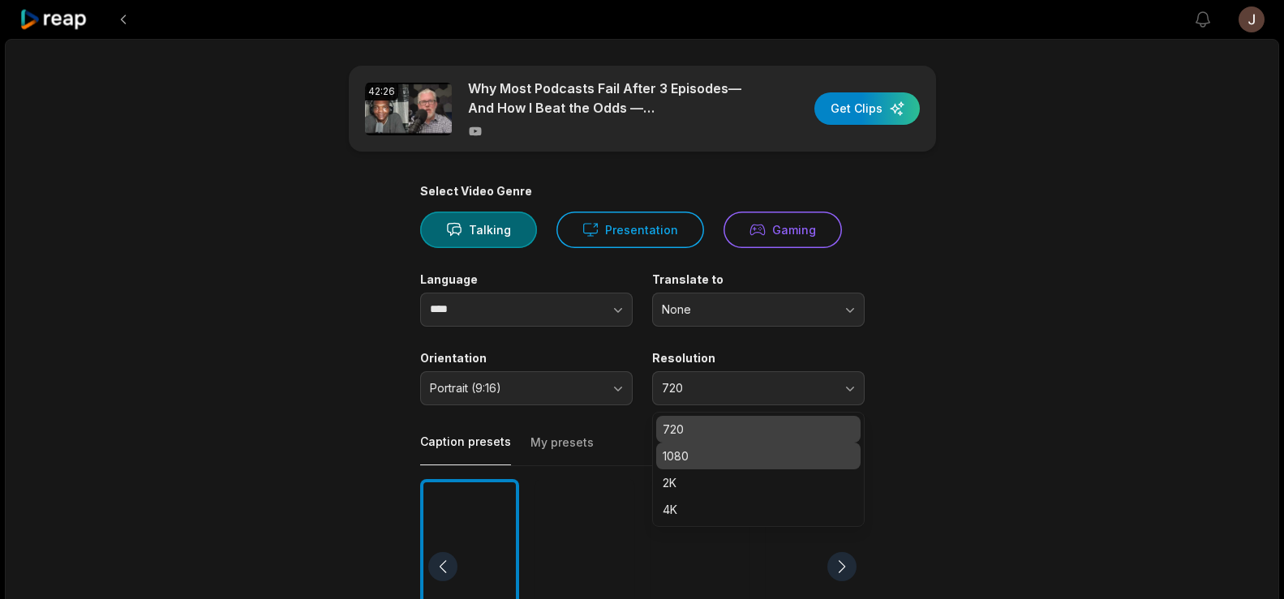
click at [695, 446] on div "1080" at bounding box center [758, 456] width 204 height 27
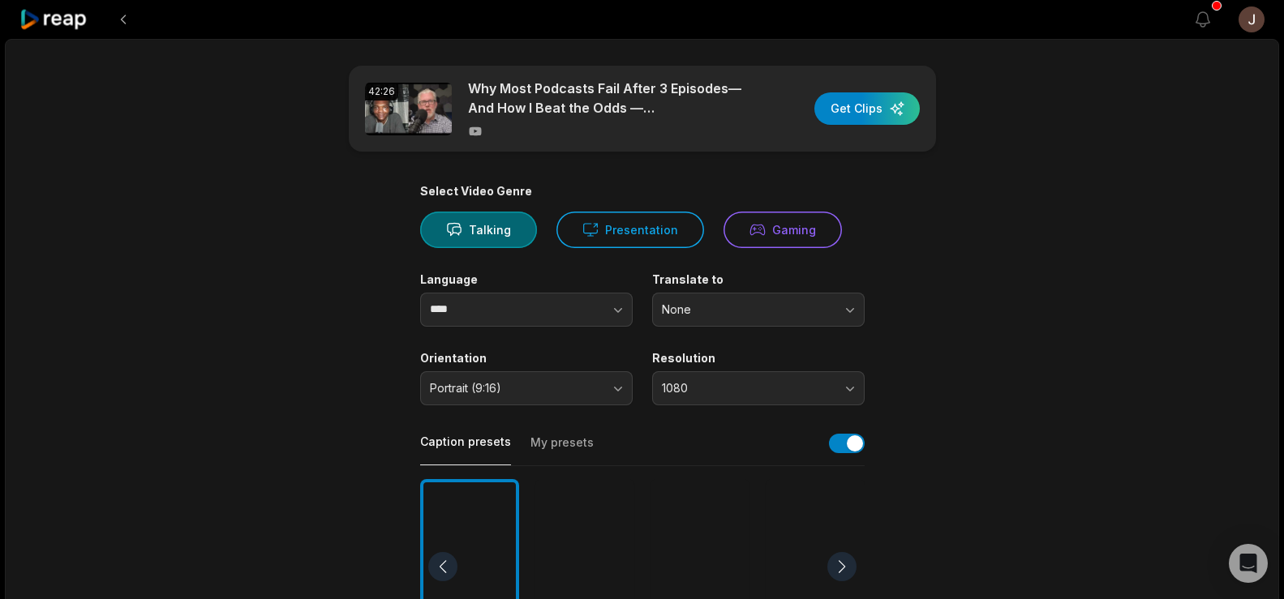
click at [603, 515] on div at bounding box center [584, 567] width 99 height 176
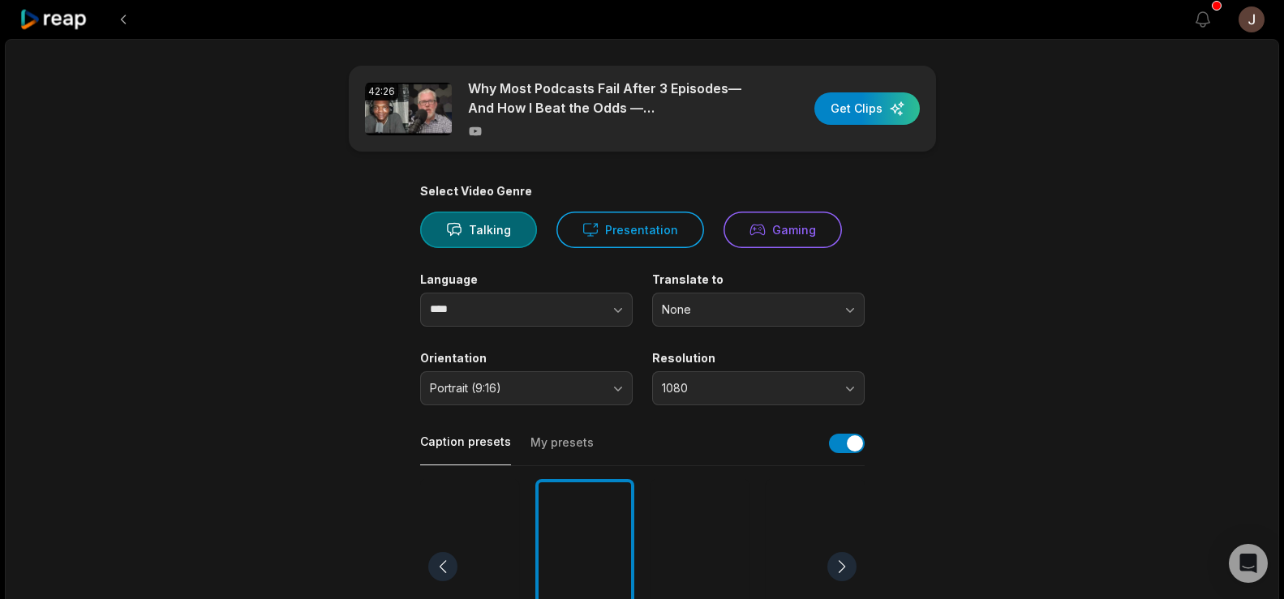
click at [950, 296] on main "42:26 Why Most Podcasts Fail After 3 Episodes—And How I Beat the Odds —[PERSON_…" at bounding box center [642, 563] width 785 height 994
click at [842, 110] on div "button" at bounding box center [866, 108] width 105 height 32
click at [992, 295] on main "42:26 Why Most Podcasts Fail After 3 Episodes—And How I Beat the Odds —[PERSON_…" at bounding box center [642, 563] width 785 height 994
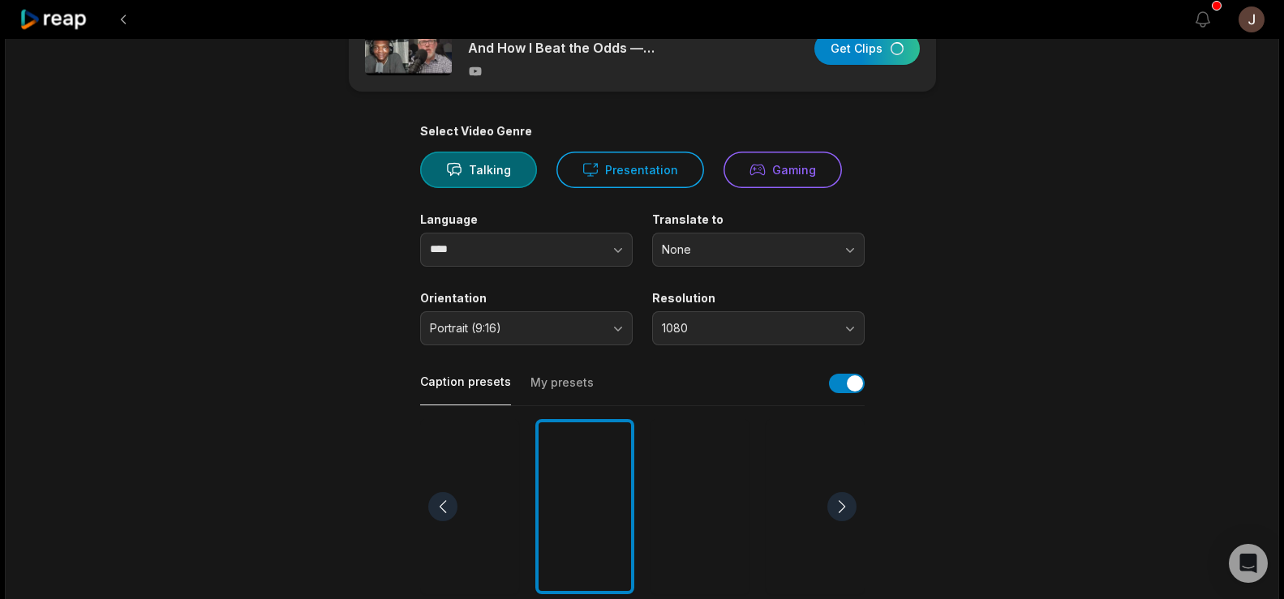
scroll to position [67, 0]
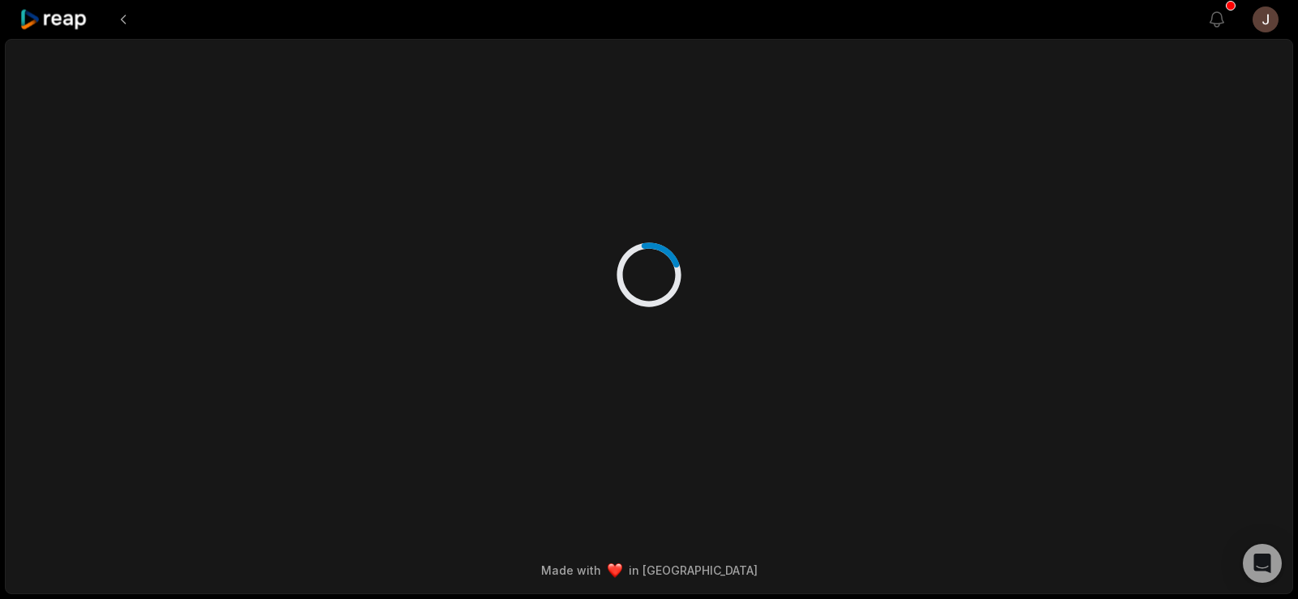
drag, startPoint x: 1286, startPoint y: 152, endPoint x: 1297, endPoint y: 212, distance: 60.1
click at [1283, 212] on html "View notifications Open user menu Made with in [GEOGRAPHIC_DATA]" at bounding box center [649, 299] width 1298 height 599
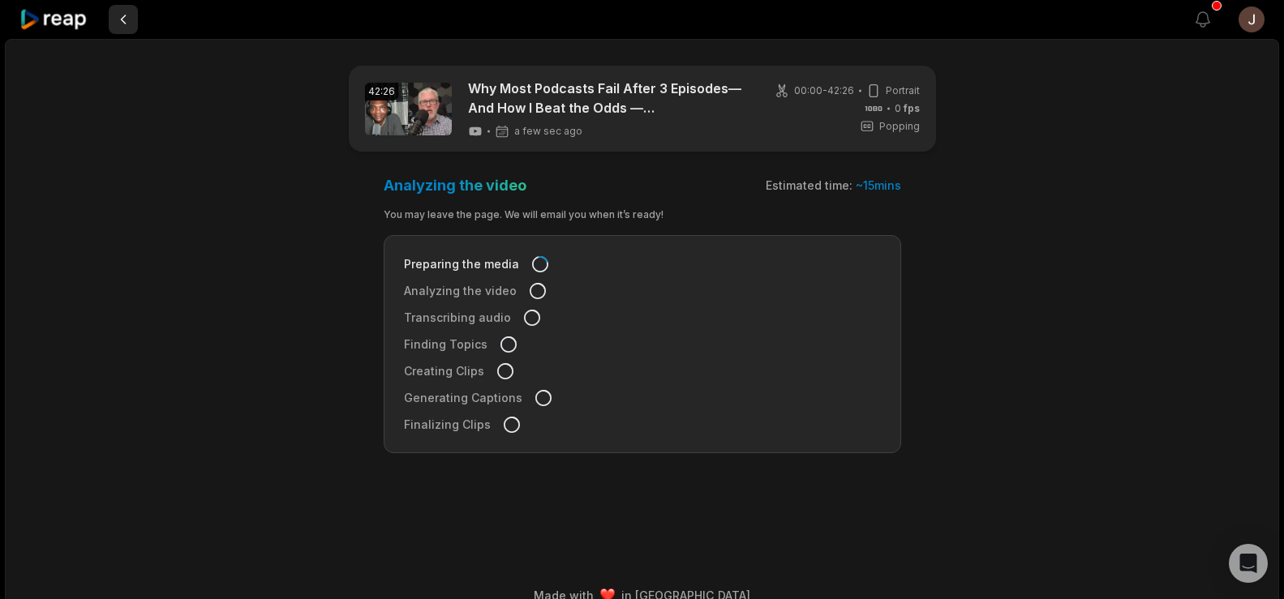
click at [119, 16] on button at bounding box center [123, 19] width 29 height 29
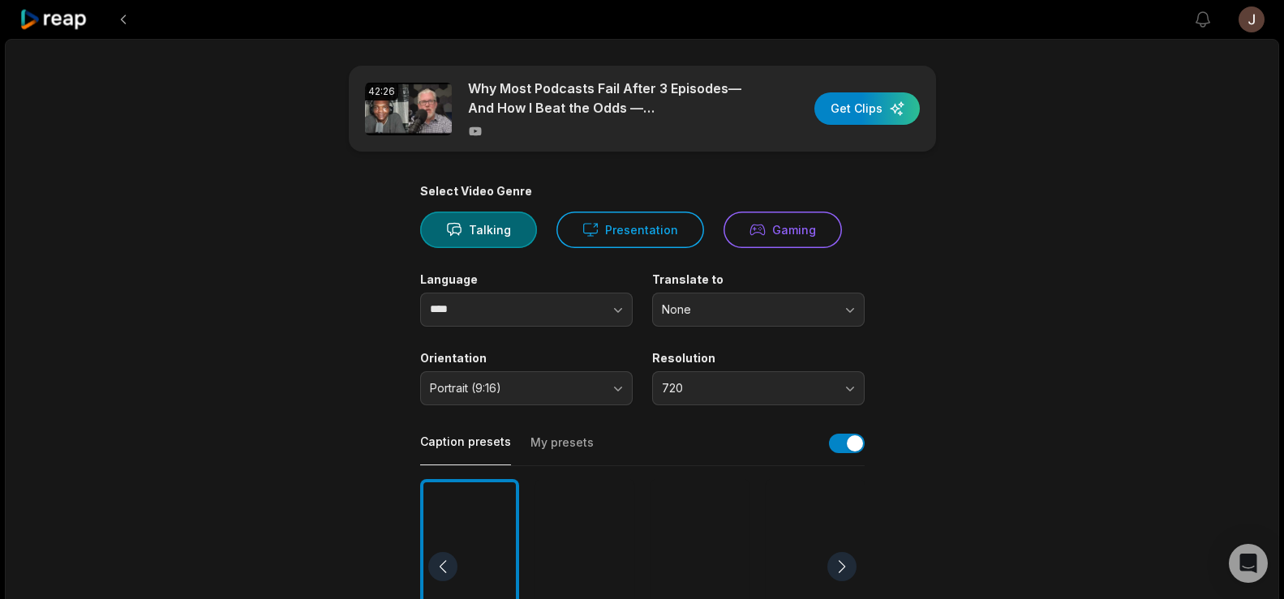
scroll to position [70, 0]
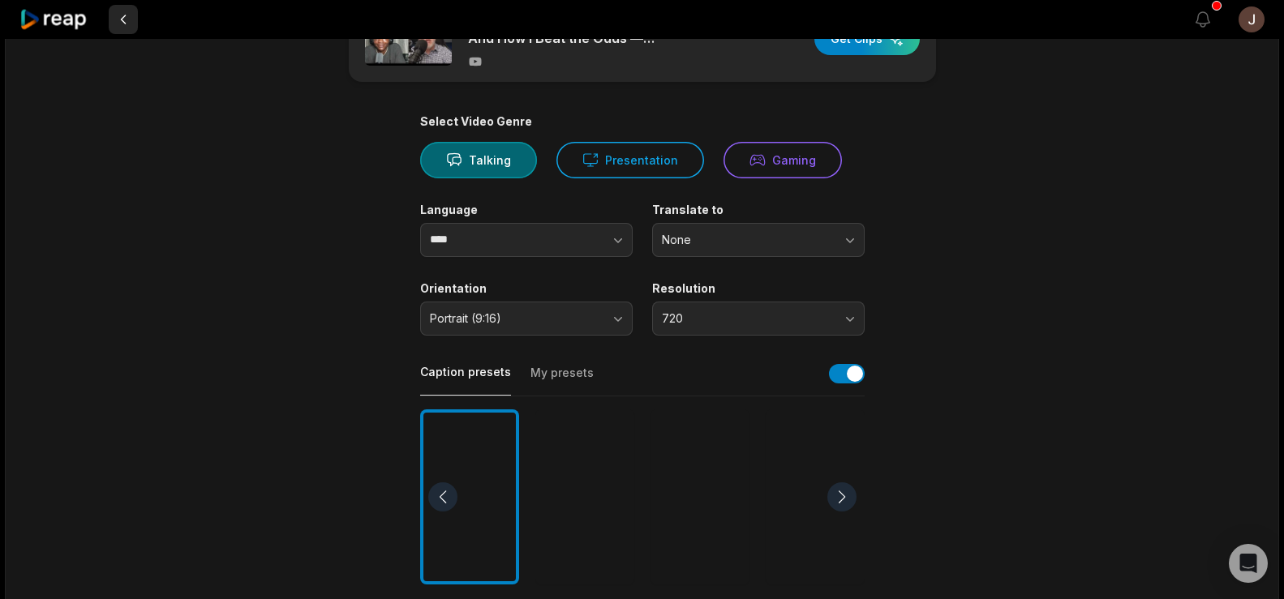
click at [127, 23] on button at bounding box center [123, 19] width 29 height 29
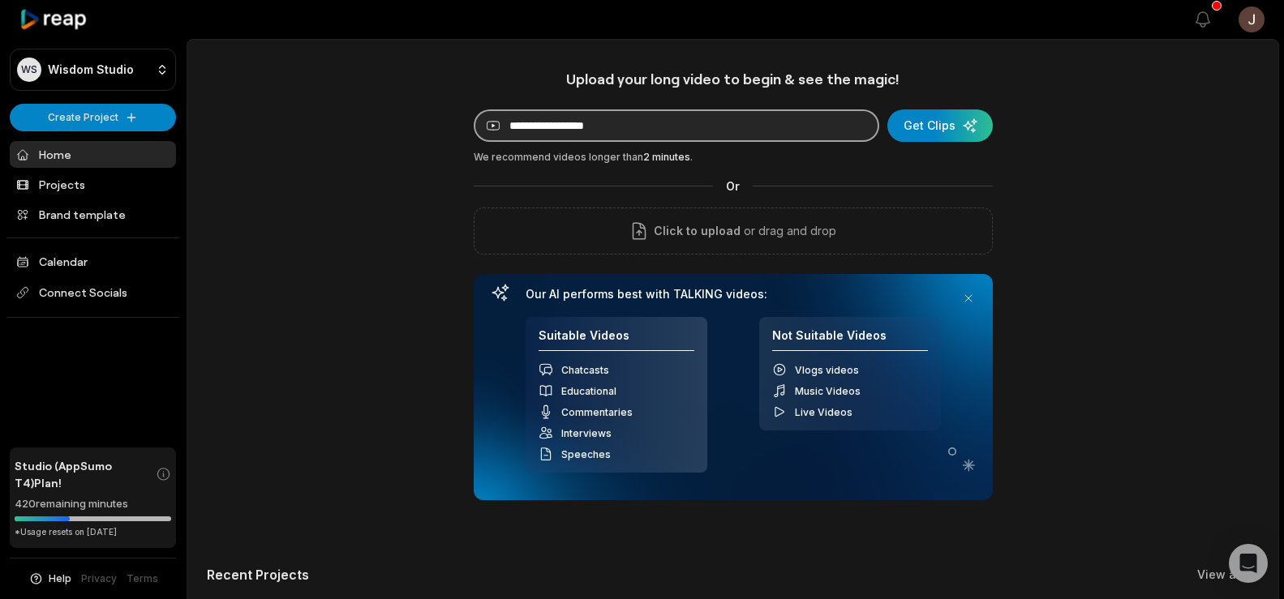
click at [591, 131] on input at bounding box center [677, 126] width 406 height 32
click at [559, 122] on input at bounding box center [677, 126] width 406 height 32
paste input "**********"
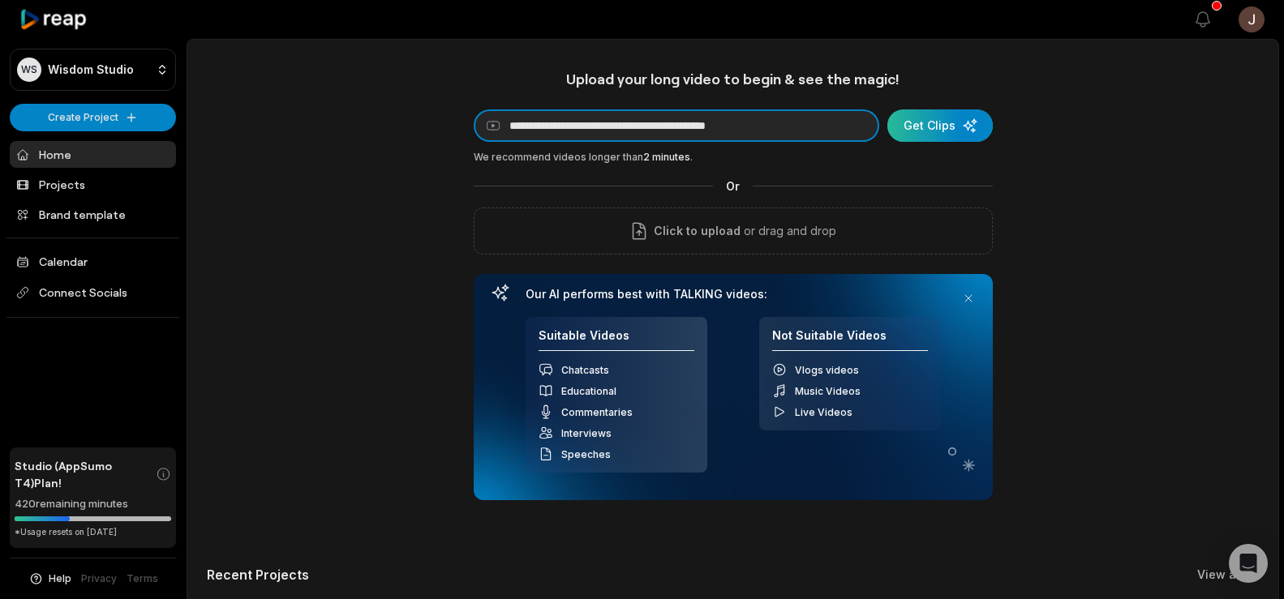
type input "**********"
click at [913, 122] on div "submit" at bounding box center [939, 126] width 105 height 32
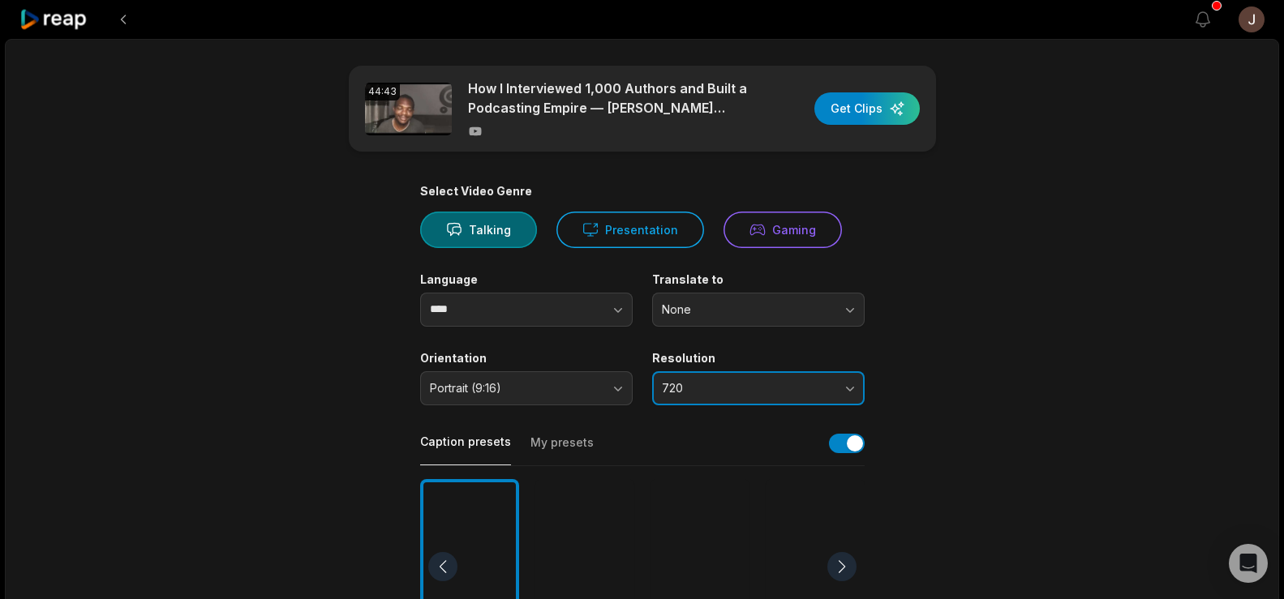
click at [728, 397] on button "720" at bounding box center [758, 388] width 213 height 34
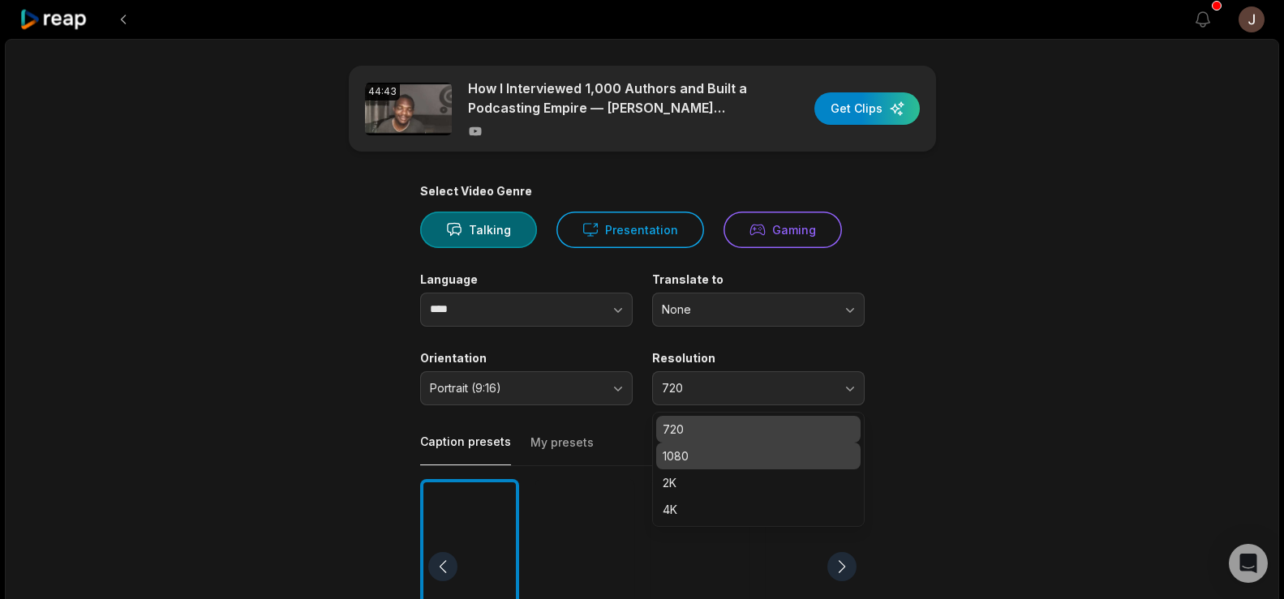
click at [715, 462] on p "1080" at bounding box center [758, 456] width 191 height 17
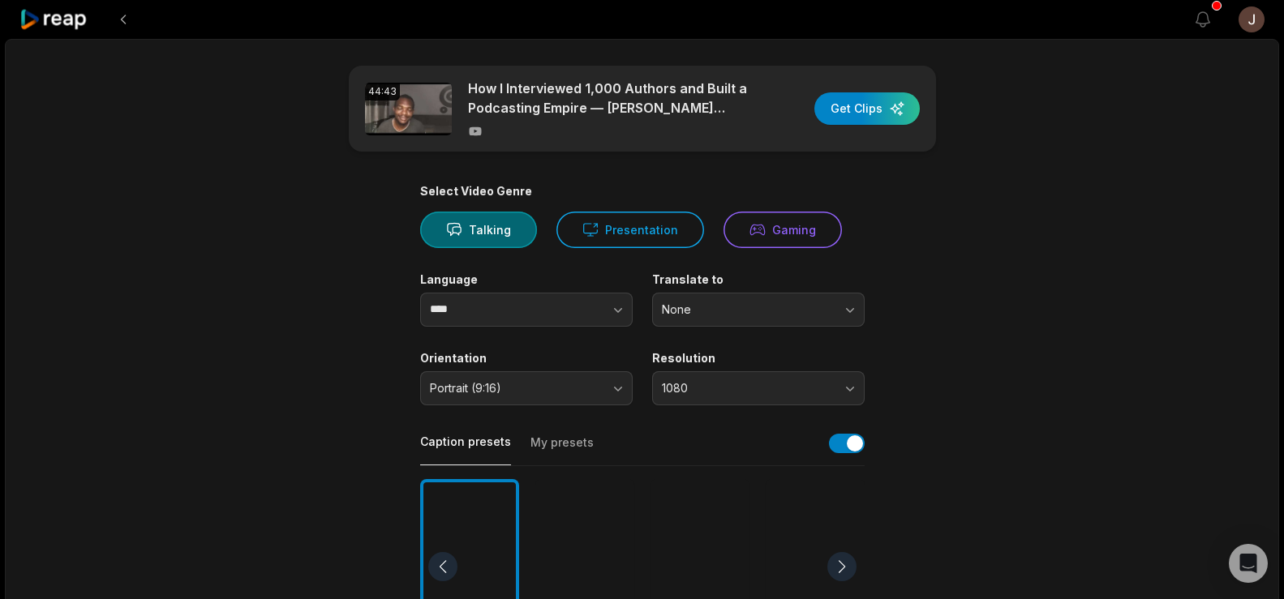
click at [581, 549] on div at bounding box center [584, 567] width 99 height 176
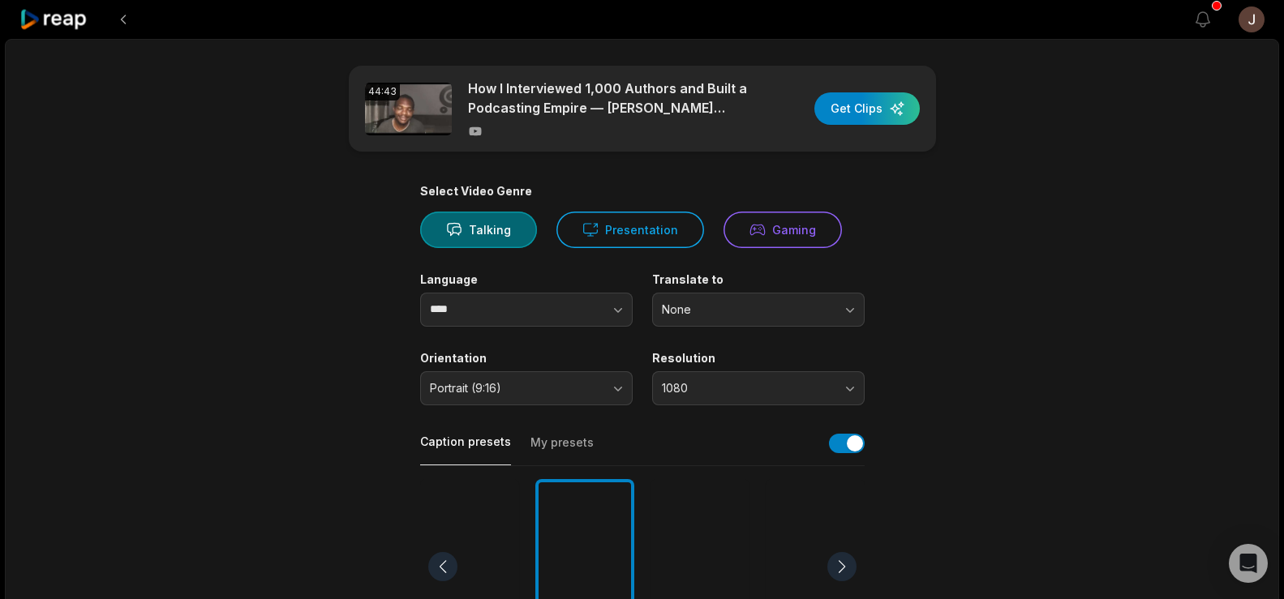
click at [966, 385] on main "44:43 How I Interviewed 1,000 Authors and Built a Podcasting Empire — Dominique…" at bounding box center [642, 563] width 785 height 994
click at [877, 105] on div "button" at bounding box center [866, 108] width 105 height 32
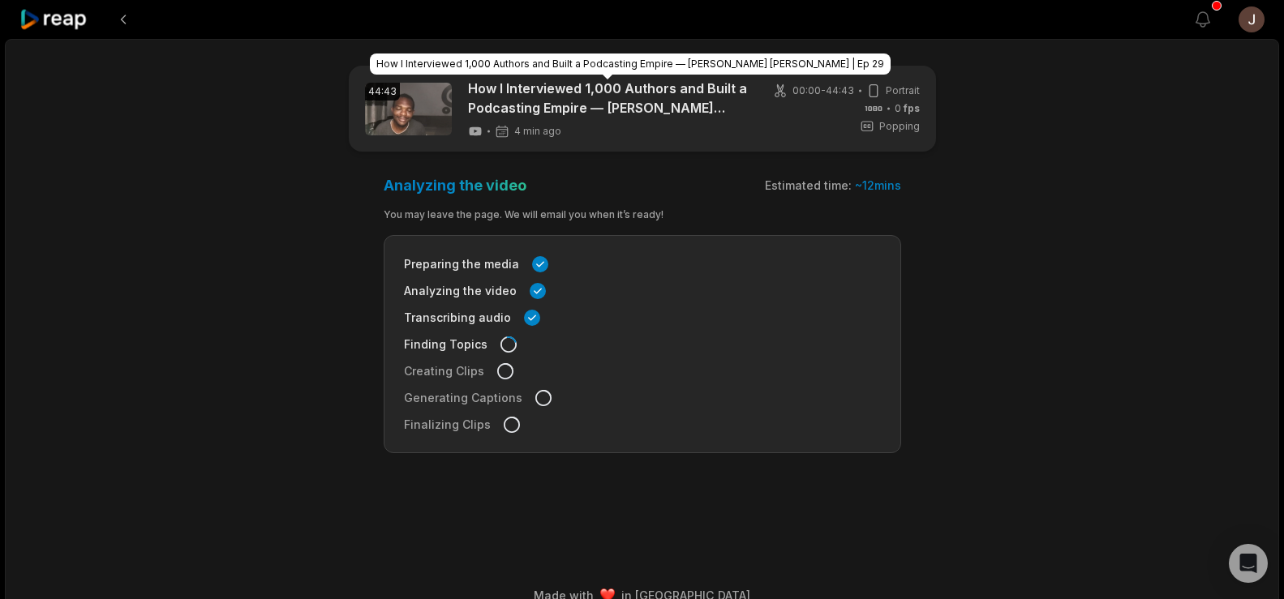
click at [665, 101] on link "How I Interviewed 1,000 Authors and Built a Podcasting Empire — Dominique Dom B…" at bounding box center [608, 98] width 280 height 39
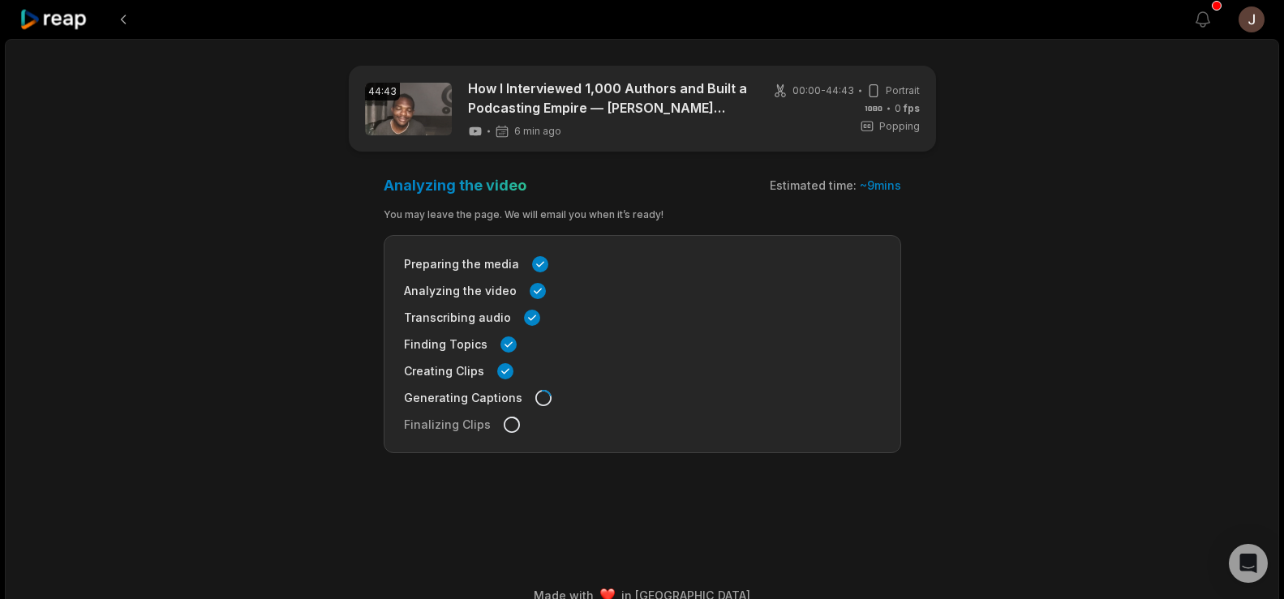
click at [998, 224] on main "44:43 How I Interviewed 1,000 Authors and Built a Podcasting Empire — Dominique…" at bounding box center [642, 284] width 785 height 436
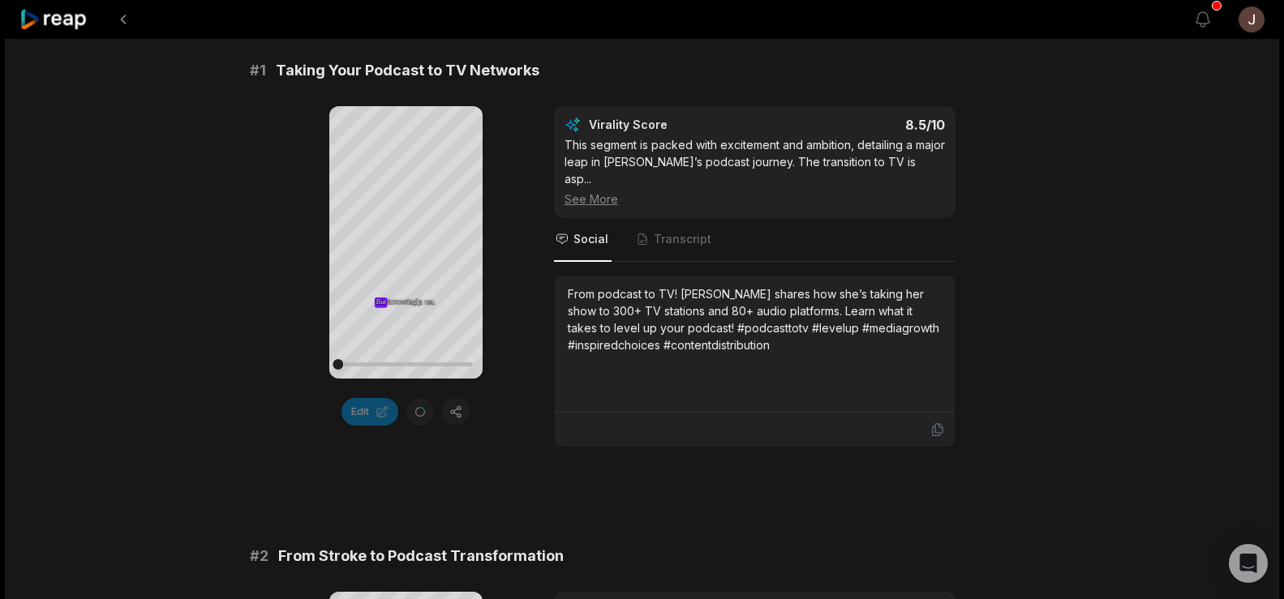
scroll to position [264, 0]
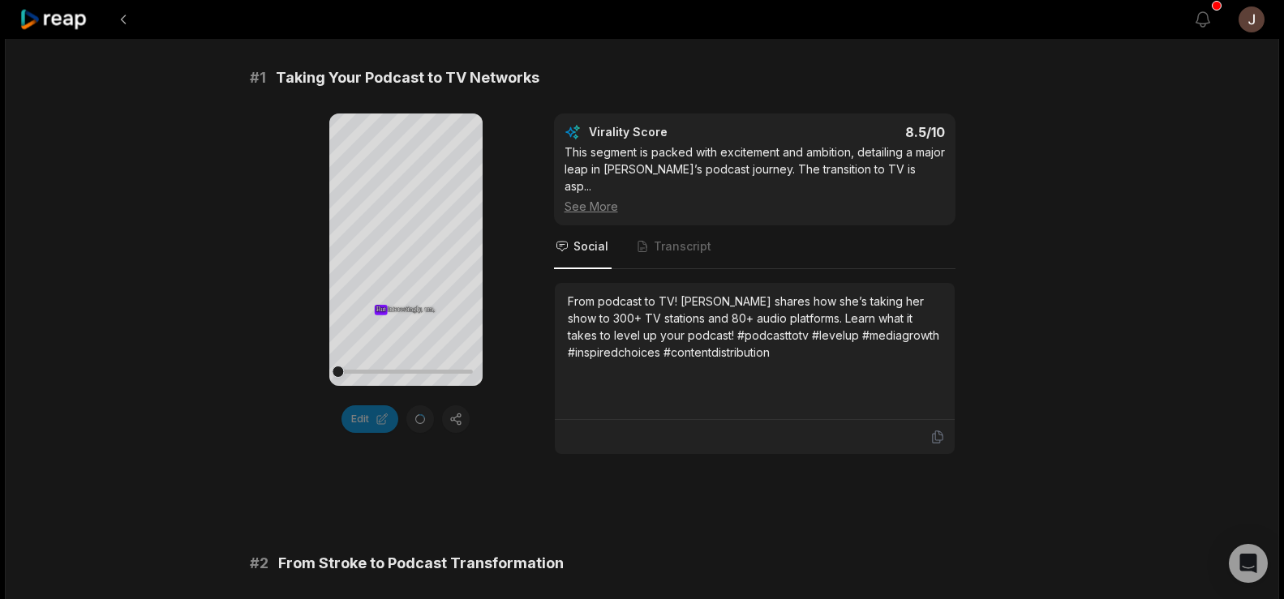
drag, startPoint x: 769, startPoint y: 334, endPoint x: 733, endPoint y: 315, distance: 40.7
click at [733, 315] on div "From podcast to TV! Heather Stewart shares how she’s taking her show to 300+ TV…" at bounding box center [755, 327] width 374 height 68
copy div "#podcasttotv #levelup #mediagrowth #inspiredchoices #contentdistribution"
click at [1020, 192] on div "Your browser does not support mp4 format. But But But interestingly, interestin…" at bounding box center [642, 284] width 785 height 341
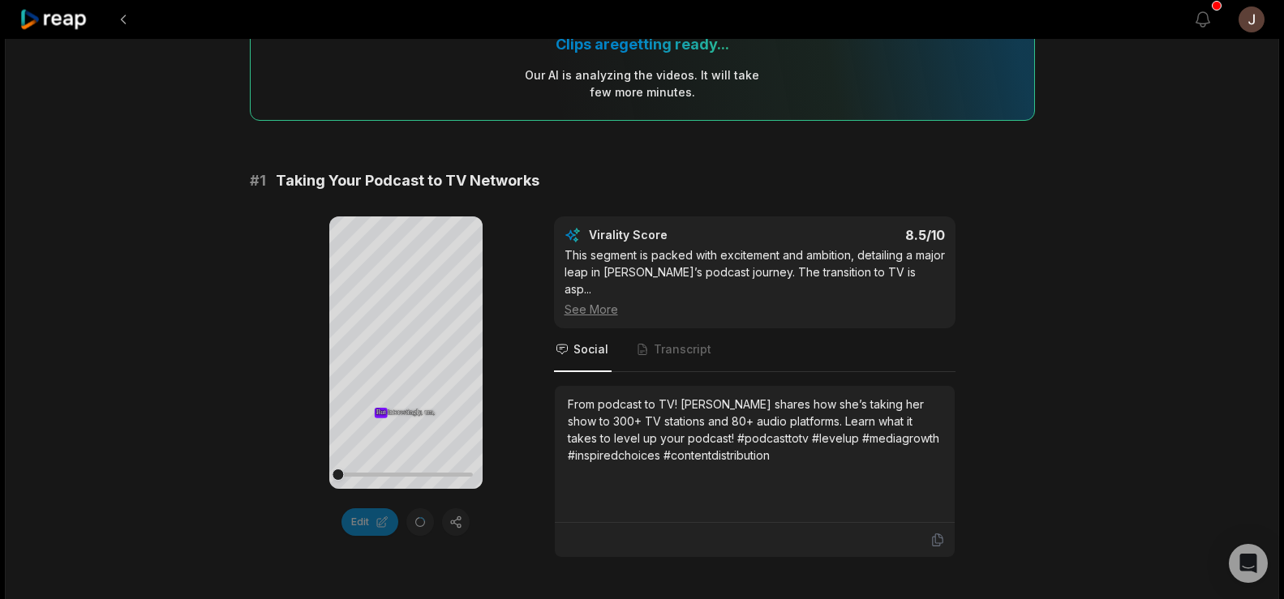
scroll to position [176, 0]
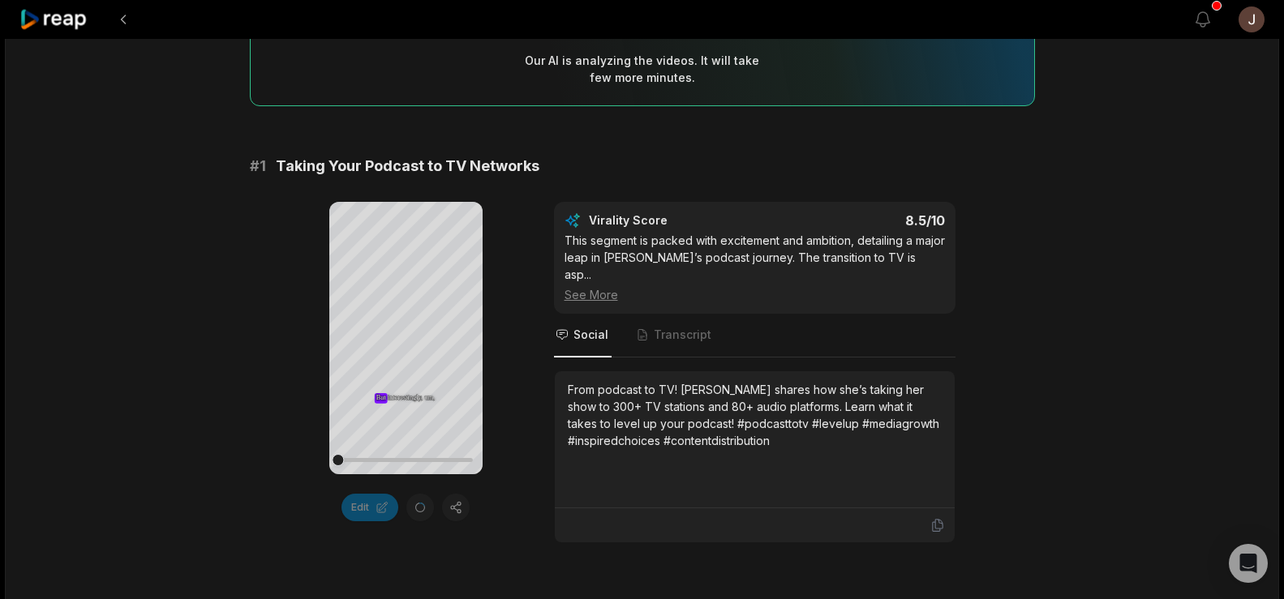
click at [418, 508] on div "Edit" at bounding box center [405, 508] width 153 height 28
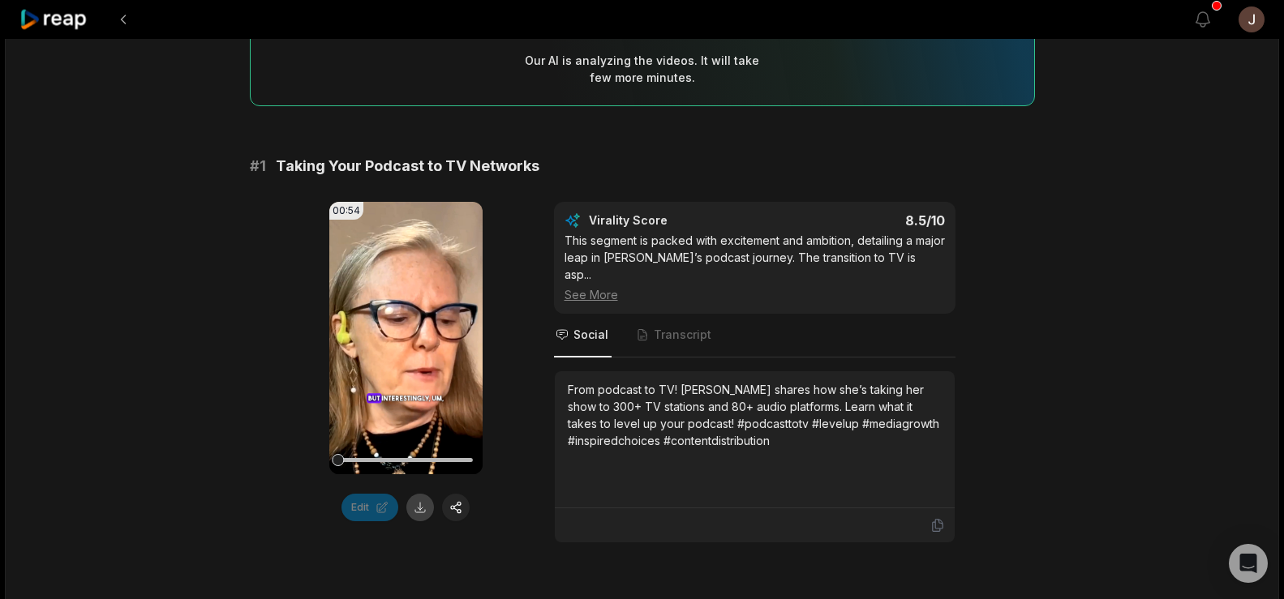
click at [415, 508] on button at bounding box center [420, 508] width 28 height 28
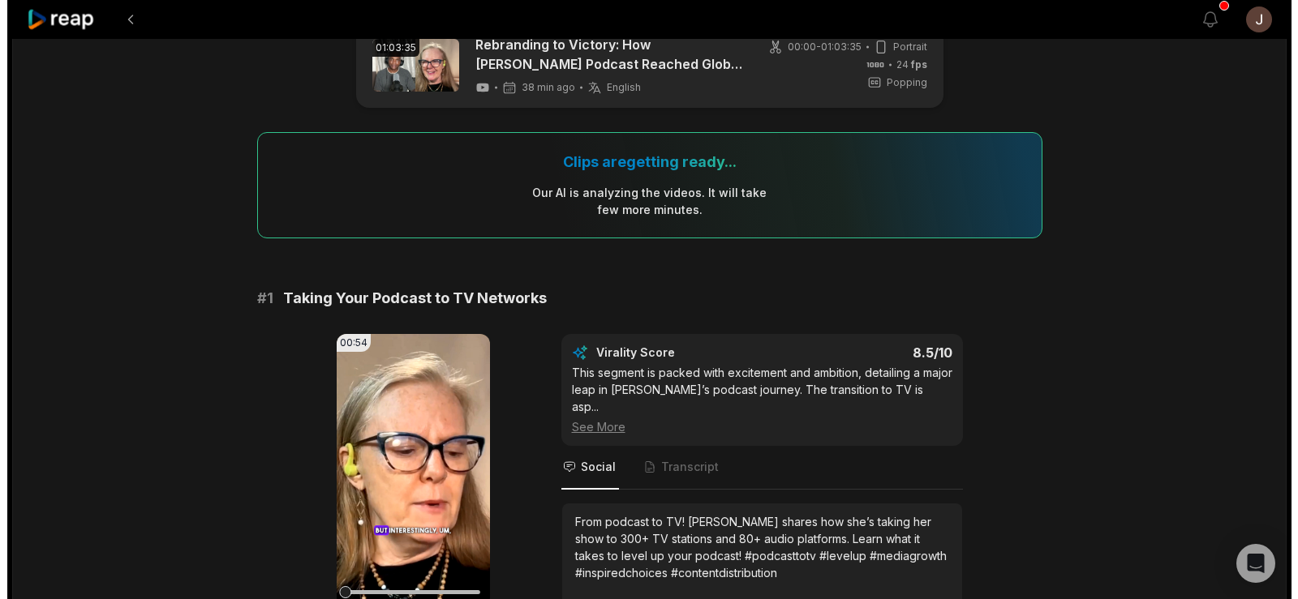
scroll to position [0, 0]
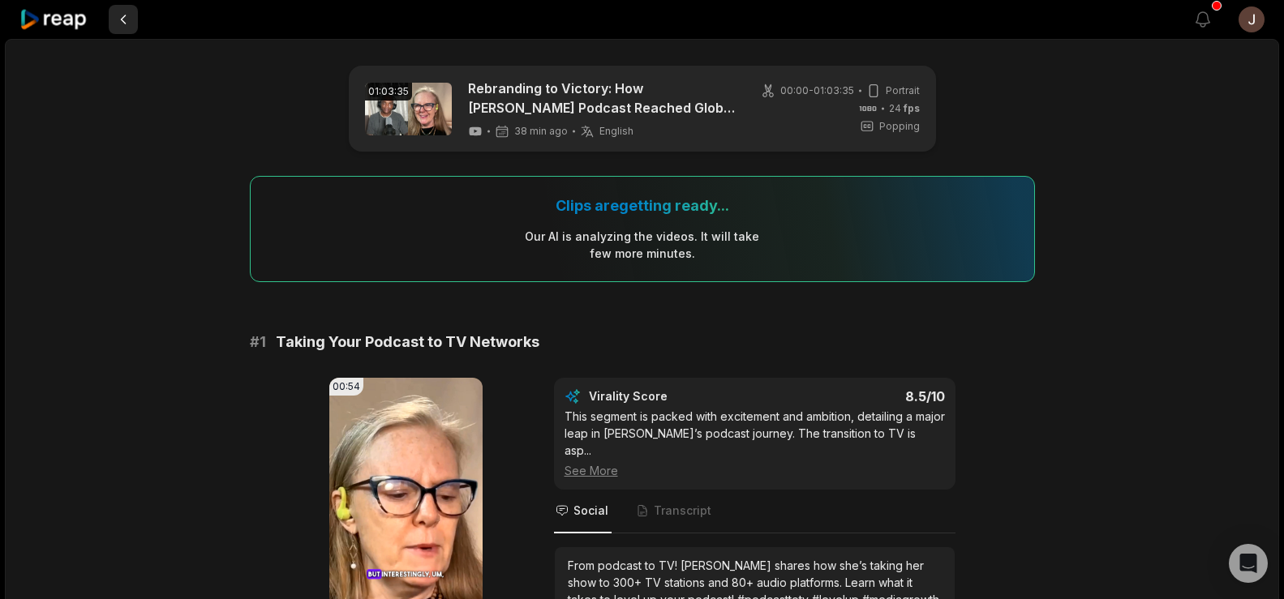
click at [125, 13] on button at bounding box center [123, 19] width 29 height 29
click at [122, 15] on button at bounding box center [123, 19] width 29 height 29
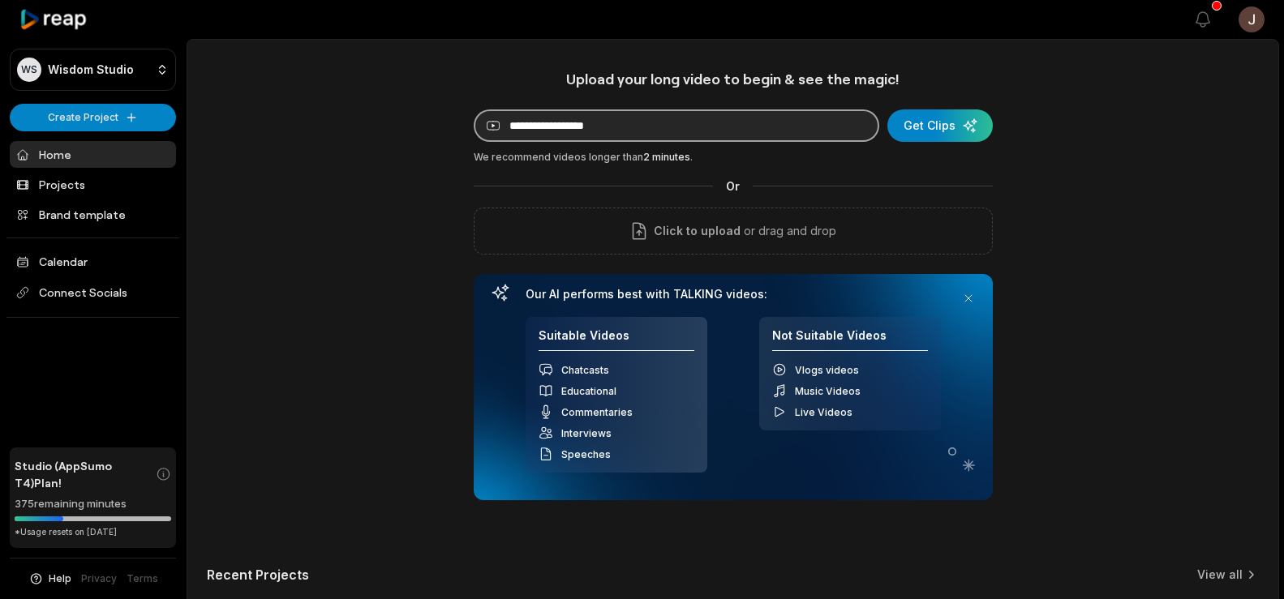
click at [522, 123] on input at bounding box center [677, 126] width 406 height 32
click at [646, 129] on input at bounding box center [677, 126] width 406 height 32
paste input "**********"
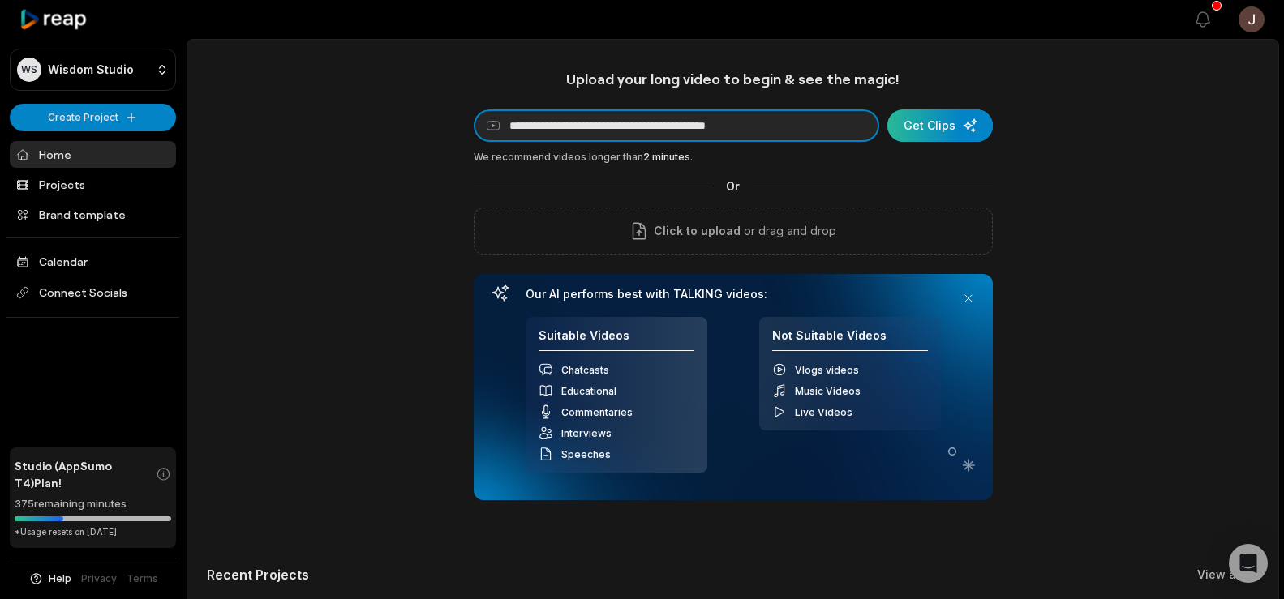
type input "**********"
click at [919, 126] on div "submit" at bounding box center [939, 126] width 105 height 32
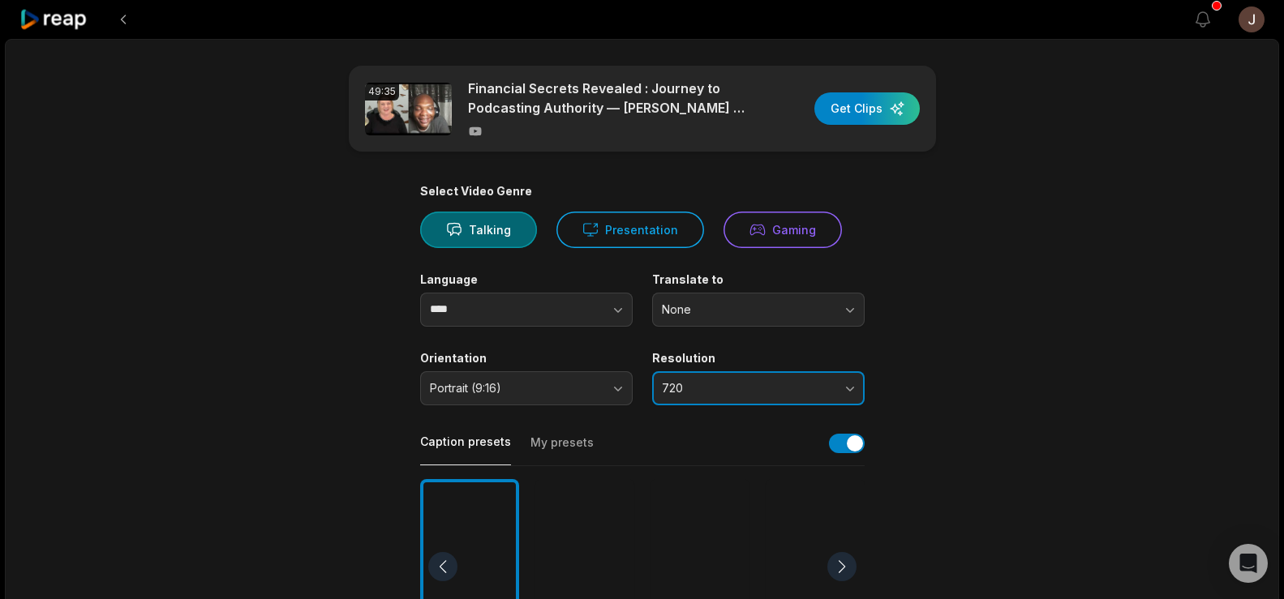
click at [687, 384] on span "720" at bounding box center [747, 388] width 170 height 15
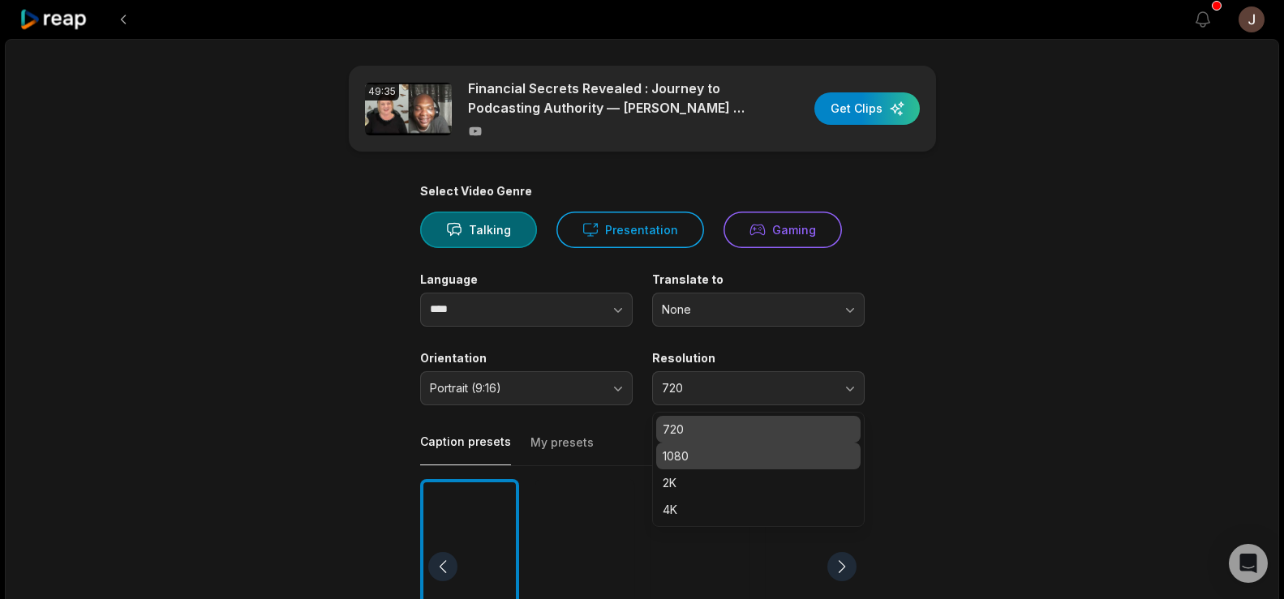
click at [686, 449] on p "1080" at bounding box center [758, 456] width 191 height 17
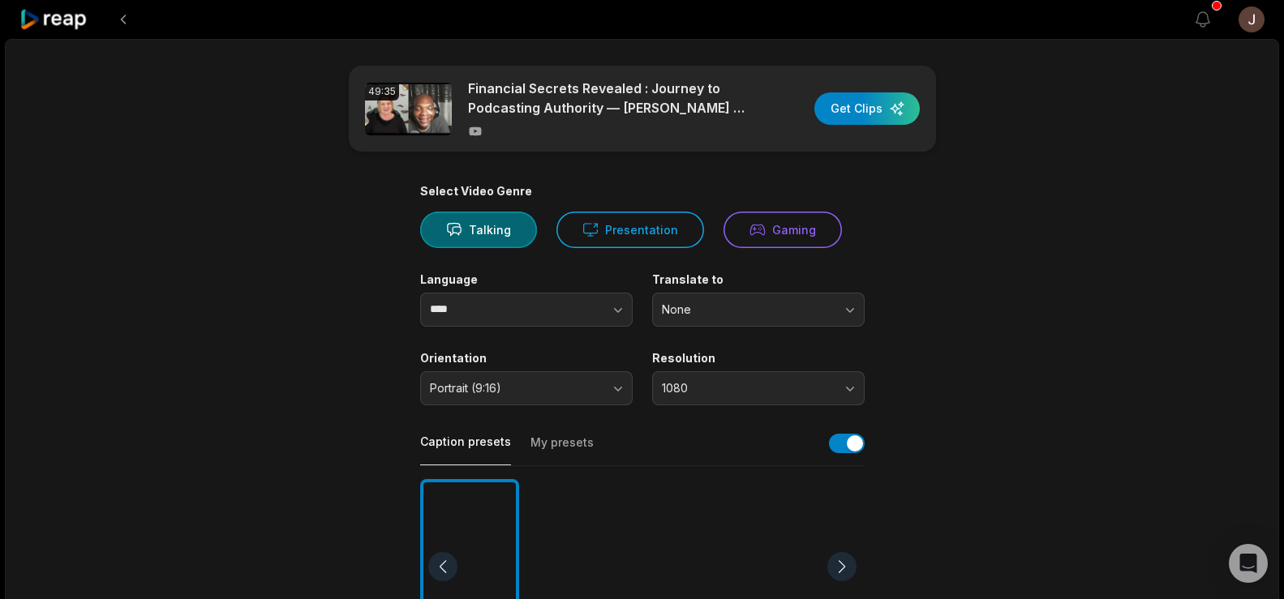
click at [574, 525] on div at bounding box center [584, 567] width 99 height 176
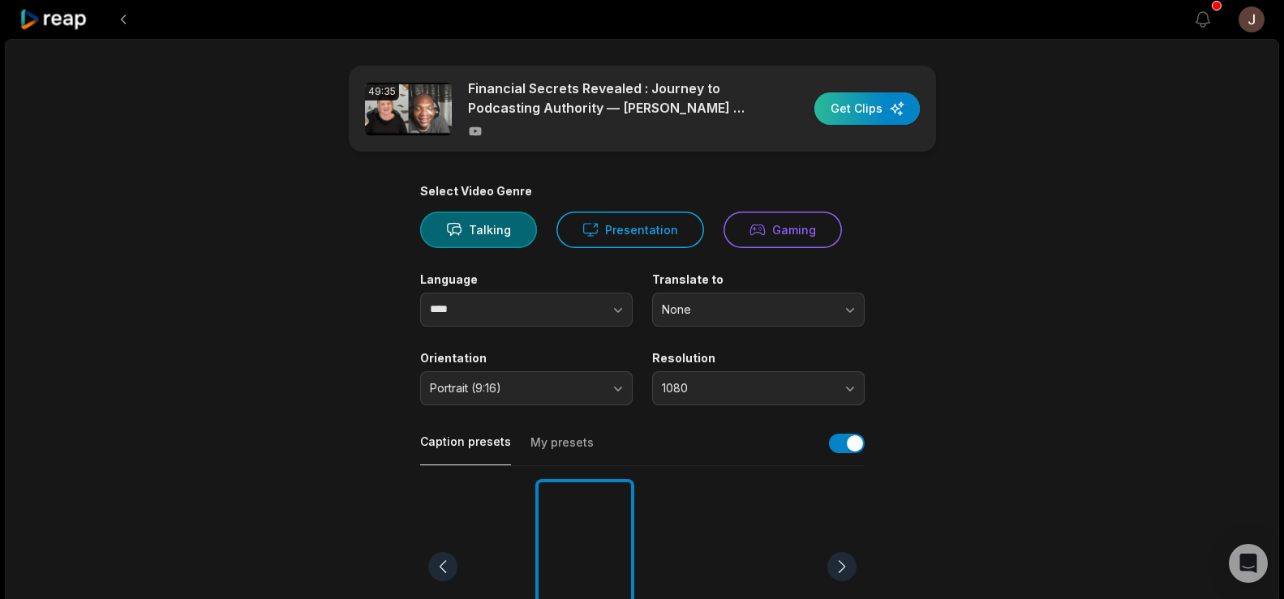
click at [865, 111] on div "button" at bounding box center [866, 108] width 105 height 32
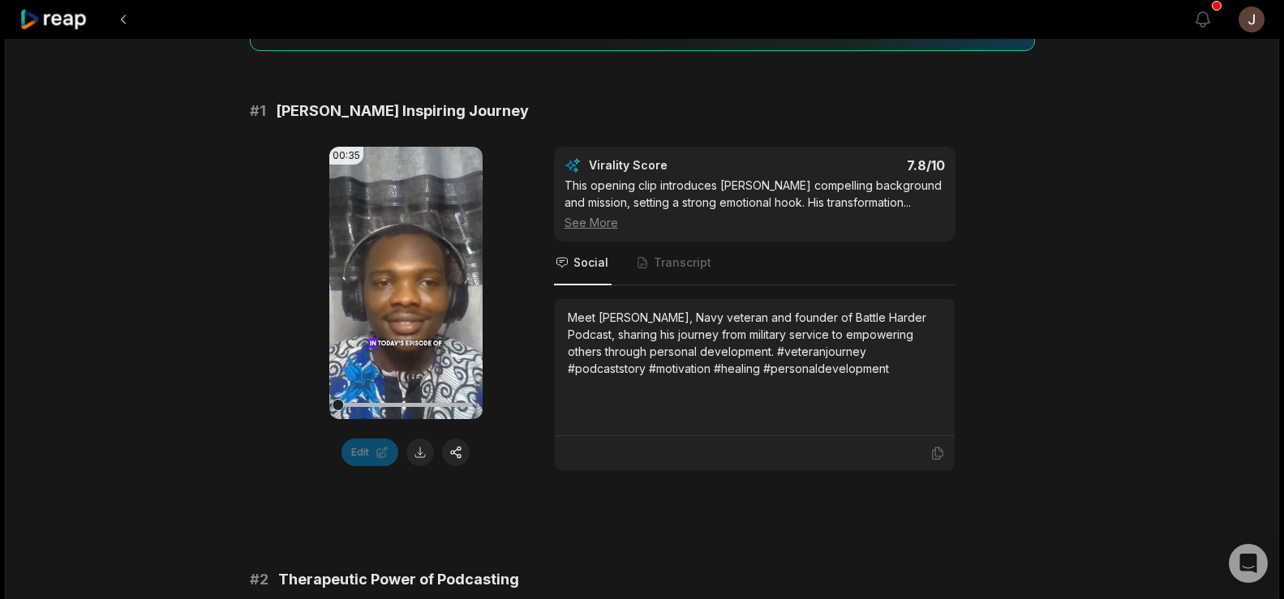
scroll to position [246, 0]
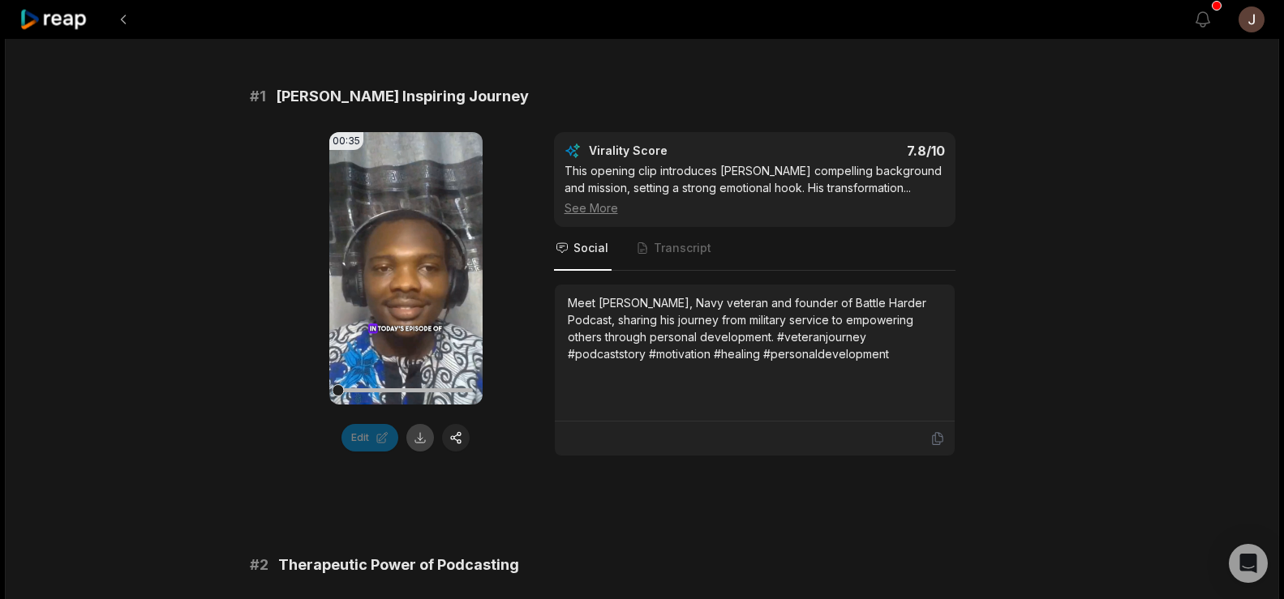
click at [423, 440] on button at bounding box center [420, 438] width 28 height 28
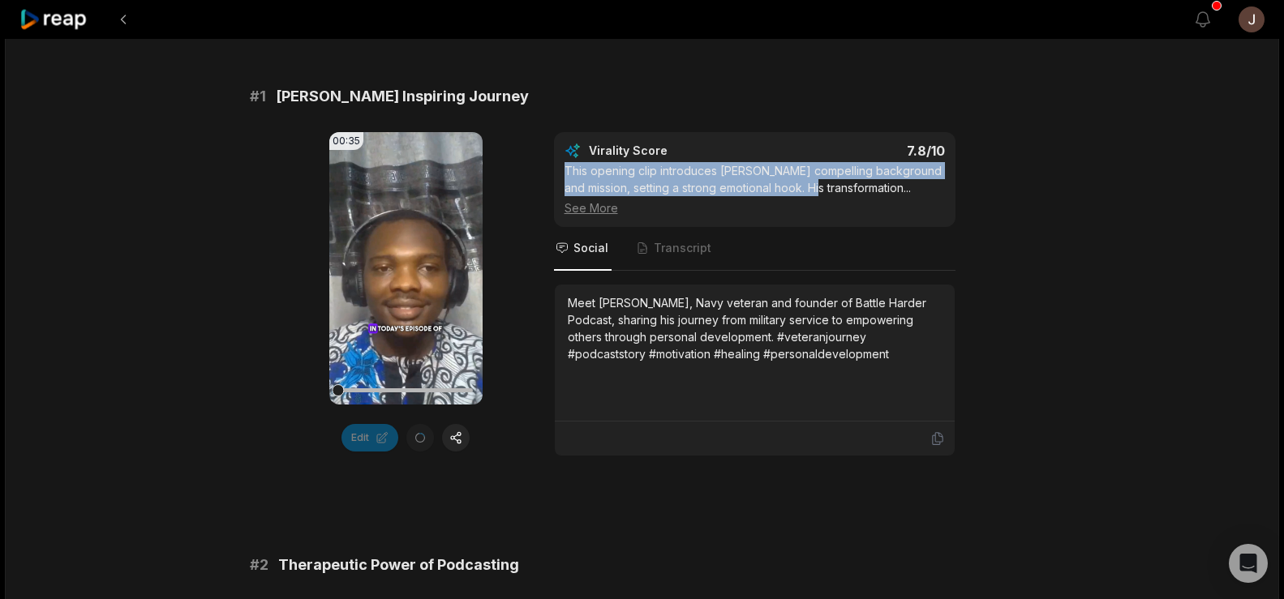
drag, startPoint x: 806, startPoint y: 187, endPoint x: 562, endPoint y: 167, distance: 245.0
click at [562, 167] on div "Virality Score 7.8 /10 This opening clip introduces [PERSON_NAME] compelling ba…" at bounding box center [755, 179] width 402 height 95
copy div "This opening clip introduces [PERSON_NAME] compelling background and mission, s…"
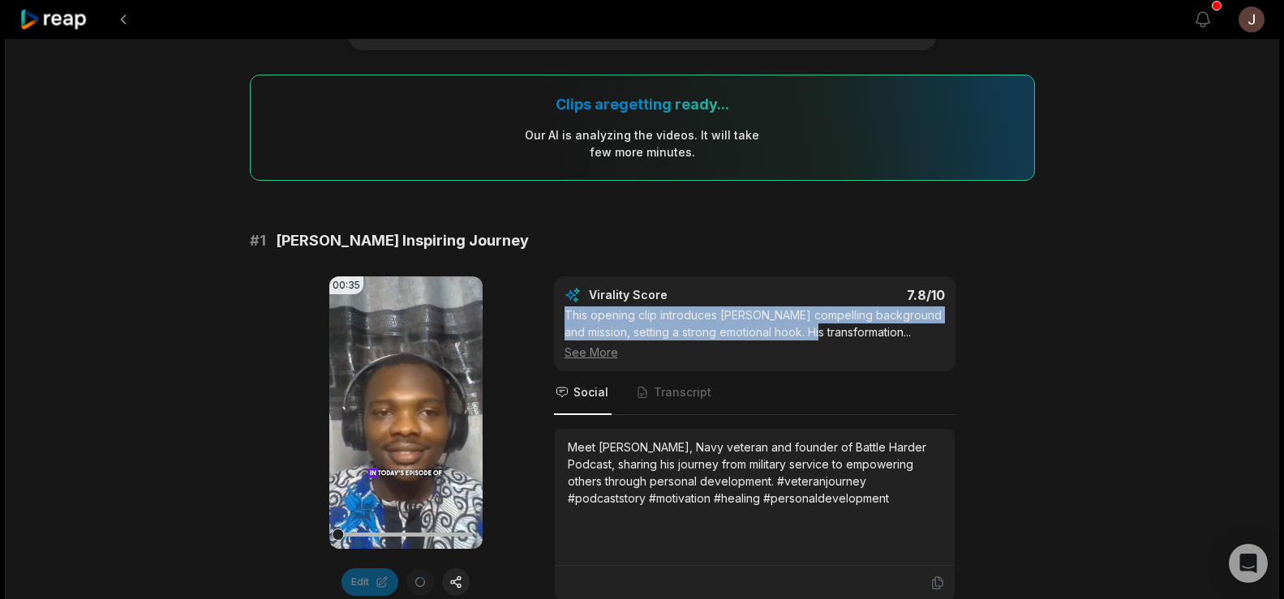
scroll to position [0, 0]
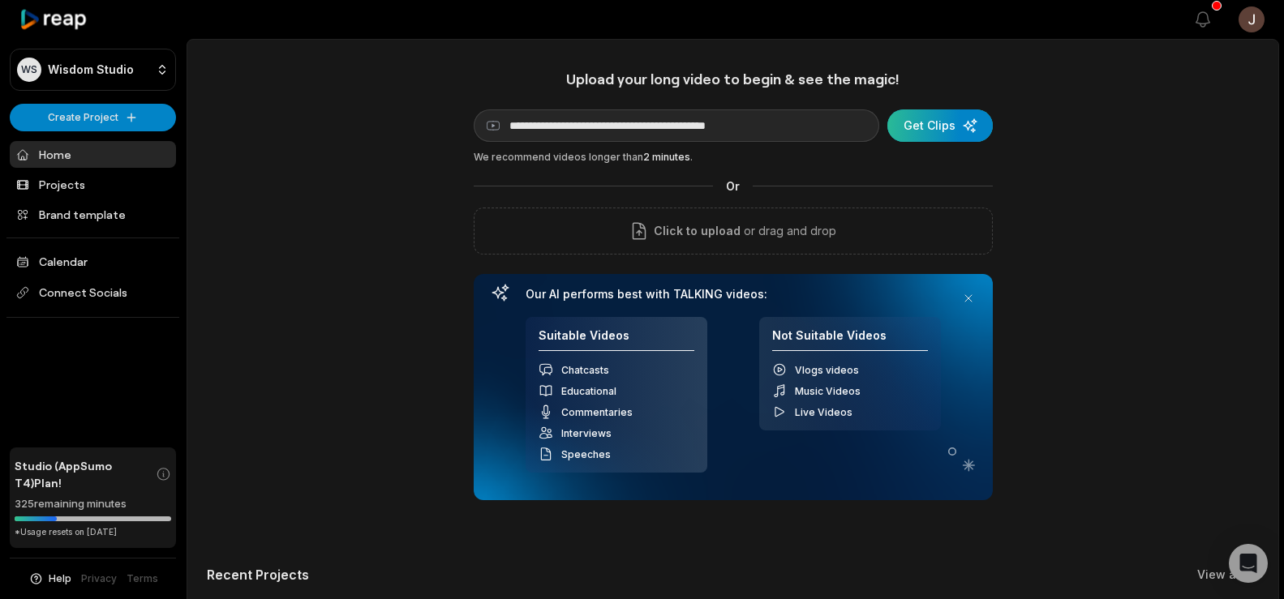
type input "**********"
click at [933, 125] on div "submit" at bounding box center [939, 126] width 105 height 32
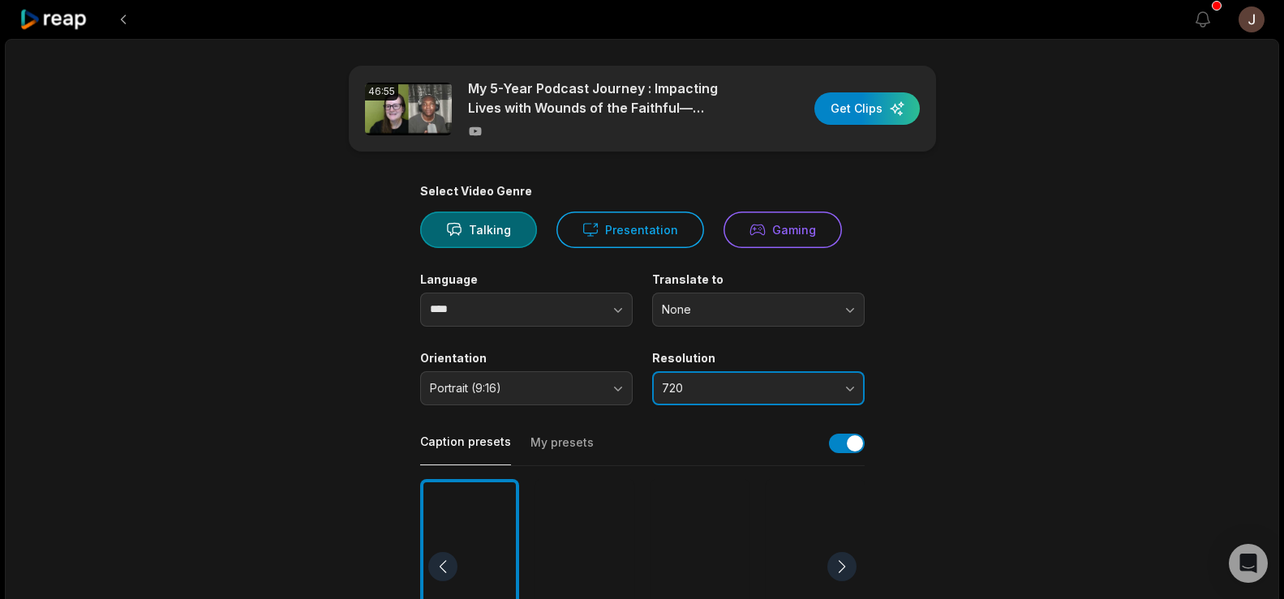
click at [689, 384] on span "720" at bounding box center [747, 388] width 170 height 15
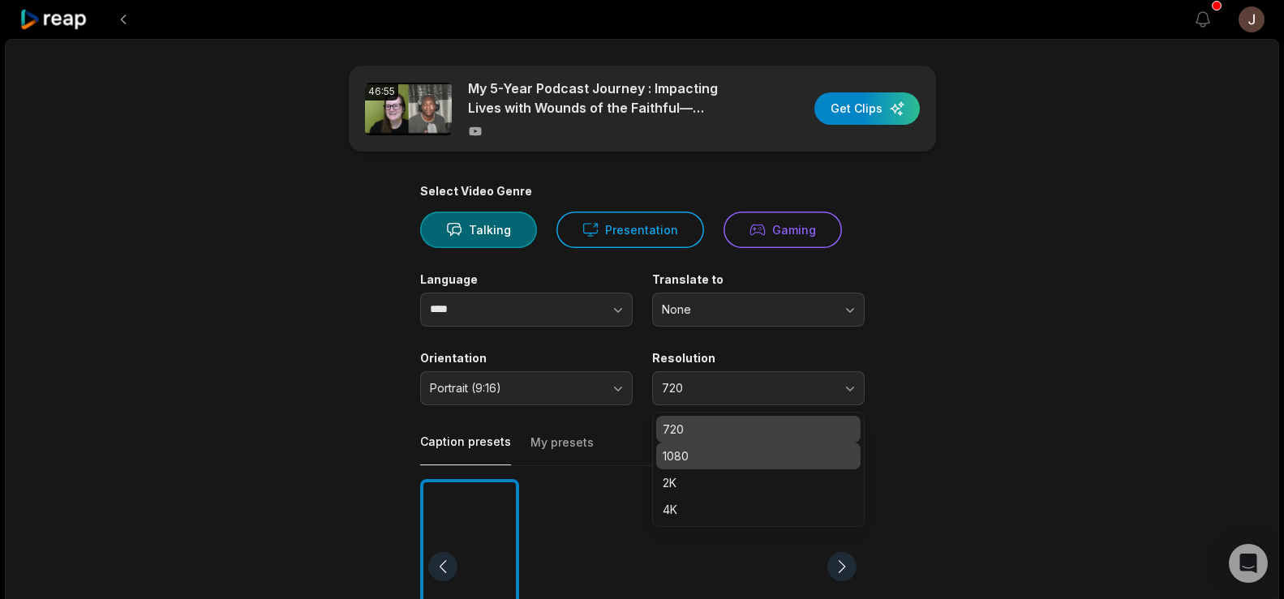
click at [685, 457] on p "1080" at bounding box center [758, 456] width 191 height 17
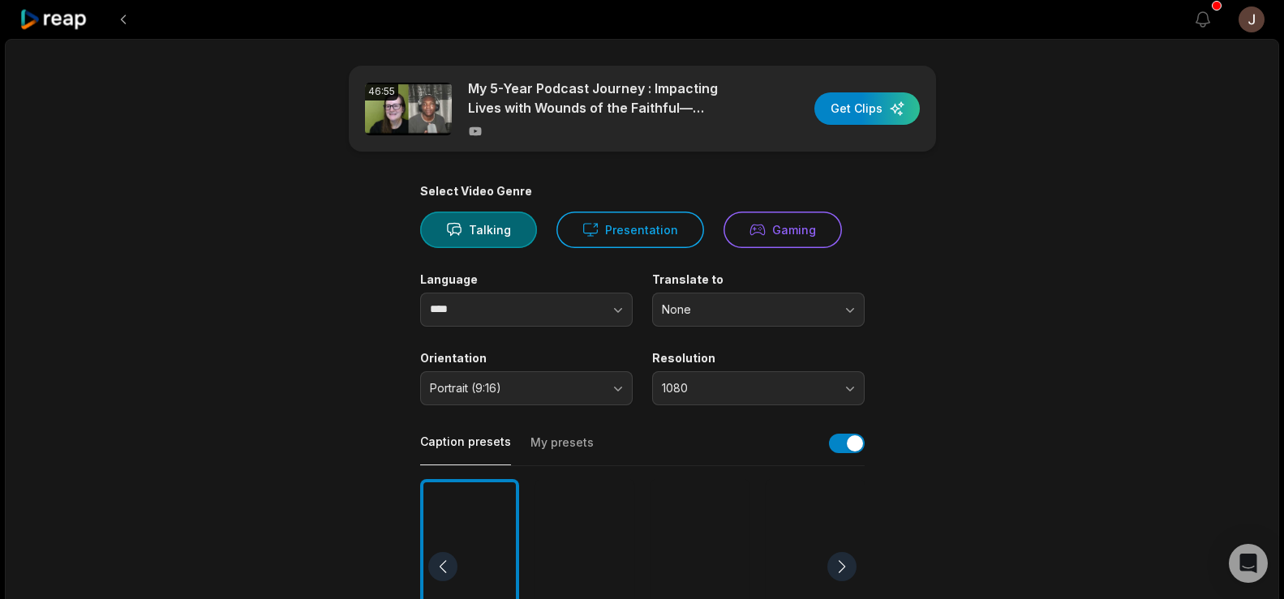
click at [597, 526] on div at bounding box center [584, 567] width 99 height 176
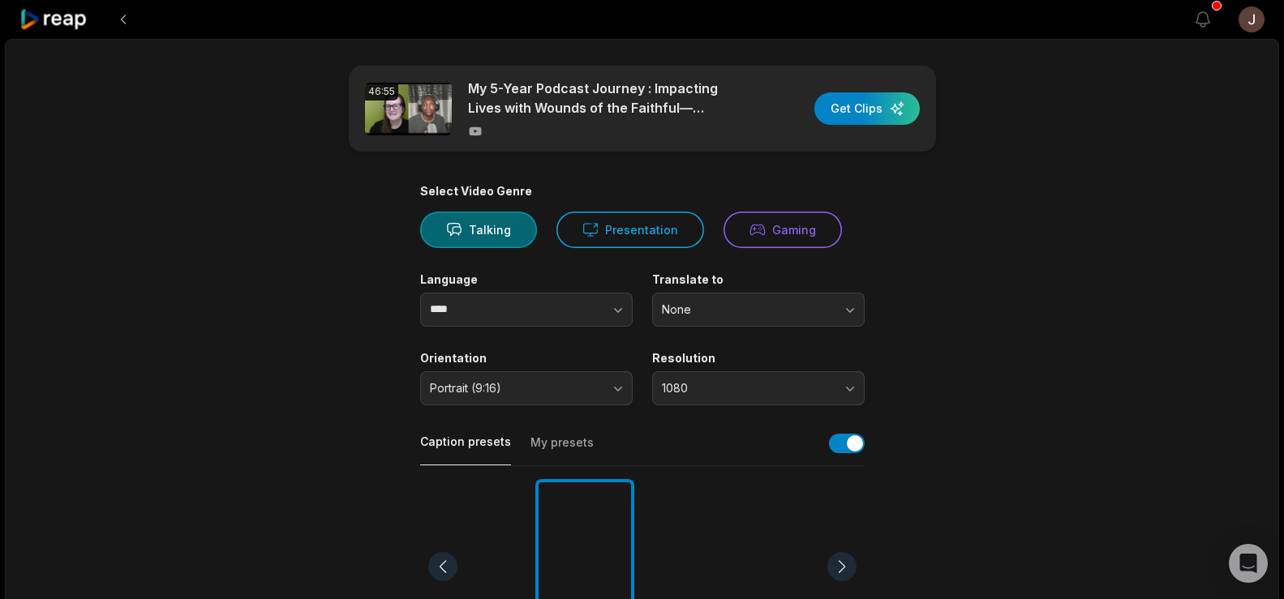
click at [1076, 213] on div "46:55 My 5-Year Podcast Journey : Impacting Lives with Wounds of the Faithful— …" at bounding box center [642, 605] width 1274 height 1132
click at [878, 105] on div "button" at bounding box center [866, 108] width 105 height 32
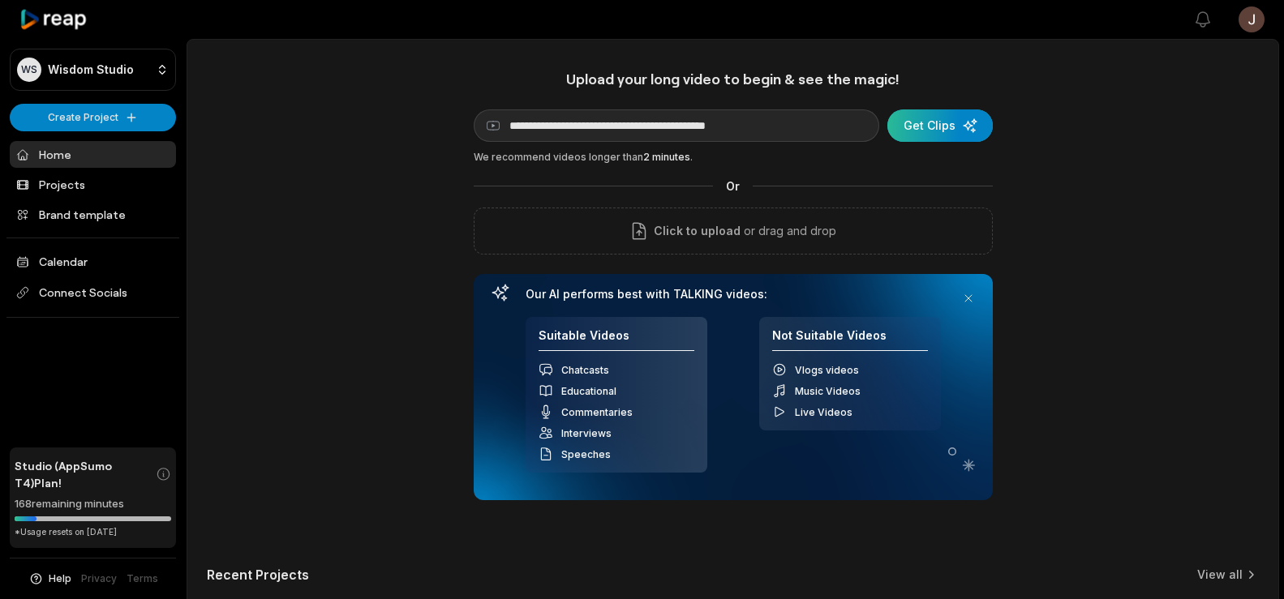
type input "**********"
click at [926, 140] on div "submit" at bounding box center [939, 126] width 105 height 32
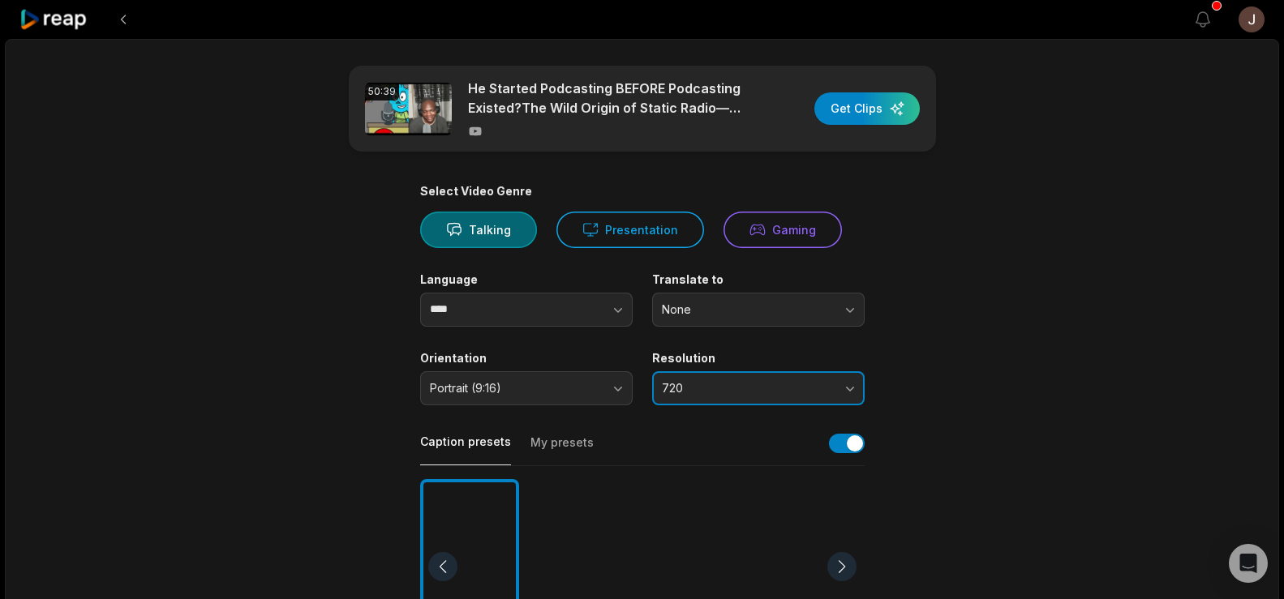
click at [689, 389] on span "720" at bounding box center [747, 388] width 170 height 15
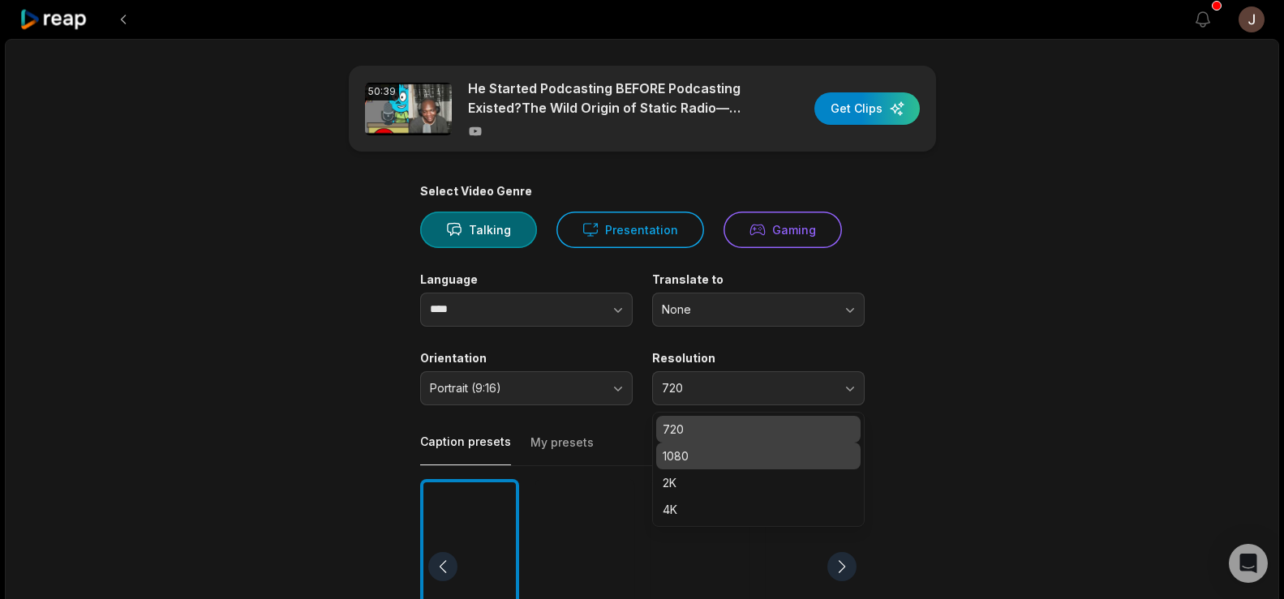
click at [688, 453] on p "1080" at bounding box center [758, 456] width 191 height 17
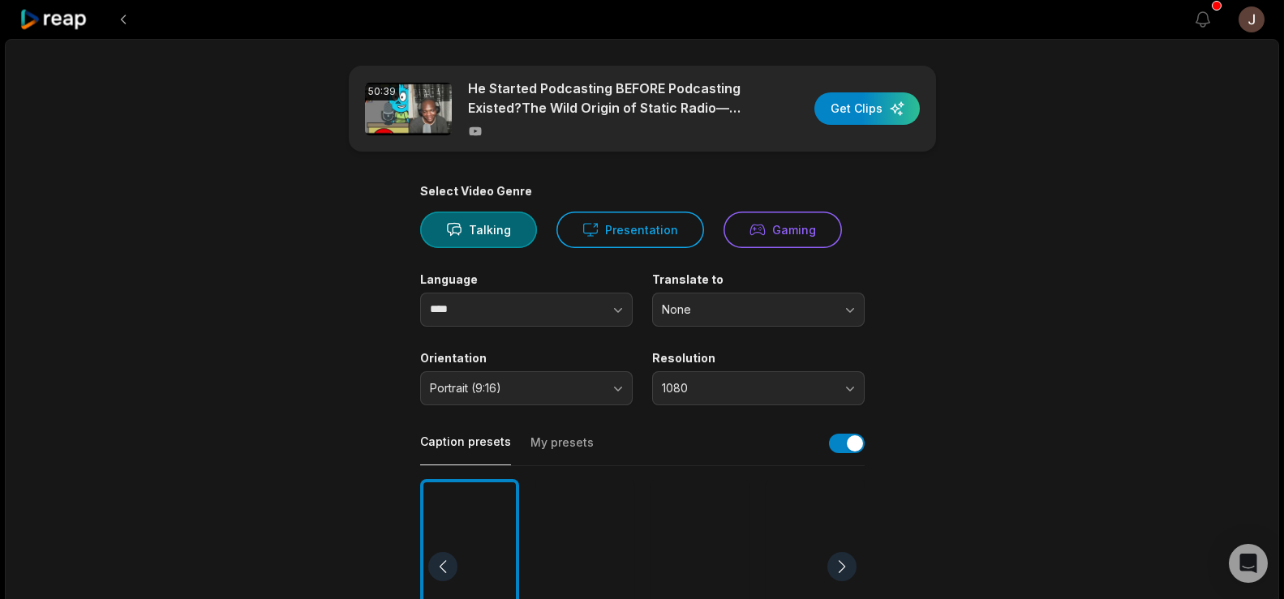
click at [578, 552] on div at bounding box center [584, 567] width 99 height 176
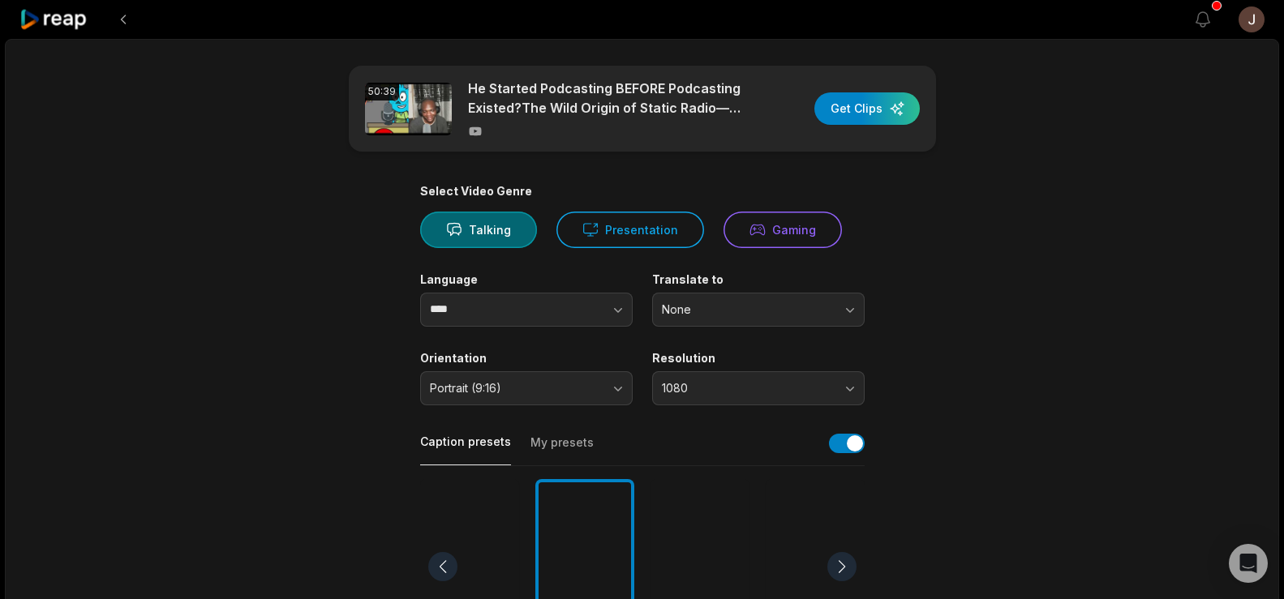
click at [1036, 300] on div "50:39 He Started Podcasting BEFORE Podcasting Existed?The Wild Origin of Static…" at bounding box center [642, 605] width 1274 height 1132
click at [871, 104] on div "button" at bounding box center [866, 108] width 105 height 32
